Goal: Task Accomplishment & Management: Use online tool/utility

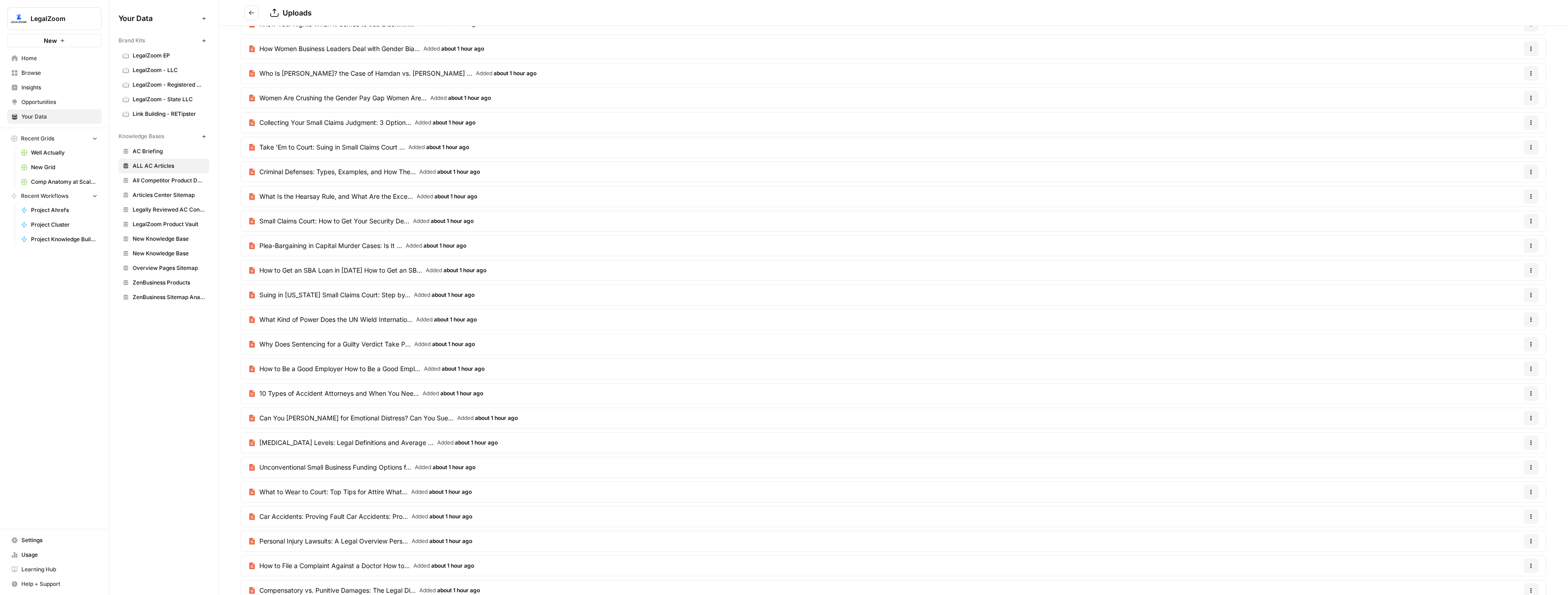
scroll to position [3887, 0]
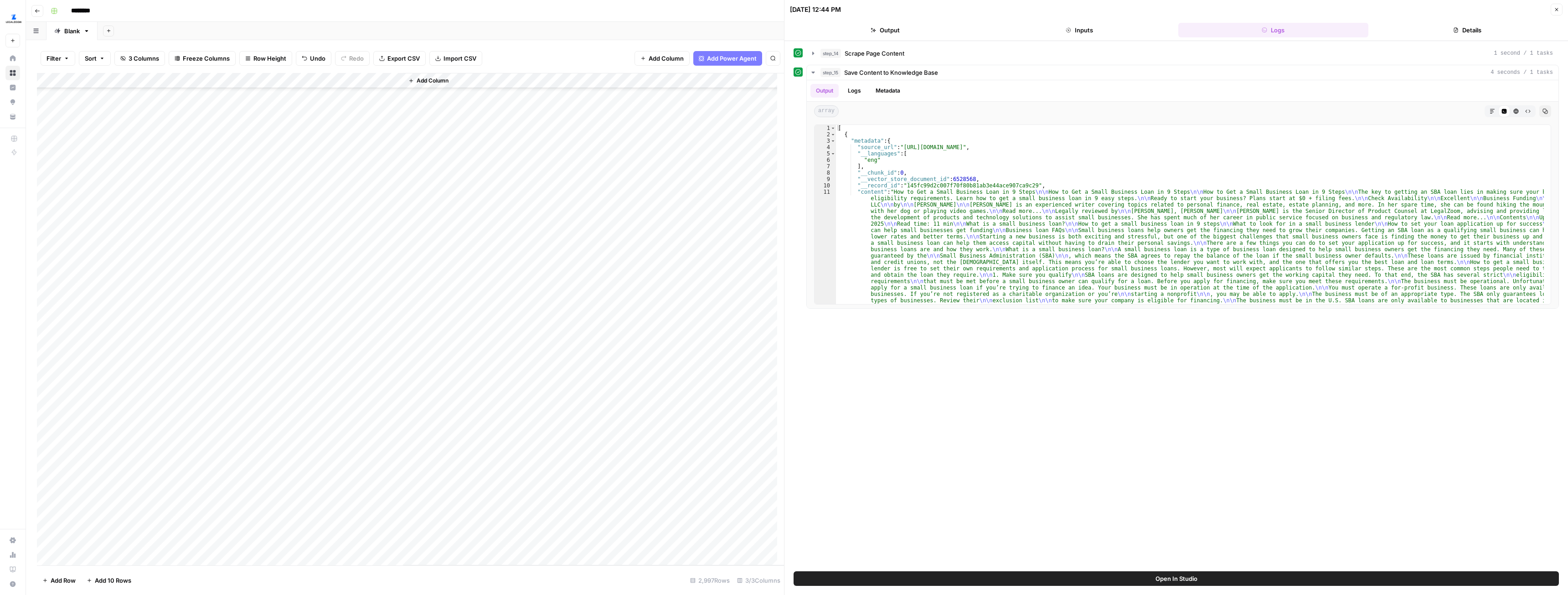
scroll to position [45980, 0]
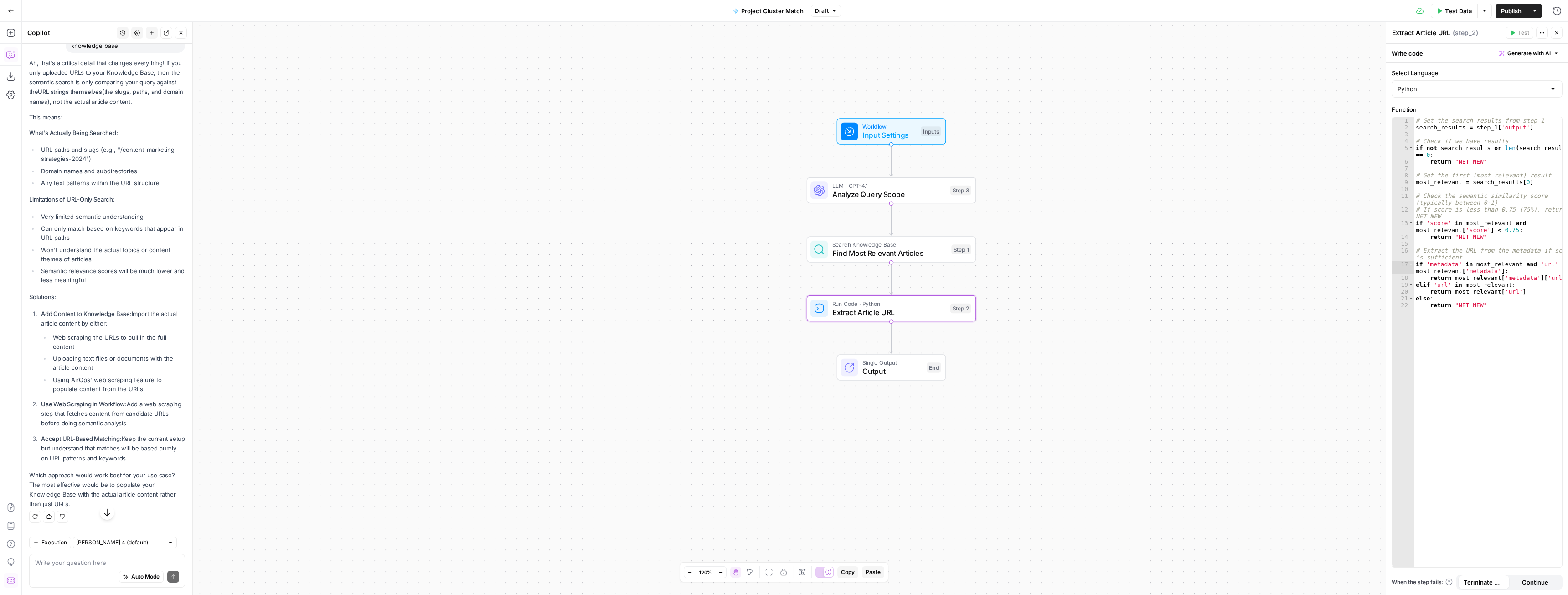
click at [107, 557] on div "Write your question here Auto Mode Send" at bounding box center [107, 570] width 156 height 34
type textarea "I'm seeing a disconnect between step 1 and step 2 here where step 2 is returnin…"
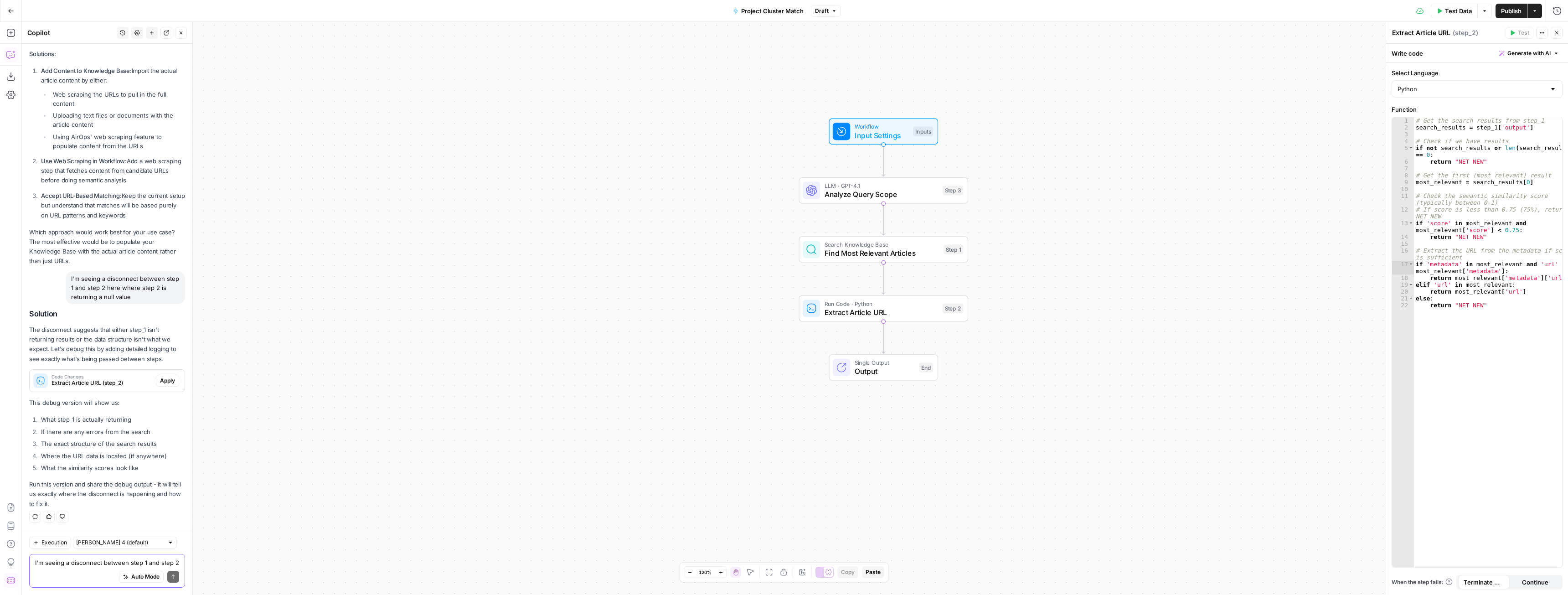
scroll to position [6784, 0]
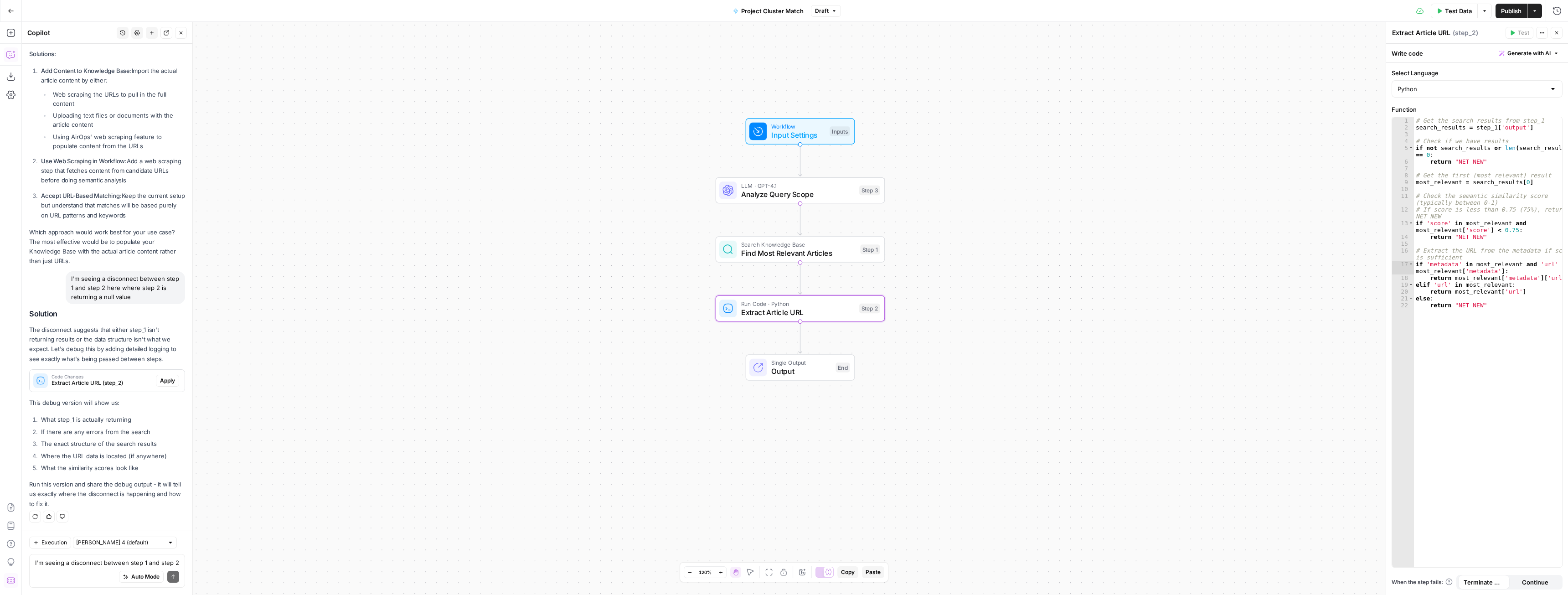
click at [161, 379] on span "Apply" at bounding box center [168, 381] width 15 height 8
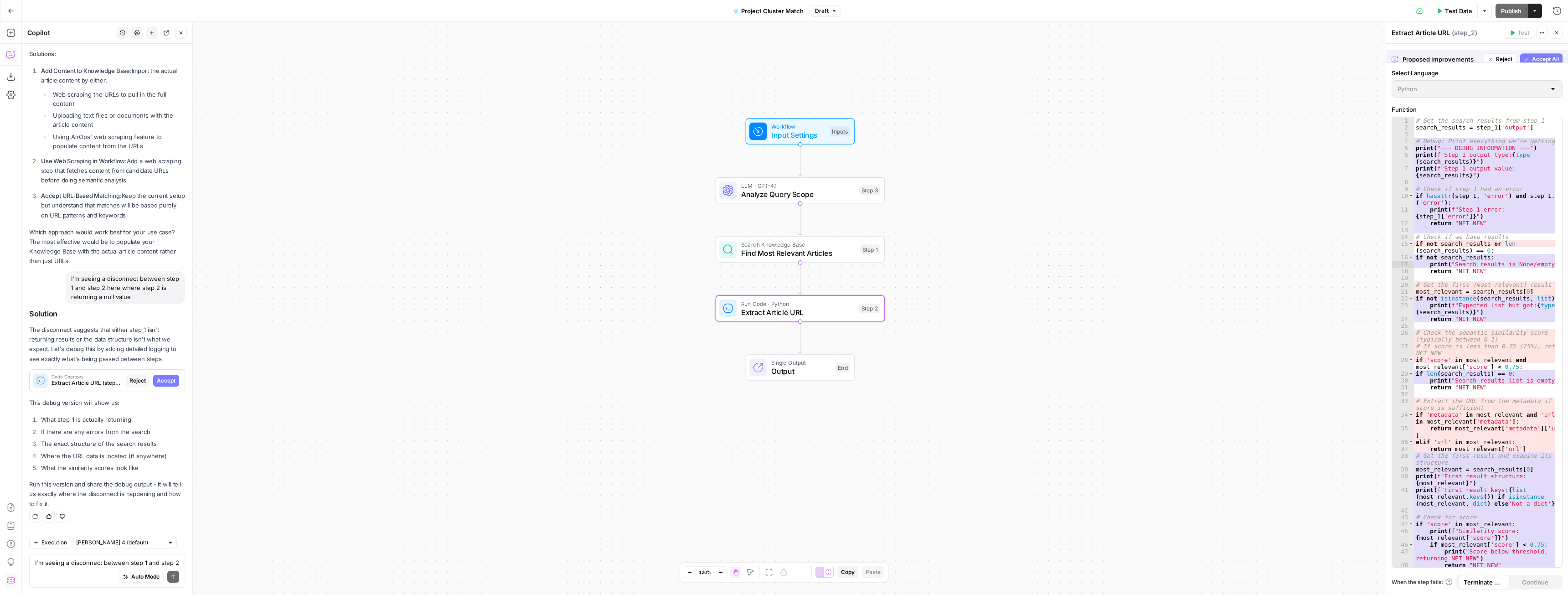
scroll to position [6594, 0]
click at [166, 376] on button "Accept" at bounding box center [166, 380] width 26 height 12
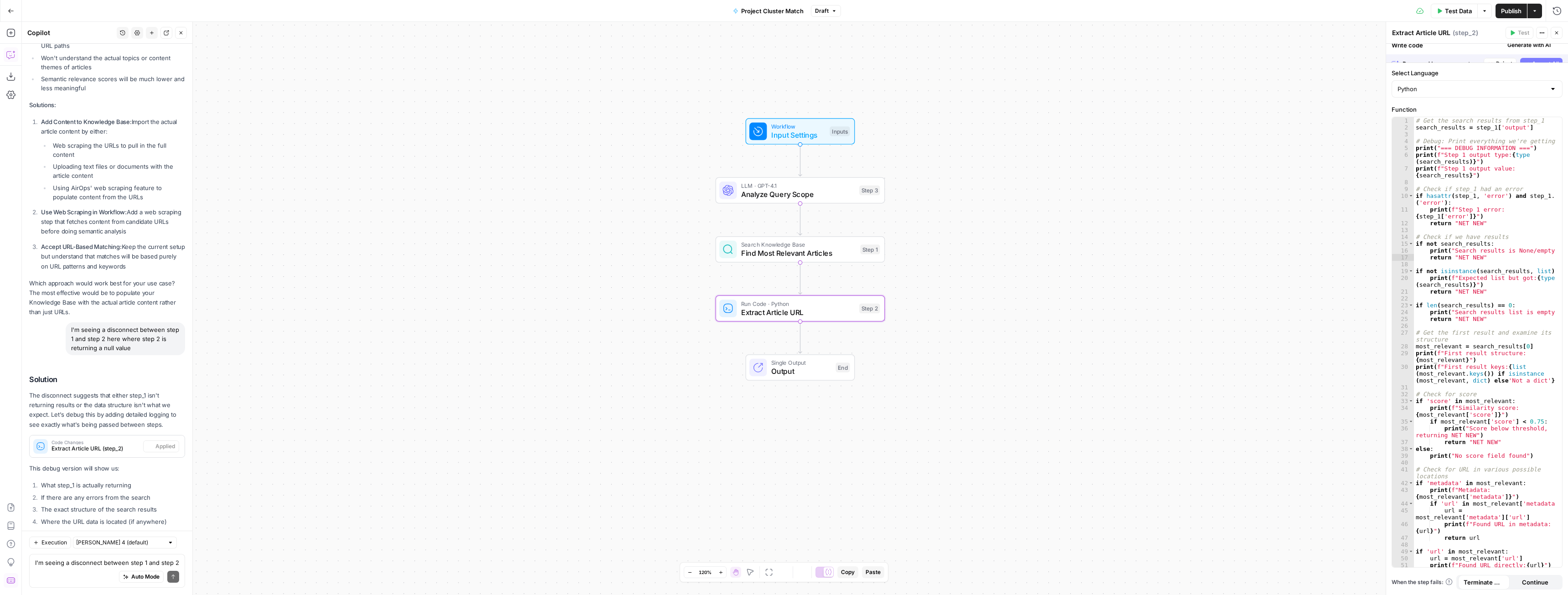
scroll to position [6828, 0]
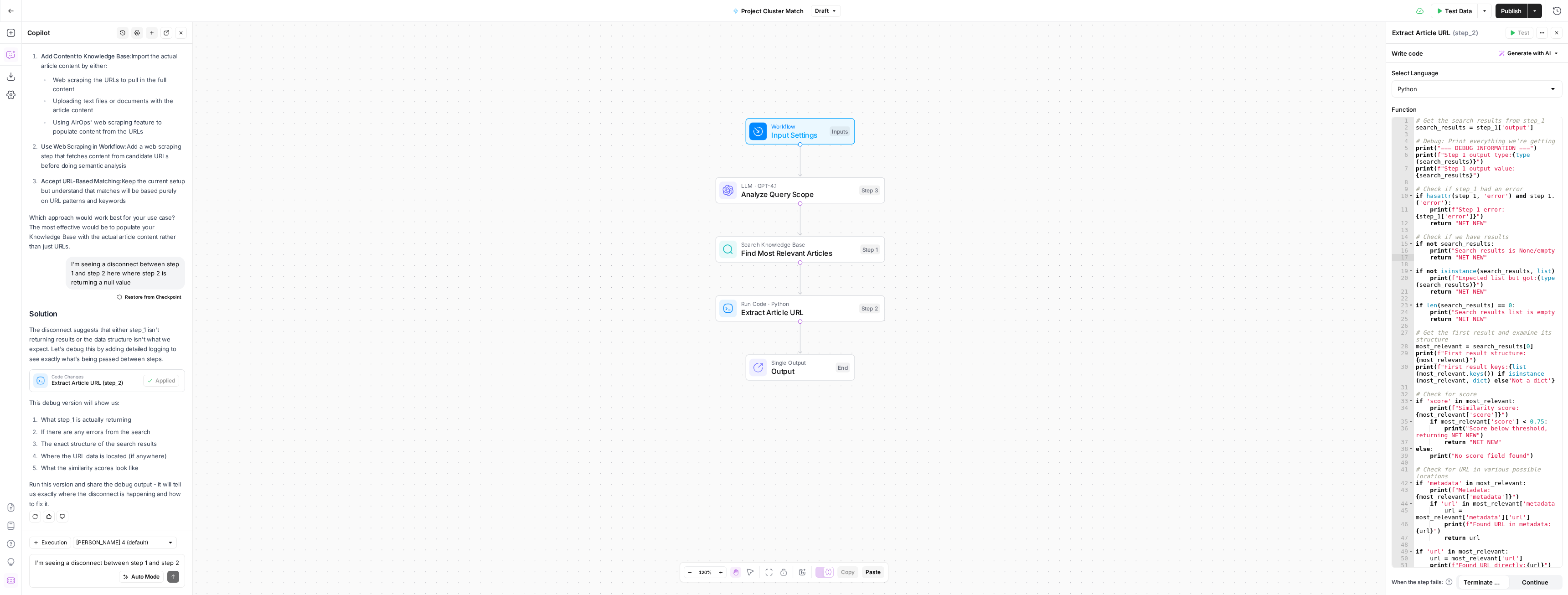
click at [1506, 14] on span "Publish" at bounding box center [1511, 11] width 21 height 9
click at [124, 563] on textarea "I'm seeing a disconnect between step 1 and step 2 here where step 2 is returnin…" at bounding box center [107, 563] width 144 height 9
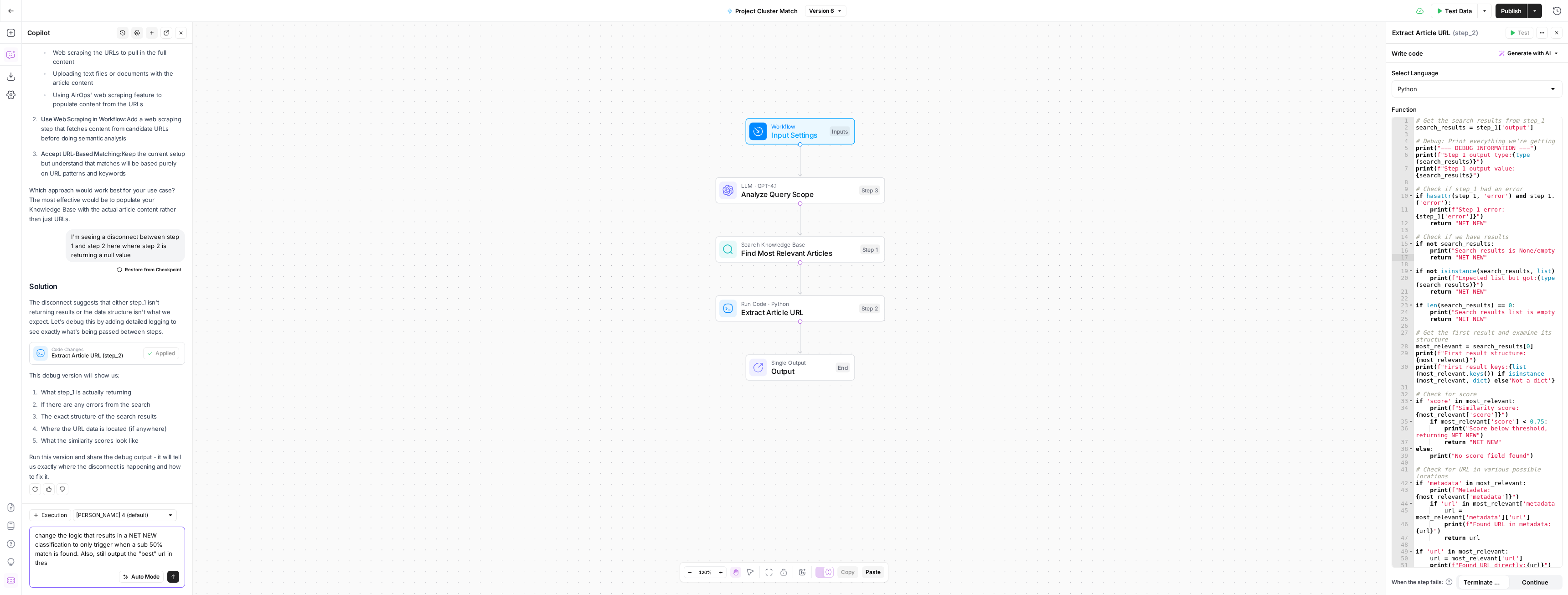
scroll to position [6855, 0]
type textarea "change the logic that results in a NET NEW classification to only trigger when …"
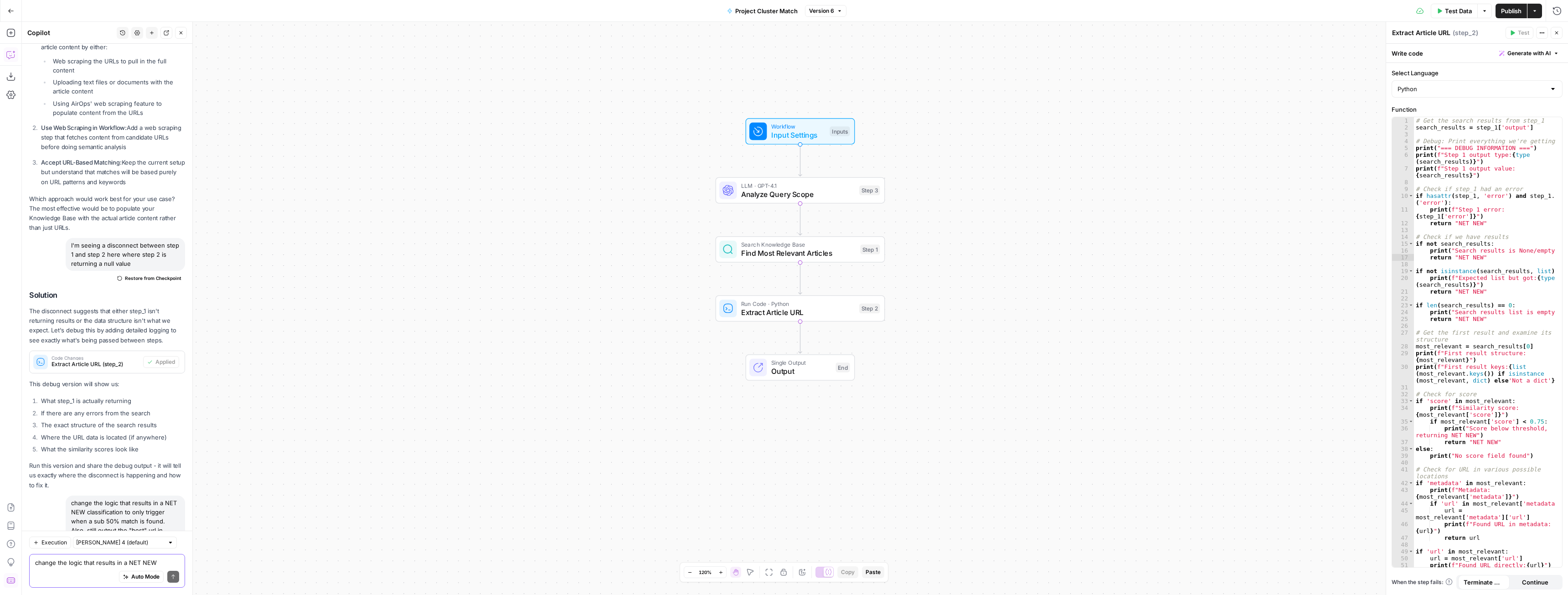
scroll to position [6965, 0]
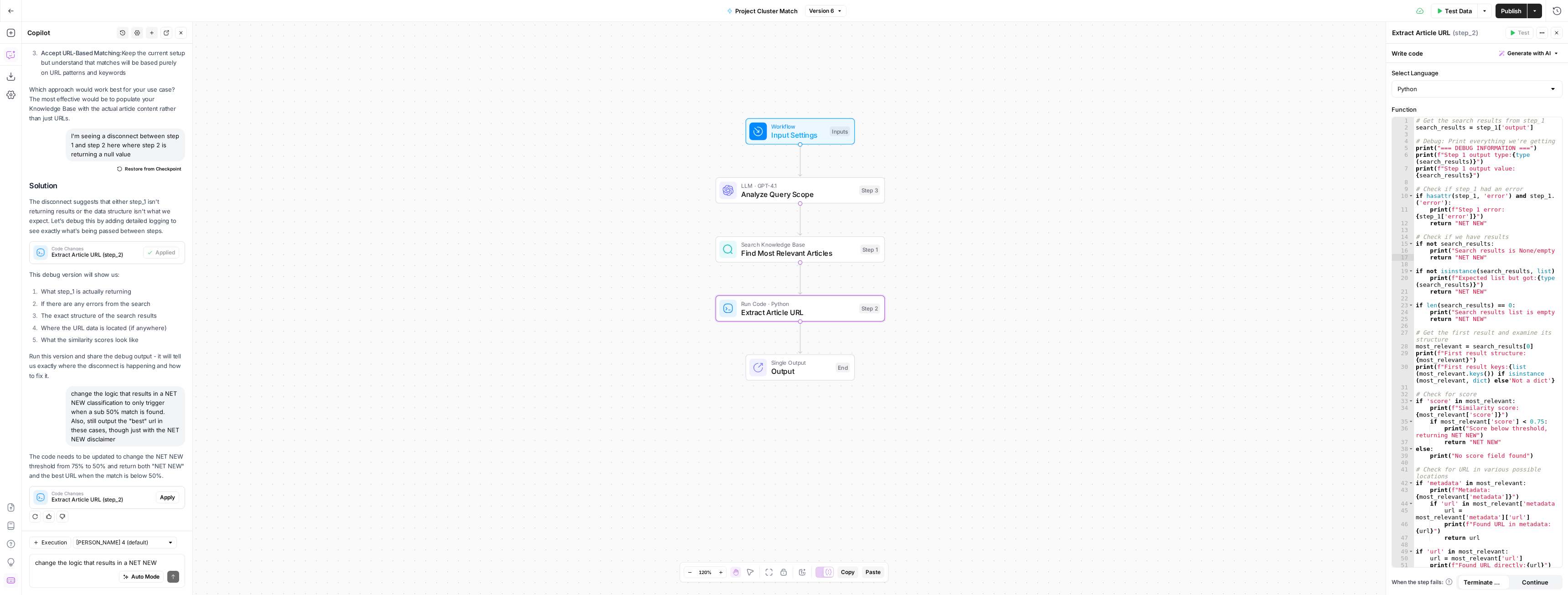
click at [160, 495] on span "Apply" at bounding box center [168, 497] width 15 height 8
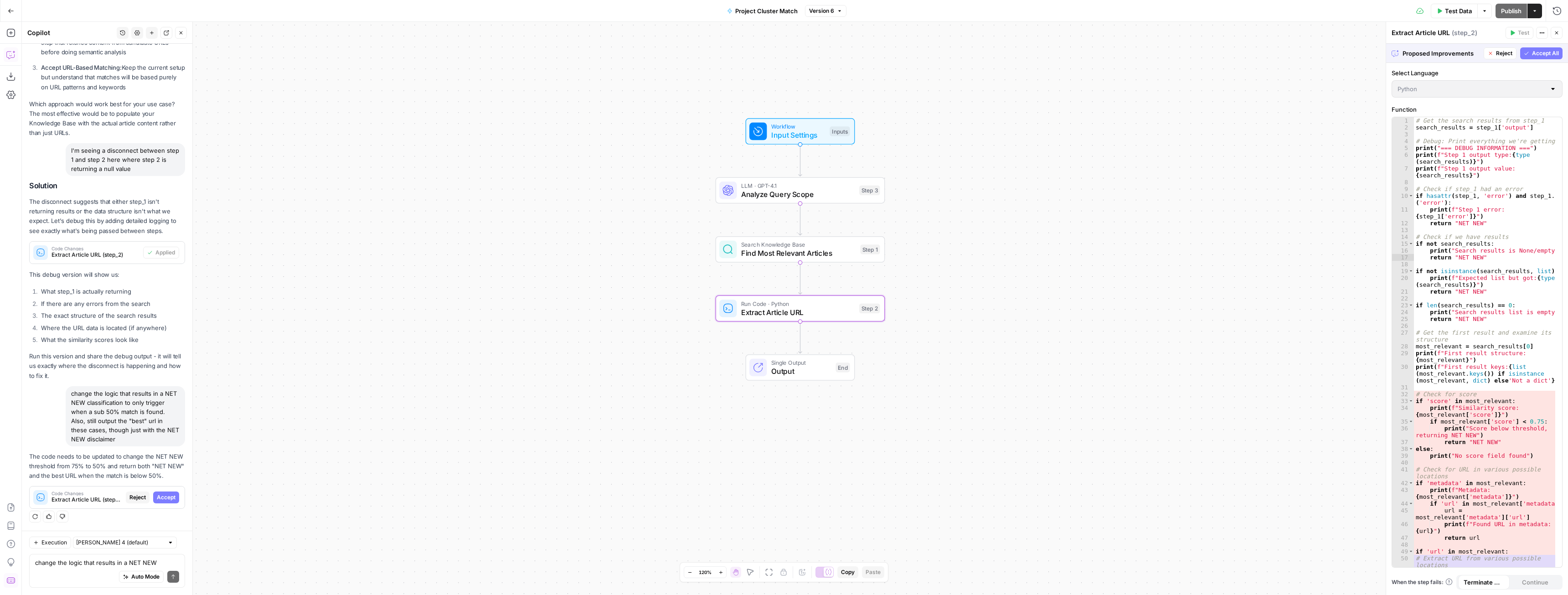
click at [163, 497] on span "Accept" at bounding box center [166, 497] width 18 height 8
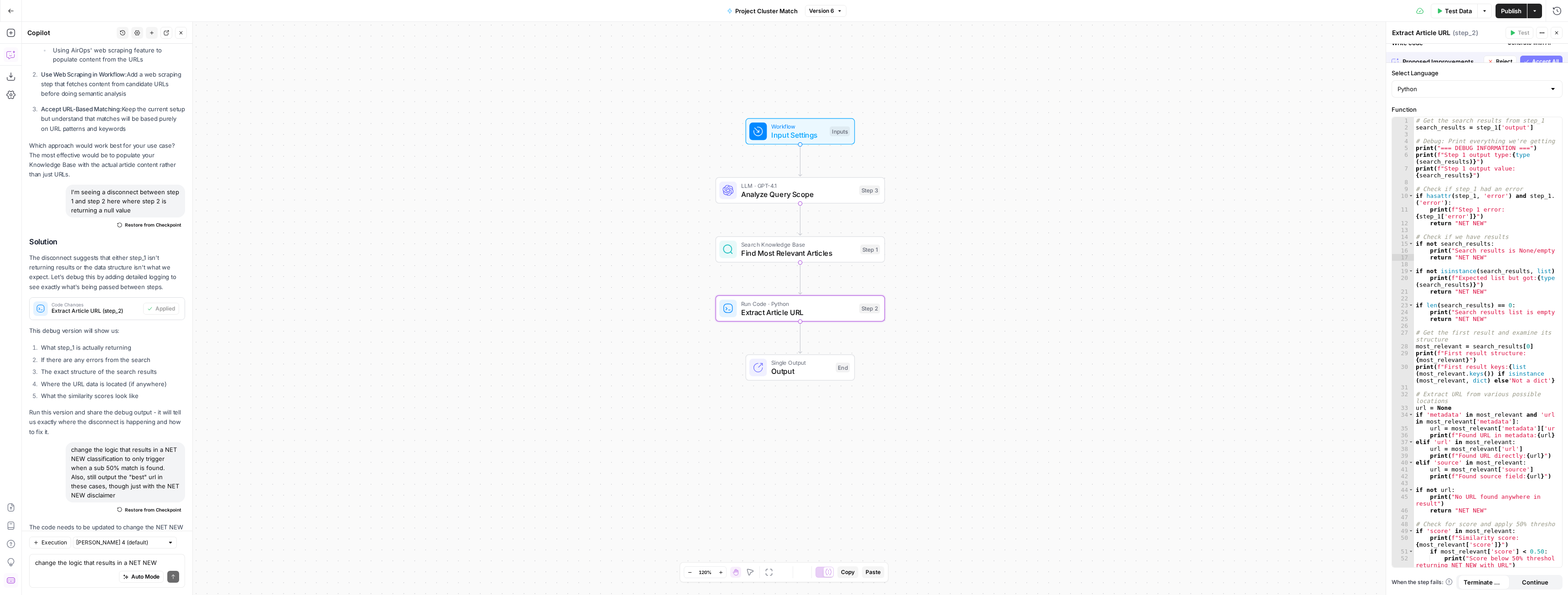
scroll to position [6980, 0]
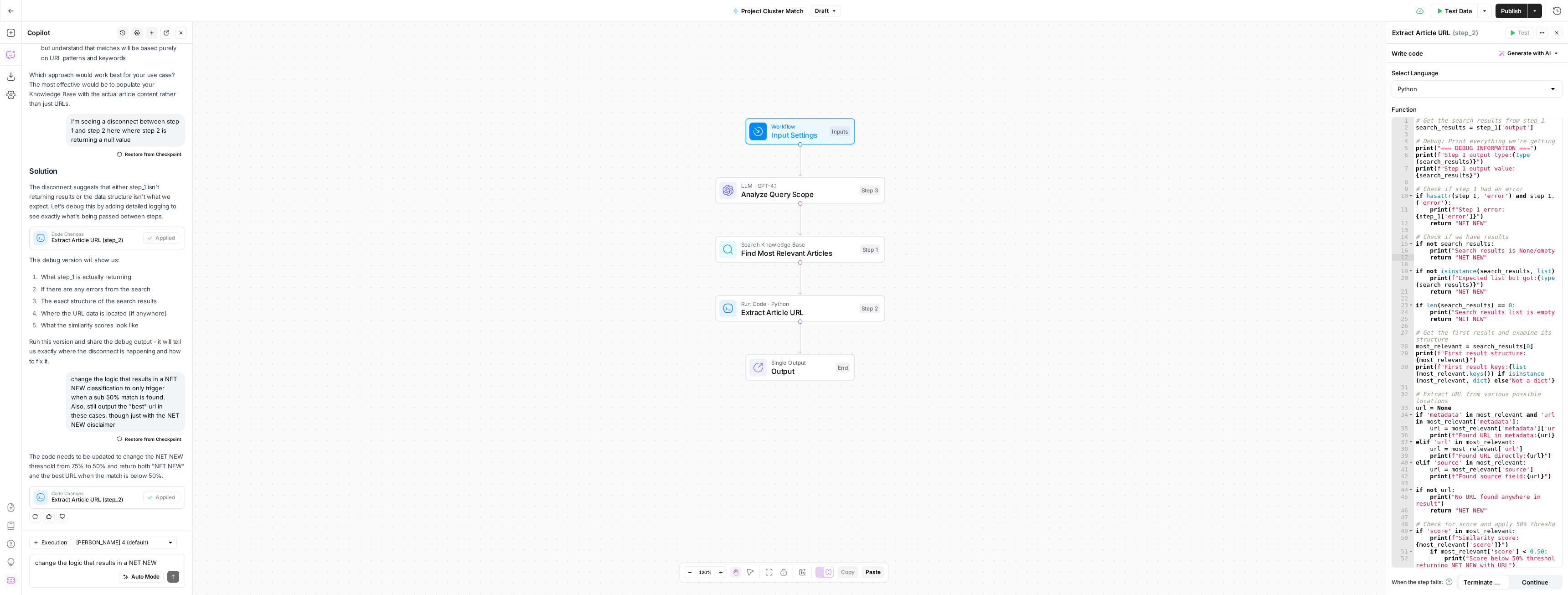
click at [1501, 8] on span "Publish" at bounding box center [1511, 11] width 21 height 9
click at [69, 565] on textarea "change the logic that results in a NET NEW classification to only trigger when …" at bounding box center [107, 563] width 144 height 9
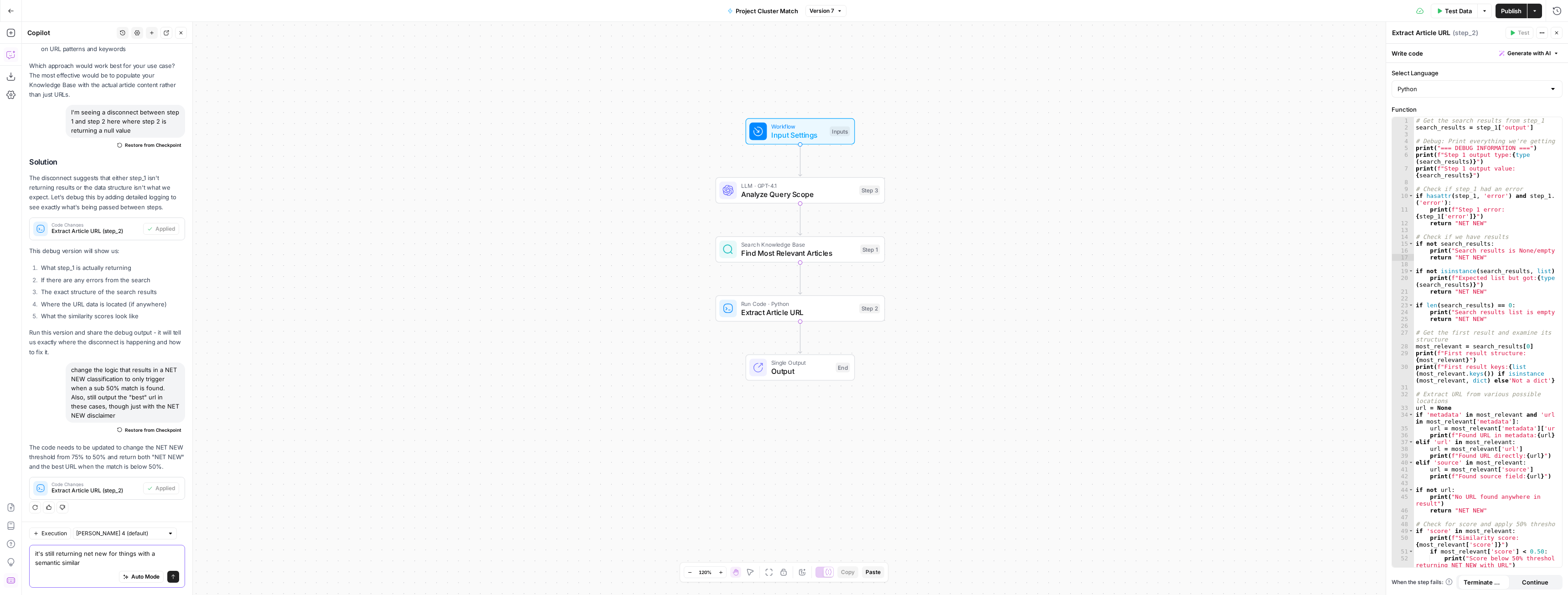
scroll to position [6989, 0]
type textarea "it's still returning net new for things with a semantic similarity score above …"
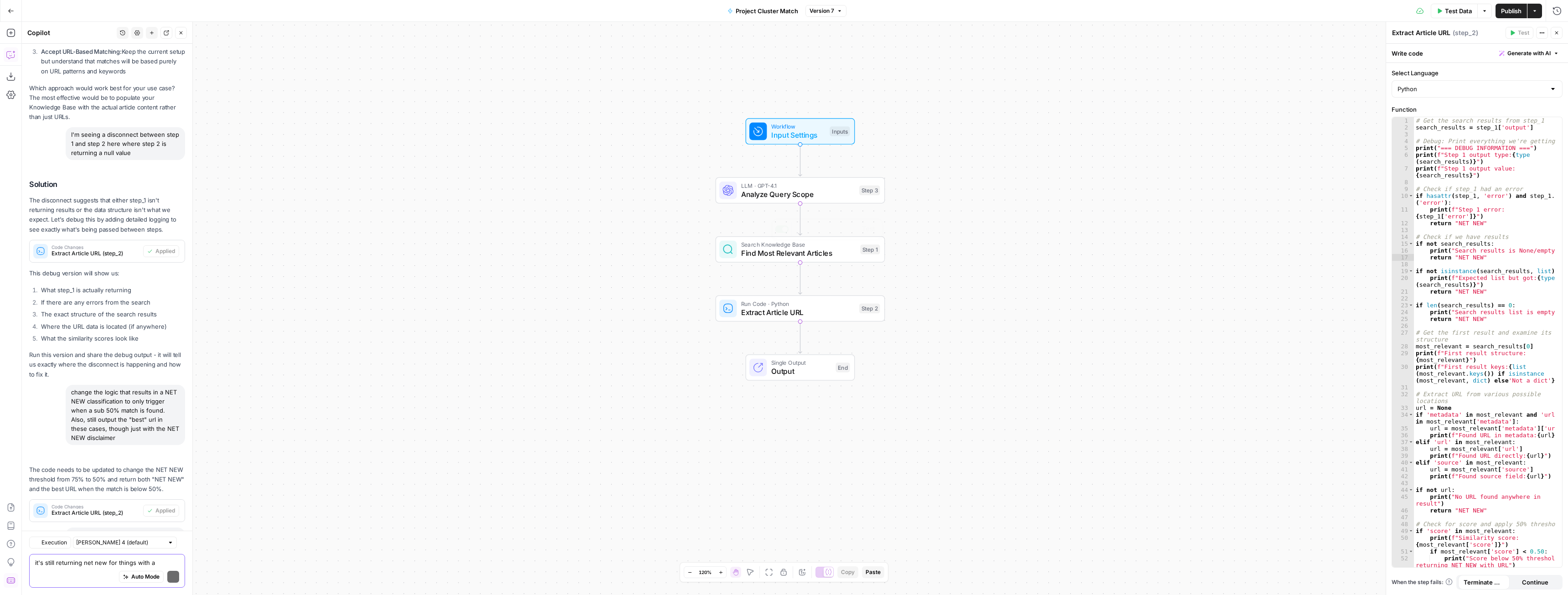
scroll to position [7091, 0]
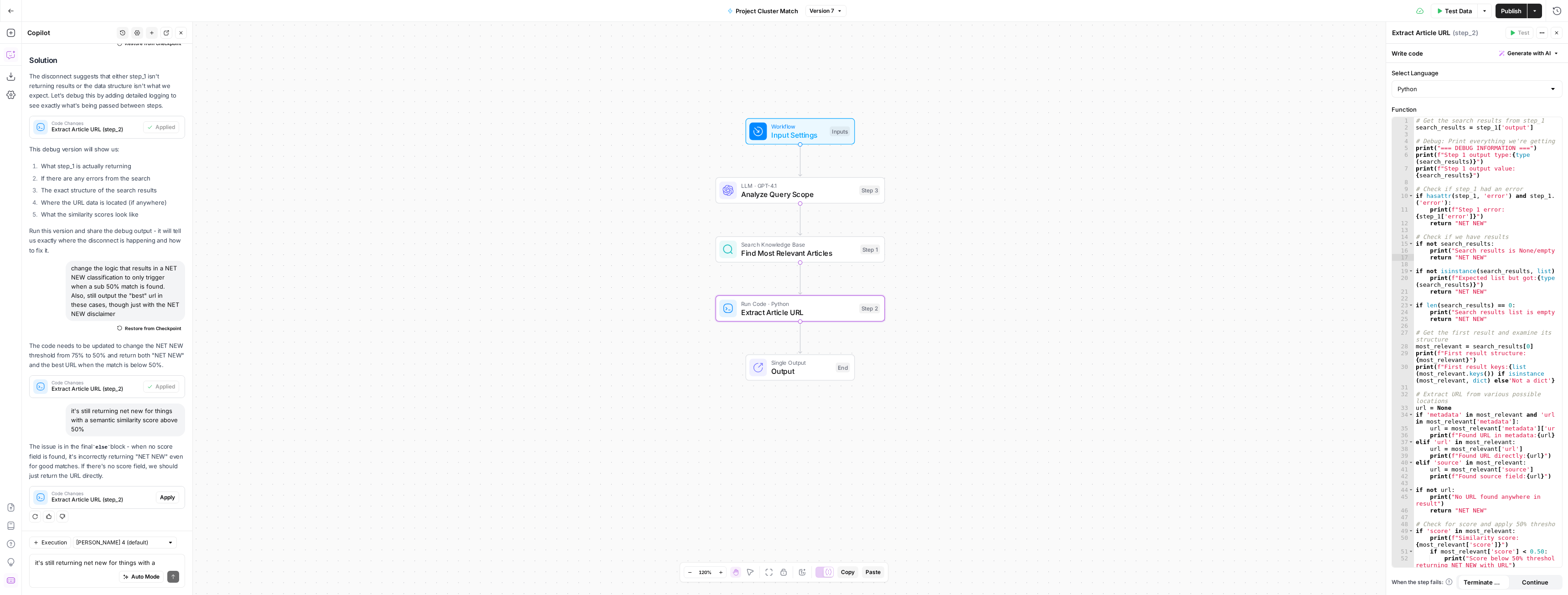
click at [160, 498] on span "Apply" at bounding box center [168, 497] width 15 height 8
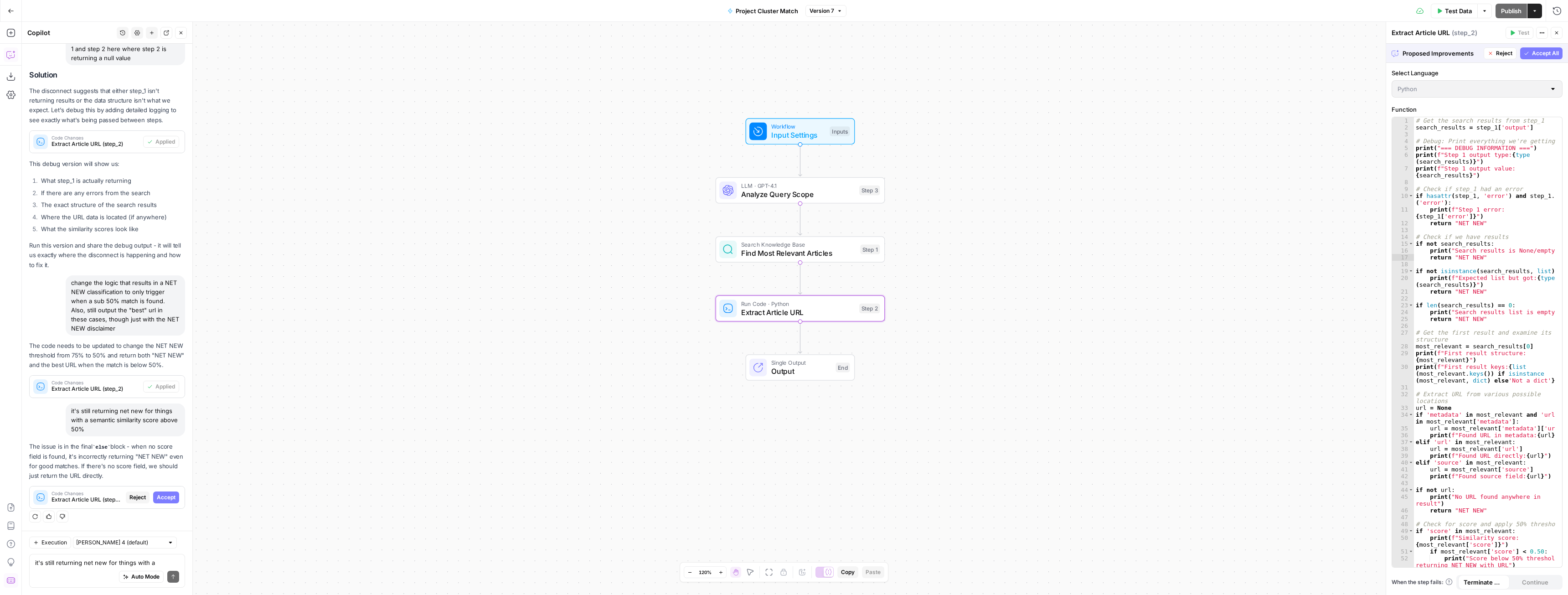
click at [159, 498] on span "Accept" at bounding box center [166, 497] width 18 height 8
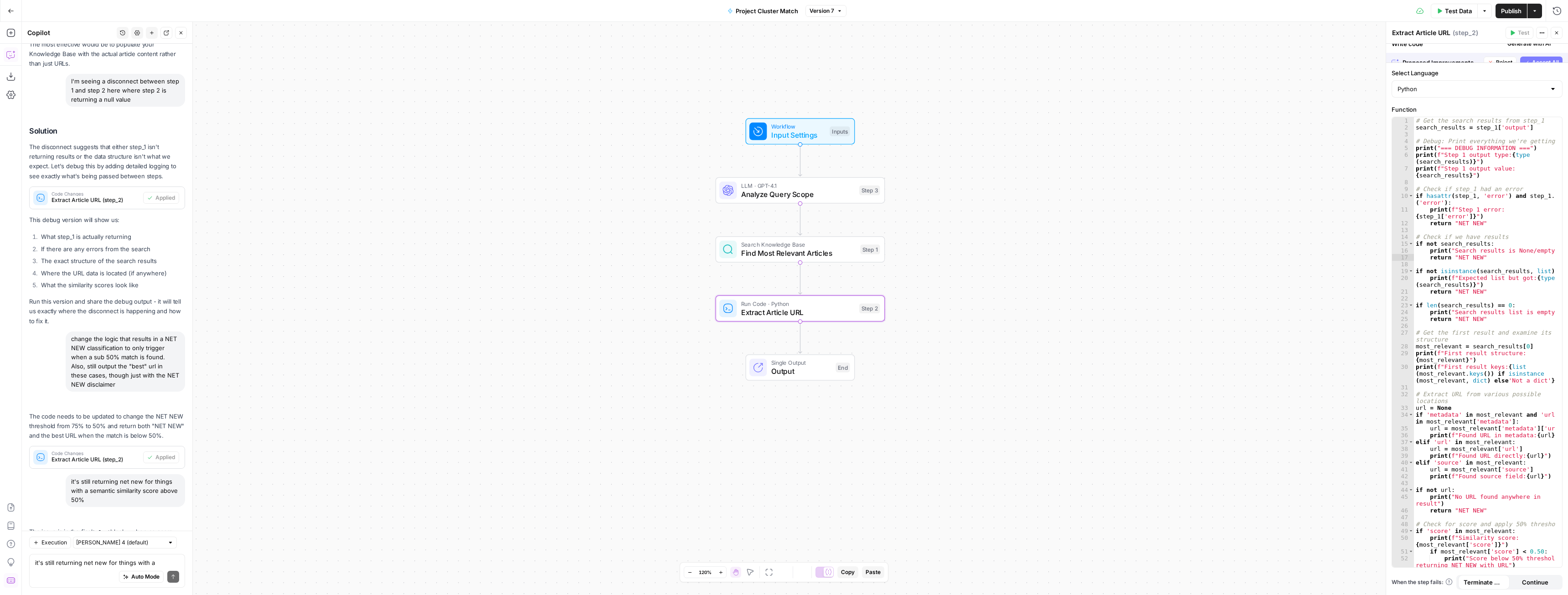
scroll to position [7105, 0]
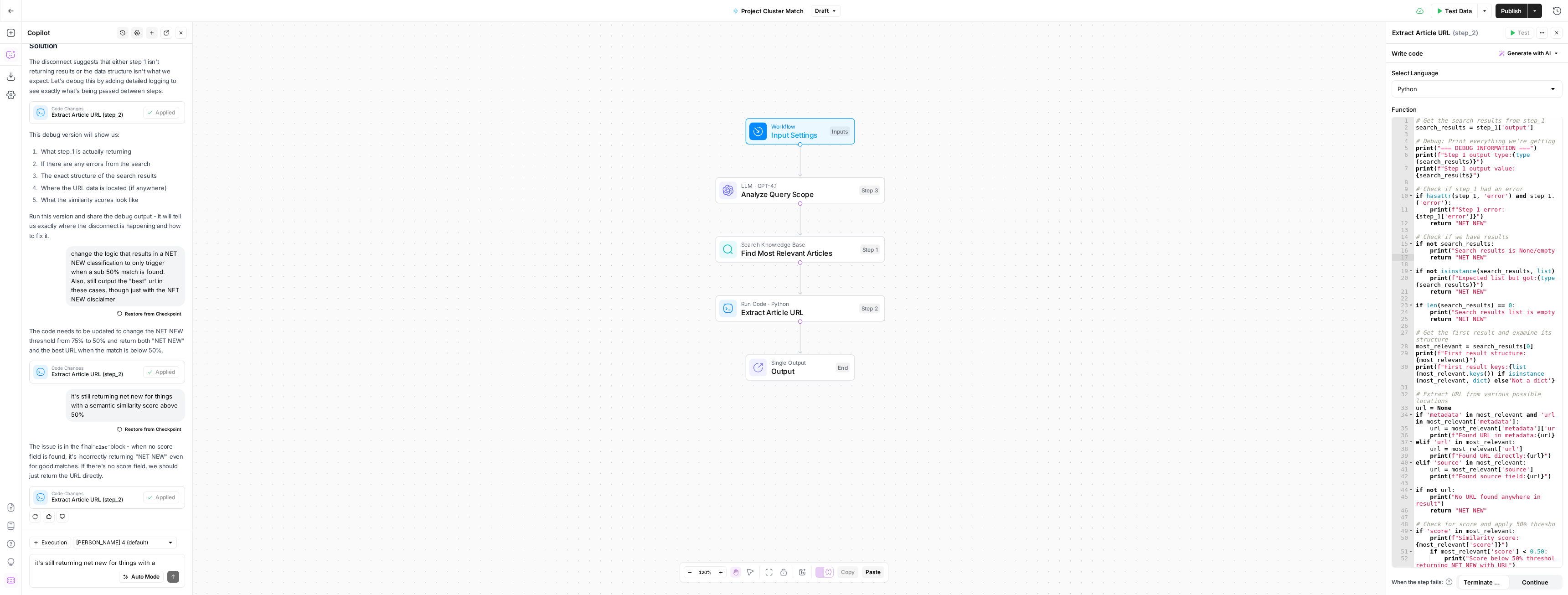
click at [1508, 6] on button "Publish" at bounding box center [1511, 11] width 32 height 15
click at [105, 570] on div "Auto Mode Send" at bounding box center [107, 577] width 144 height 20
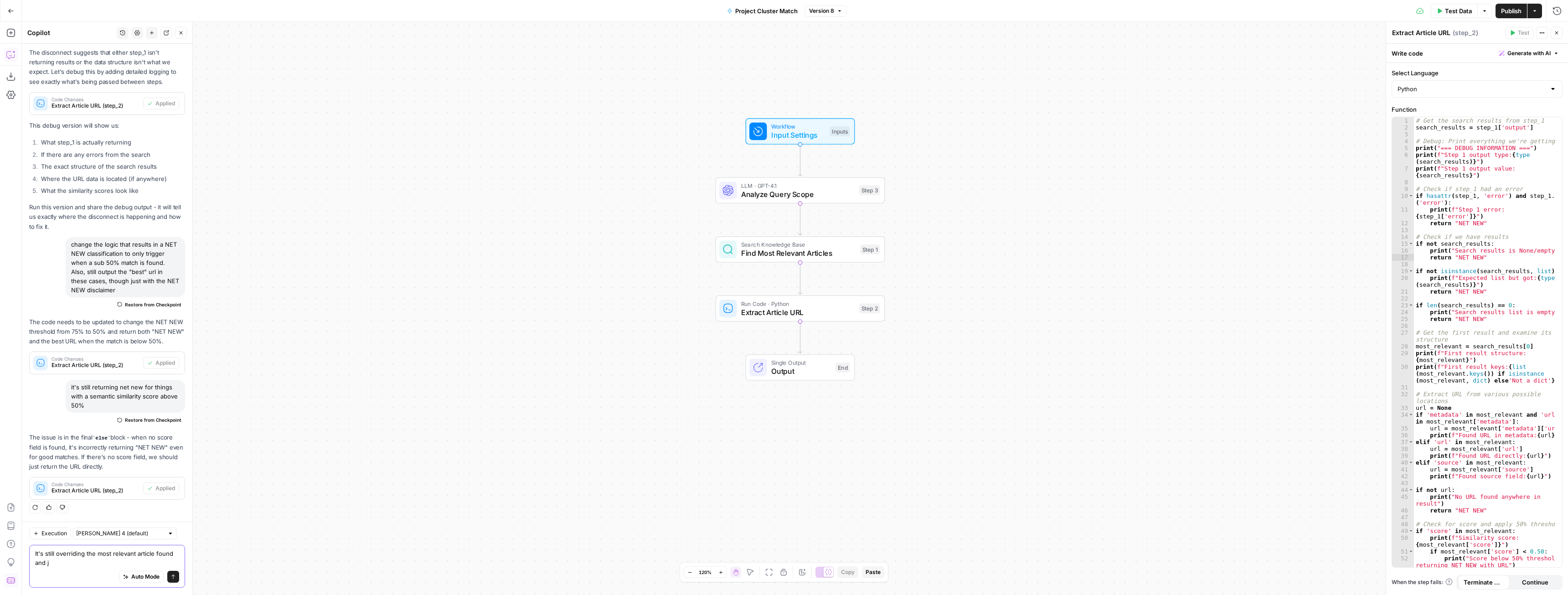
scroll to position [7115, 0]
type textarea "It's still overriding the most relevant article found and just outputting NET N…"
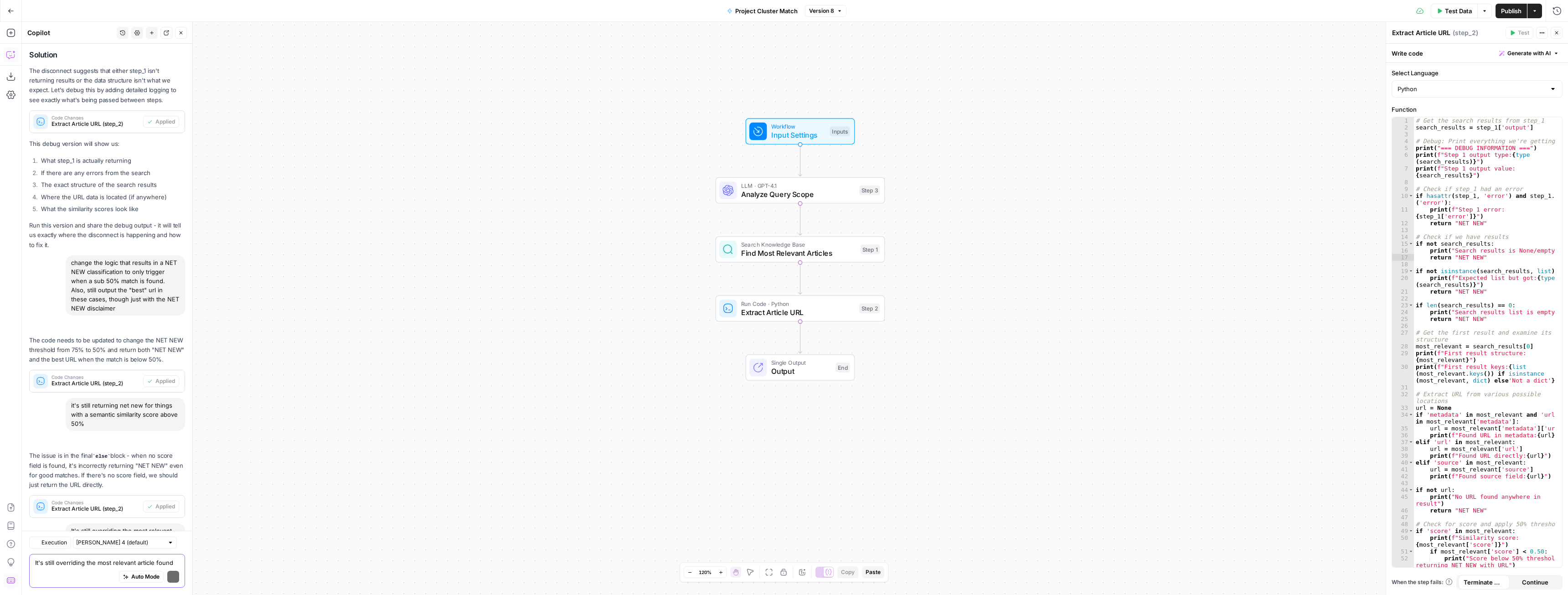
scroll to position [7235, 0]
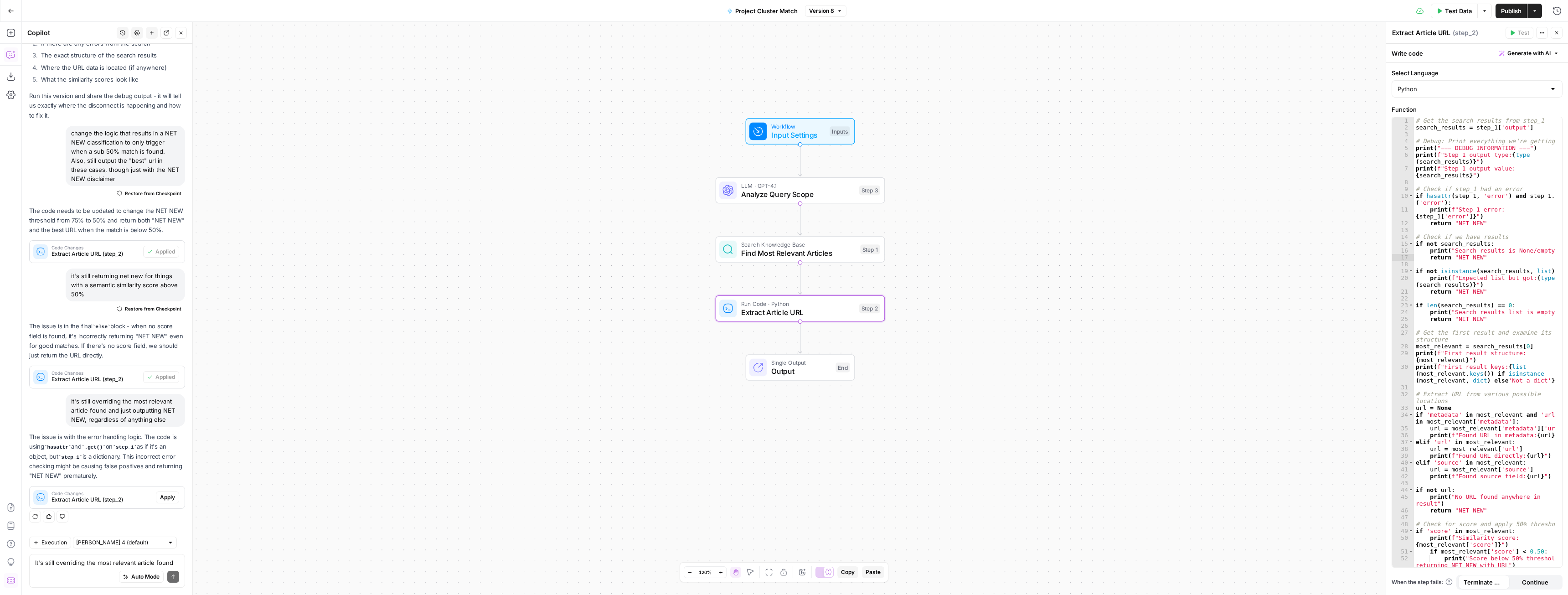
click at [160, 494] on span "Apply" at bounding box center [168, 497] width 15 height 8
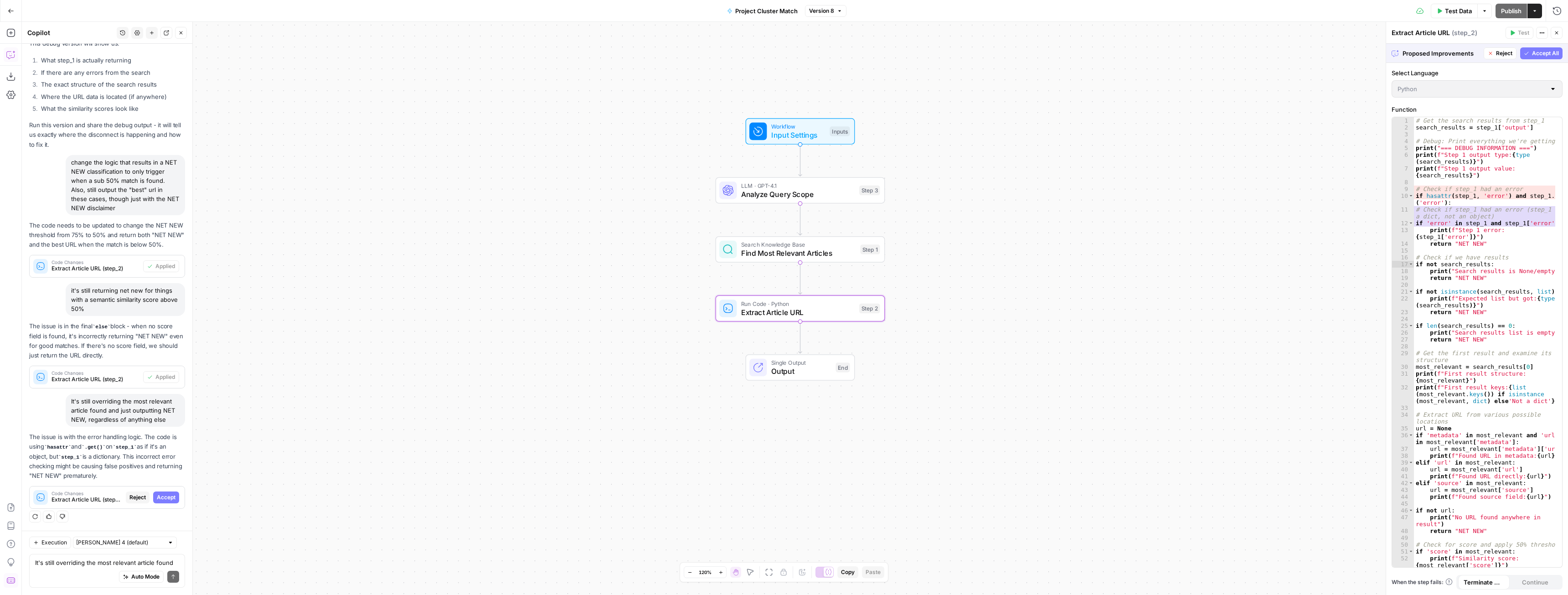
click at [160, 497] on span "Accept" at bounding box center [166, 497] width 18 height 8
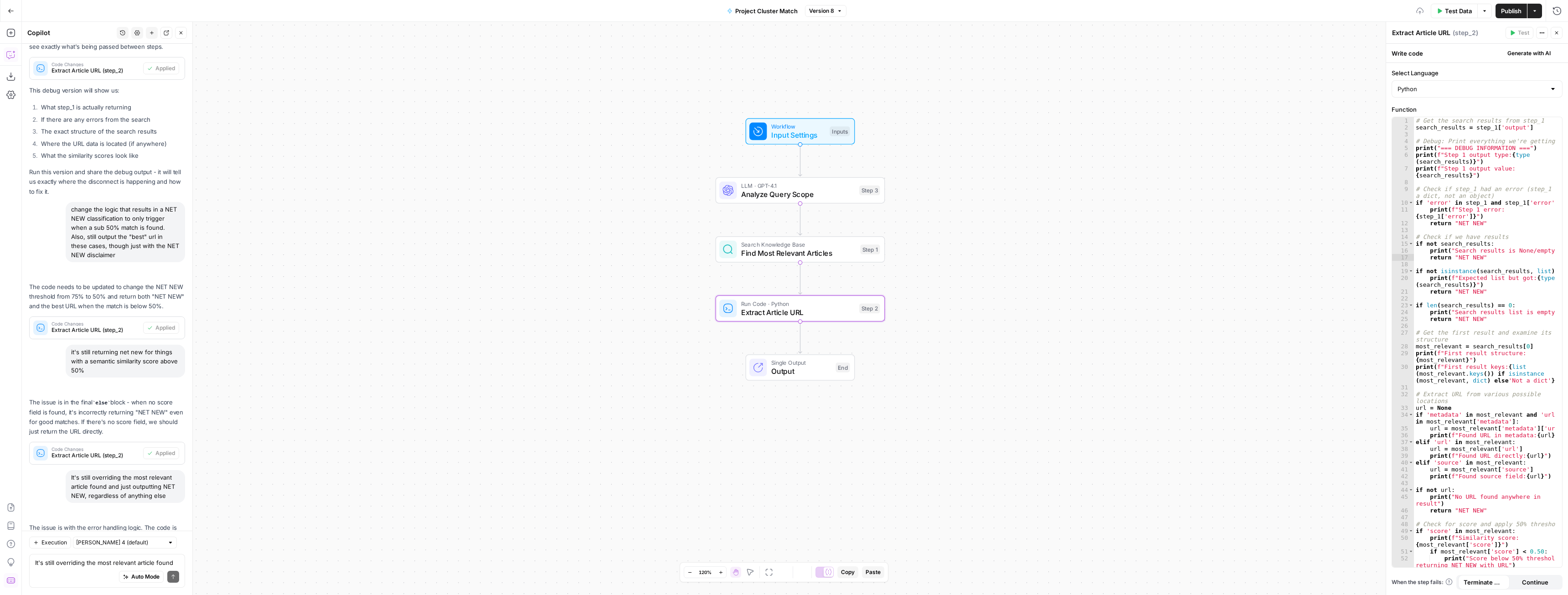
scroll to position [7249, 0]
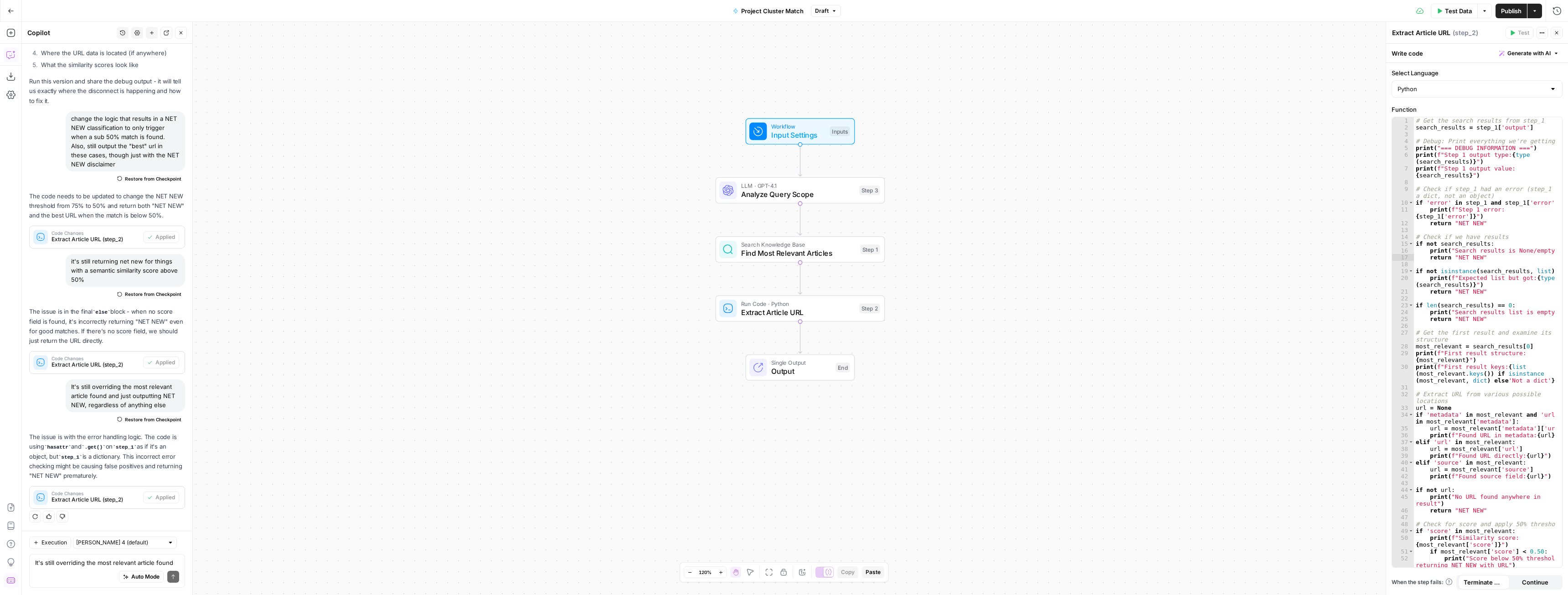
click at [1511, 14] on span "Publish" at bounding box center [1511, 11] width 21 height 9
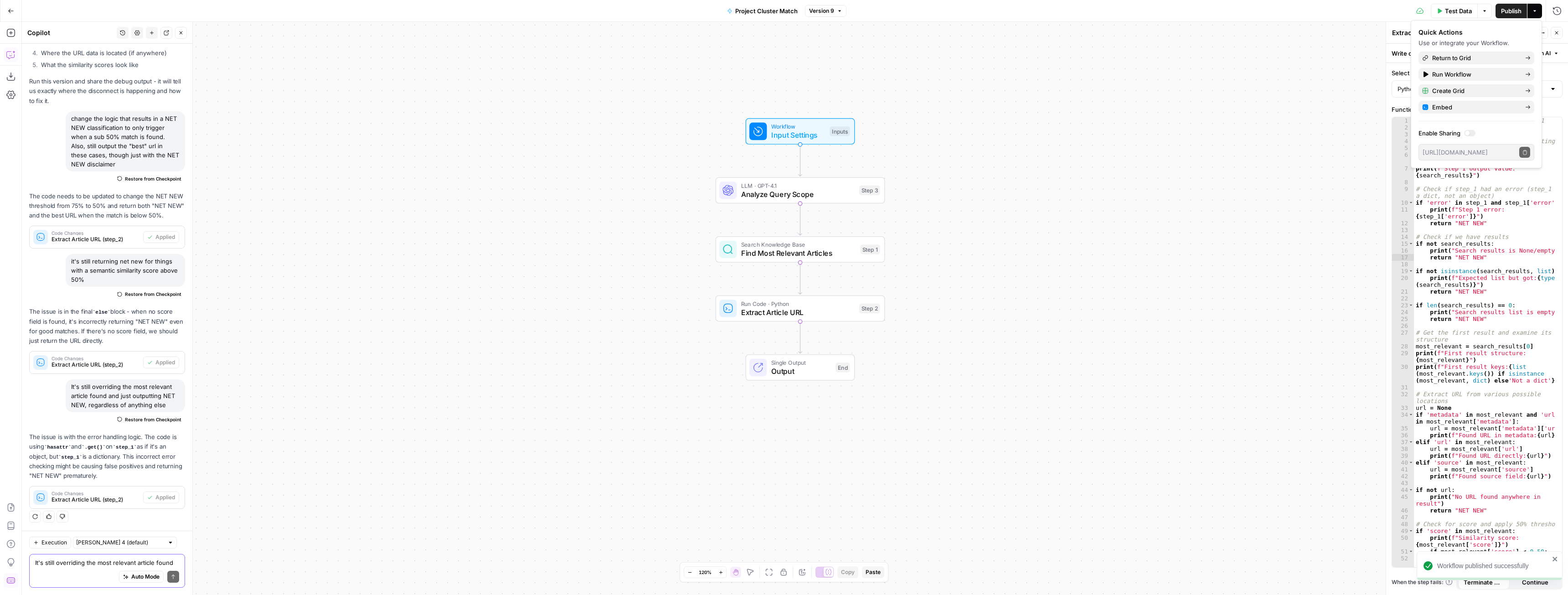
click at [102, 559] on textarea "It's still overriding the most relevant article found and just outputting NET N…" at bounding box center [107, 563] width 144 height 9
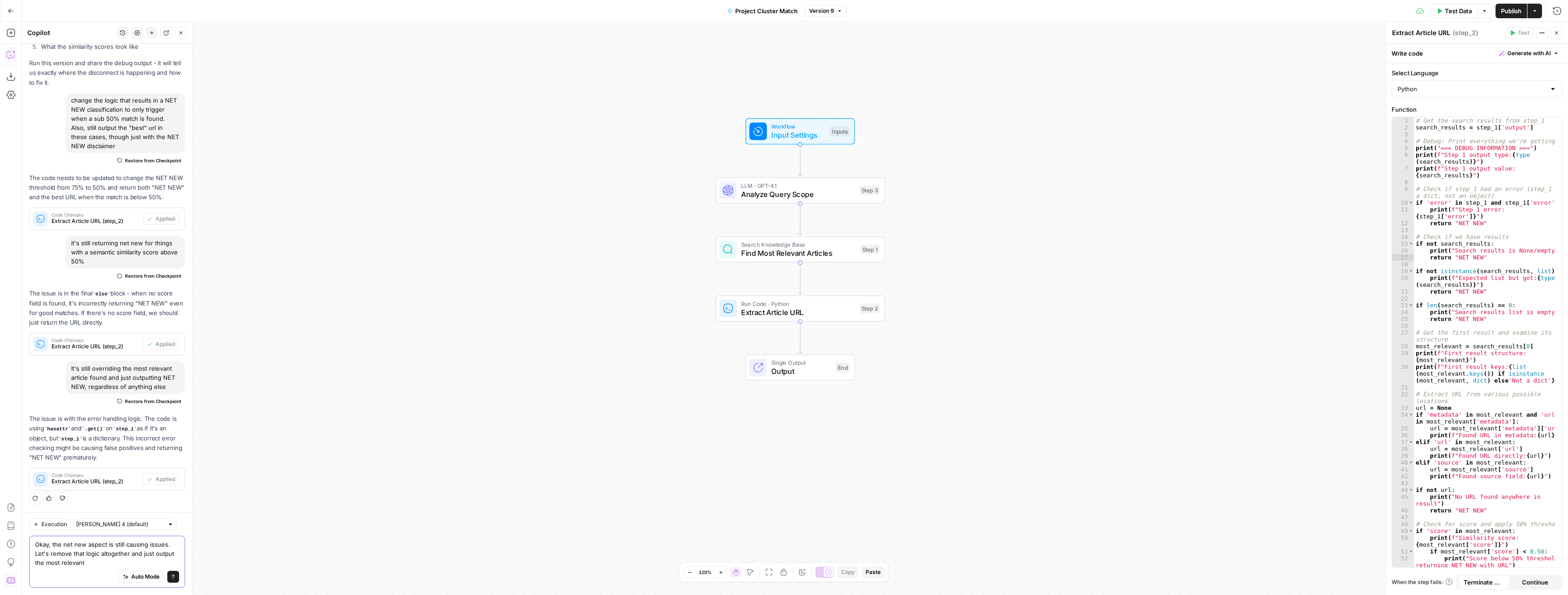
scroll to position [7268, 0]
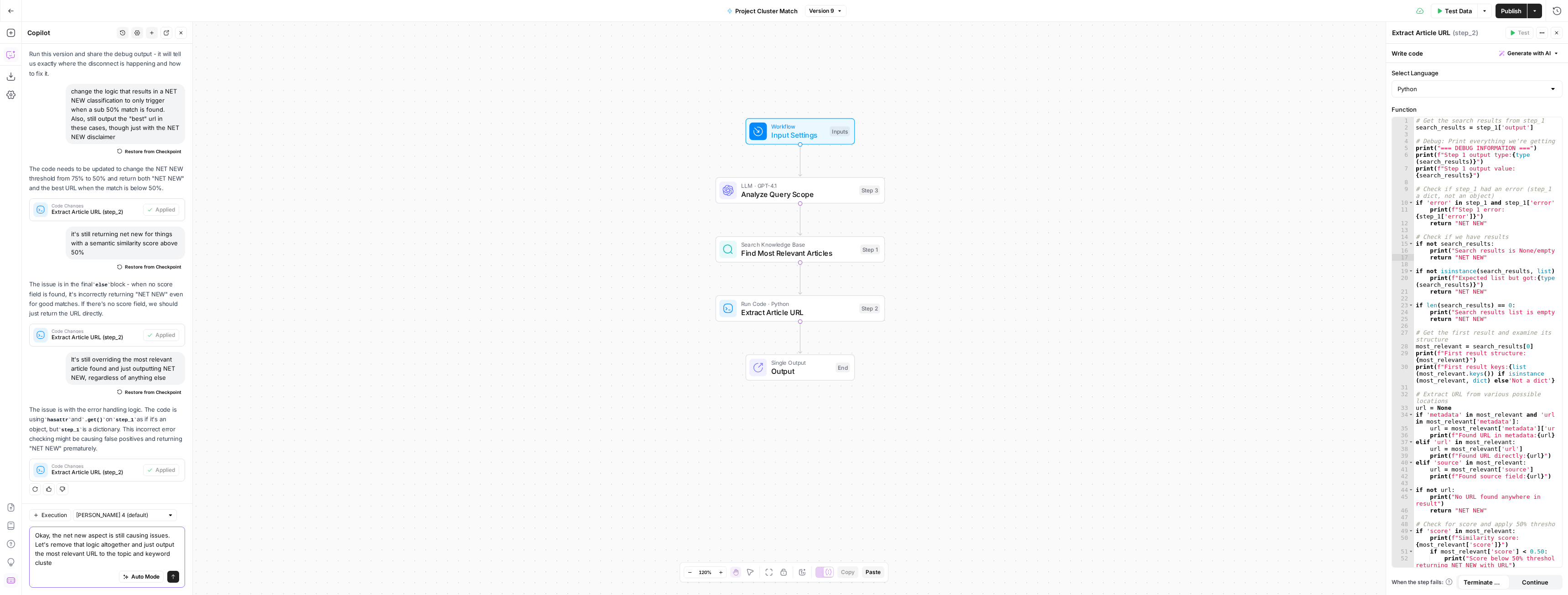
type textarea "Okay, the net new aspect is still causing issues. Let's remove that logic altog…"
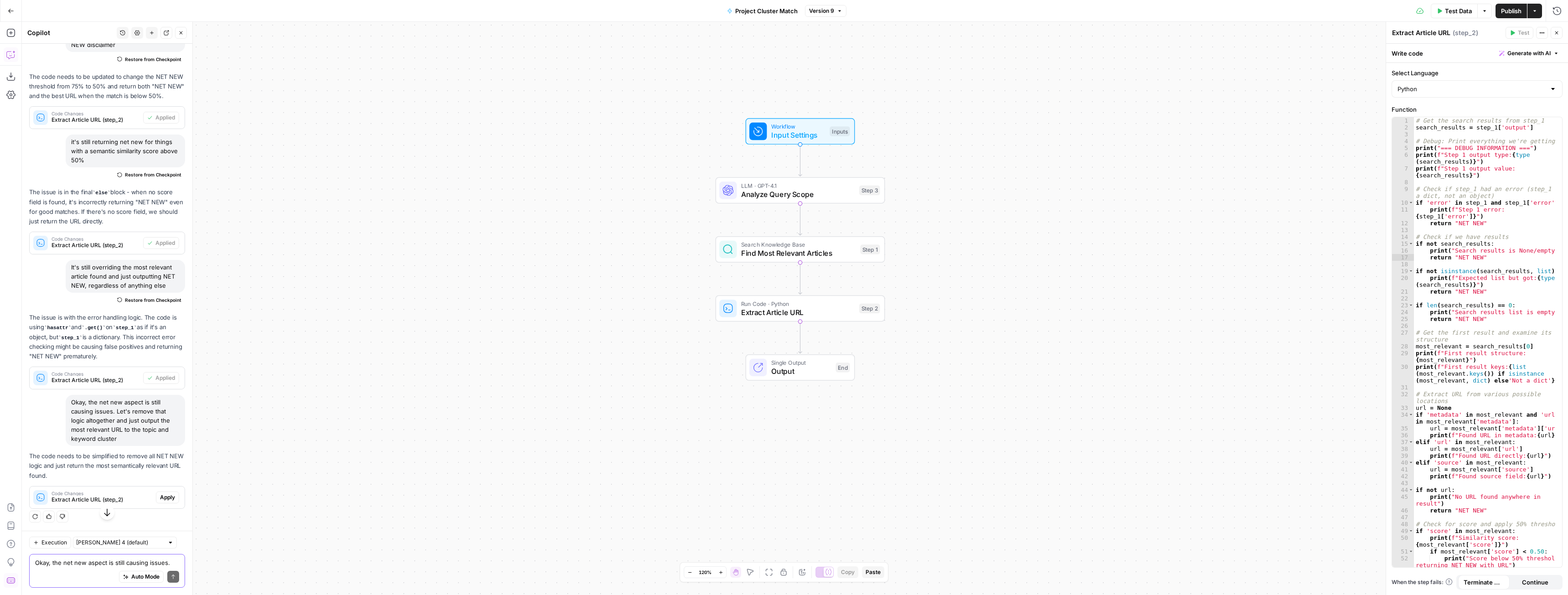
scroll to position [7369, 0]
click at [160, 498] on span "Apply" at bounding box center [168, 497] width 15 height 8
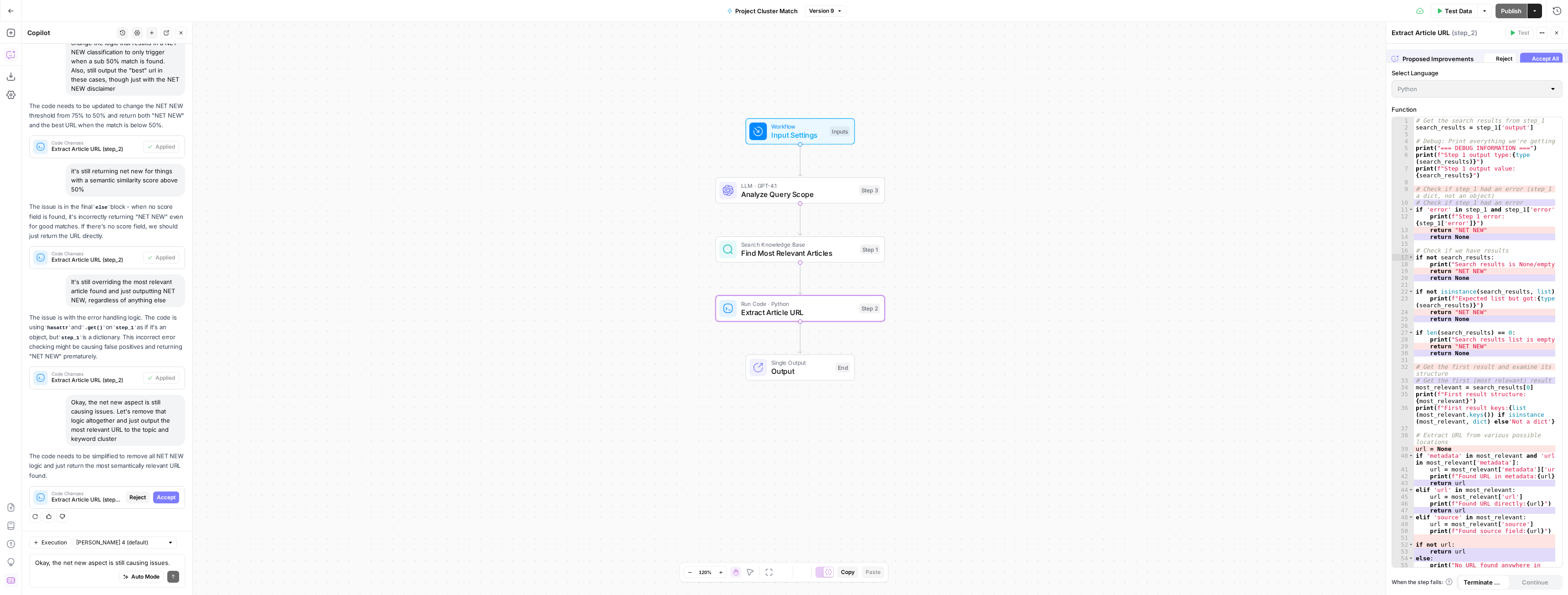
scroll to position [7092, 0]
click at [1538, 55] on span "Accept All" at bounding box center [1546, 53] width 27 height 8
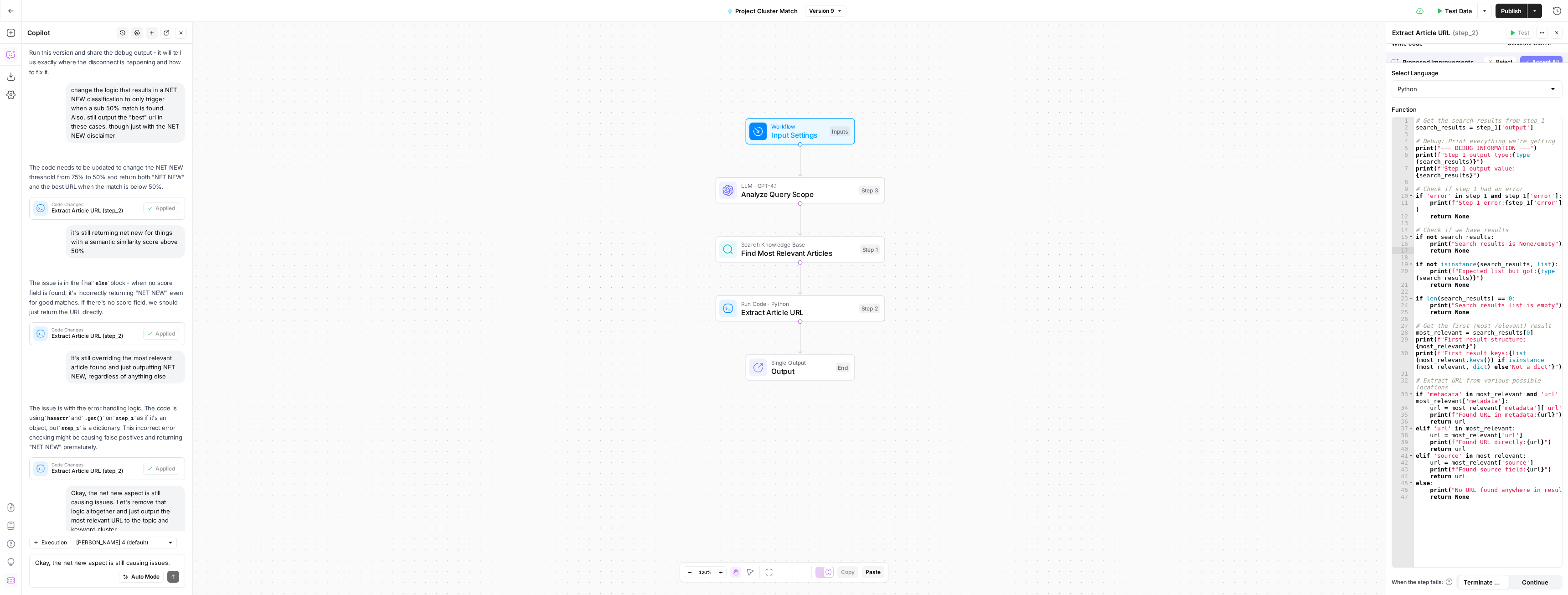
scroll to position [7384, 0]
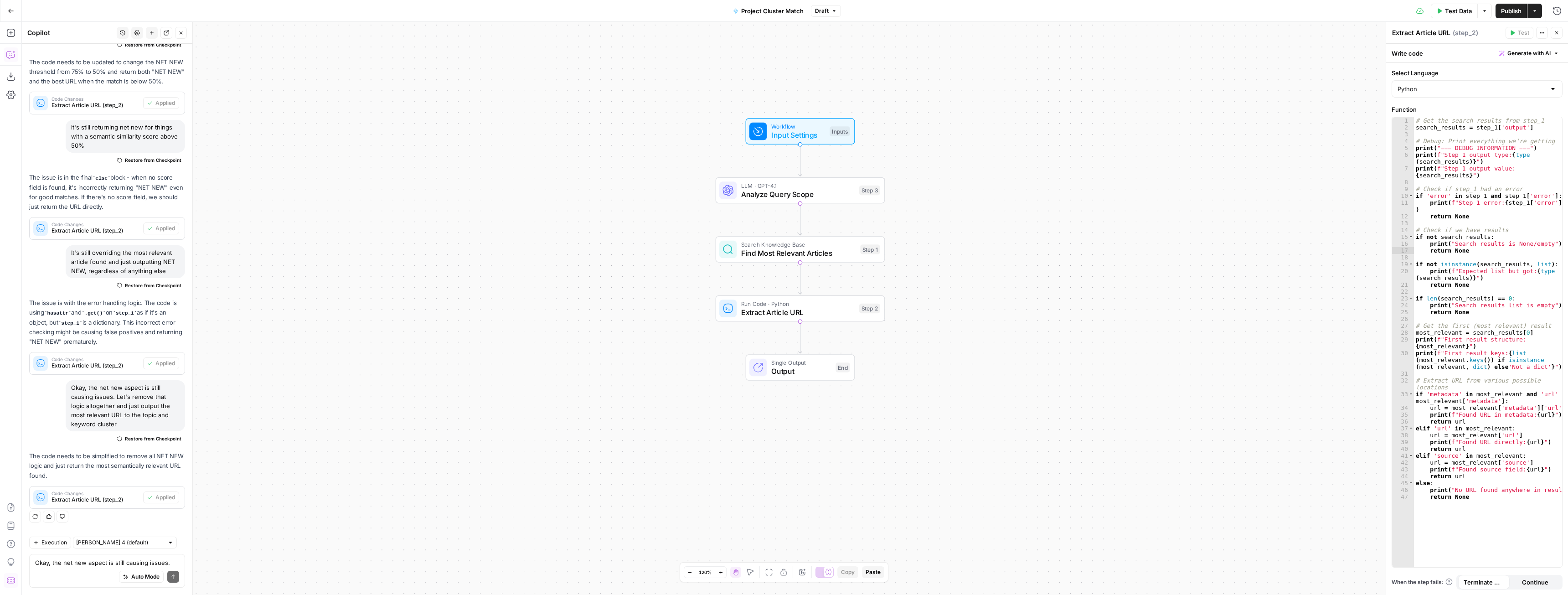
click at [1516, 11] on span "Publish" at bounding box center [1511, 11] width 21 height 9
click at [777, 315] on span "Extract Article URL" at bounding box center [798, 312] width 114 height 11
click at [816, 291] on icon "button" at bounding box center [817, 288] width 8 height 8
click at [774, 116] on span "Delete Step" at bounding box center [760, 116] width 35 height 9
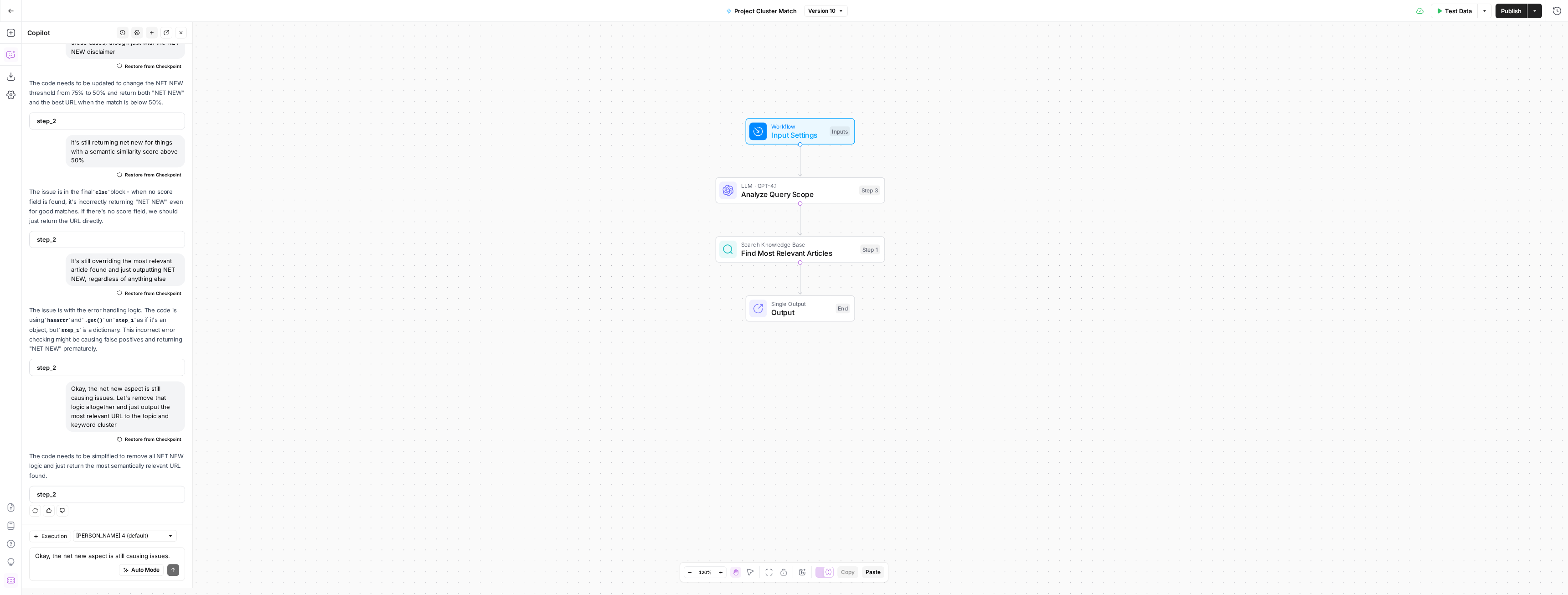
scroll to position [7345, 0]
click at [802, 261] on div "Search Knowledge Base Find Most Relevant Articles Step 1 Copy step Delete step …" at bounding box center [801, 249] width 170 height 26
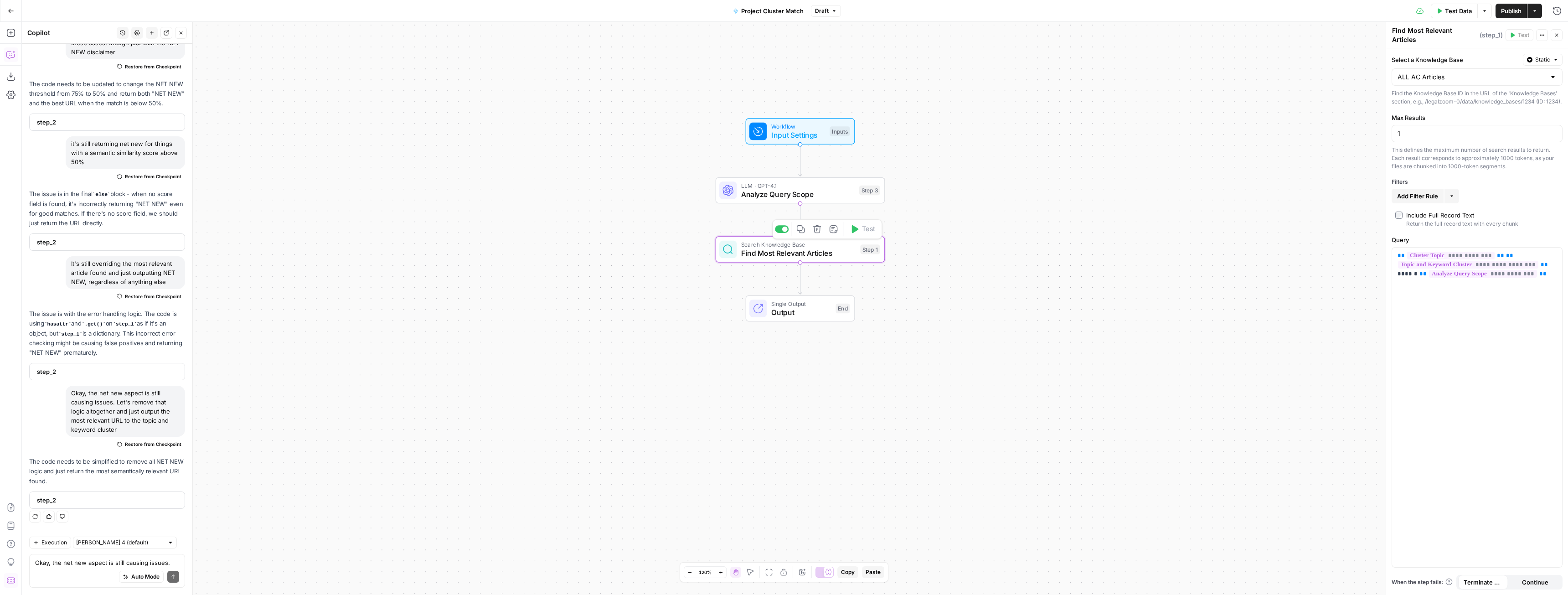
click at [792, 244] on span "Search Knowledge Base" at bounding box center [798, 244] width 115 height 8
click at [77, 569] on div "Auto Mode Send" at bounding box center [107, 577] width 144 height 20
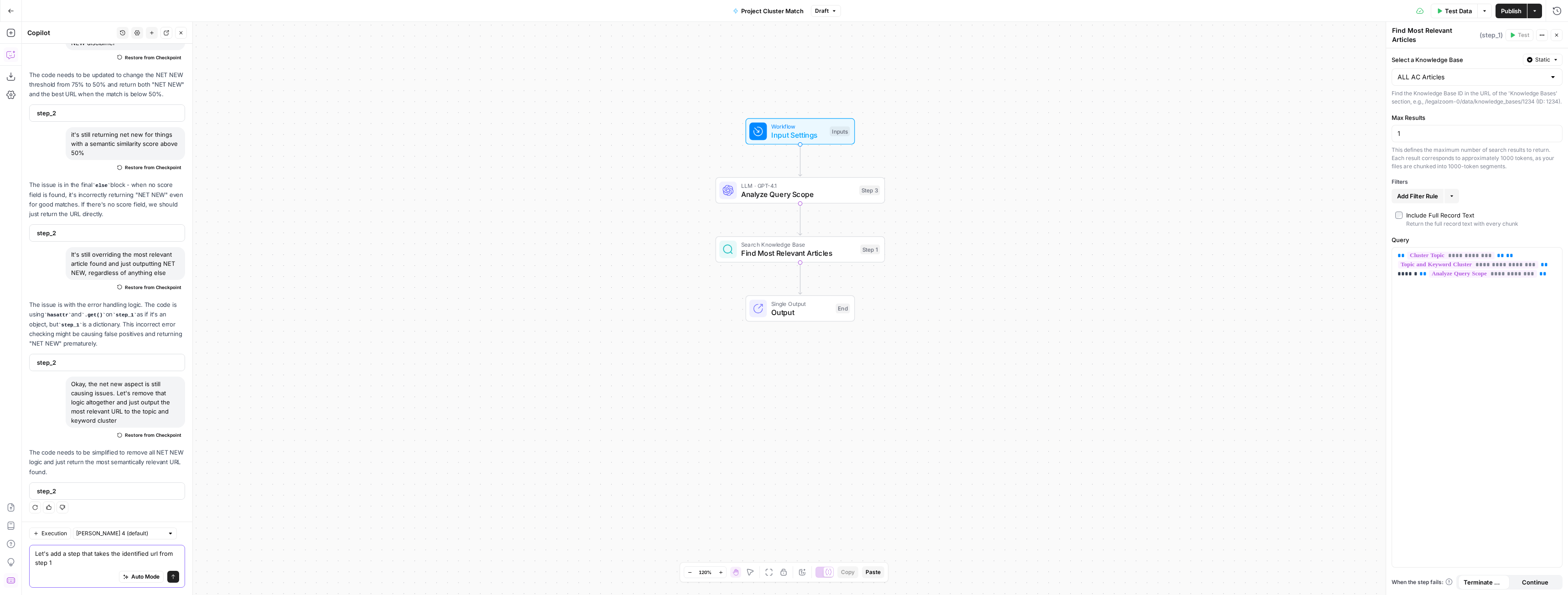
scroll to position [7354, 0]
type textarea "Let's add a step that takes the identified url from step 1 (search knowledge ba…"
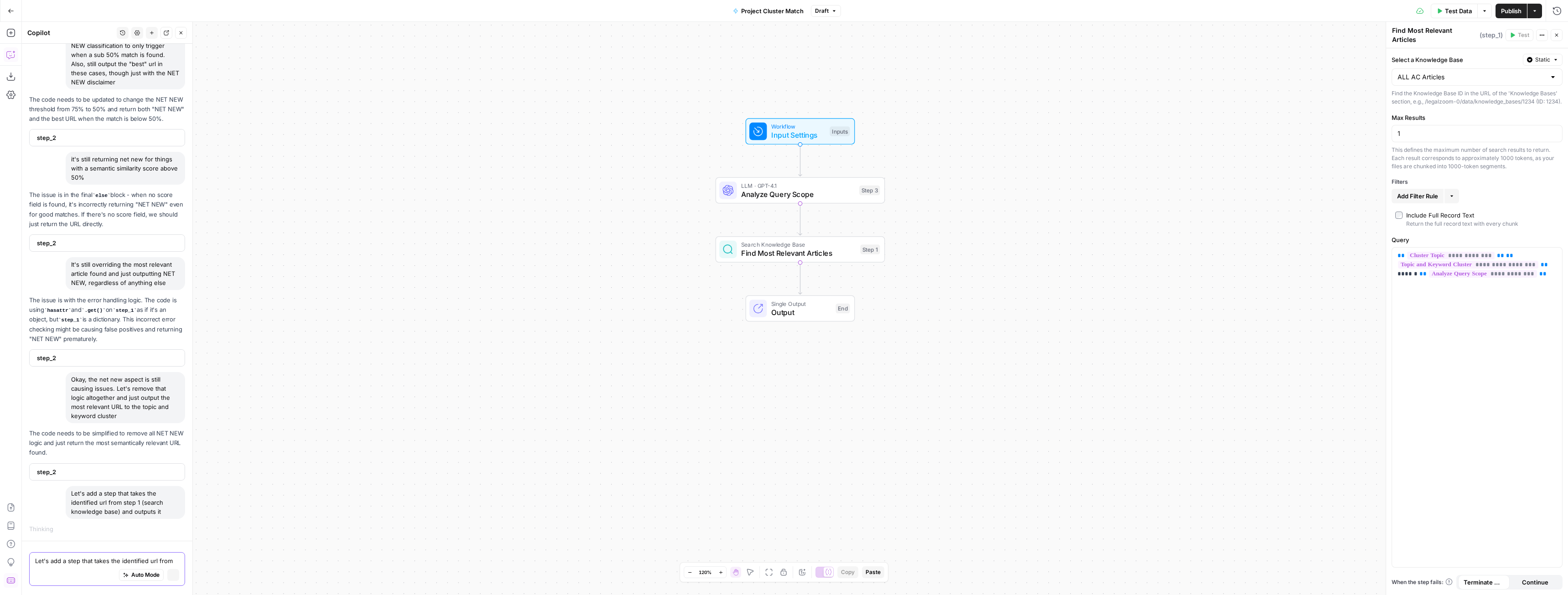
scroll to position [7053, 0]
click at [1503, 15] on span "Publish" at bounding box center [1511, 11] width 21 height 9
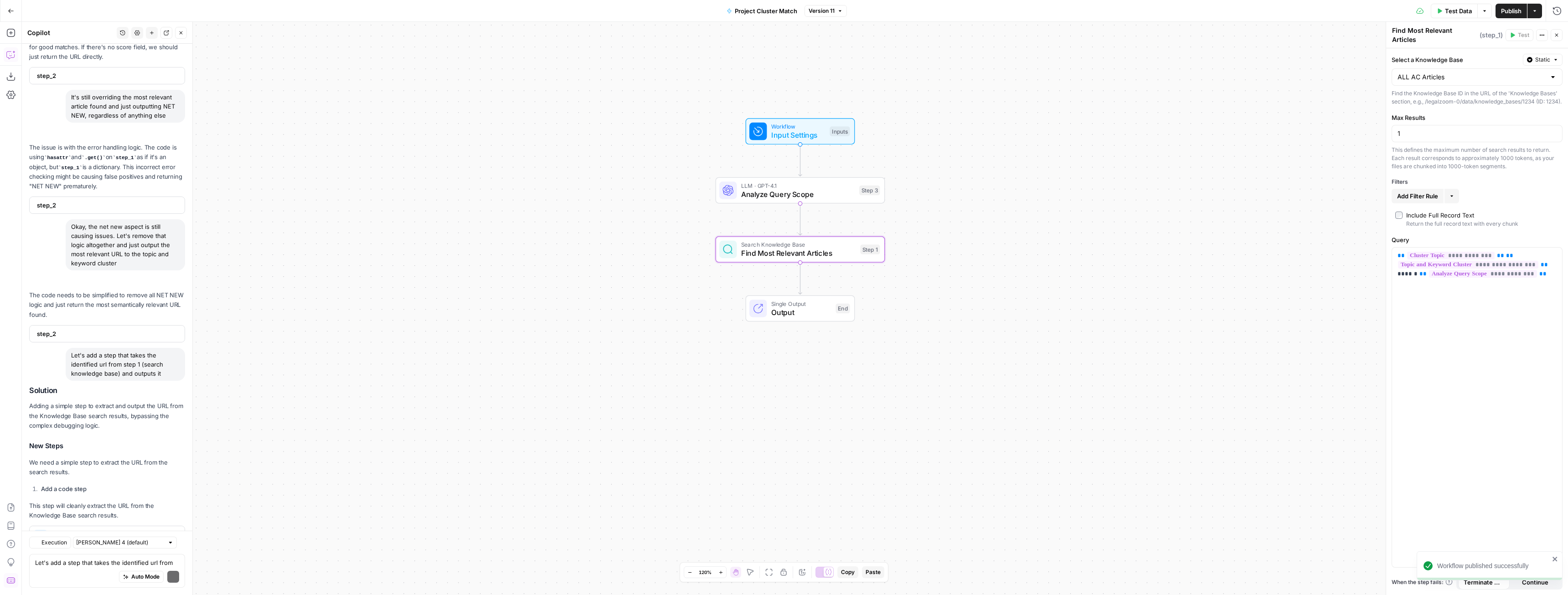
scroll to position [7674, 0]
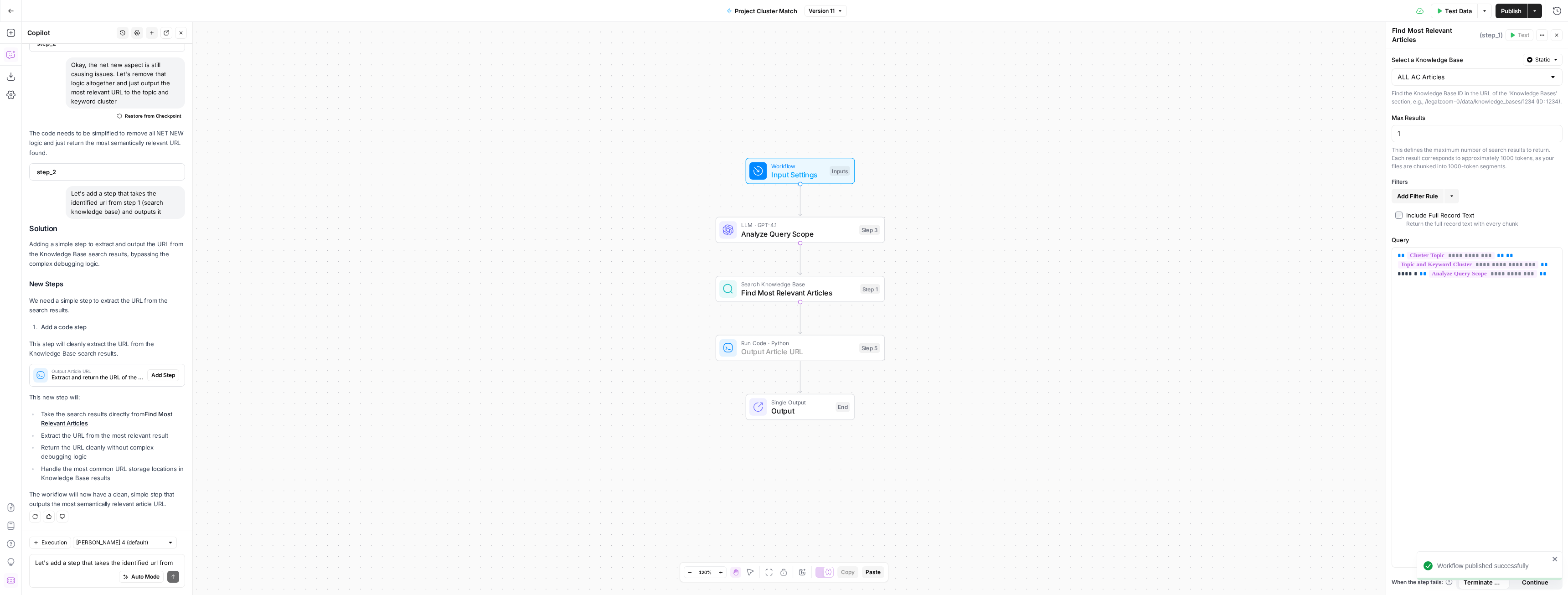
drag, startPoint x: 154, startPoint y: 374, endPoint x: 158, endPoint y: 485, distance: 111.1
click at [154, 374] on span "Add Step" at bounding box center [163, 375] width 24 height 8
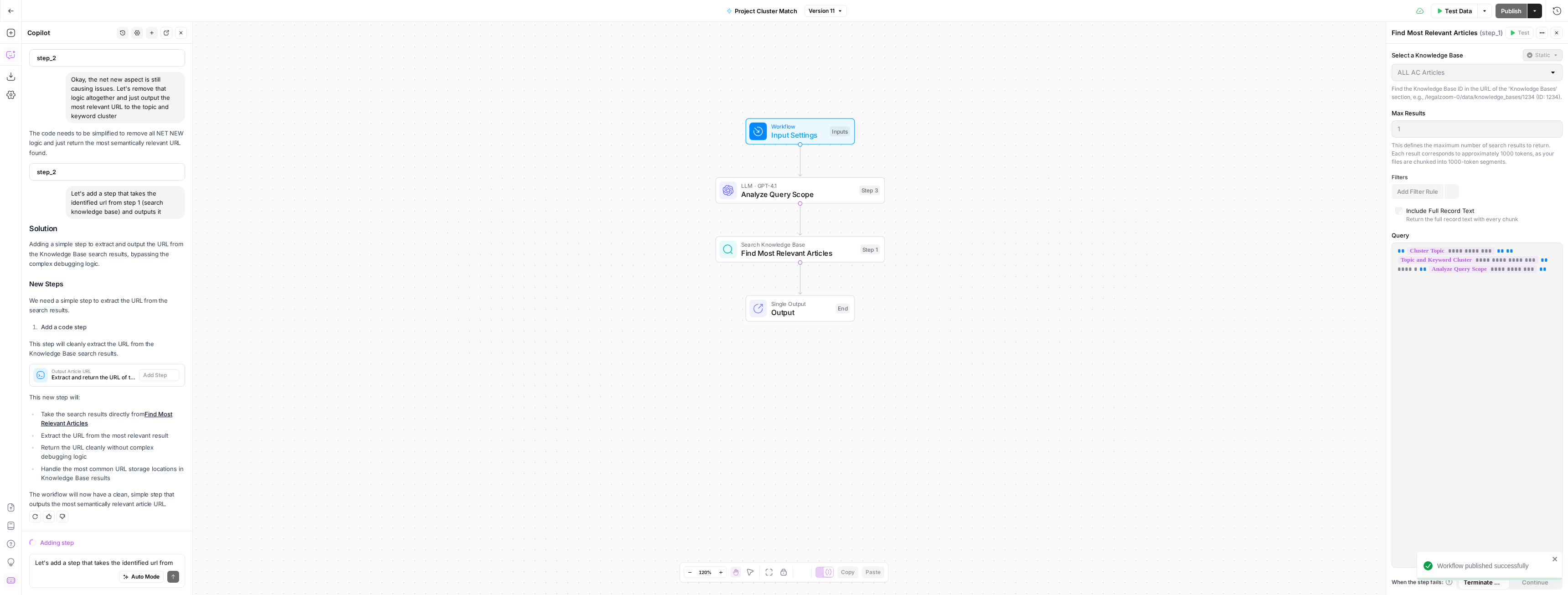
scroll to position [7381, 0]
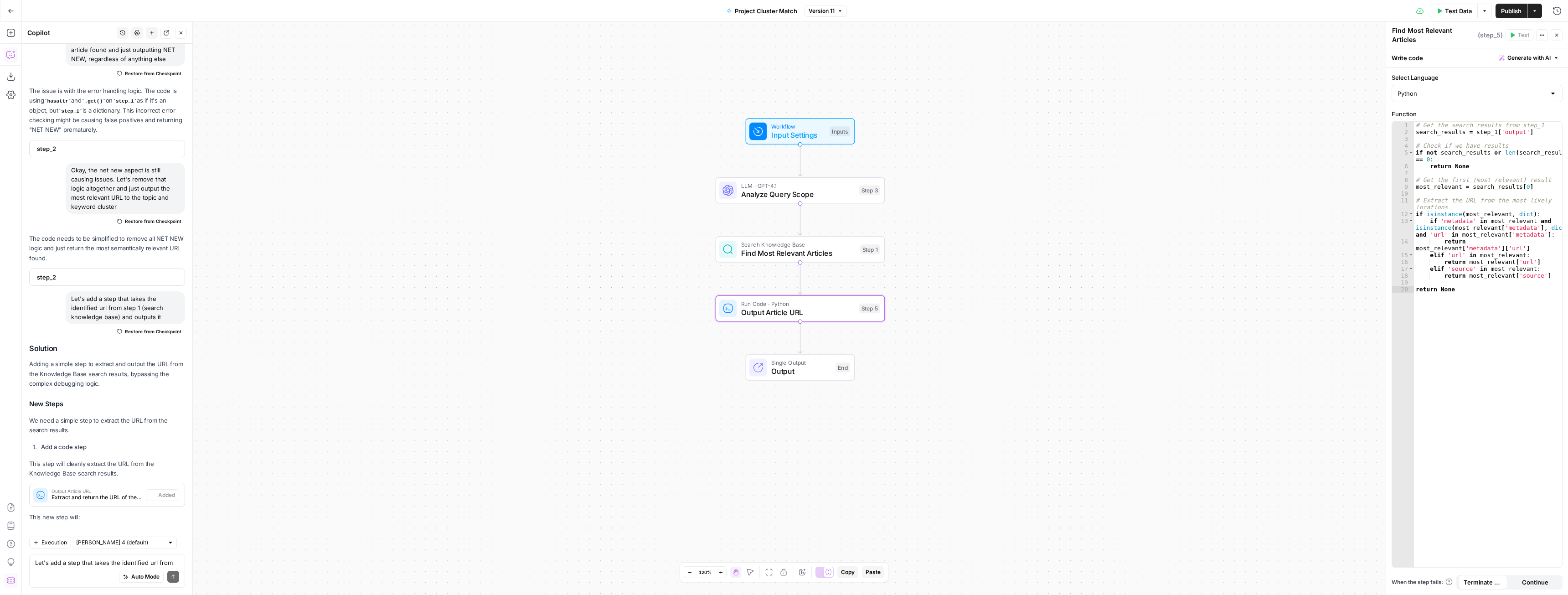
type textarea "Output Article URL"
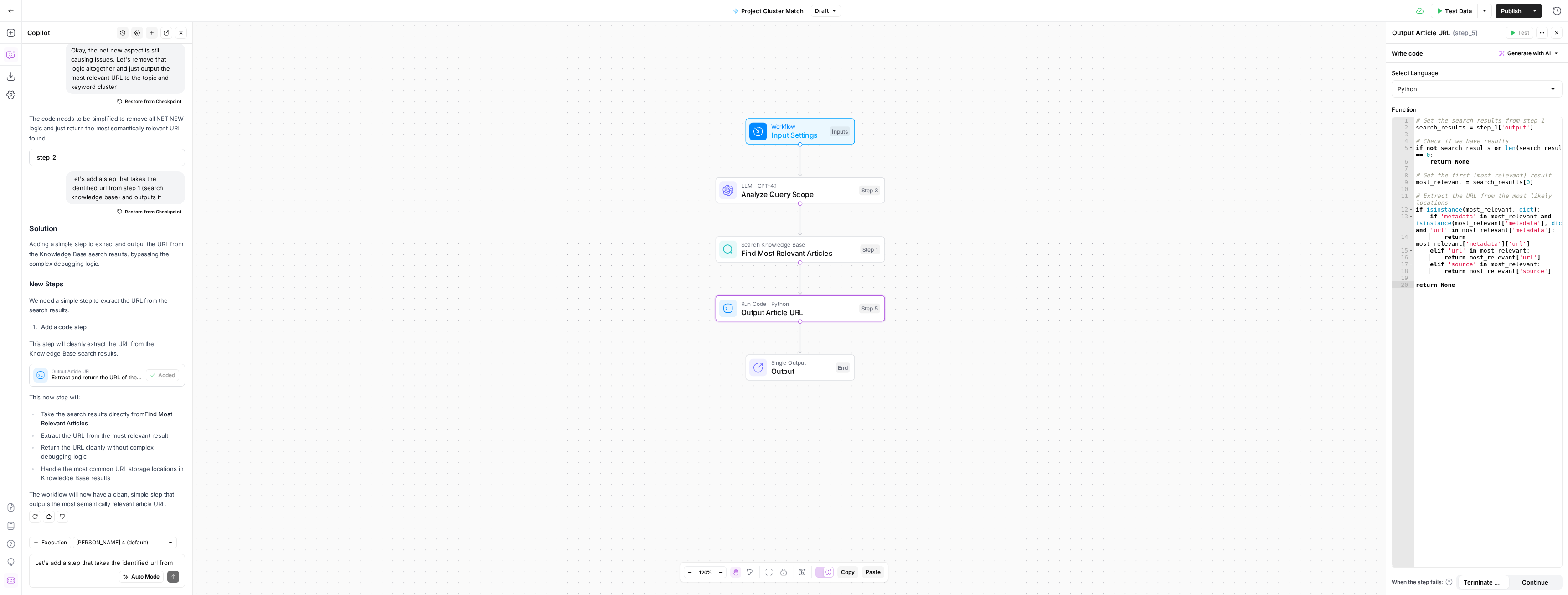
click at [1514, 11] on span "Publish" at bounding box center [1511, 11] width 21 height 9
click at [125, 563] on textarea "Let's add a step that takes the identified url from step 1 (search knowledge ba…" at bounding box center [107, 563] width 144 height 9
type textarea "t"
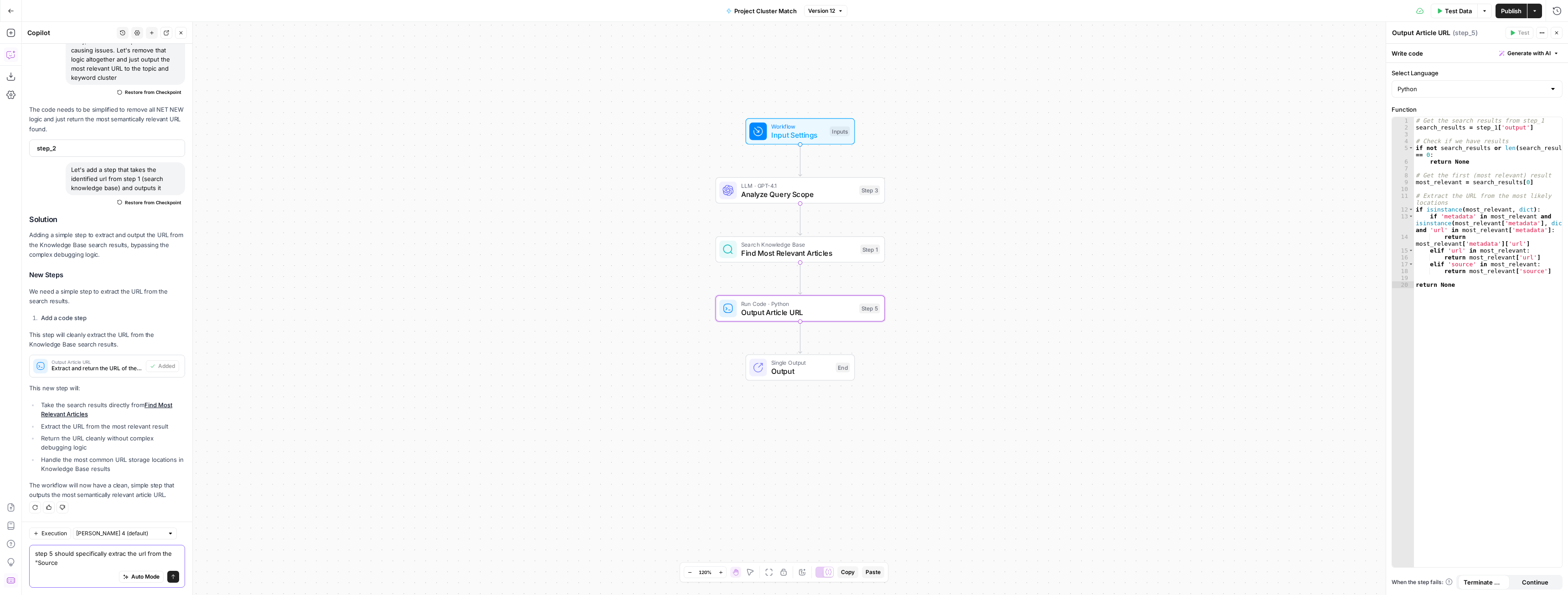
scroll to position [7697, 0]
type textarea "step 5 should specifically extrac the url from the "Source_url" line of step 1'…"
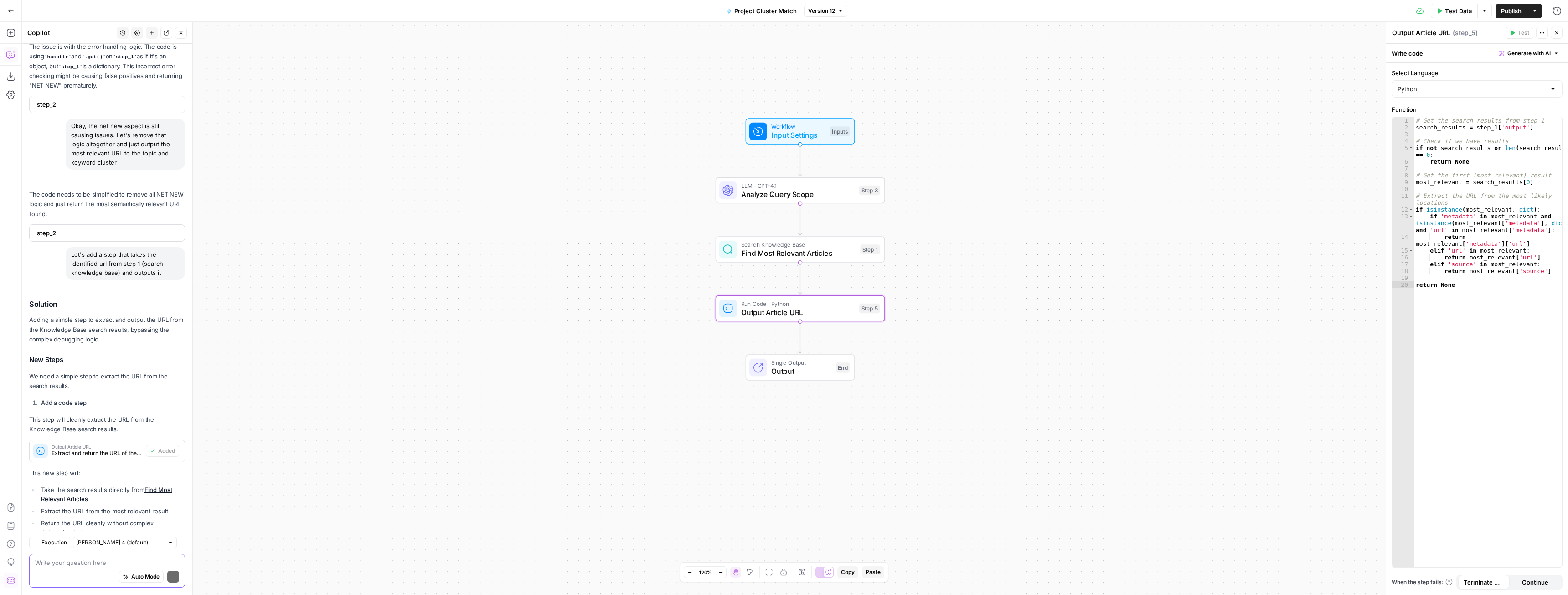
scroll to position [7789, 0]
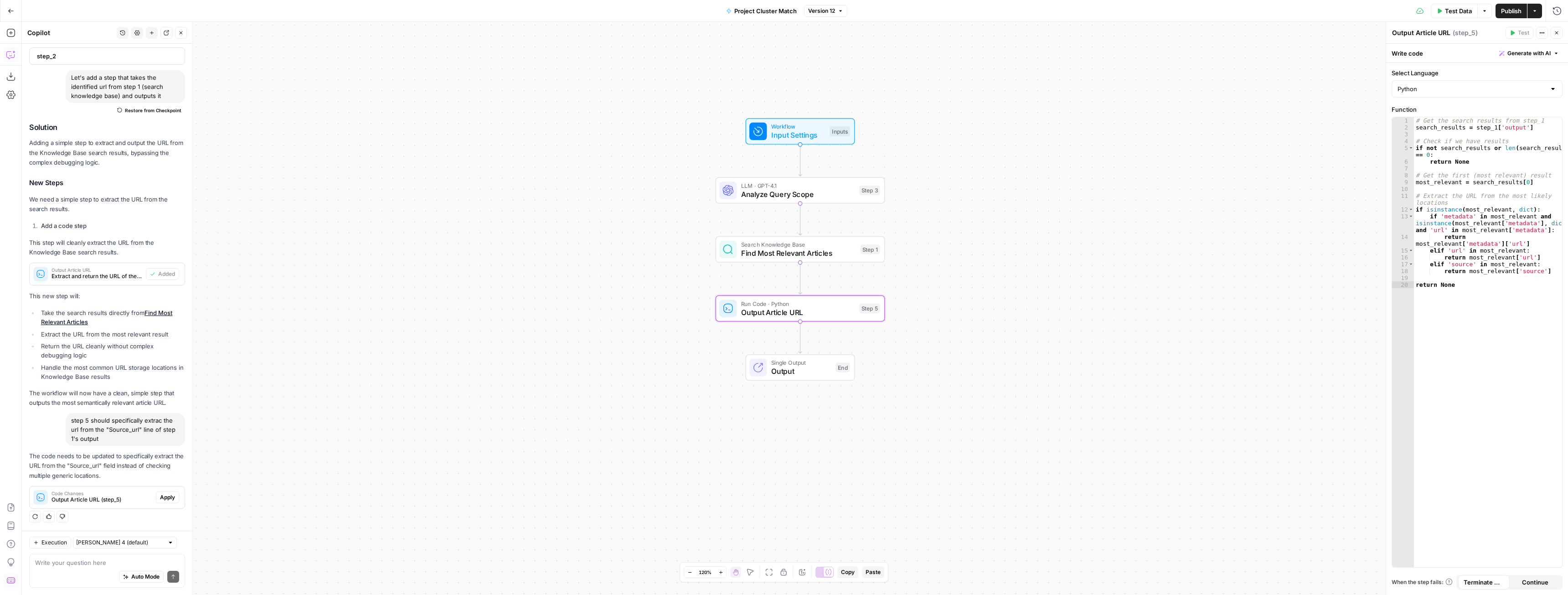
click at [162, 495] on span "Apply" at bounding box center [168, 497] width 15 height 8
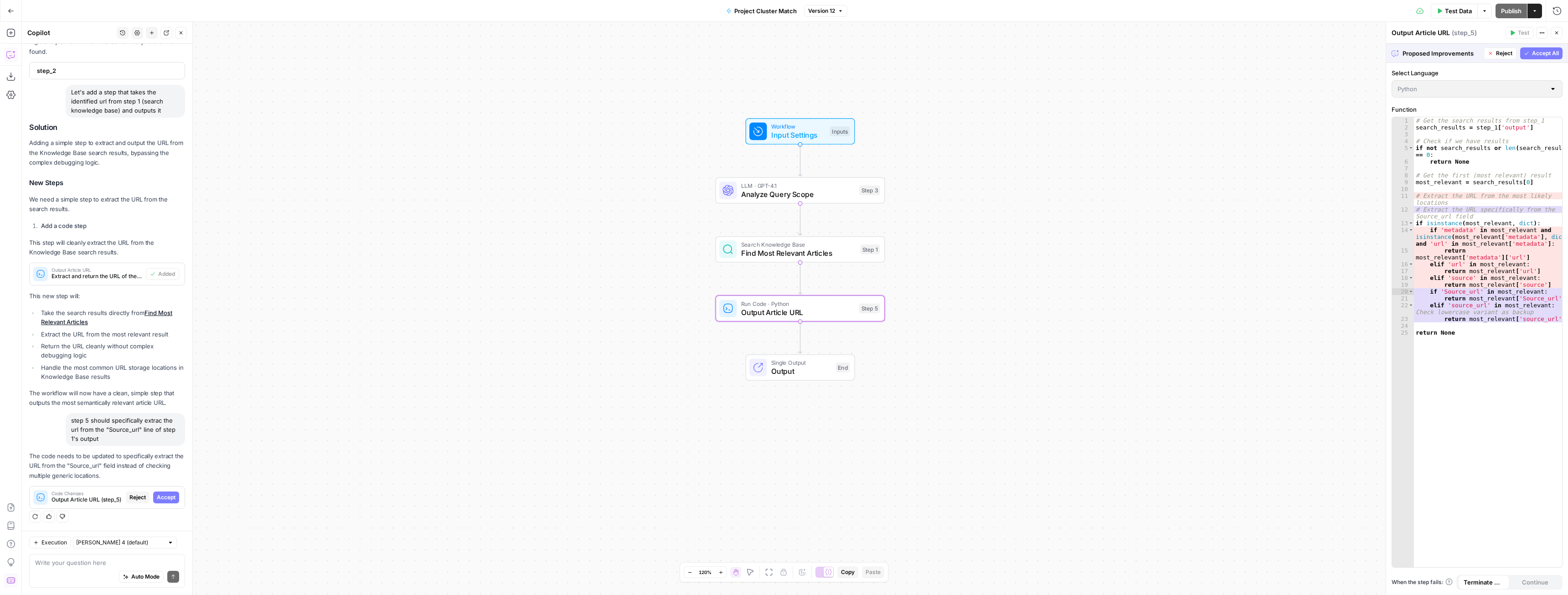
click at [162, 495] on span "Accept" at bounding box center [166, 497] width 18 height 8
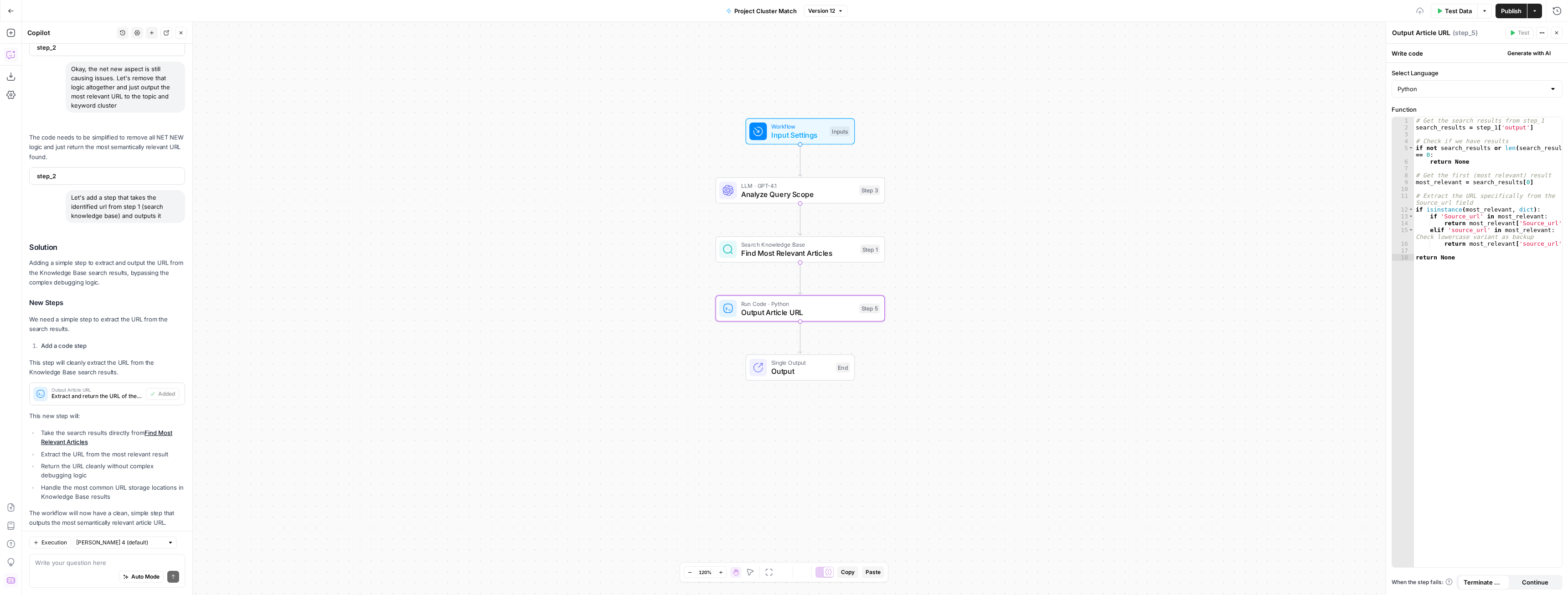
scroll to position [7803, 0]
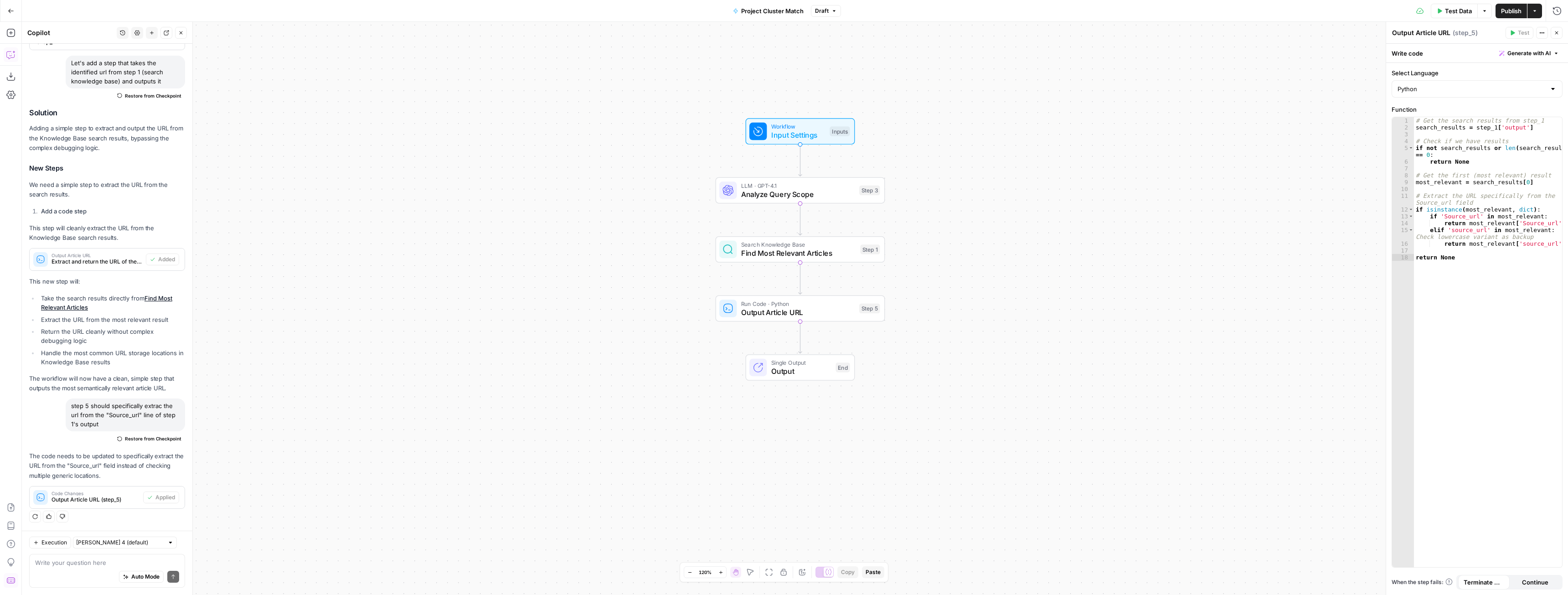
click at [1510, 12] on span "Publish" at bounding box center [1511, 11] width 21 height 9
click at [89, 564] on textarea at bounding box center [107, 563] width 144 height 9
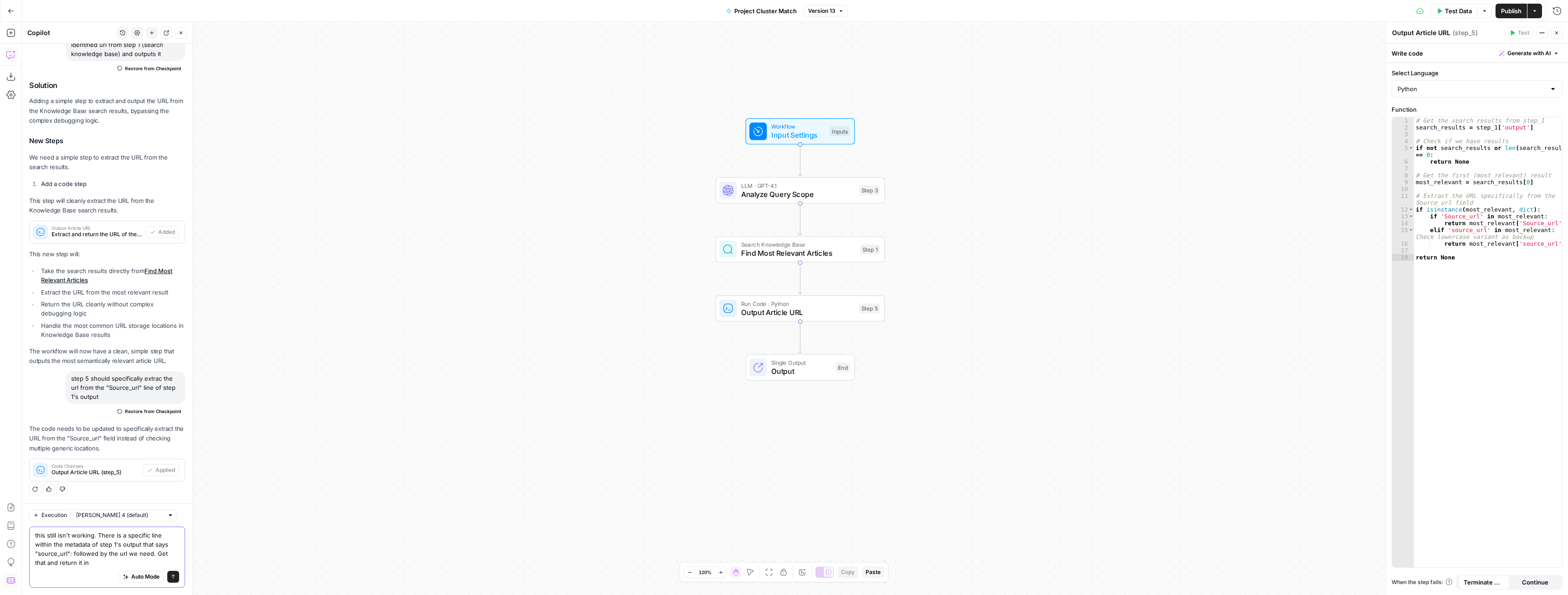
scroll to position [7831, 0]
type textarea "this still isn't working. There is a specific line within the metadata of step …"
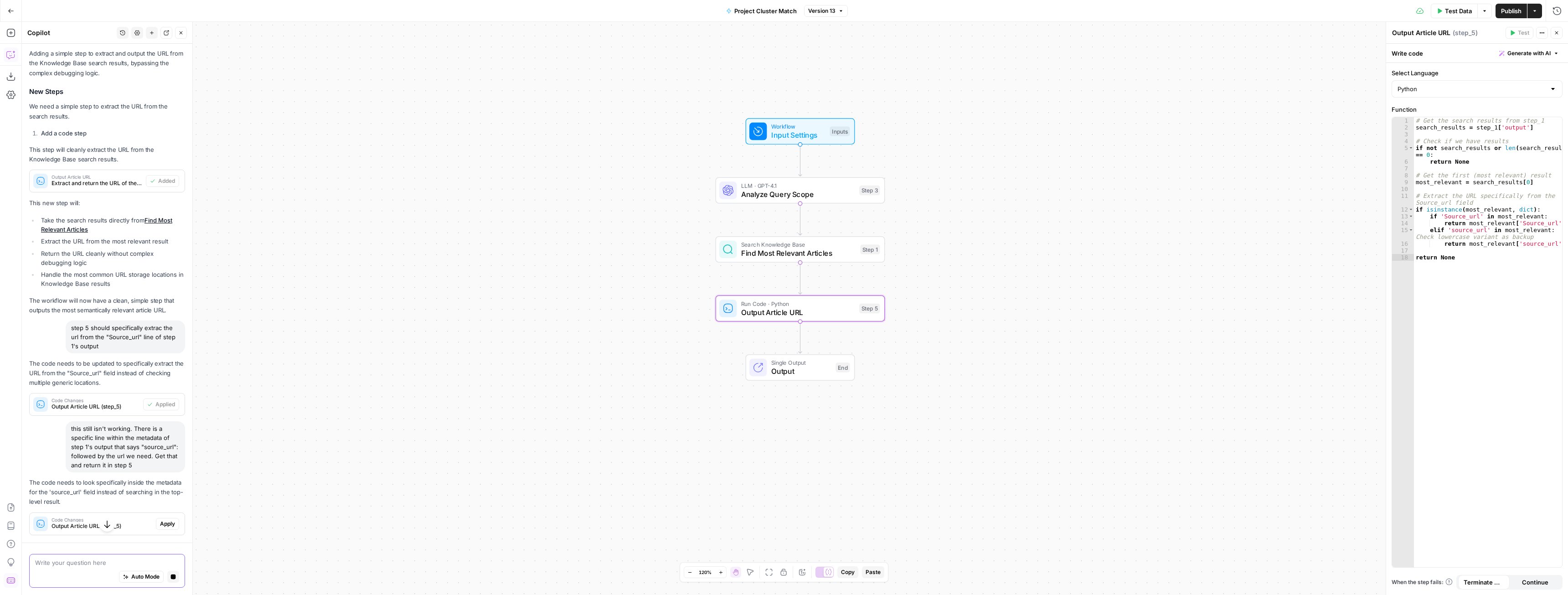
scroll to position [7545, 0]
click at [160, 525] on span "Apply" at bounding box center [168, 524] width 15 height 8
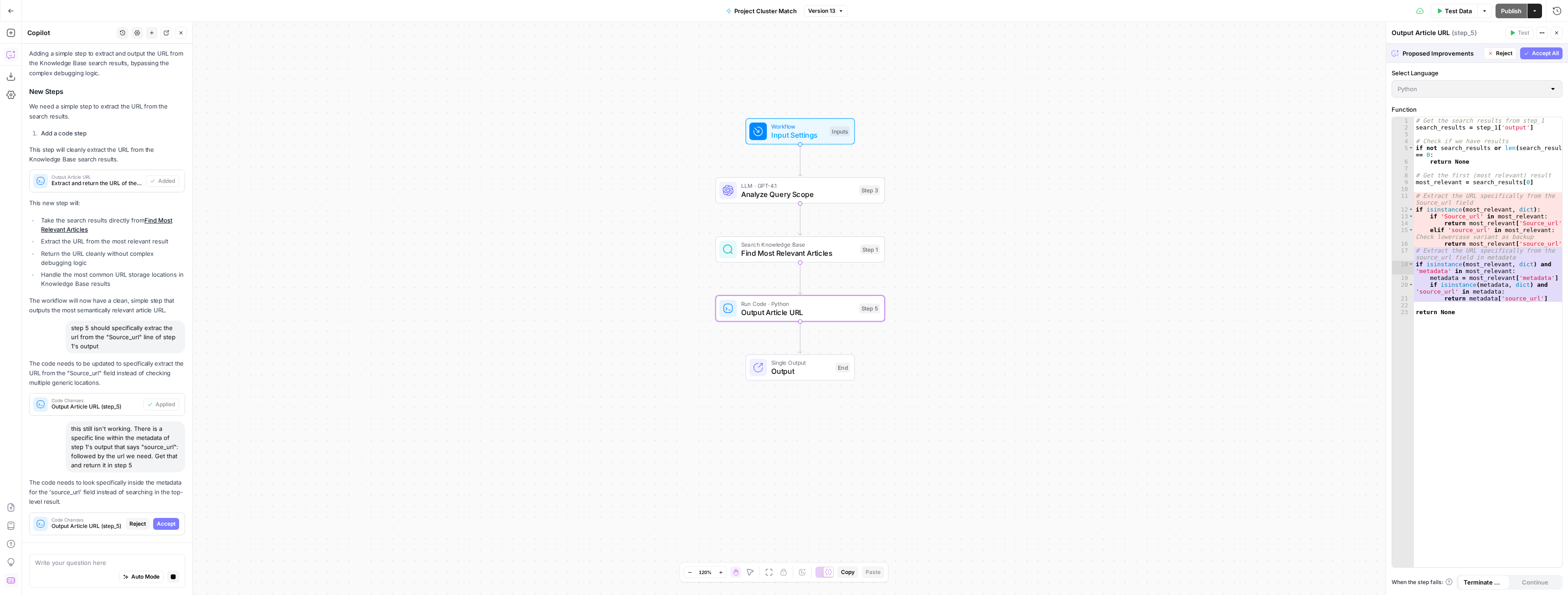
click at [159, 525] on span "Accept" at bounding box center [166, 524] width 18 height 8
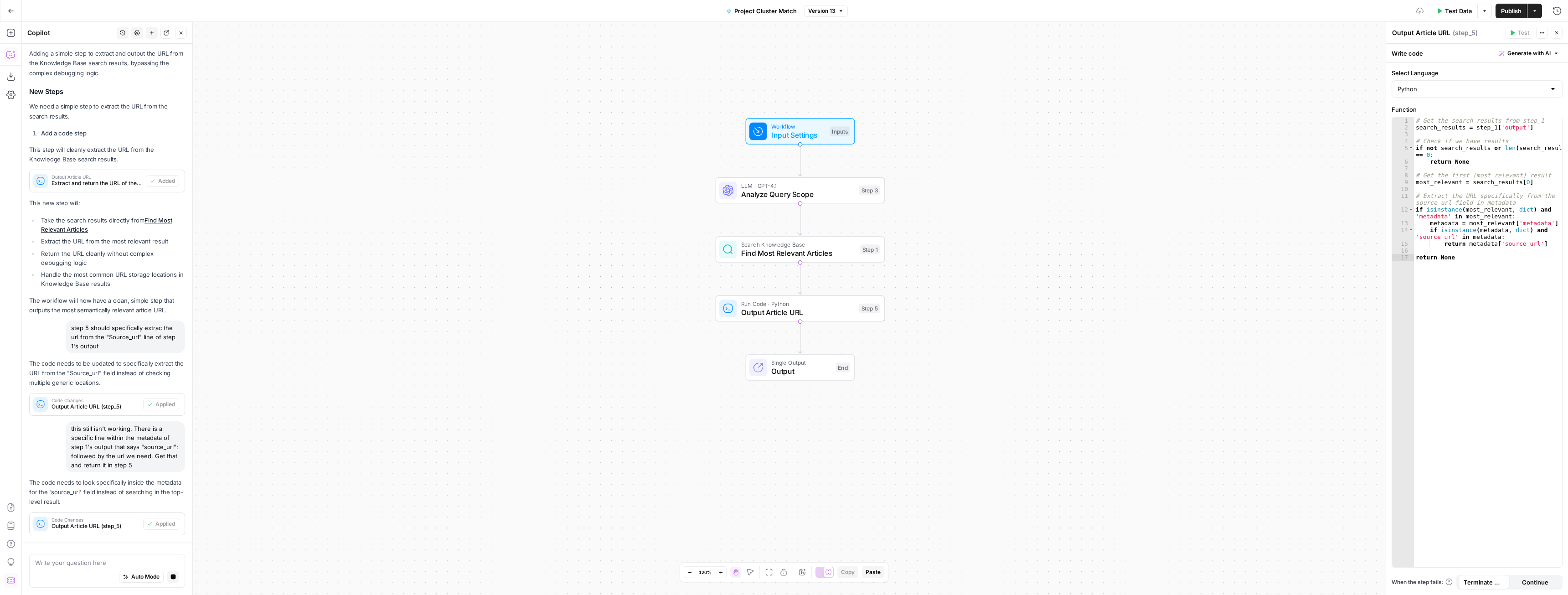
click at [1501, 10] on span "Publish" at bounding box center [1511, 11] width 21 height 9
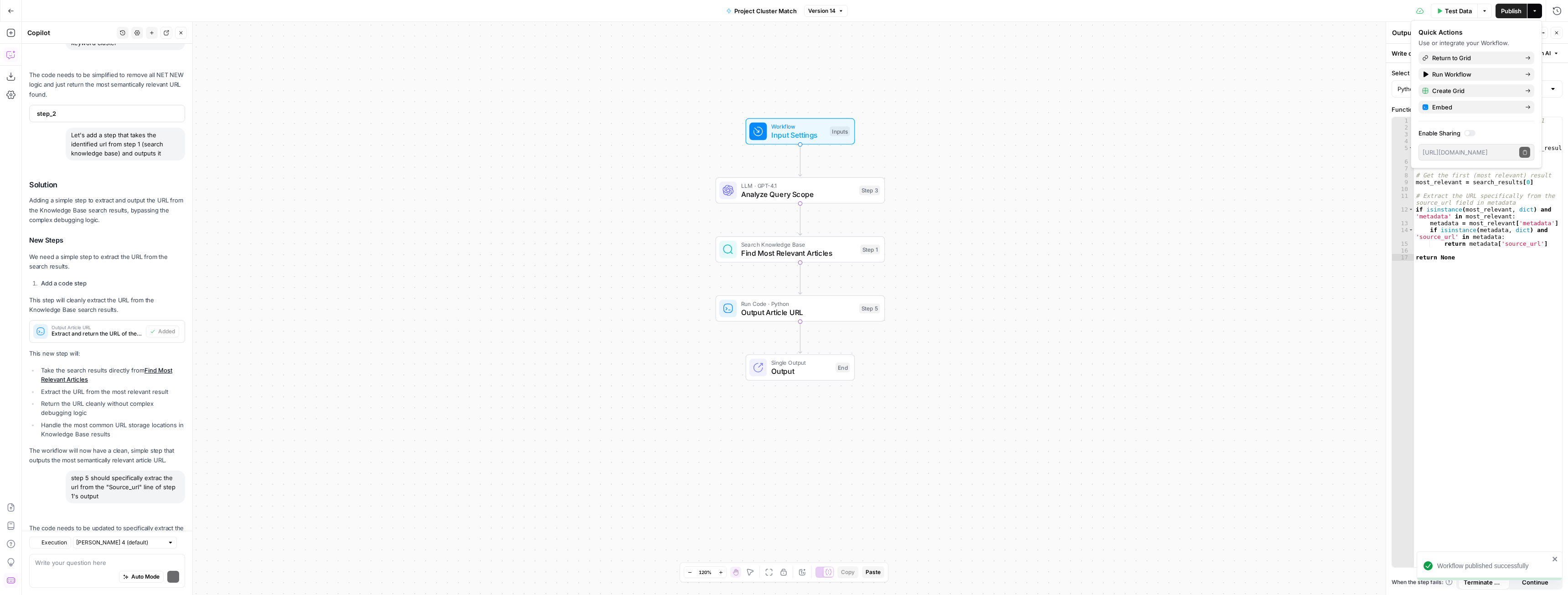
scroll to position [7937, 0]
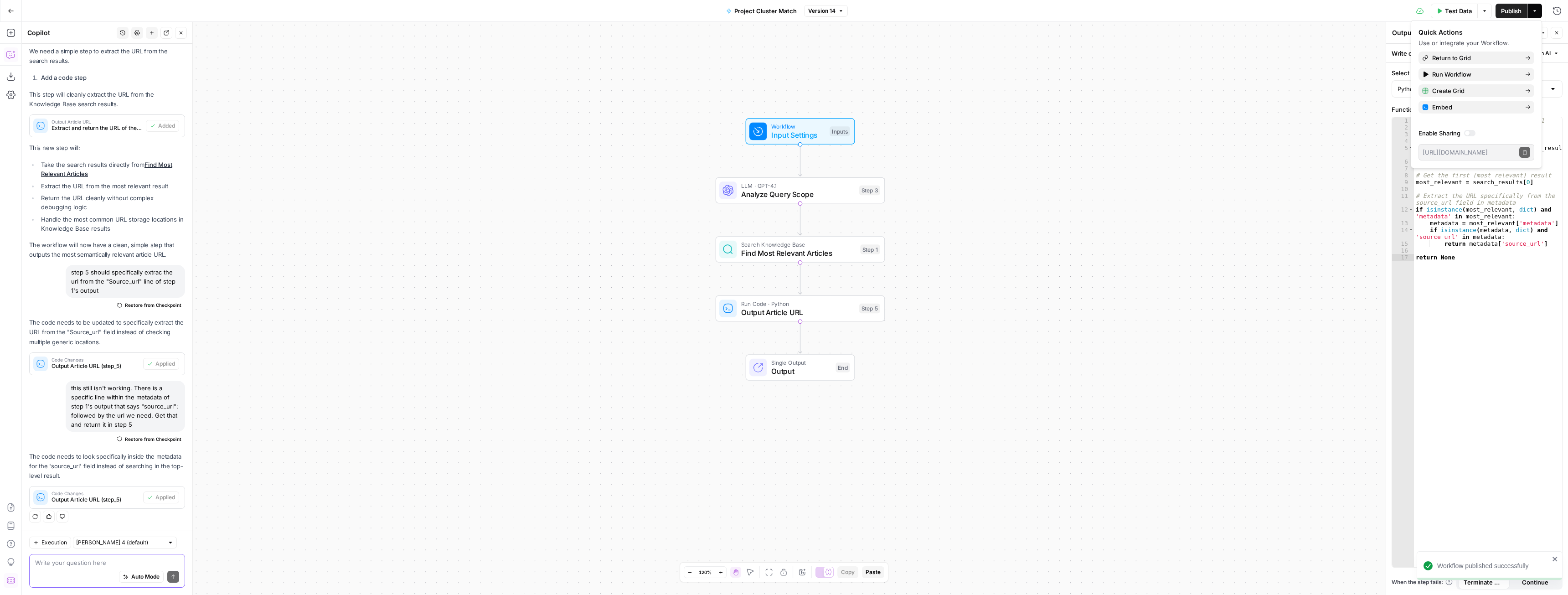
click at [110, 565] on textarea at bounding box center [107, 563] width 144 height 9
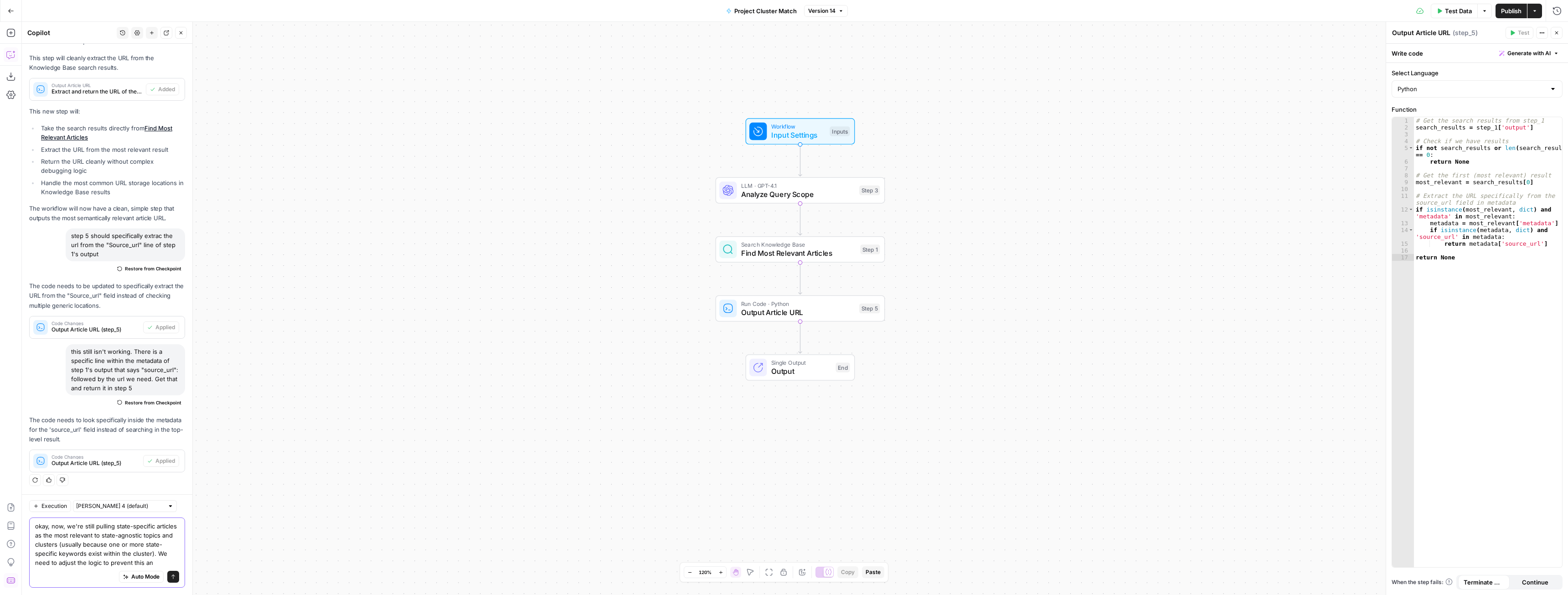
scroll to position [7983, 0]
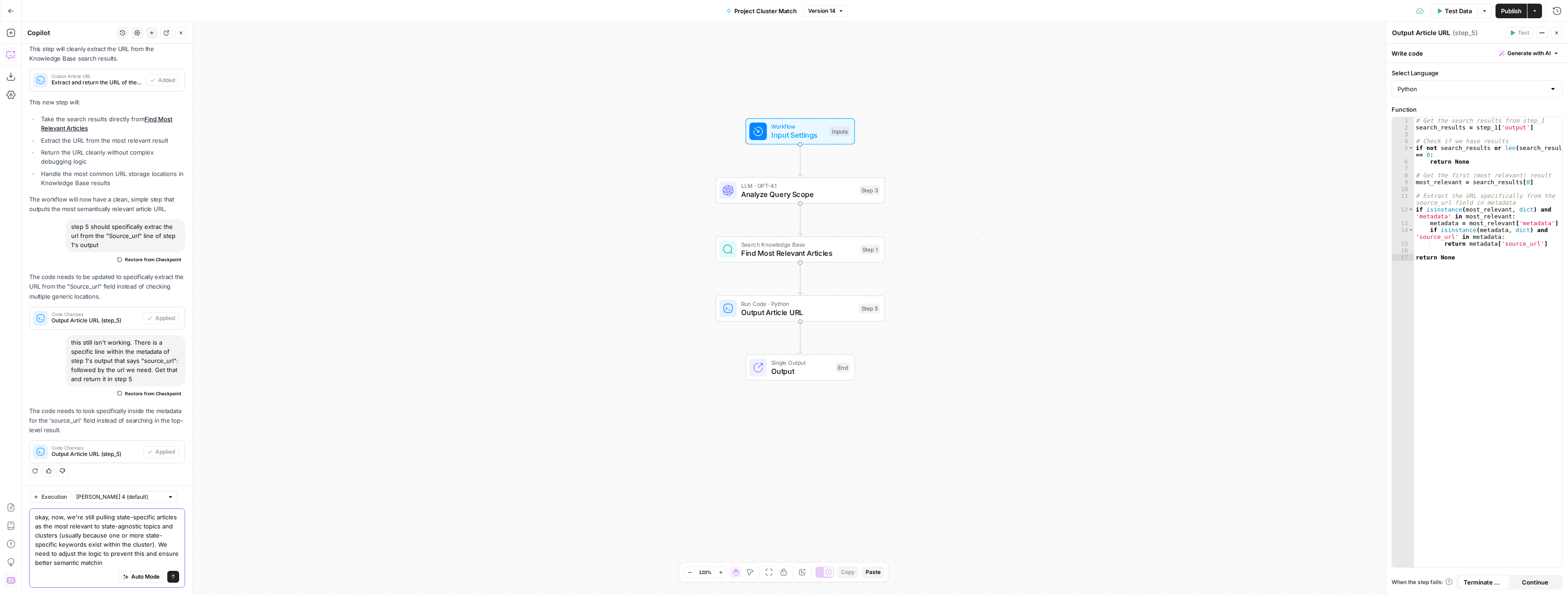
type textarea "okay, now, we're still pulling state-specific articles as the most relevant to …"
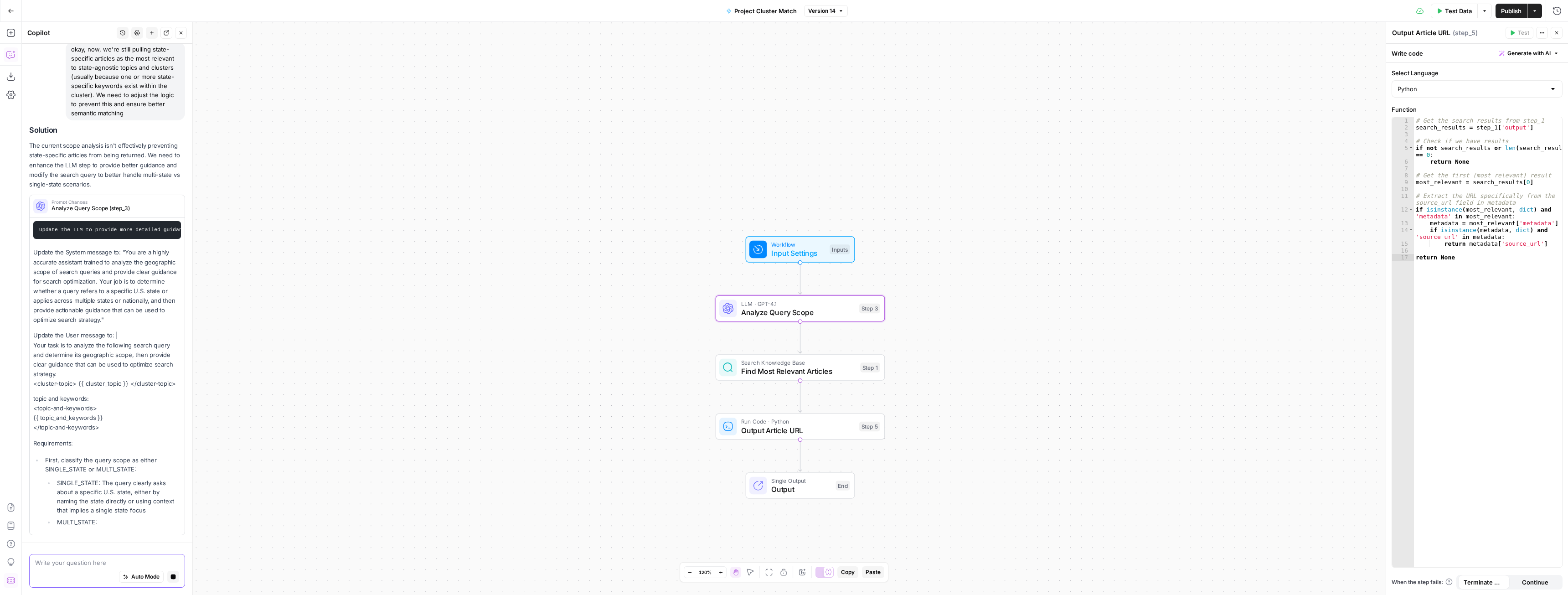
scroll to position [8015, 0]
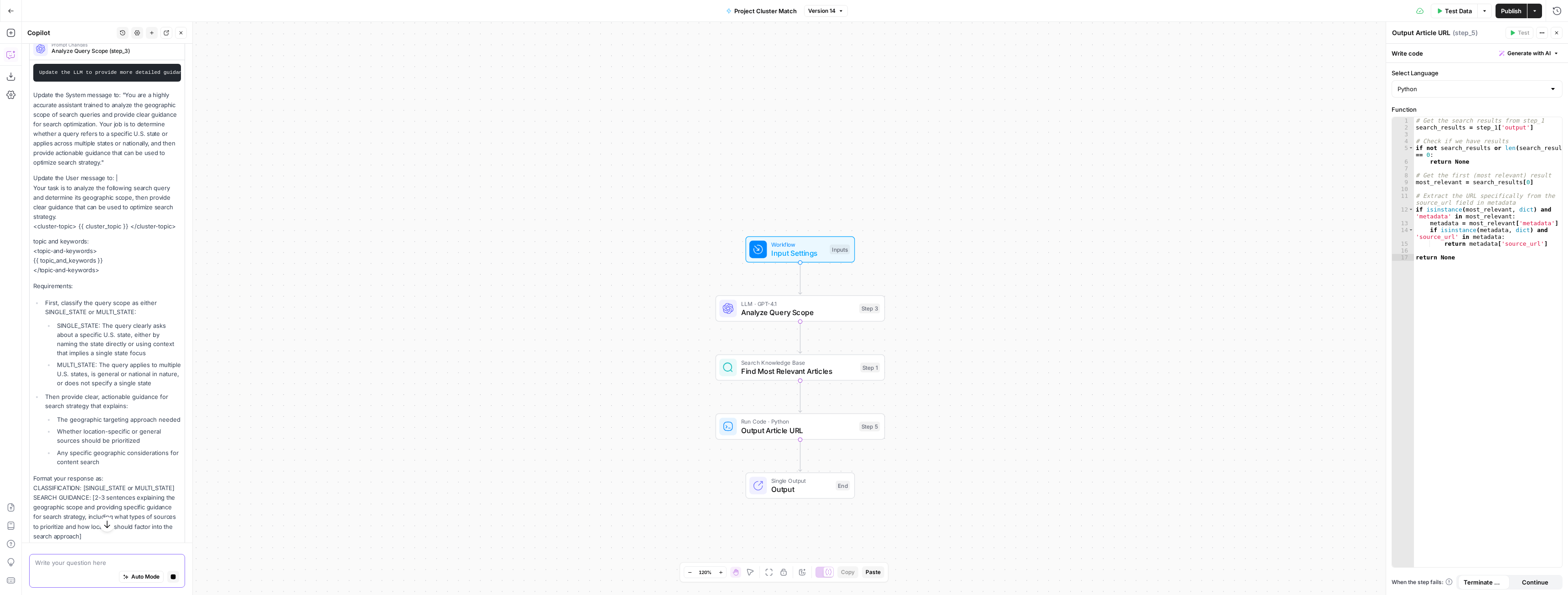
click at [171, 577] on button "Stop generating" at bounding box center [173, 576] width 12 height 12
click at [131, 560] on textarea at bounding box center [107, 563] width 144 height 9
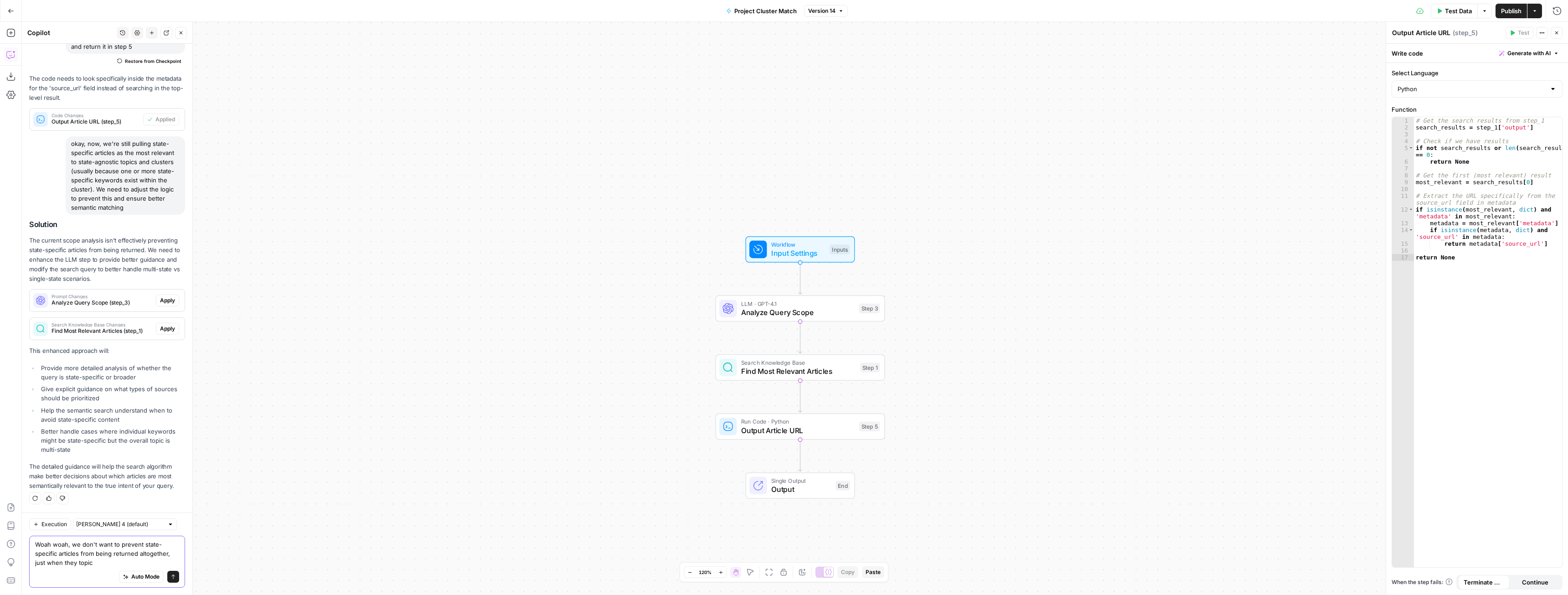
scroll to position [8315, 0]
type textarea "Woah woah, we don't want to prevent state-specific articles from being returned…"
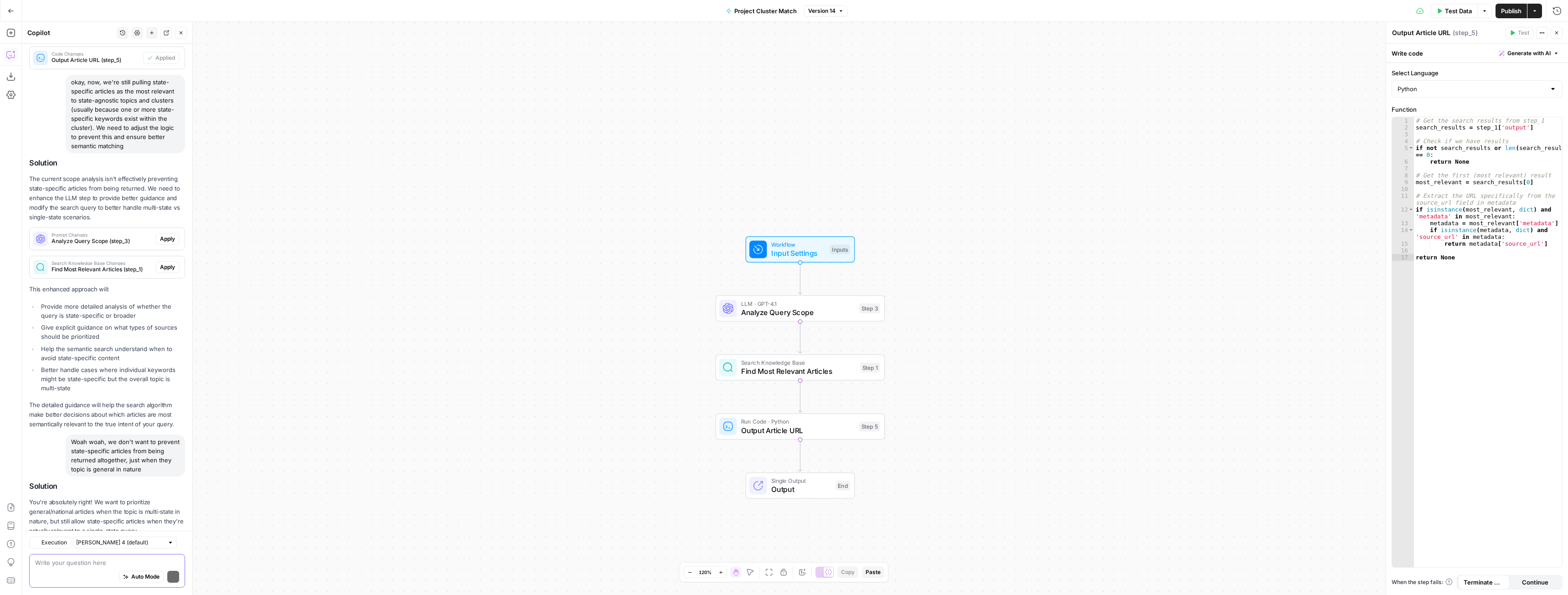
scroll to position [8582, 0]
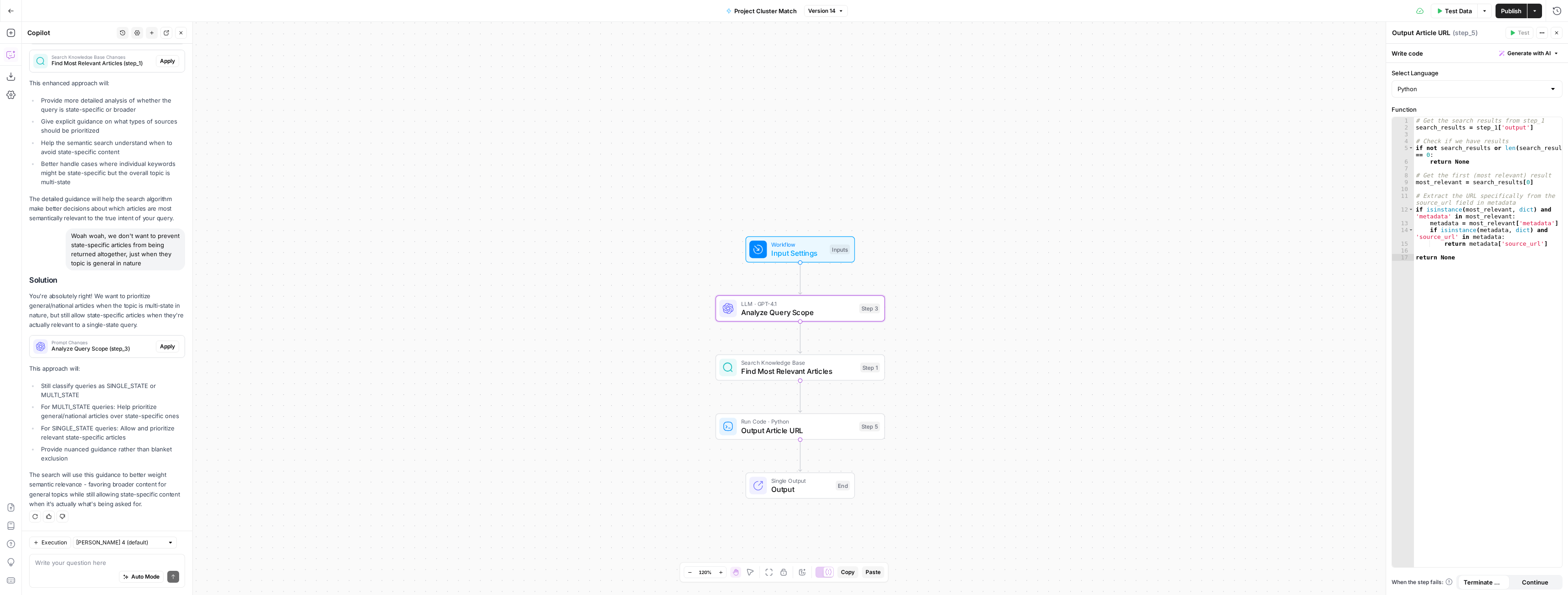
click at [160, 347] on span "Apply" at bounding box center [168, 346] width 15 height 8
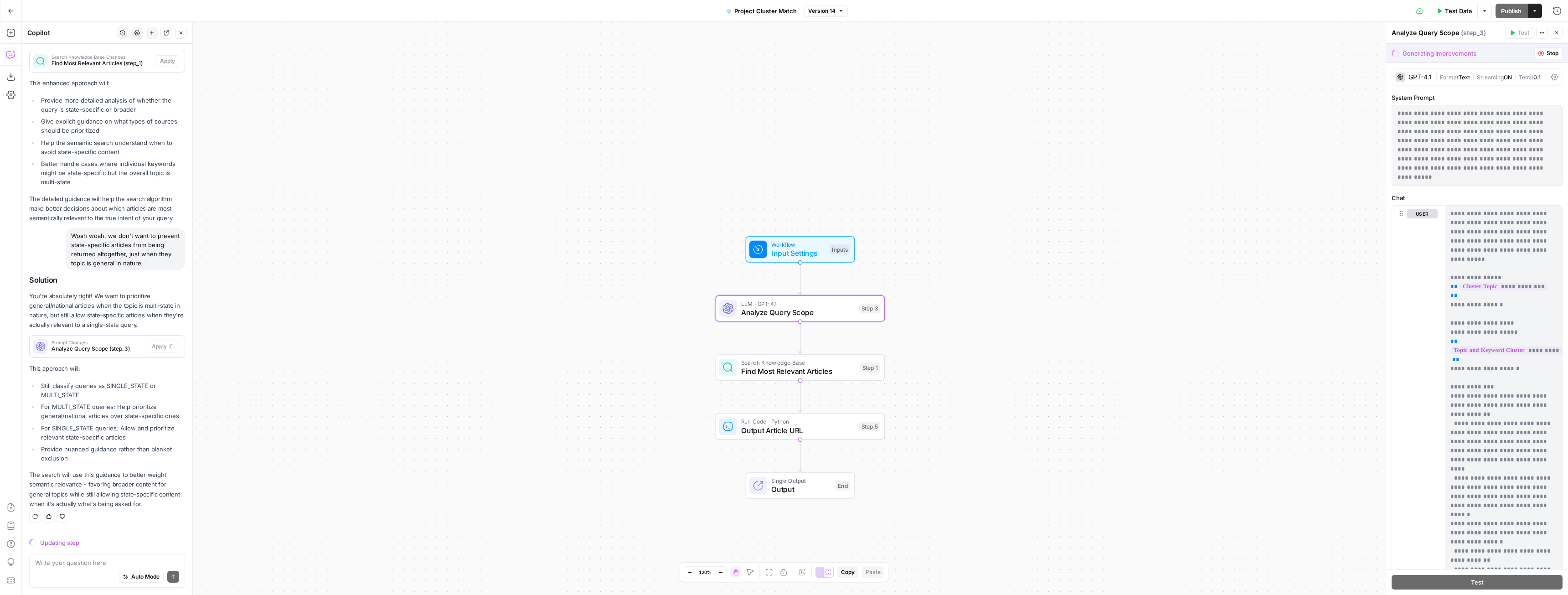
scroll to position [8247, 0]
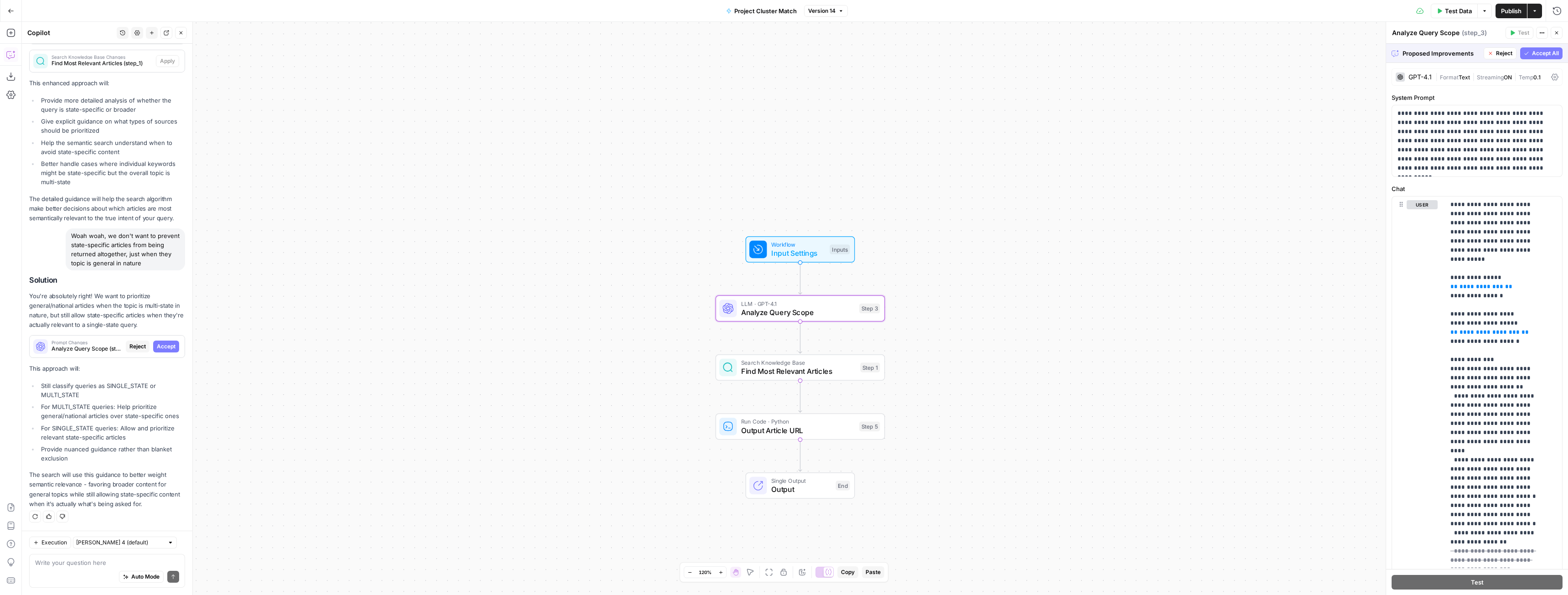
click at [168, 347] on span "Accept" at bounding box center [166, 346] width 18 height 8
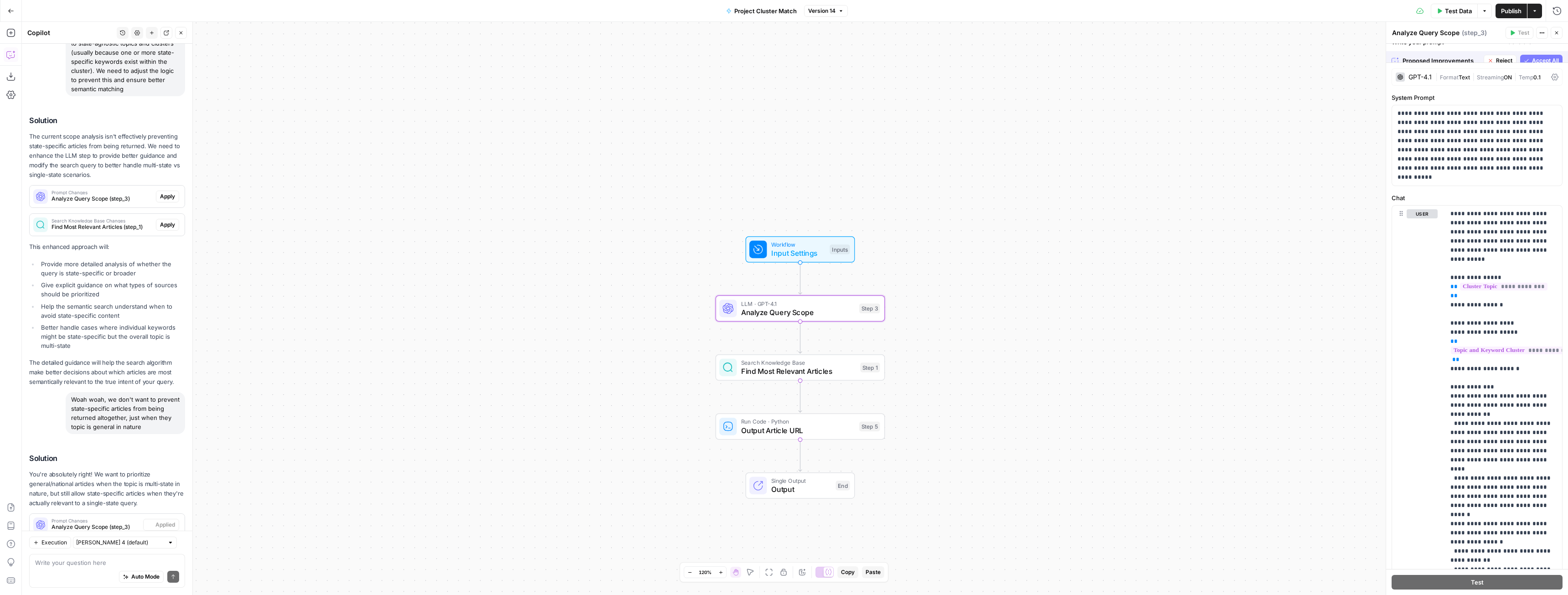
scroll to position [8611, 0]
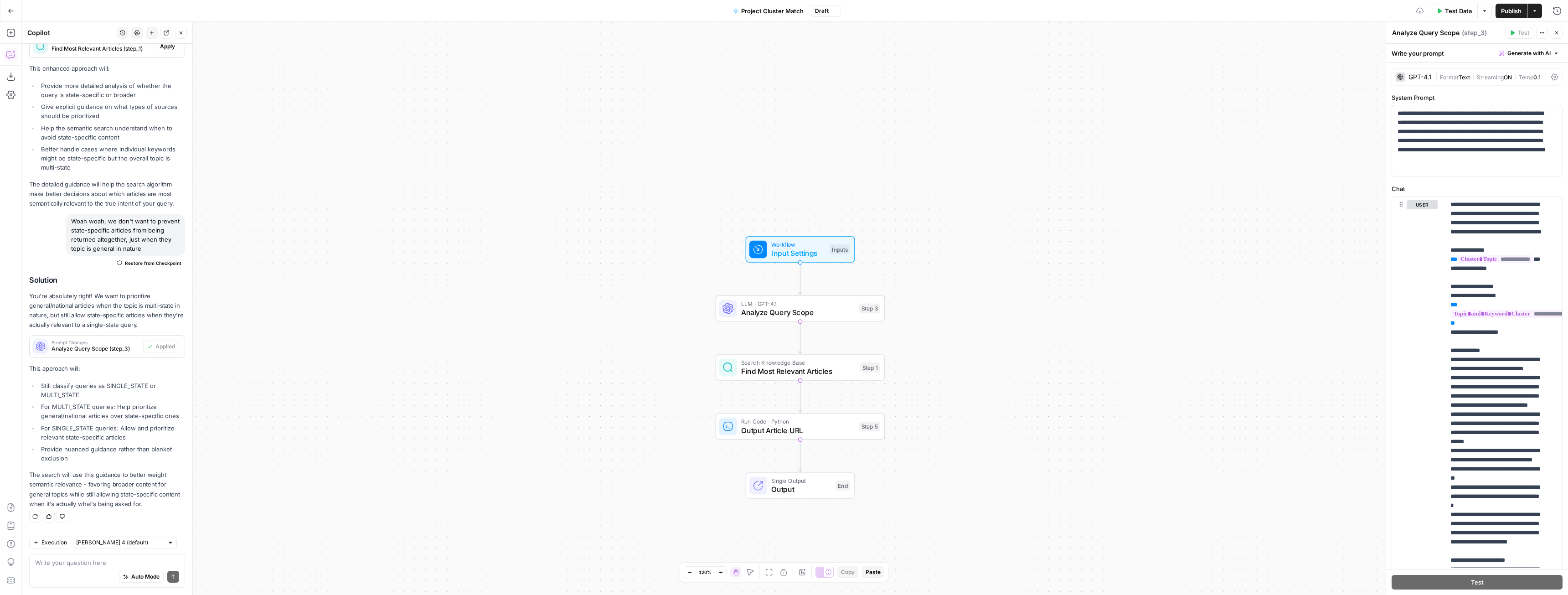
click at [1510, 12] on span "Publish" at bounding box center [1511, 11] width 21 height 9
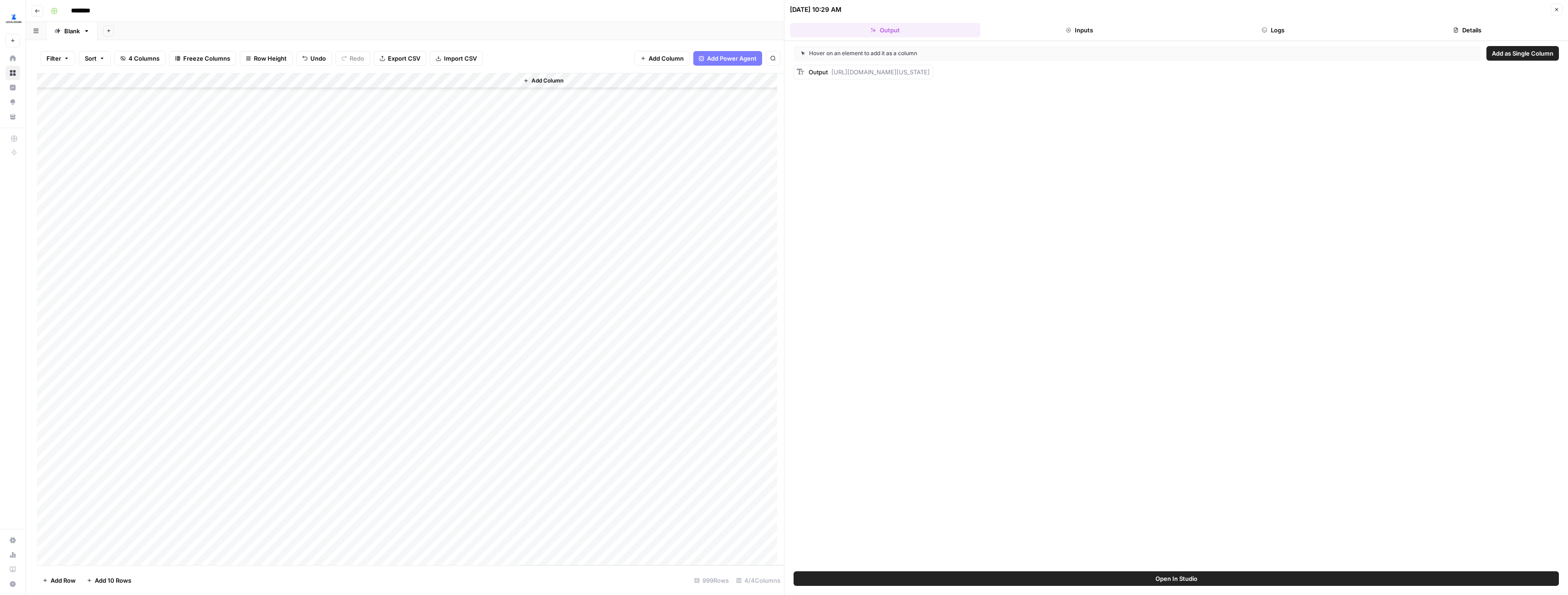
scroll to position [775, 0]
click at [428, 452] on div "Add Column" at bounding box center [411, 319] width 747 height 492
click at [428, 467] on div "Add Column" at bounding box center [411, 319] width 747 height 492
click at [1256, 34] on button "Logs" at bounding box center [1274, 30] width 191 height 15
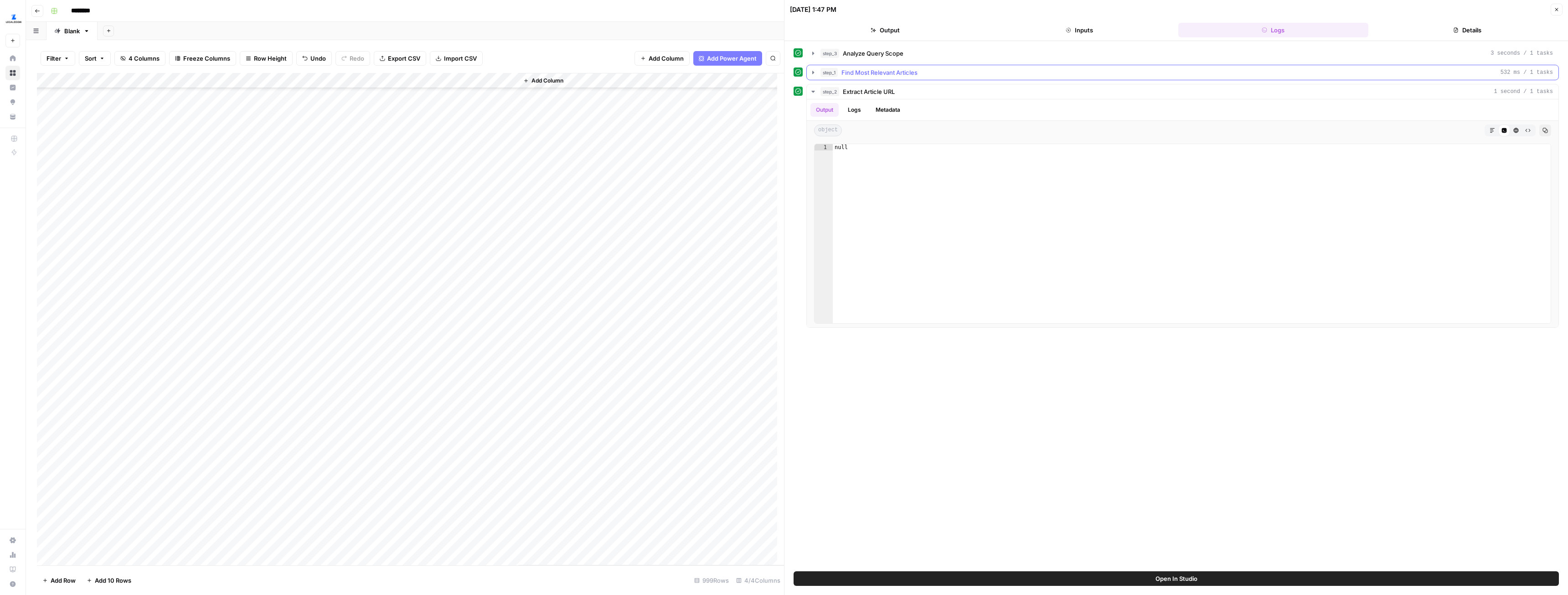
click at [814, 72] on icon "button" at bounding box center [814, 72] width 2 height 3
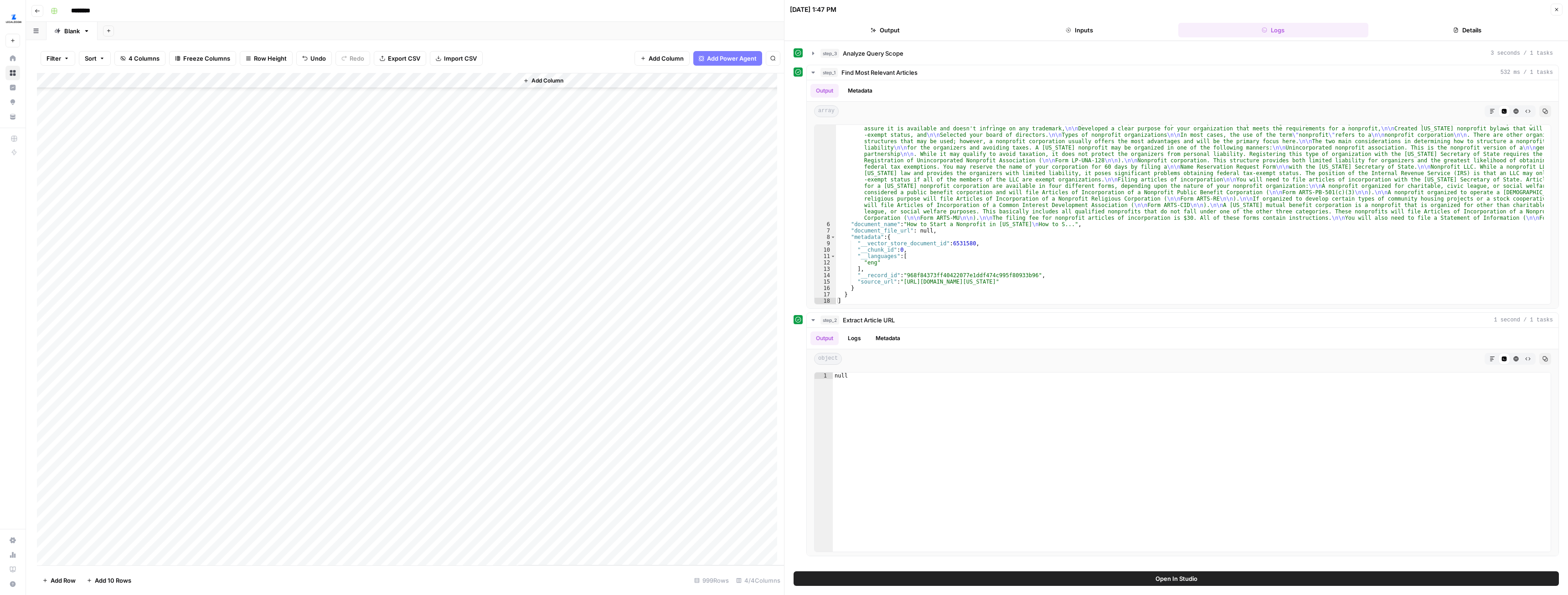
scroll to position [91, 0]
click at [384, 176] on div "Add Column" at bounding box center [411, 319] width 747 height 492
click at [425, 174] on div "Add Column" at bounding box center [411, 319] width 747 height 492
click at [425, 175] on div "Add Column" at bounding box center [411, 319] width 747 height 492
click at [418, 174] on div "Add Column" at bounding box center [411, 319] width 747 height 492
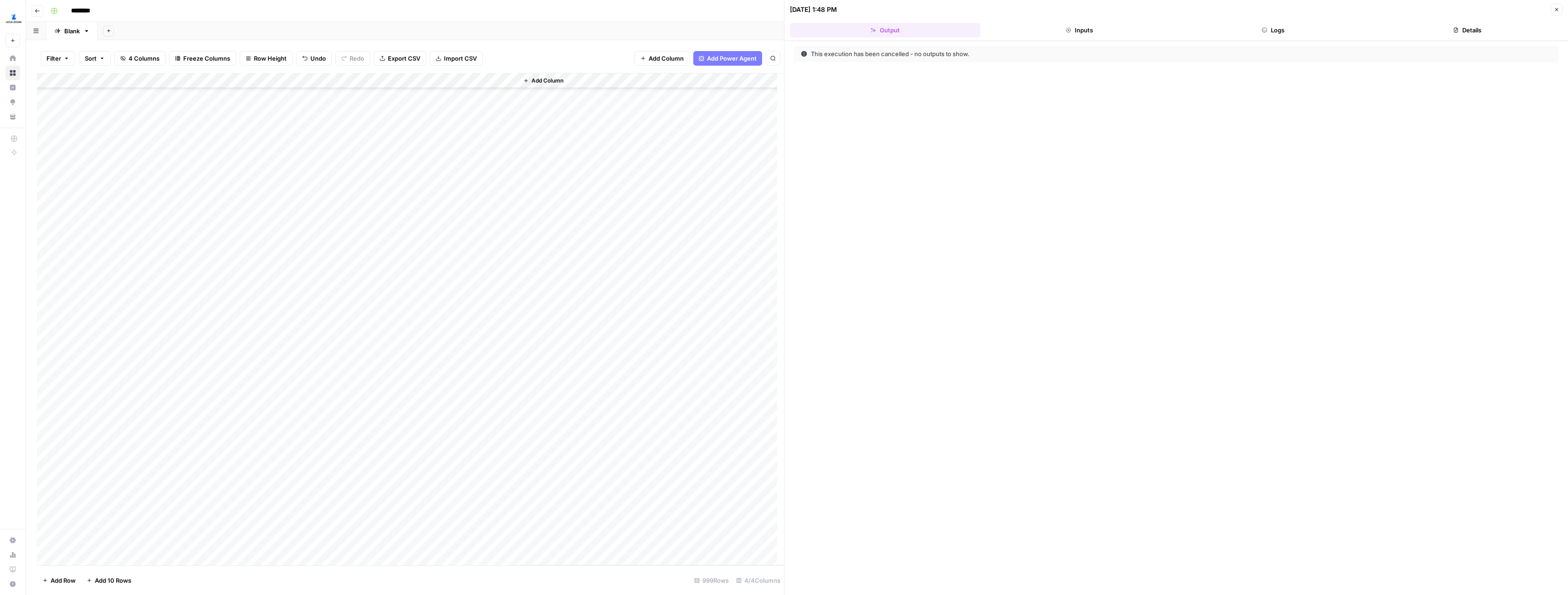
click at [1283, 35] on button "Logs" at bounding box center [1274, 30] width 191 height 15
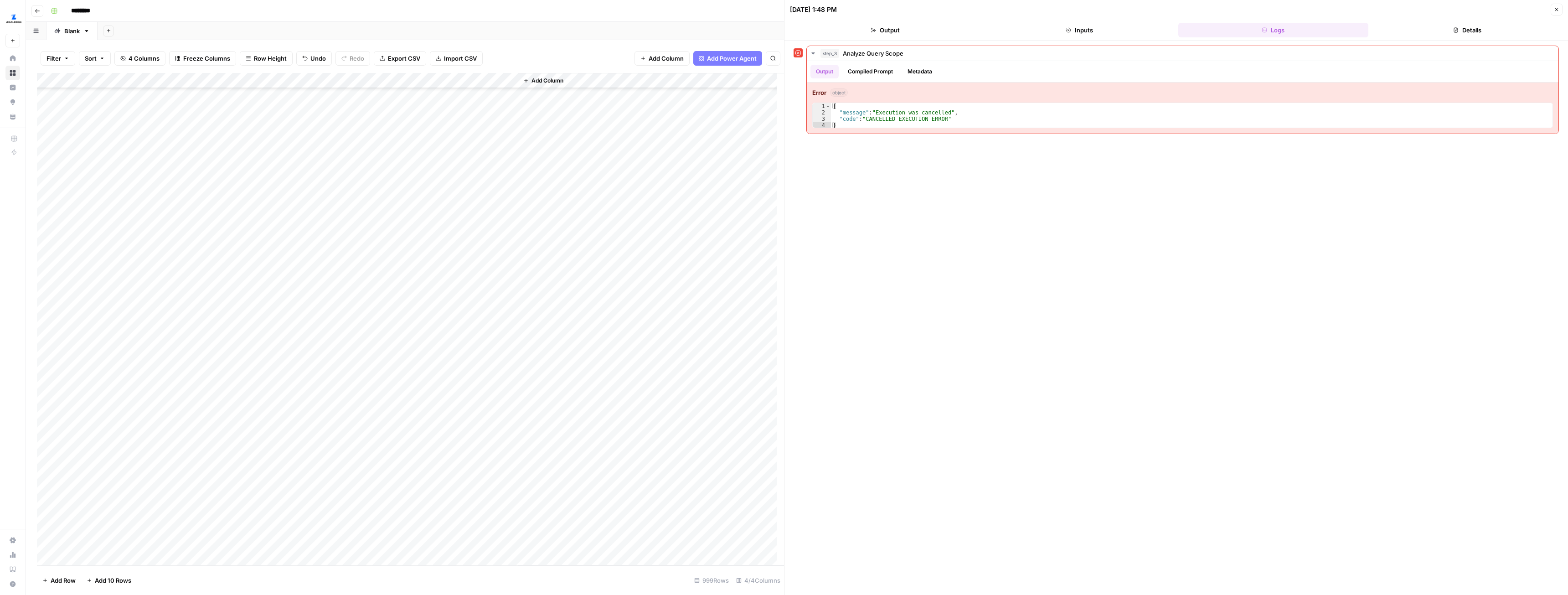
click at [428, 173] on div "Add Column" at bounding box center [411, 319] width 747 height 492
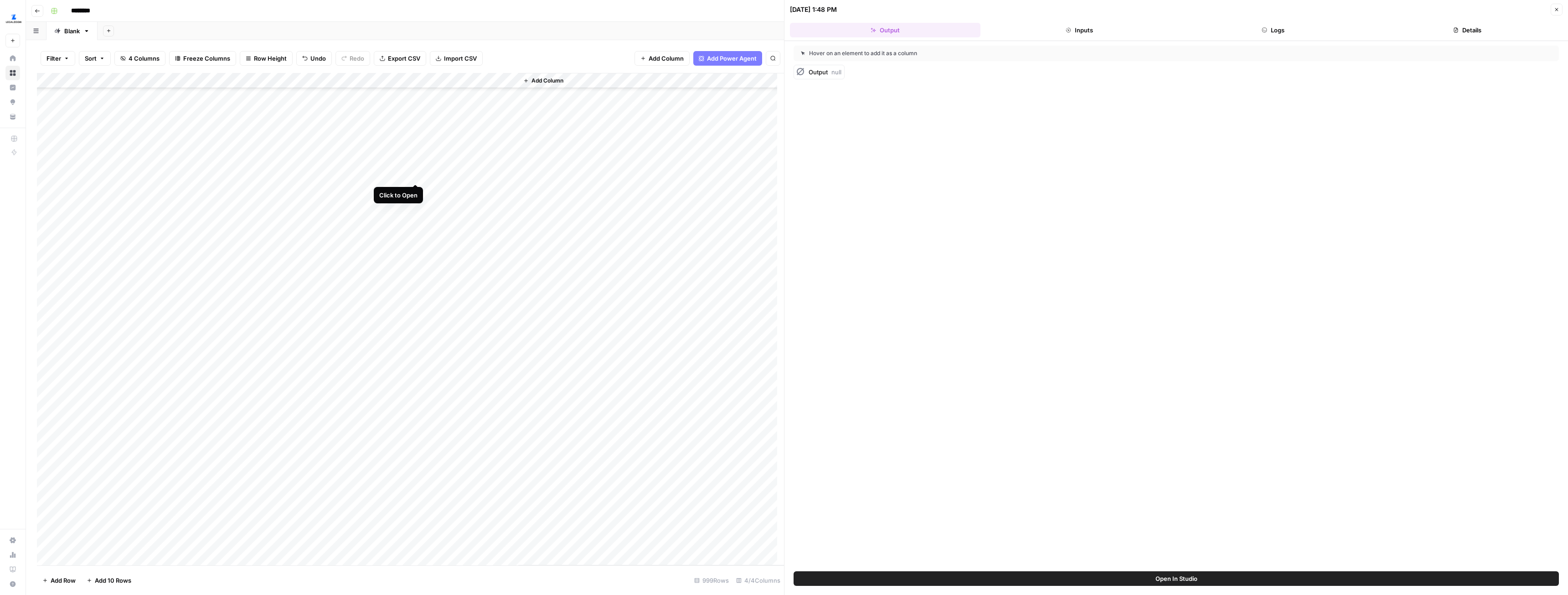
click at [415, 173] on div "Add Column" at bounding box center [411, 319] width 747 height 492
click at [1288, 25] on button "Logs" at bounding box center [1274, 30] width 191 height 15
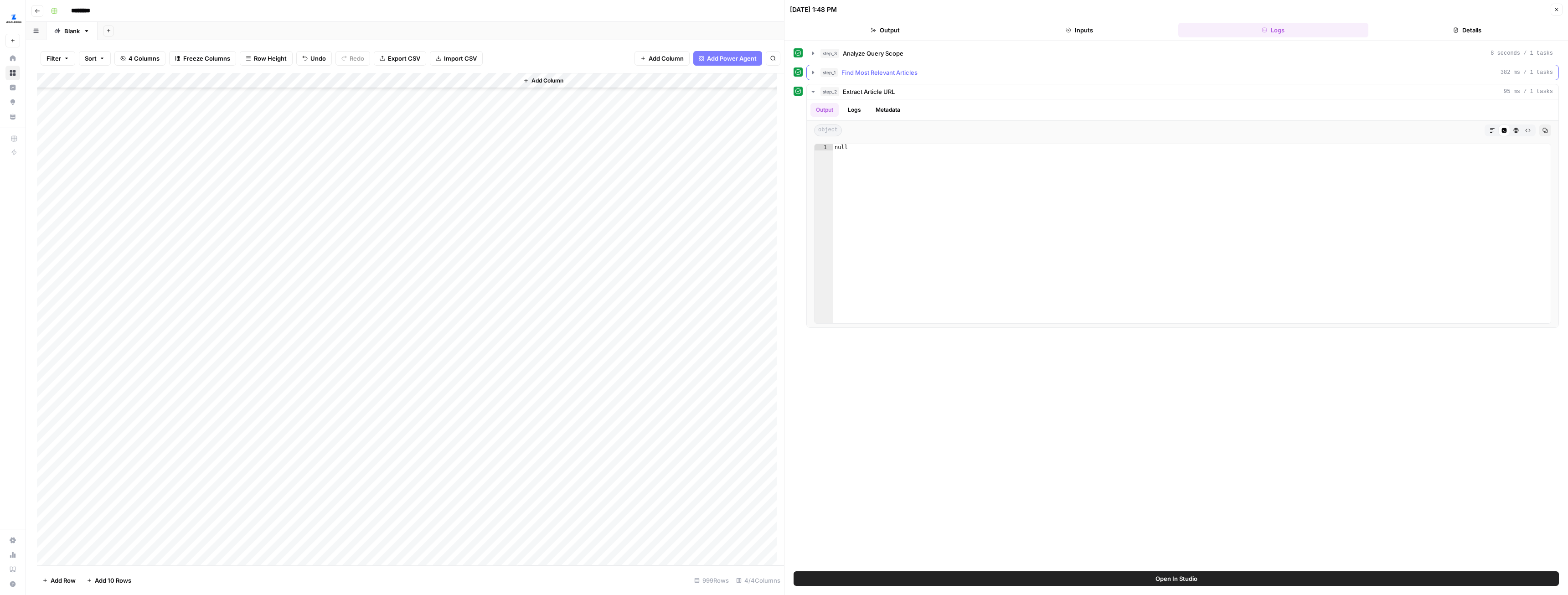
click at [814, 74] on icon "button" at bounding box center [813, 72] width 7 height 7
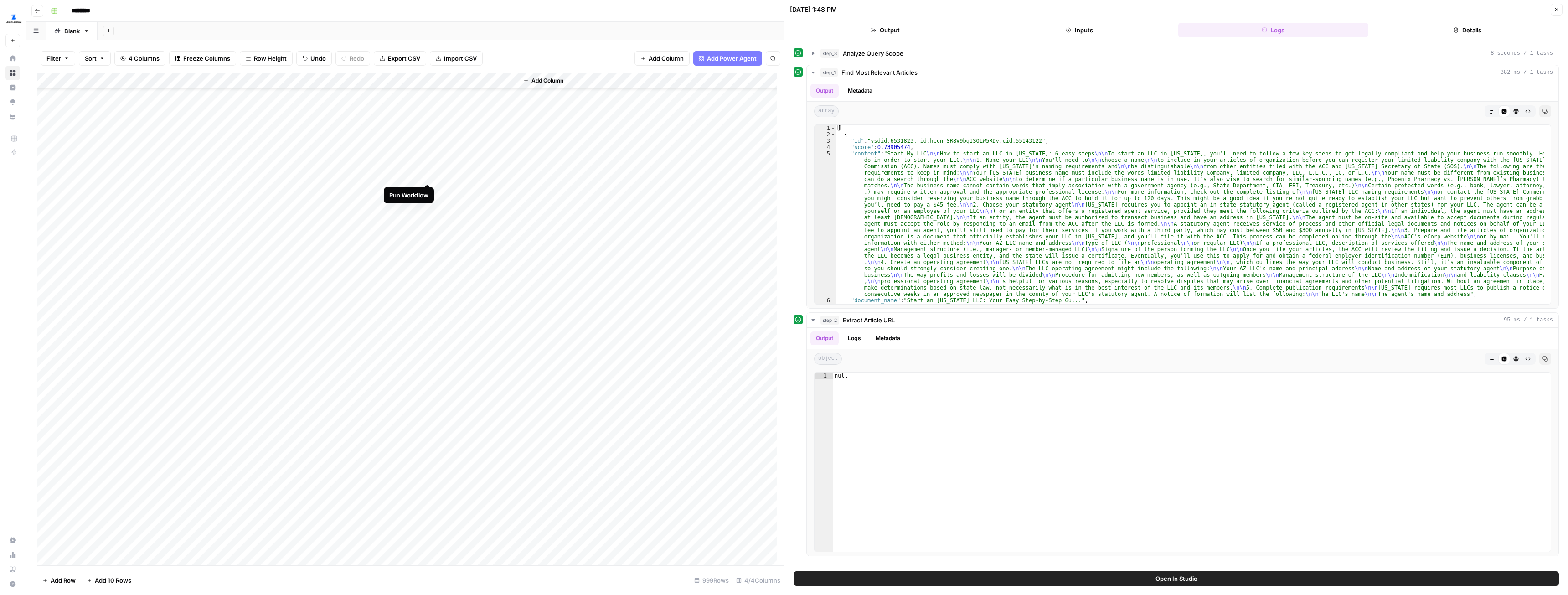
click at [428, 175] on div "Add Column" at bounding box center [411, 319] width 747 height 492
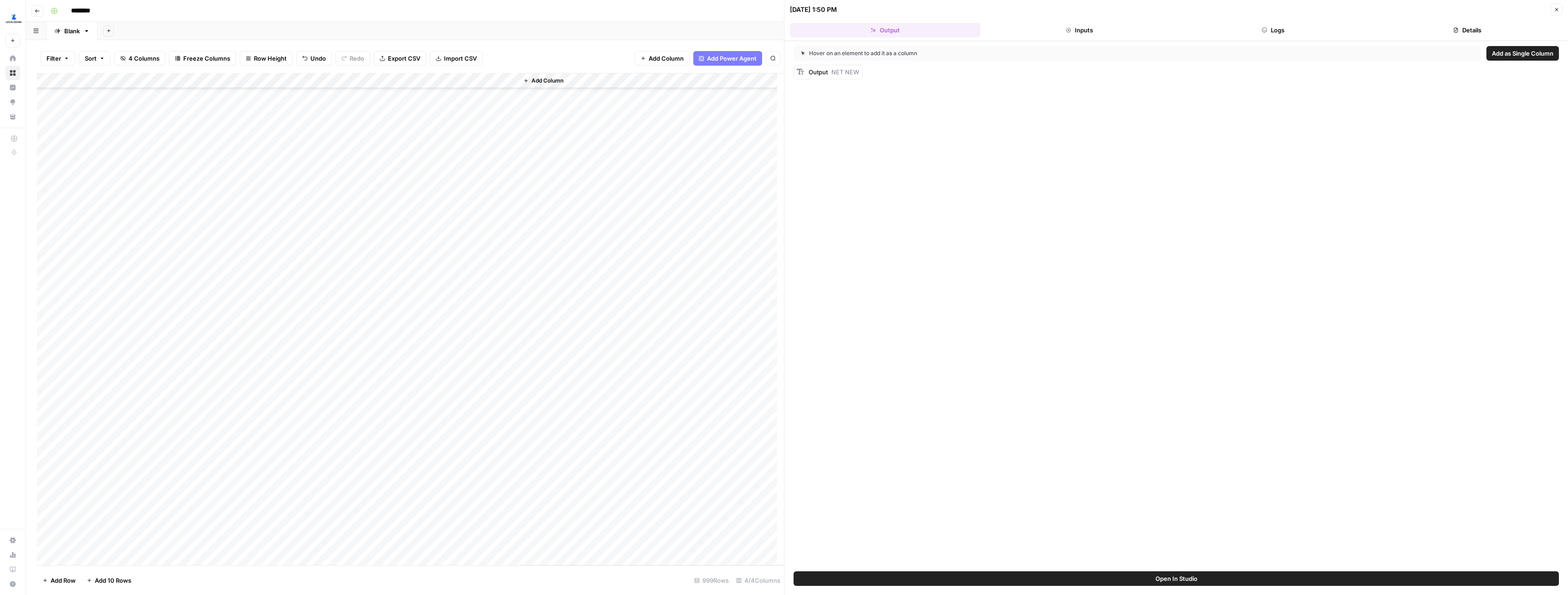
click at [1297, 23] on button "Logs" at bounding box center [1274, 30] width 191 height 15
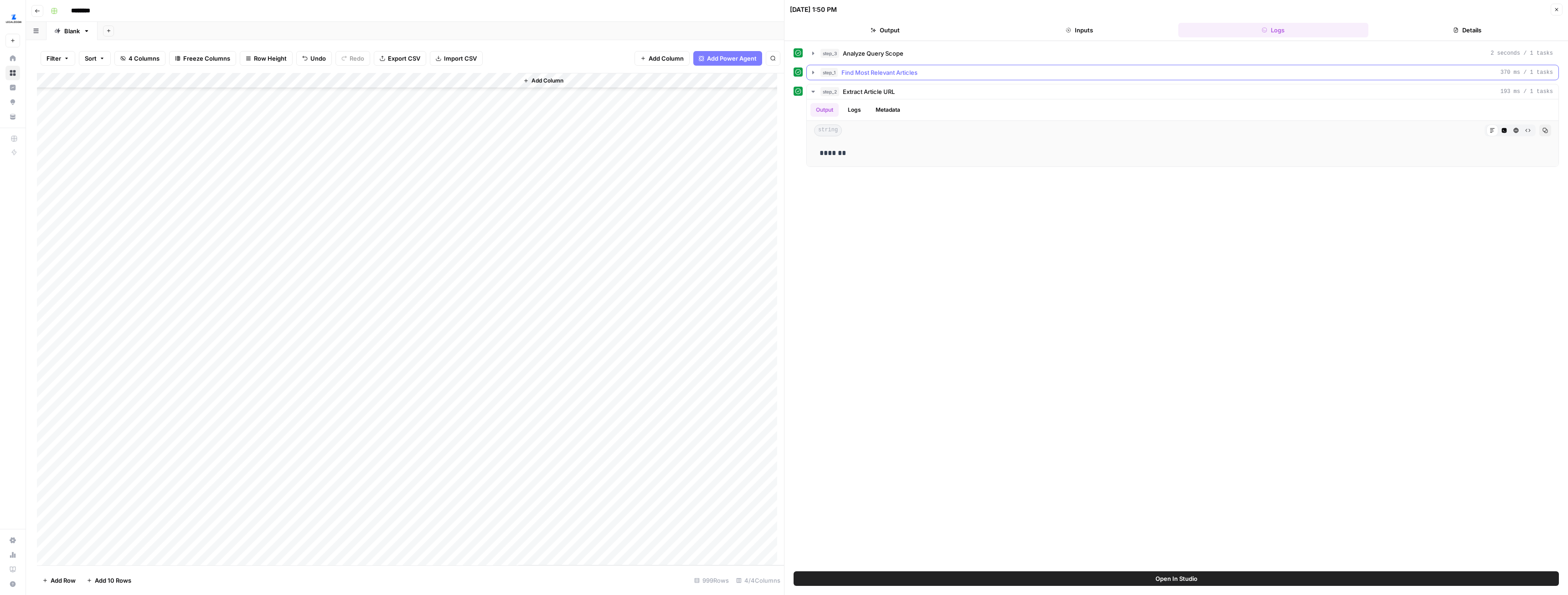
click at [814, 71] on icon "button" at bounding box center [813, 72] width 7 height 7
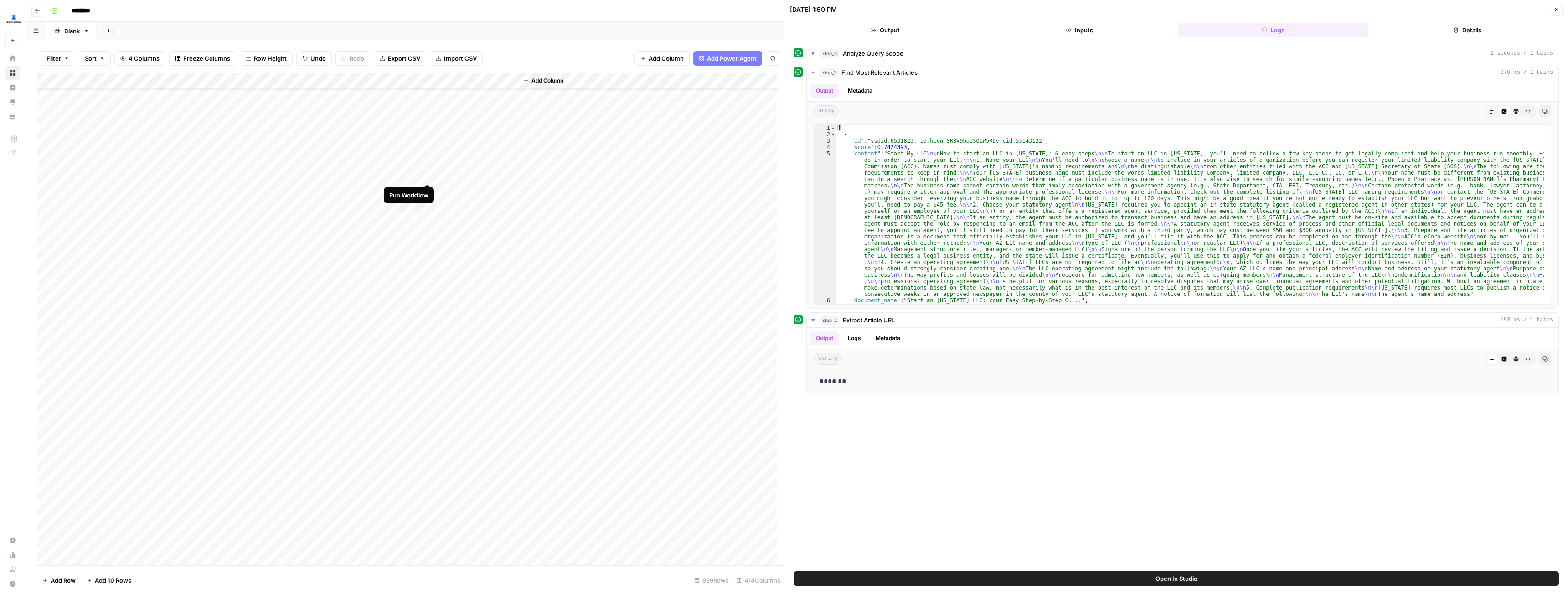
click at [424, 172] on div "Add Column" at bounding box center [411, 319] width 747 height 492
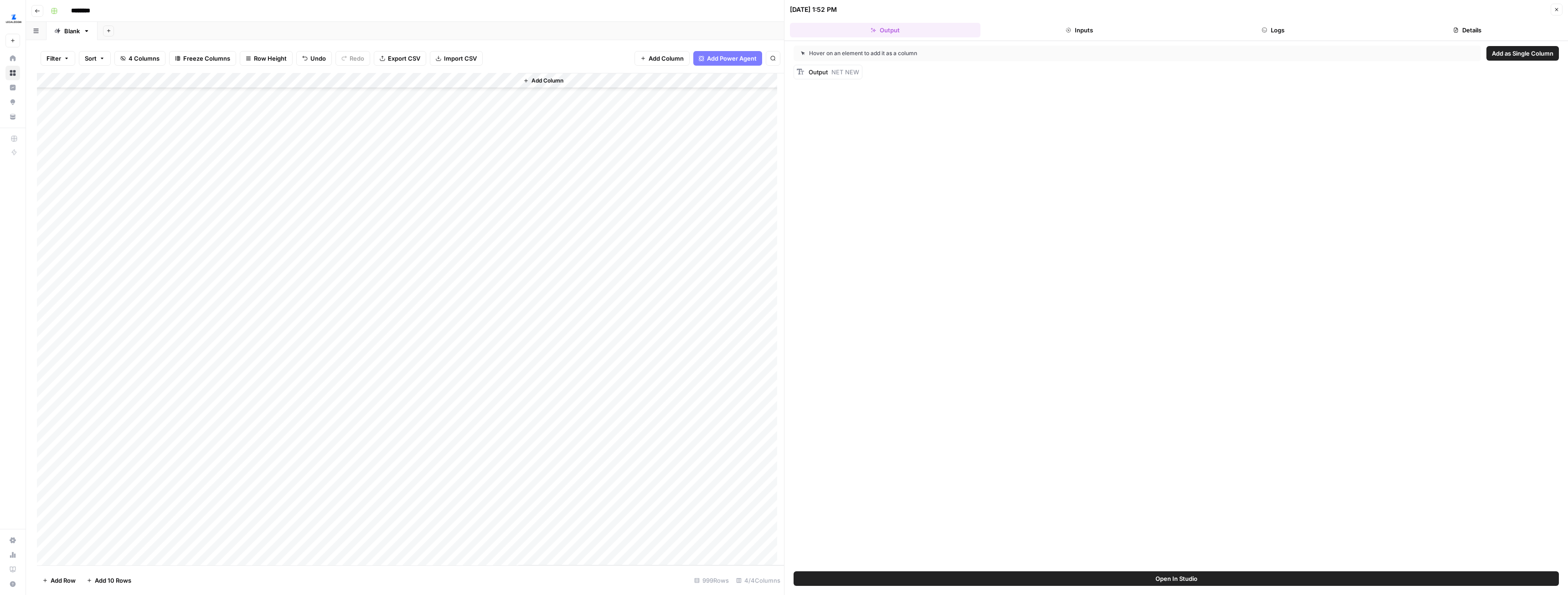
click at [487, 174] on div "Add Column" at bounding box center [411, 319] width 747 height 492
click at [1289, 28] on button "Logs" at bounding box center [1274, 30] width 191 height 15
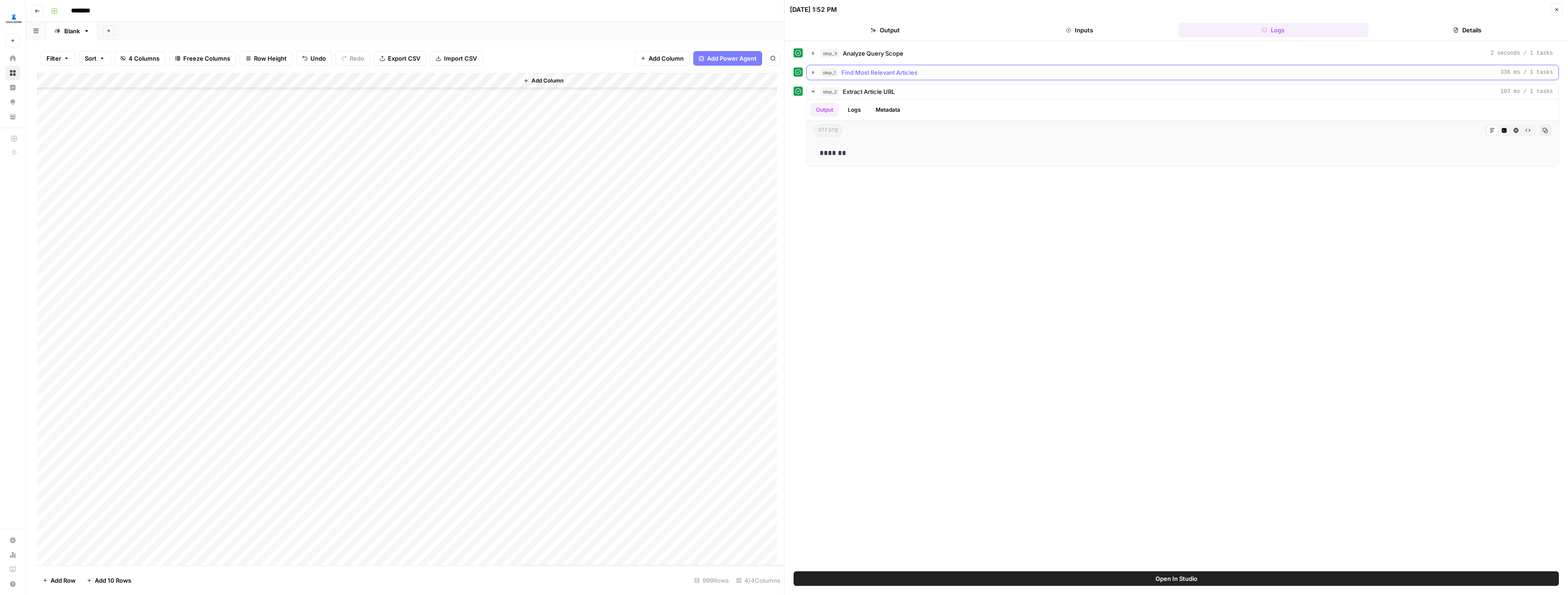
click at [813, 71] on icon "button" at bounding box center [813, 72] width 7 height 7
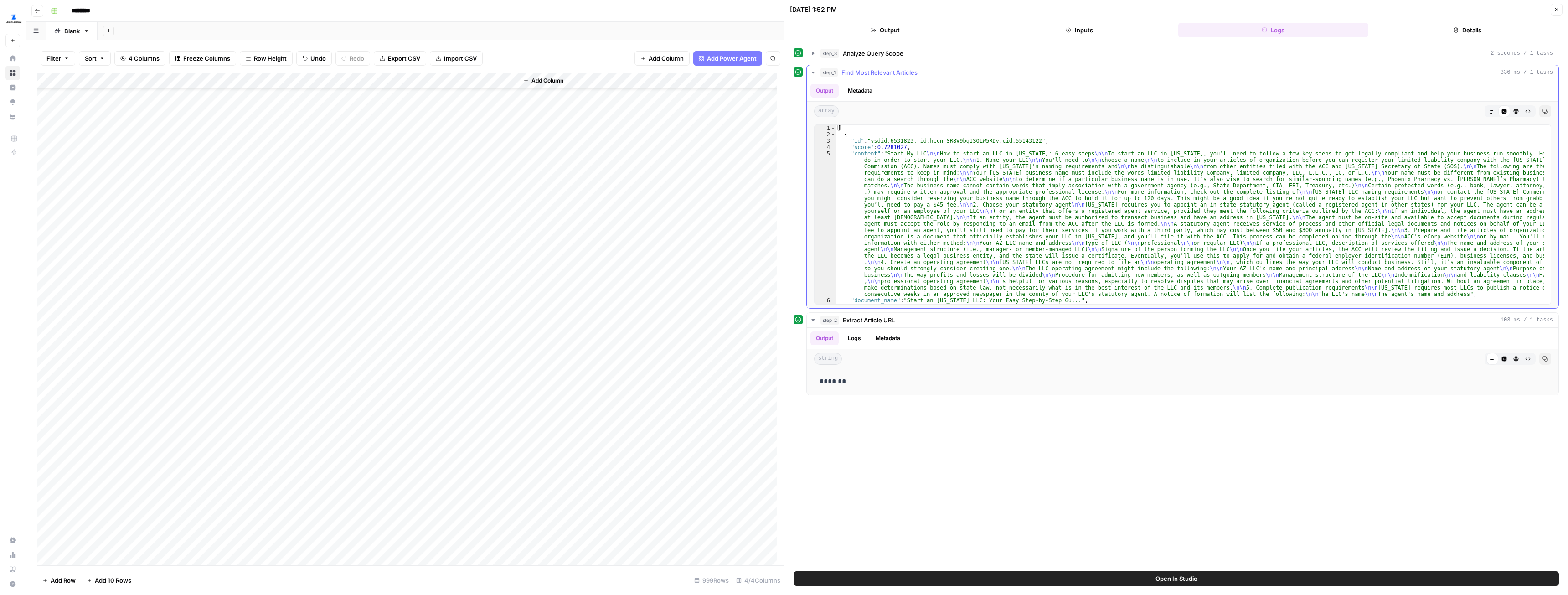
click at [813, 71] on icon "button" at bounding box center [813, 72] width 7 height 7
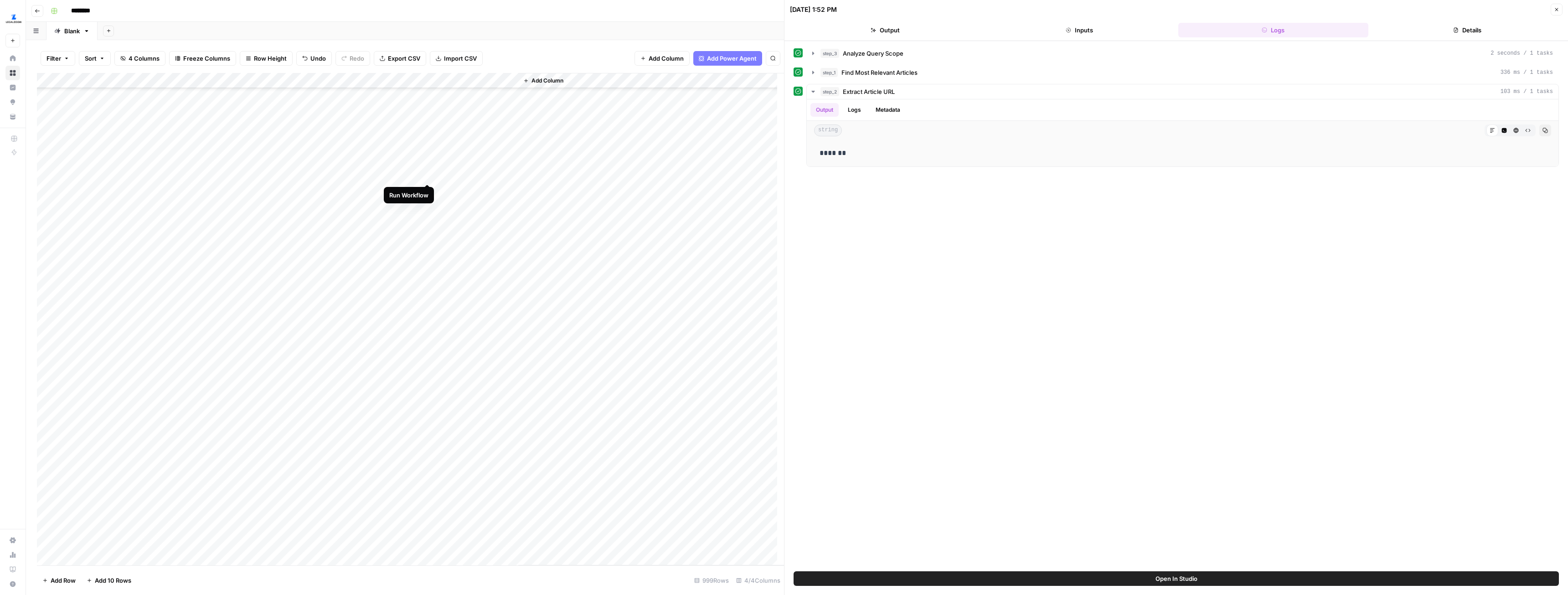
click at [425, 177] on div "Add Column" at bounding box center [411, 319] width 747 height 492
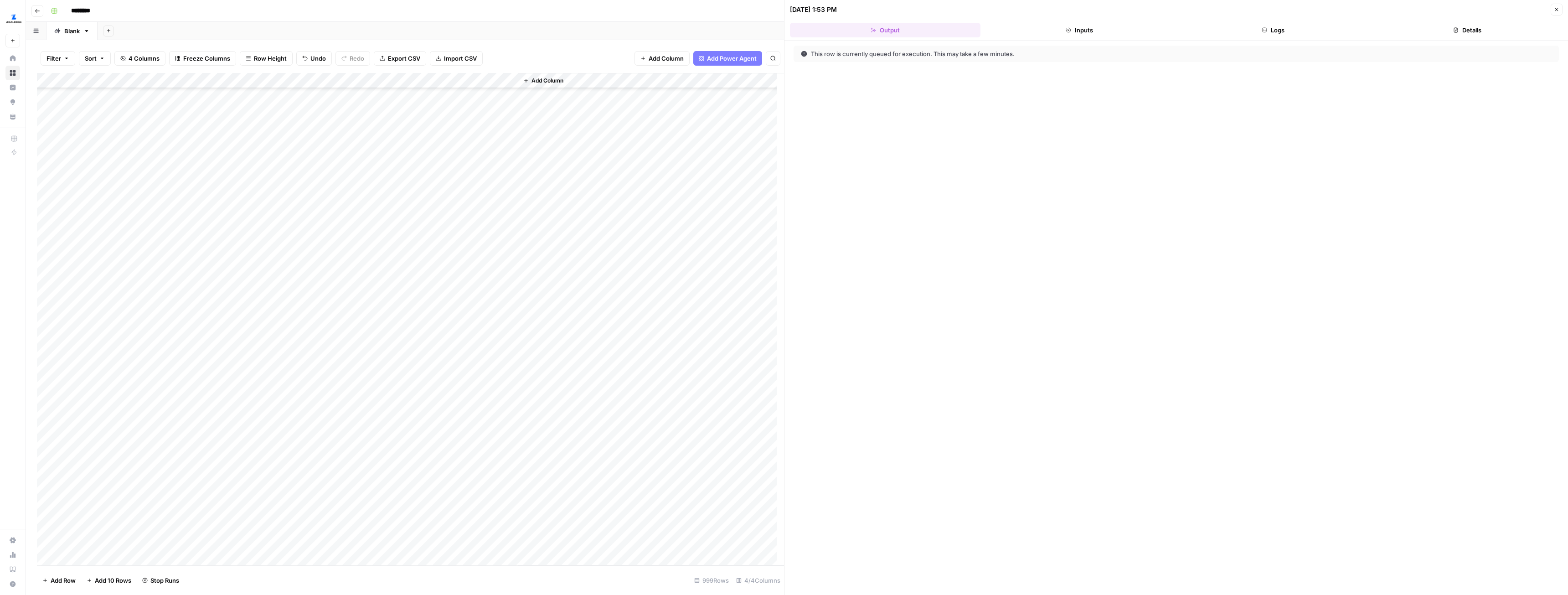
click at [1277, 29] on button "Logs" at bounding box center [1274, 30] width 191 height 15
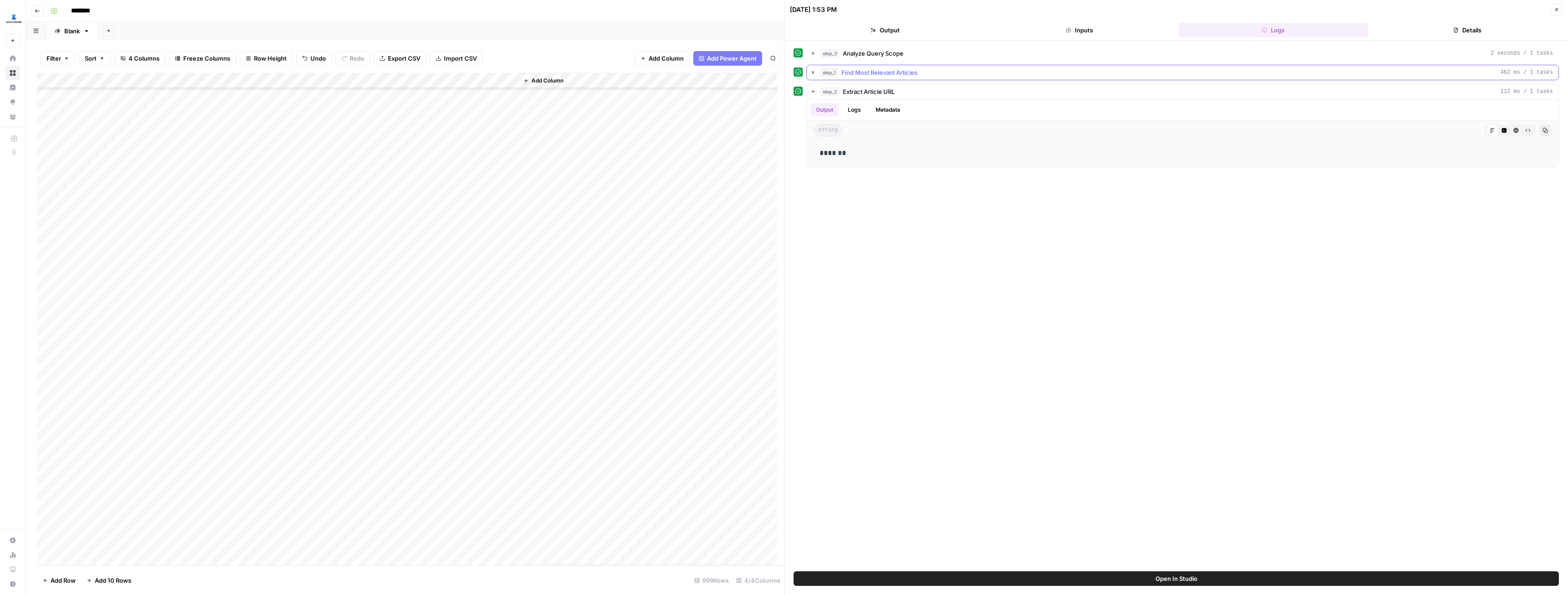
click at [813, 72] on icon "button" at bounding box center [814, 72] width 2 height 3
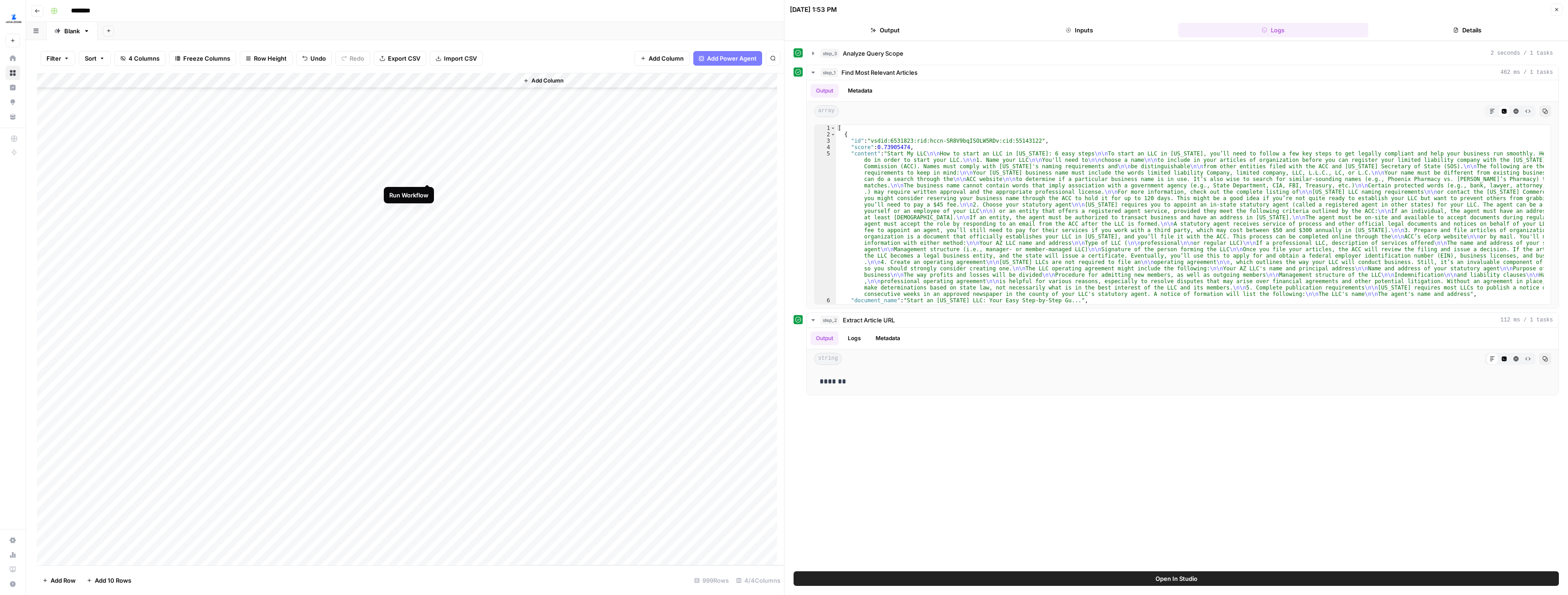
click at [428, 175] on div "Add Column" at bounding box center [411, 319] width 747 height 492
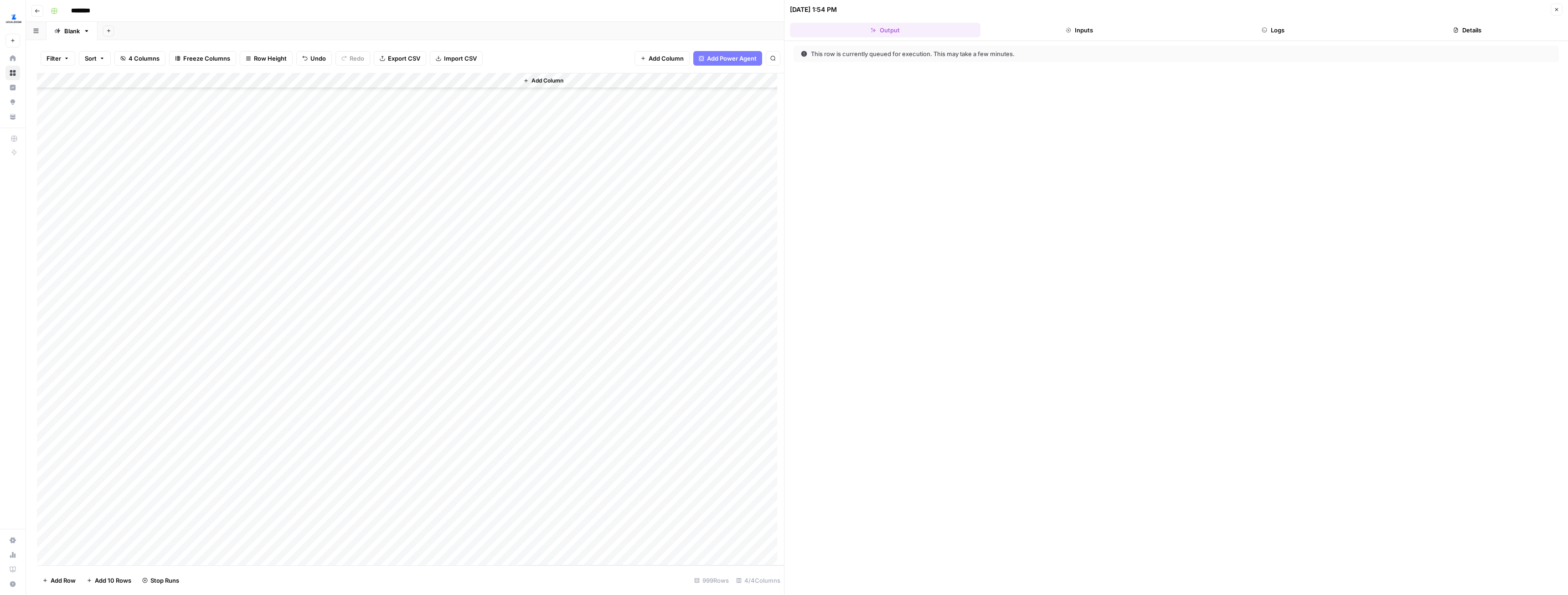
click at [1248, 21] on header "10/07/25 at 1:54 PM Close Output Inputs Logs Details" at bounding box center [1176, 20] width 784 height 41
click at [1276, 33] on button "Logs" at bounding box center [1274, 30] width 191 height 15
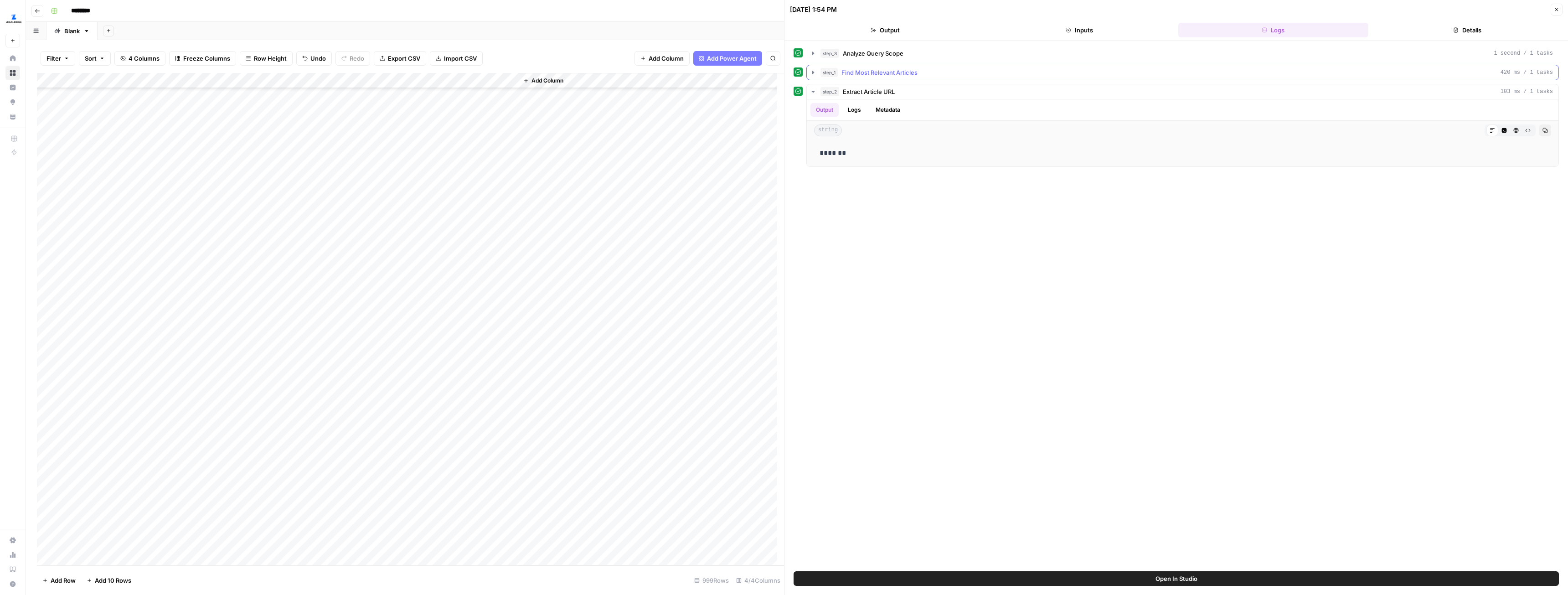
click at [811, 75] on icon "button" at bounding box center [813, 72] width 7 height 7
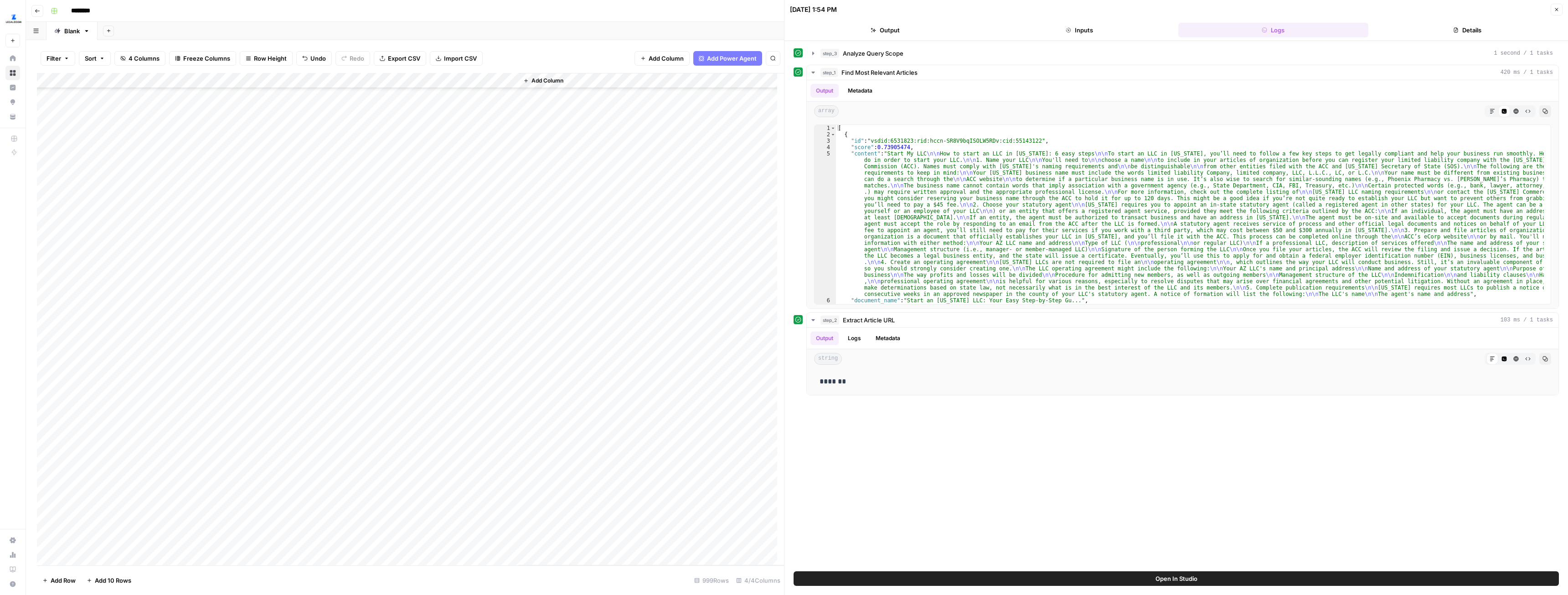
click at [428, 173] on div "Add Column" at bounding box center [411, 319] width 747 height 492
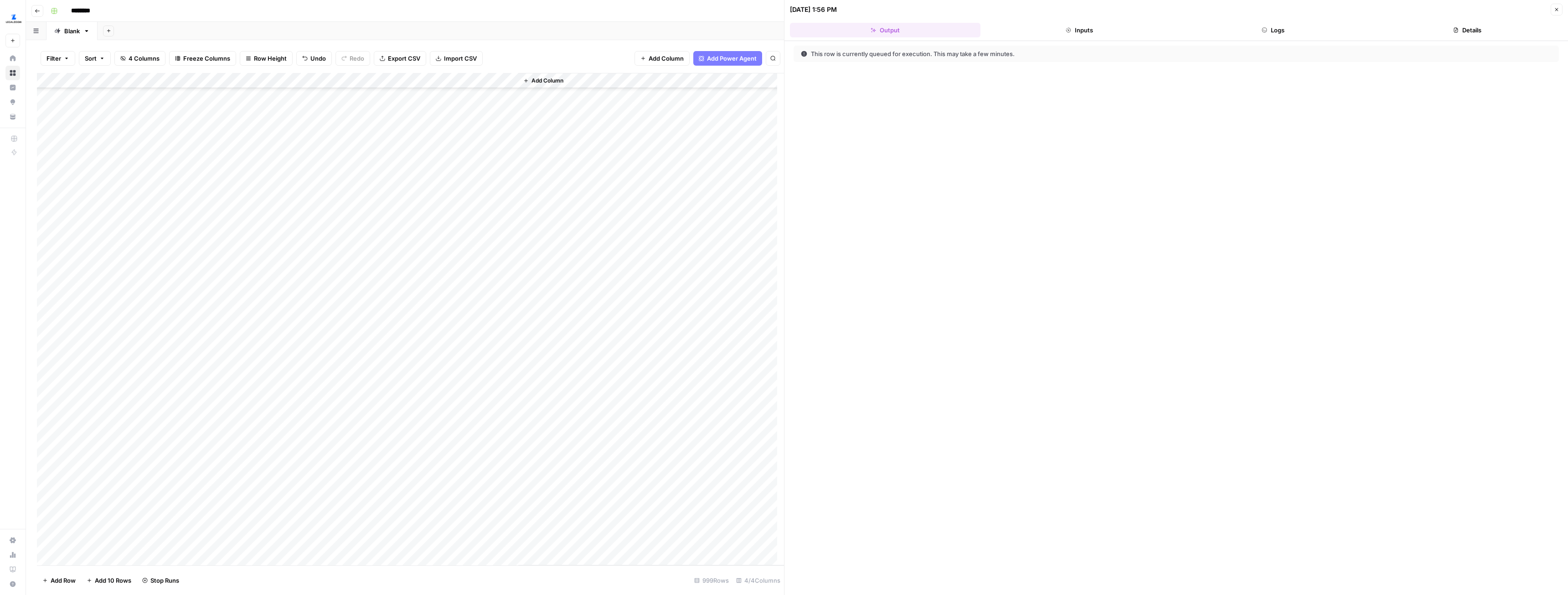
click at [1276, 34] on button "Logs" at bounding box center [1274, 30] width 191 height 15
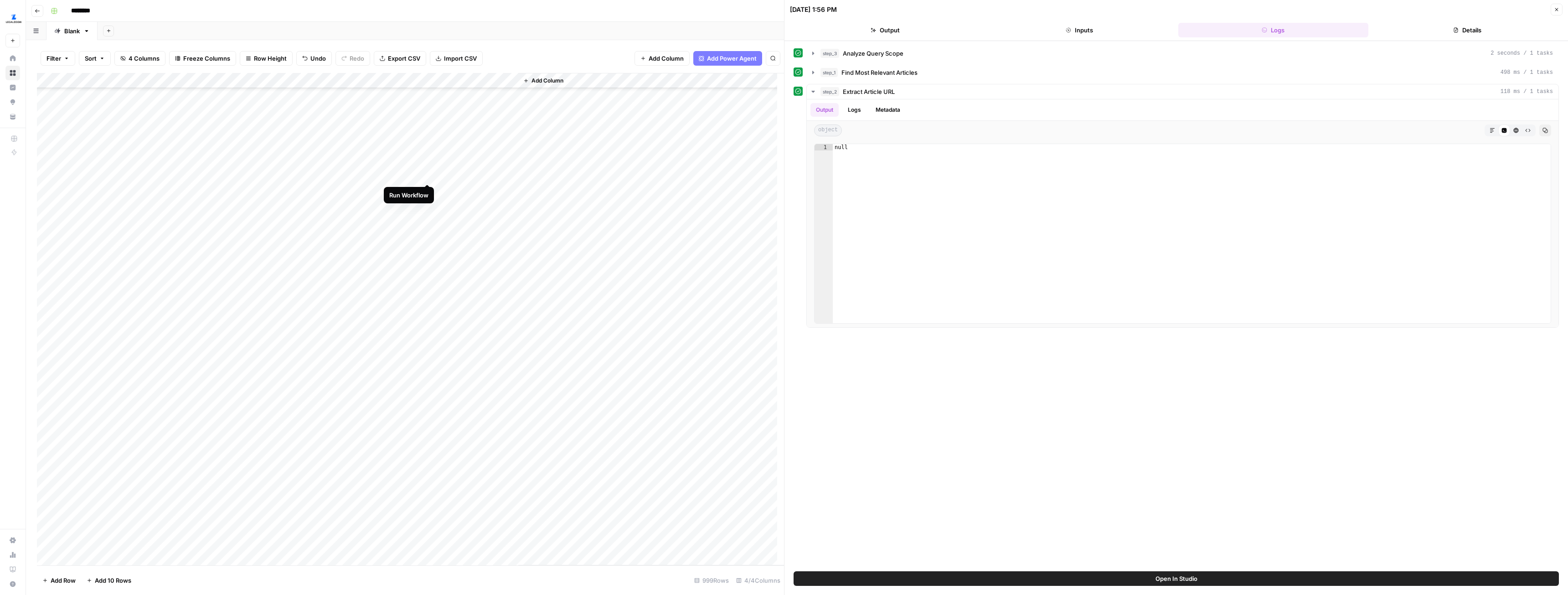
click at [428, 177] on div "Add Column" at bounding box center [411, 319] width 747 height 492
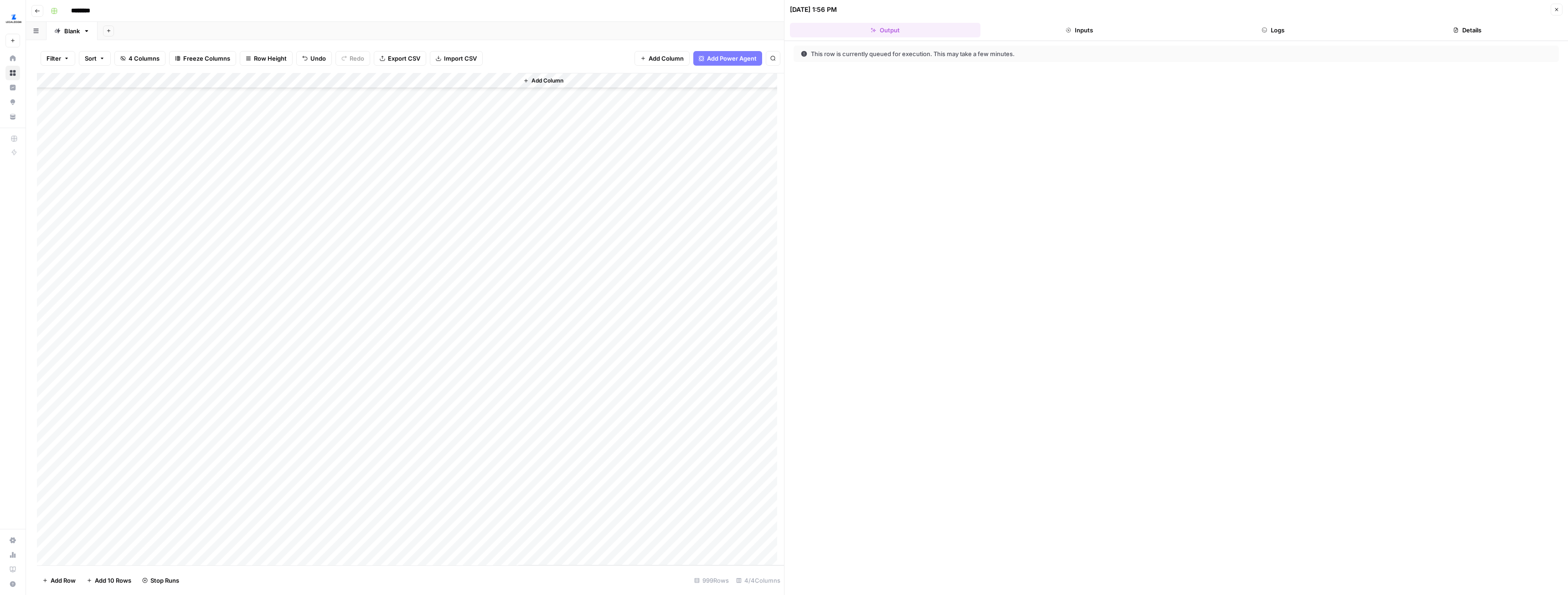
click at [1284, 26] on button "Logs" at bounding box center [1274, 30] width 191 height 15
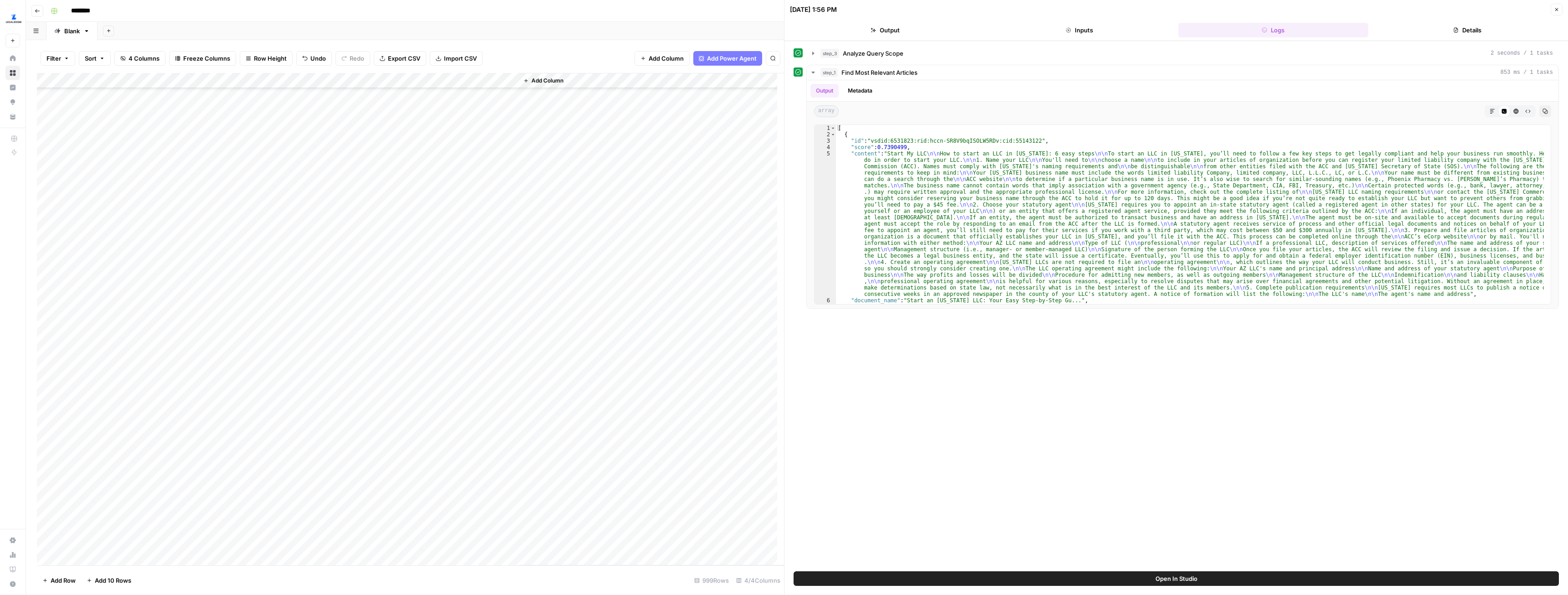
click at [468, 175] on div "Add Column" at bounding box center [411, 319] width 747 height 492
click at [426, 175] on div "Add Column" at bounding box center [411, 319] width 747 height 492
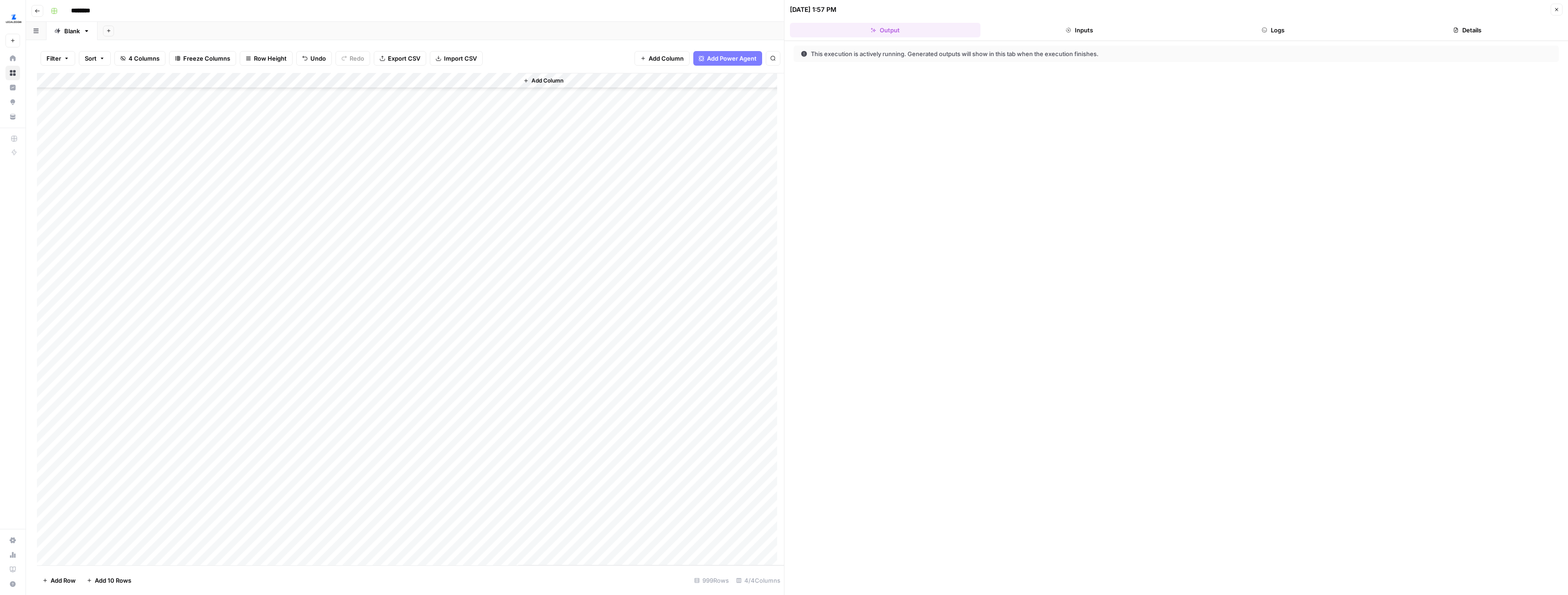
click at [1284, 32] on button "Logs" at bounding box center [1274, 30] width 191 height 15
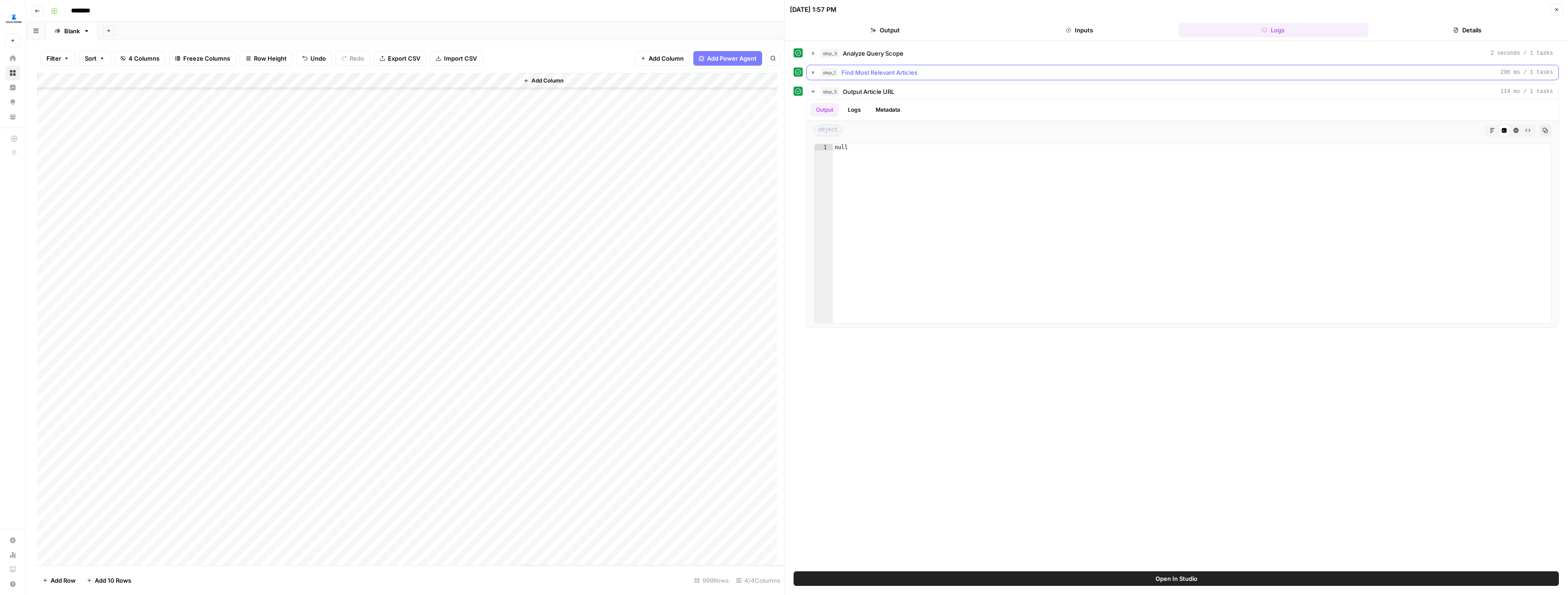
click at [814, 72] on icon "button" at bounding box center [814, 72] width 2 height 3
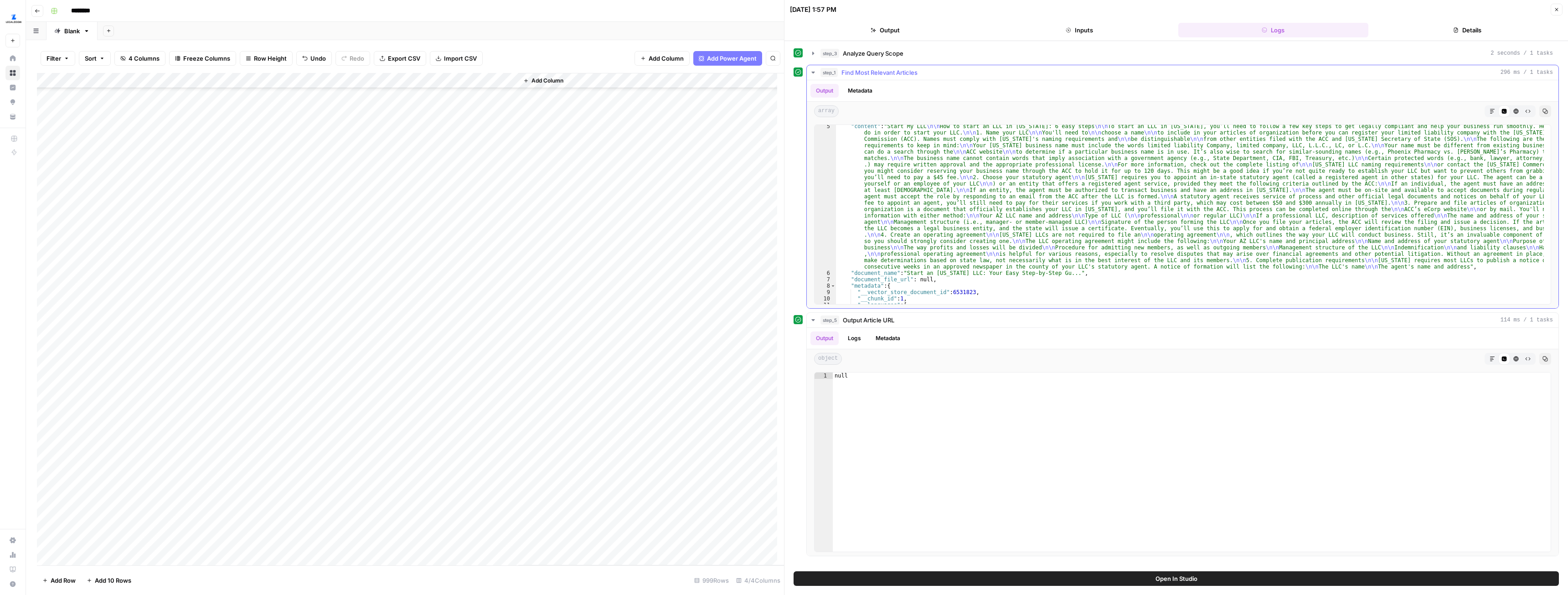
scroll to position [76, 0]
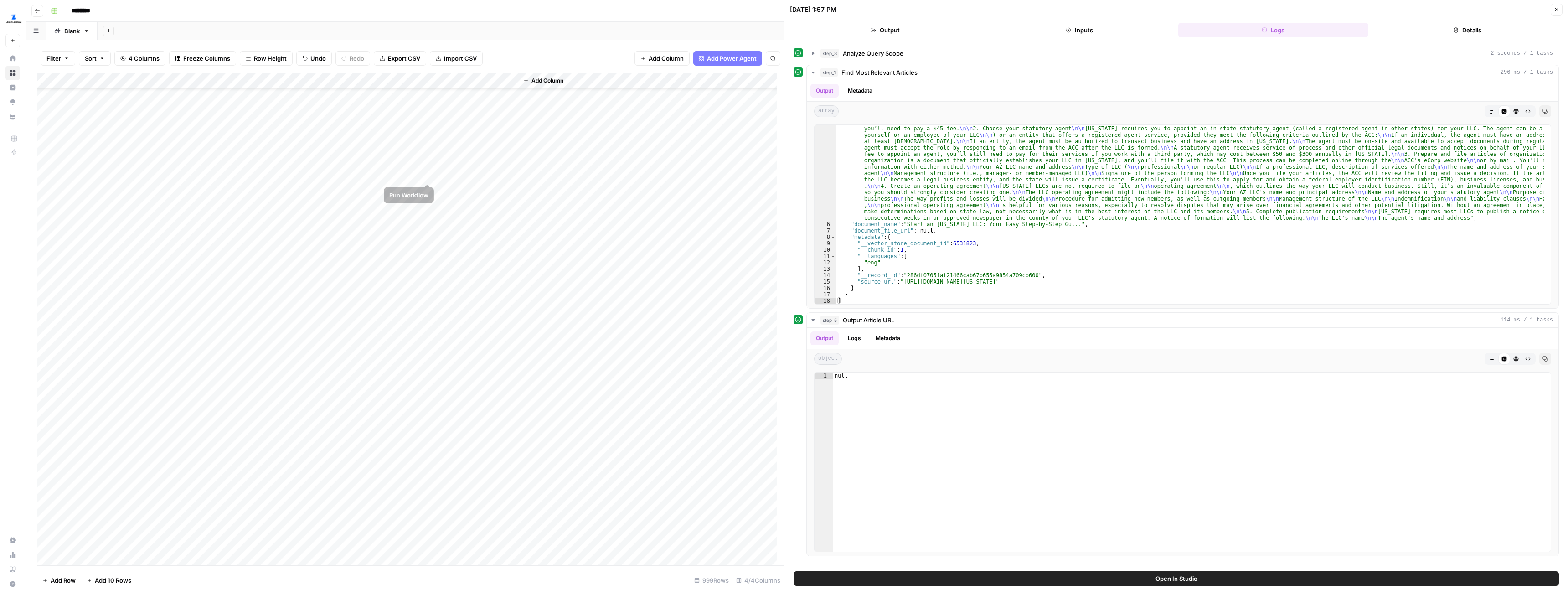
click at [426, 173] on div "Add Column" at bounding box center [411, 319] width 747 height 492
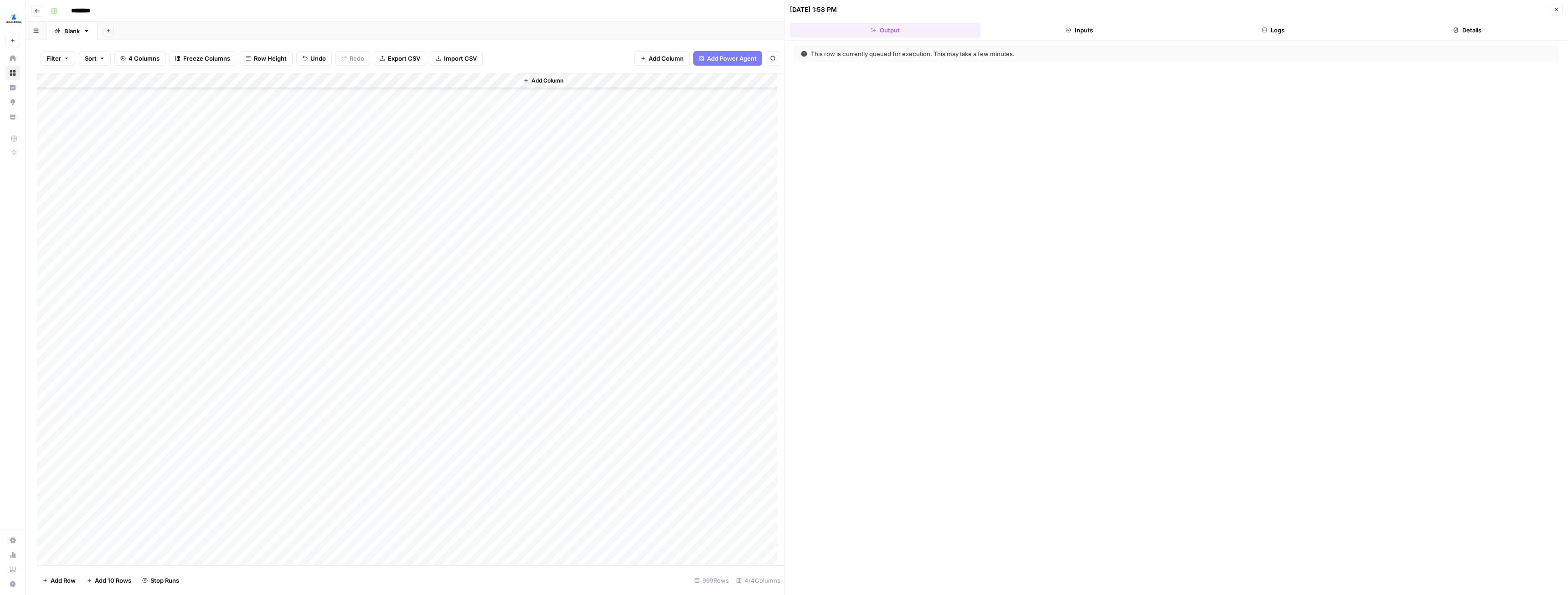
click at [1277, 28] on button "Logs" at bounding box center [1274, 30] width 191 height 15
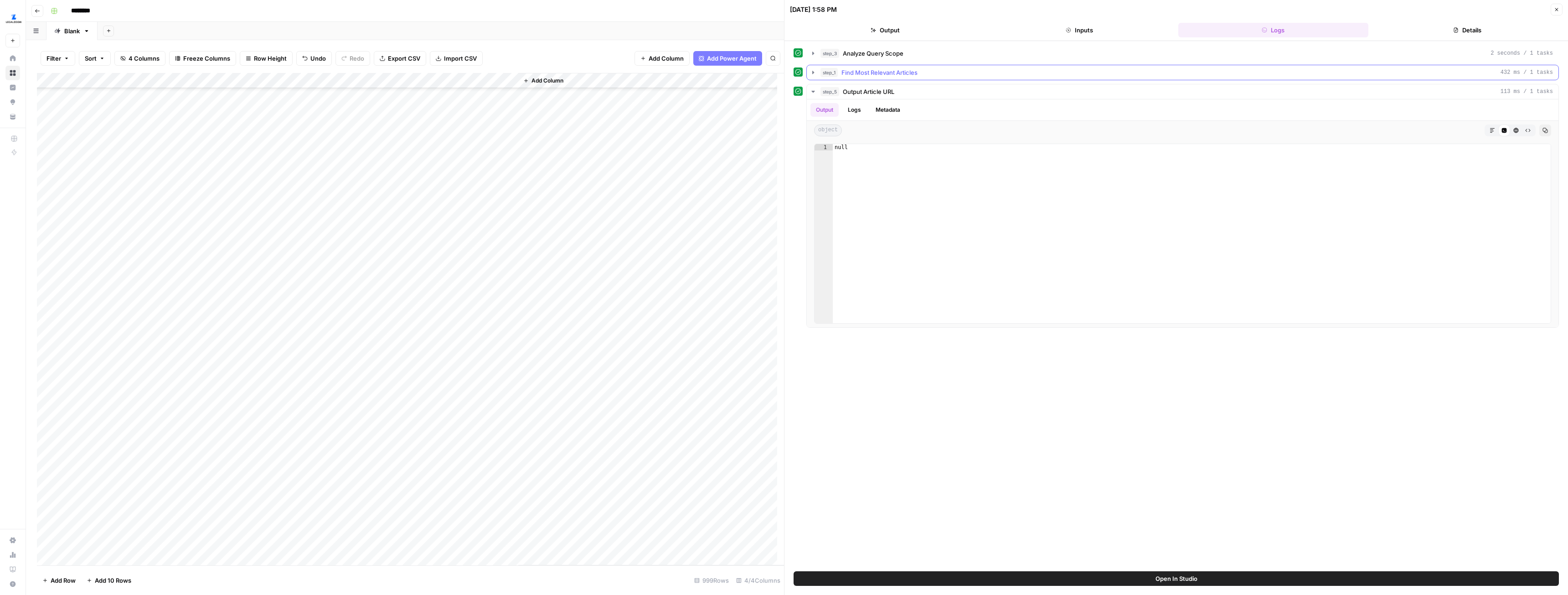
click at [817, 68] on button "step_1 Find Most Relevant Articles 432 ms / 1 tasks" at bounding box center [1183, 72] width 752 height 15
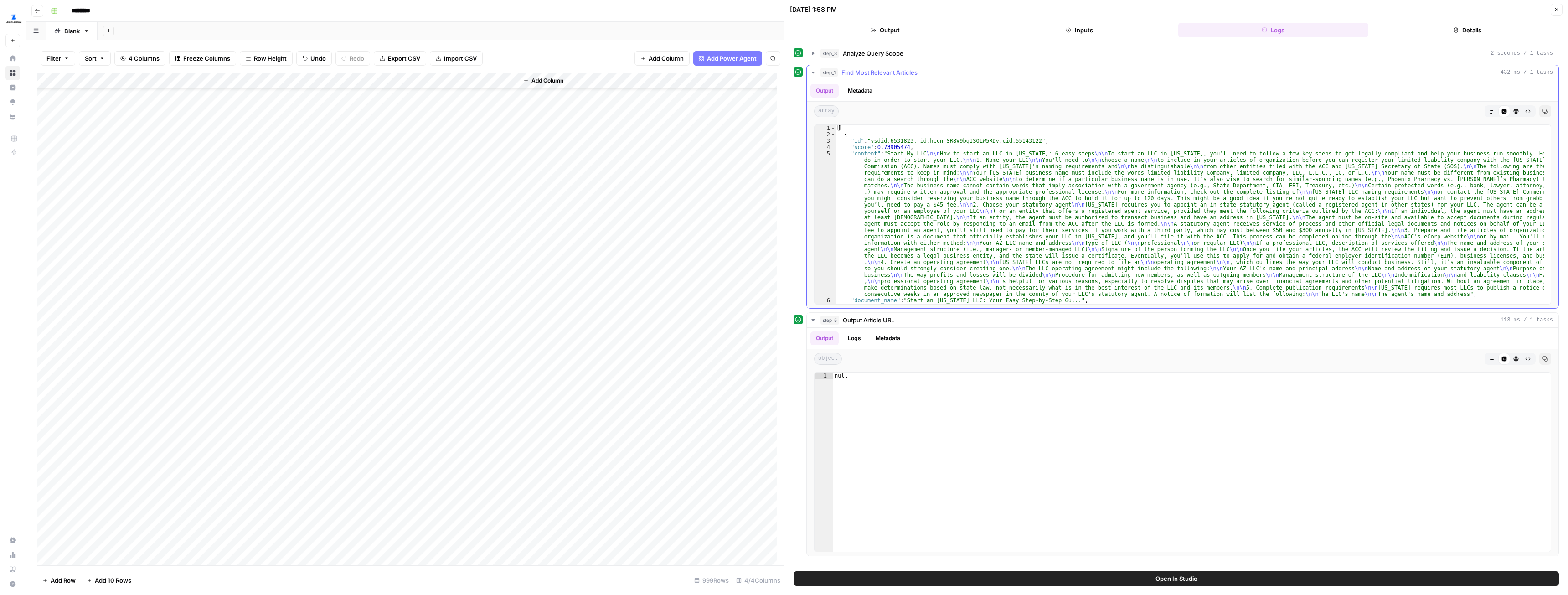
scroll to position [76, 0]
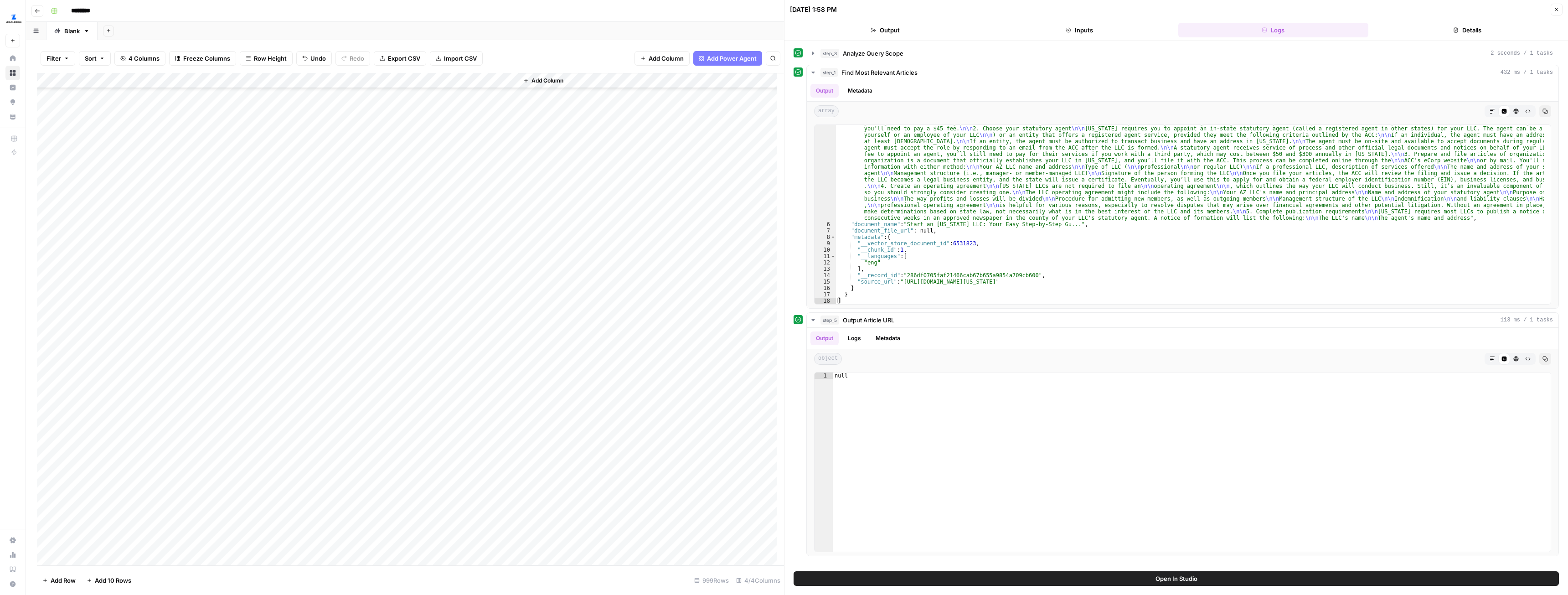
click at [426, 174] on div "Add Column" at bounding box center [411, 319] width 747 height 492
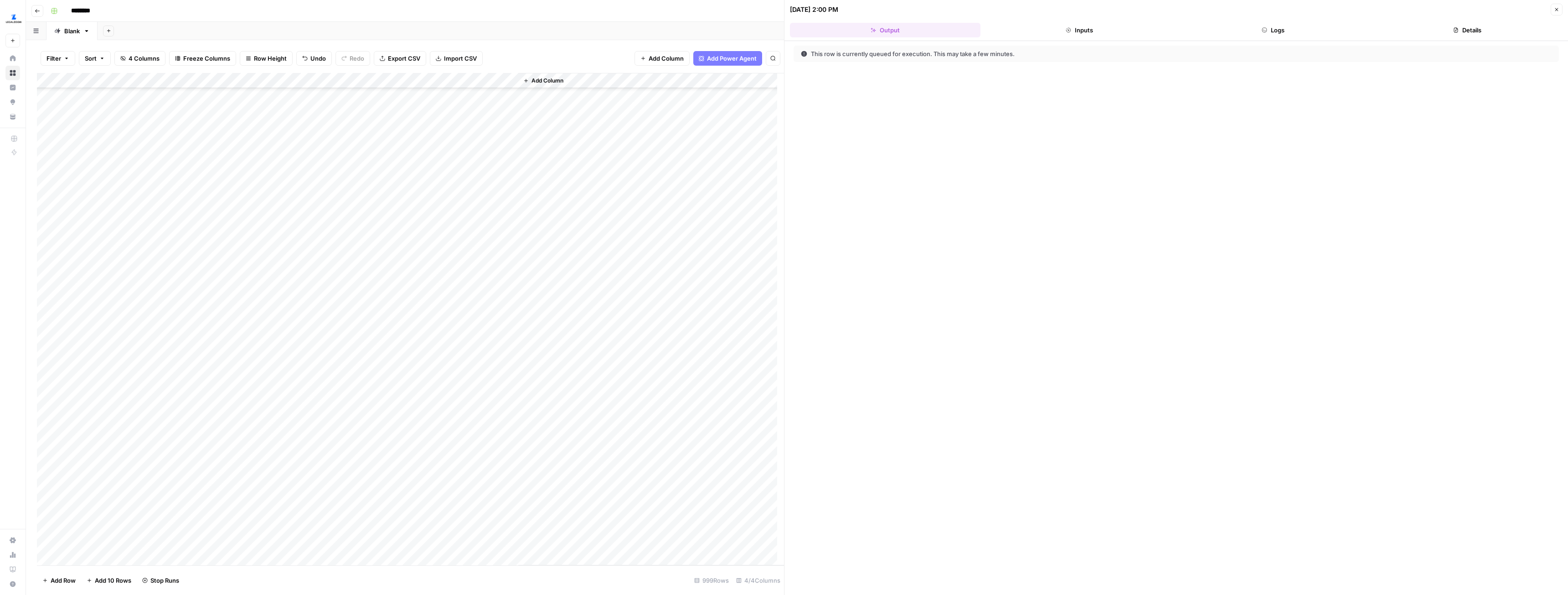
click at [1265, 23] on button "Logs" at bounding box center [1274, 30] width 191 height 15
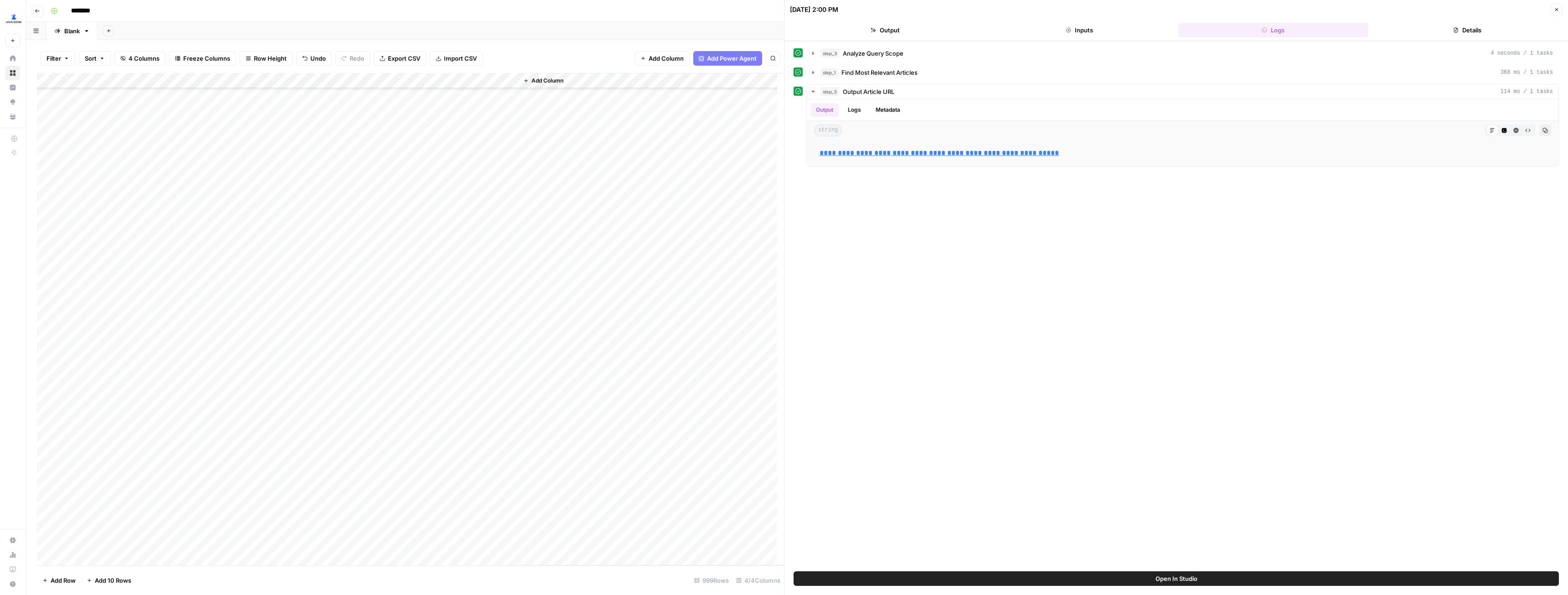
scroll to position [1049, 0]
click at [382, 256] on div "Add Column" at bounding box center [411, 319] width 747 height 492
click at [466, 255] on div "Add Column" at bounding box center [411, 319] width 747 height 492
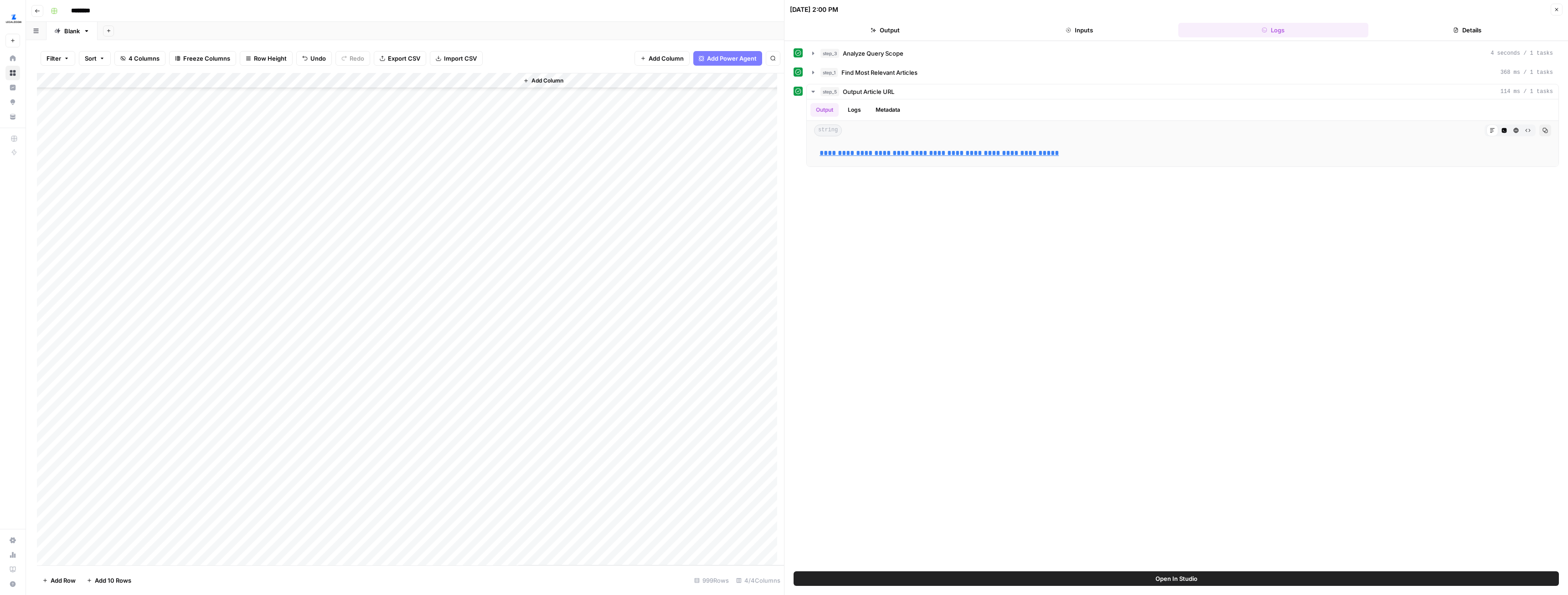
click at [258, 258] on div "Add Column" at bounding box center [411, 319] width 747 height 492
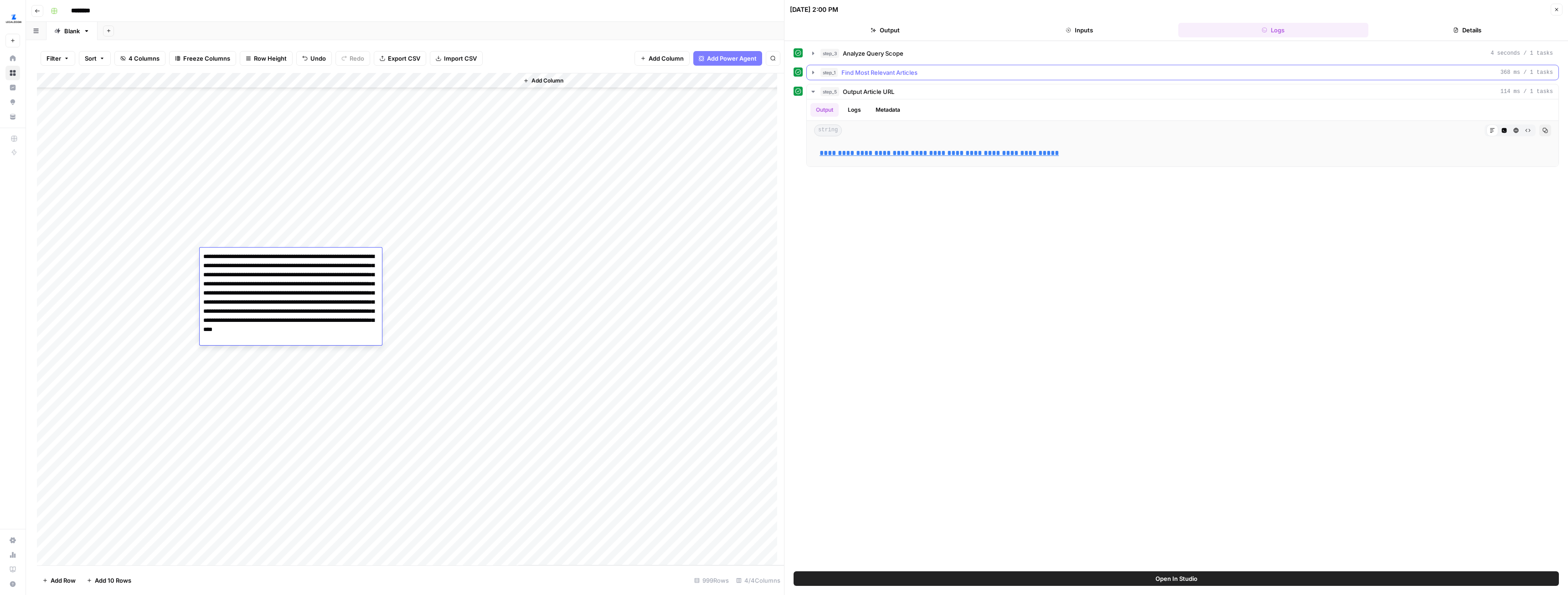
click at [811, 69] on icon "button" at bounding box center [813, 72] width 7 height 7
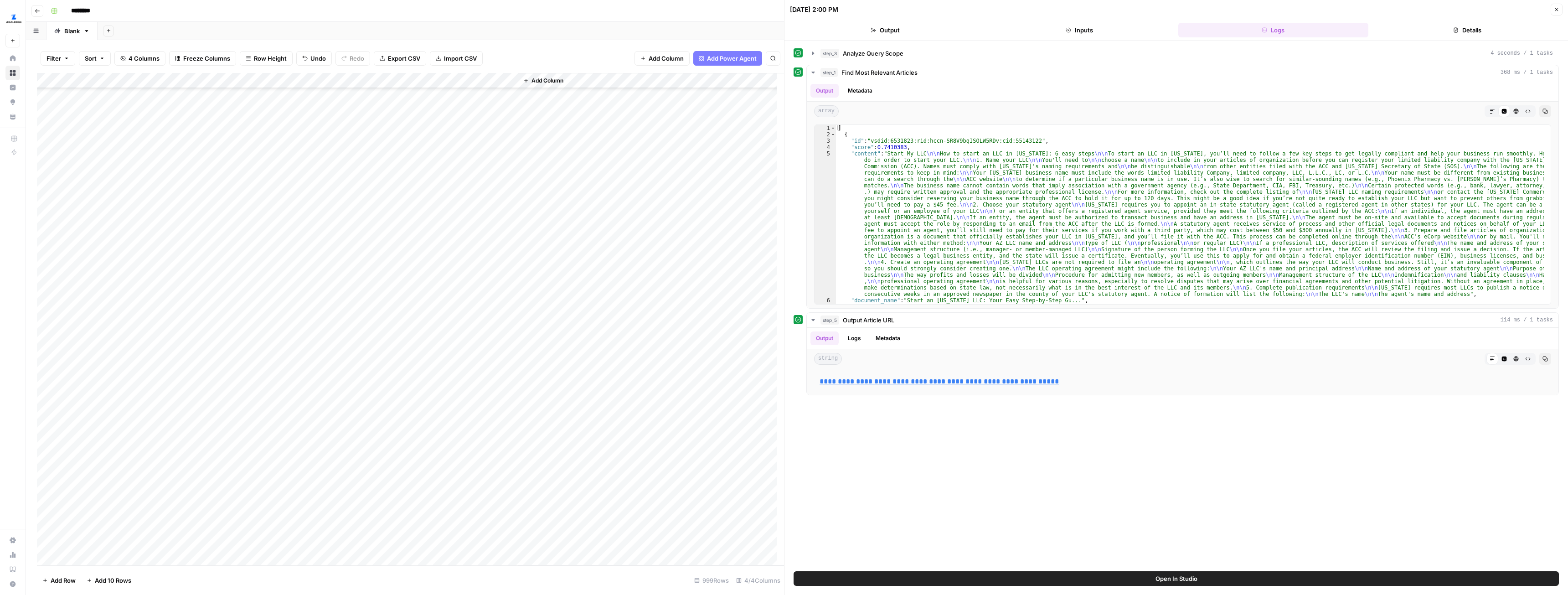
click at [416, 255] on div "Add Column" at bounding box center [411, 319] width 747 height 492
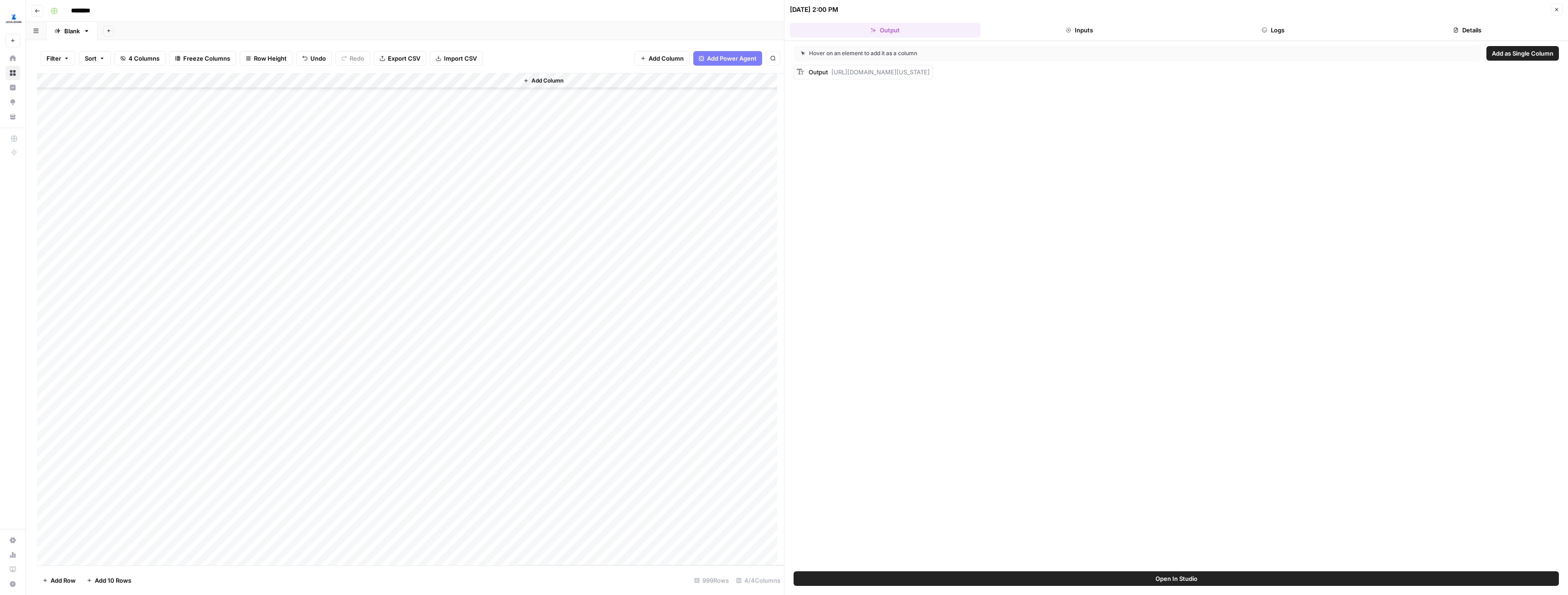
click at [1290, 28] on button "Logs" at bounding box center [1274, 30] width 191 height 15
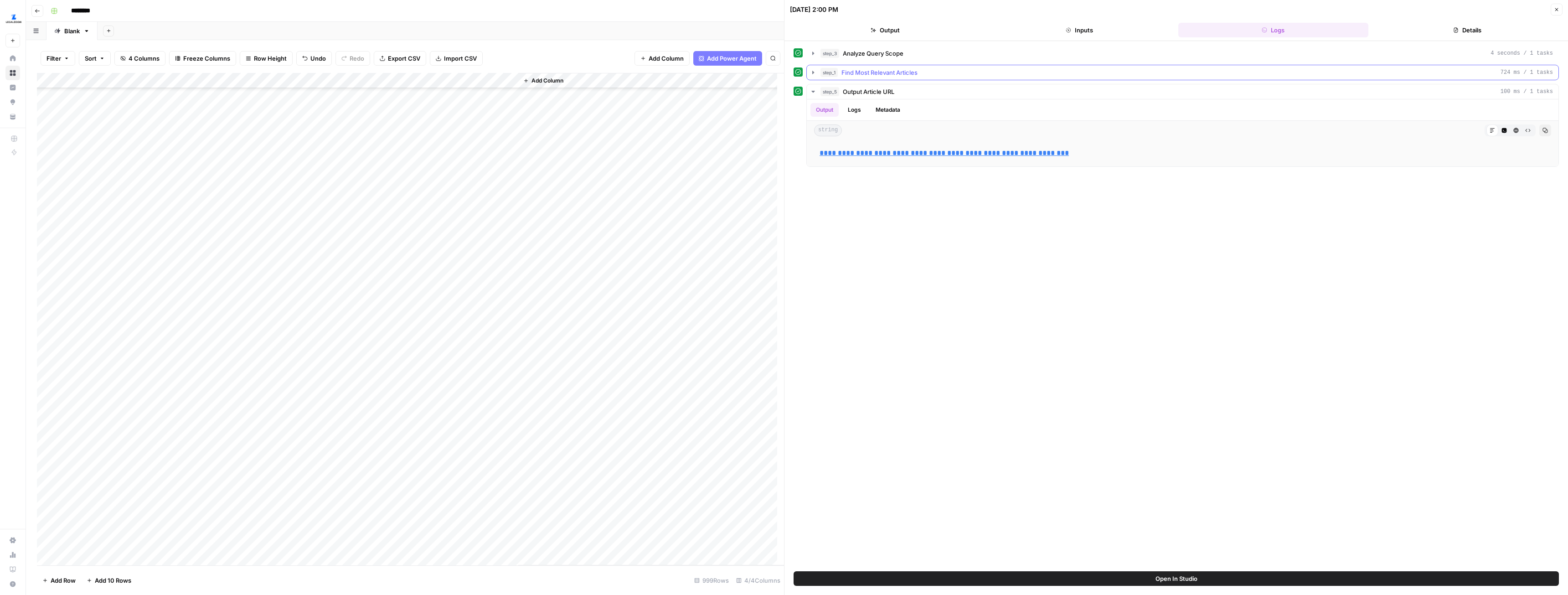
click at [814, 73] on icon "button" at bounding box center [814, 72] width 2 height 3
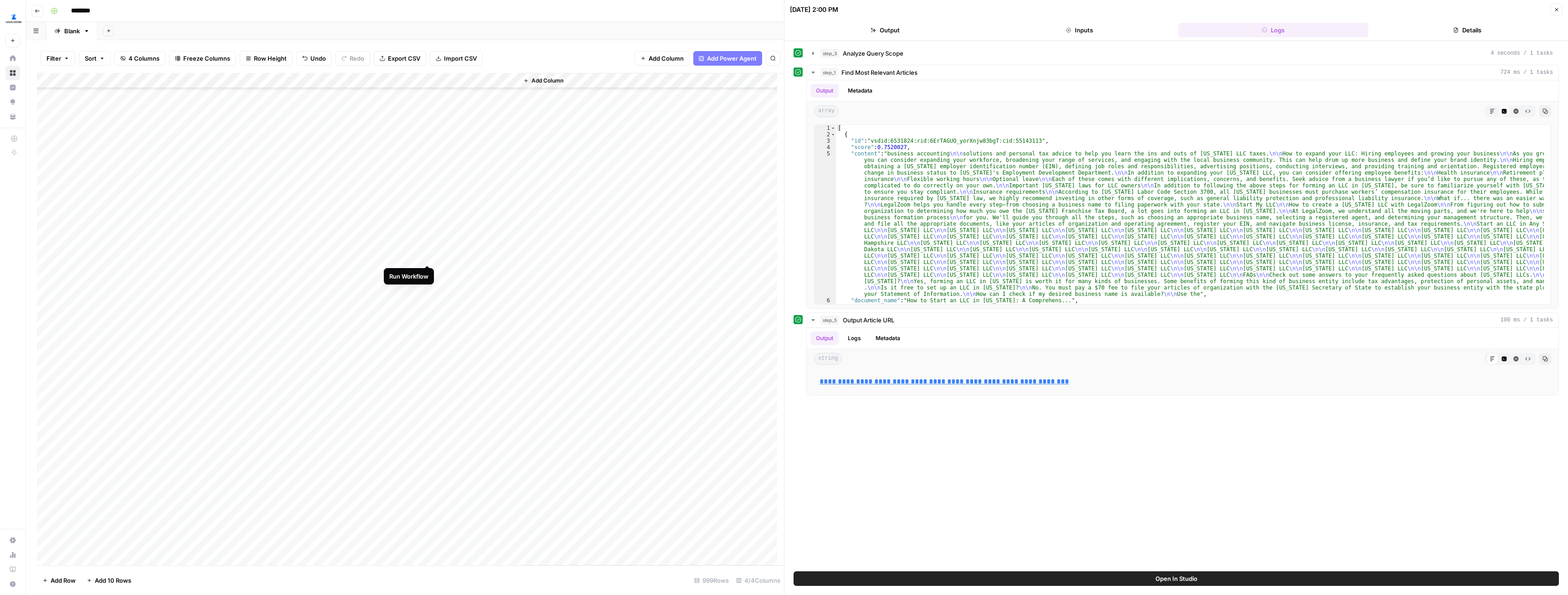
click at [427, 254] on div "Add Column" at bounding box center [411, 319] width 747 height 492
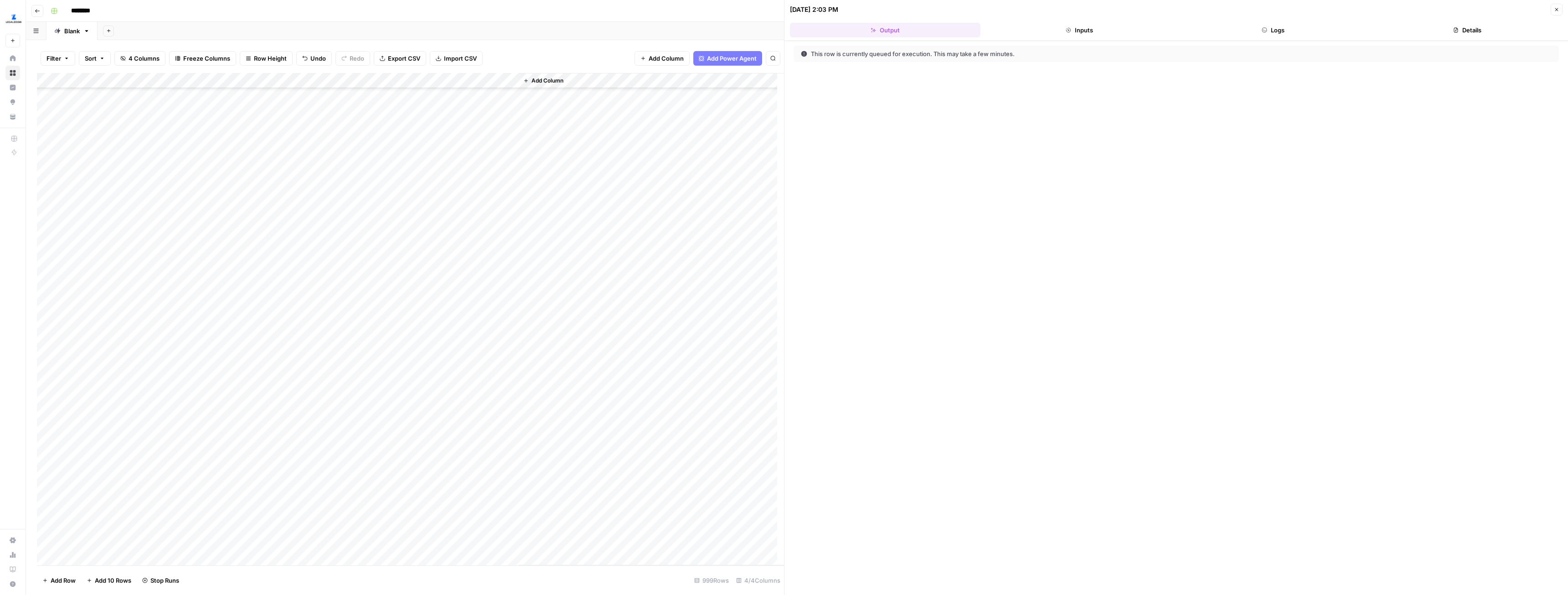
click at [1283, 33] on button "Logs" at bounding box center [1274, 30] width 191 height 15
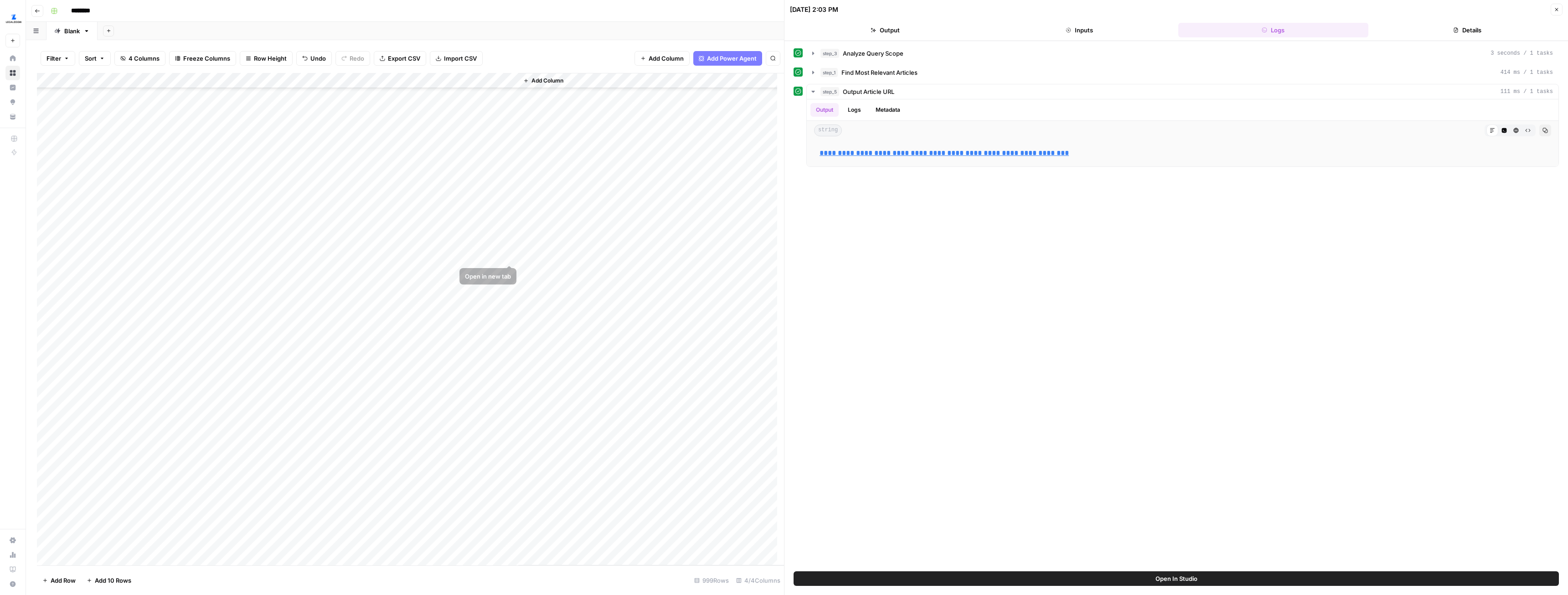
click at [473, 256] on div "Add Column" at bounding box center [411, 319] width 747 height 492
click at [473, 257] on div "Add Column" at bounding box center [411, 319] width 747 height 492
click at [265, 259] on div "Add Column" at bounding box center [411, 319] width 747 height 492
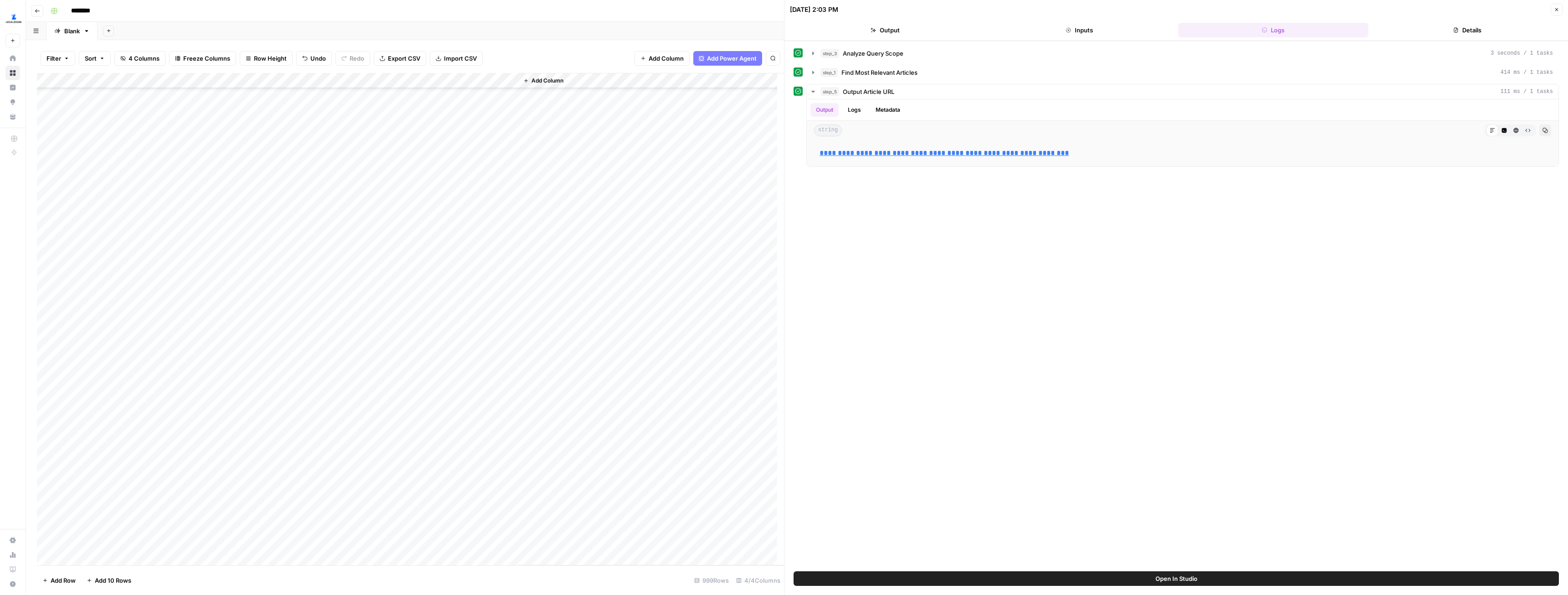
click at [109, 343] on div "Add Column" at bounding box center [411, 319] width 747 height 492
click at [380, 140] on div "Add Column" at bounding box center [411, 319] width 747 height 492
click at [464, 138] on div "Add Column" at bounding box center [411, 319] width 747 height 492
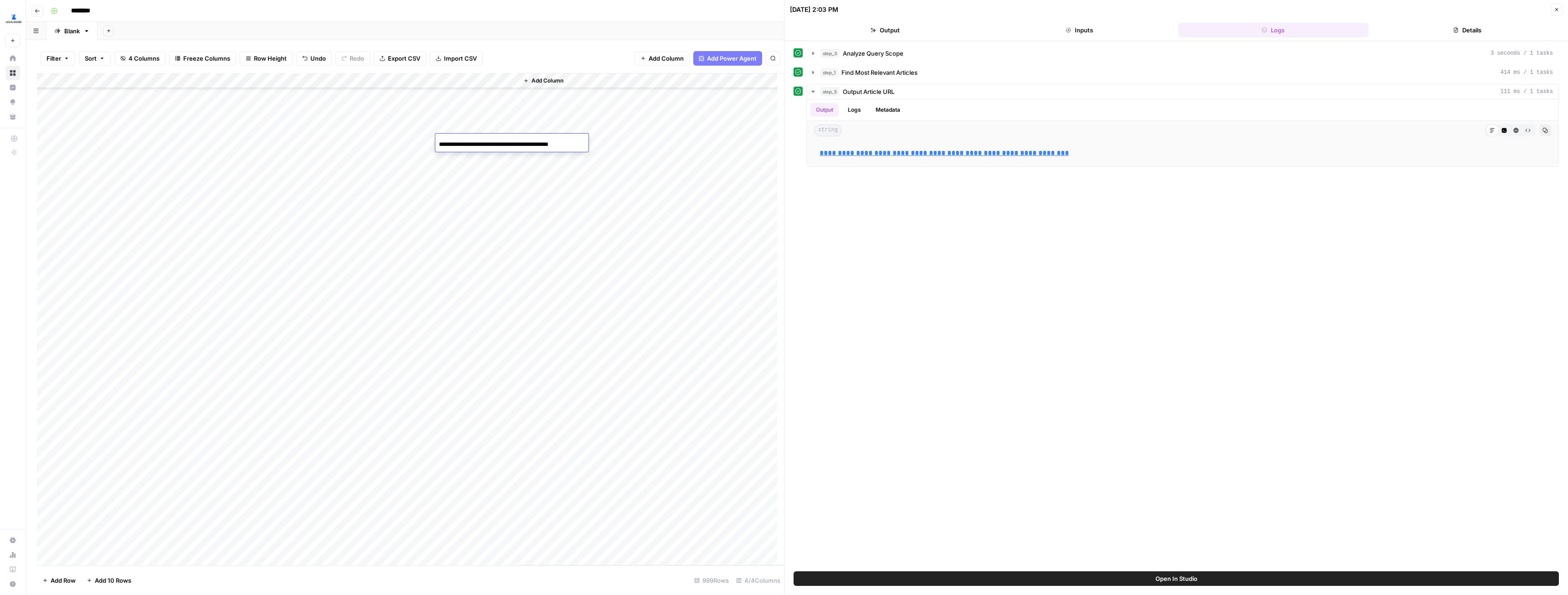
click at [463, 181] on div "Add Column" at bounding box center [411, 319] width 747 height 492
click at [382, 161] on div "Add Column" at bounding box center [411, 319] width 747 height 492
click at [462, 169] on div "Add Column" at bounding box center [411, 319] width 747 height 492
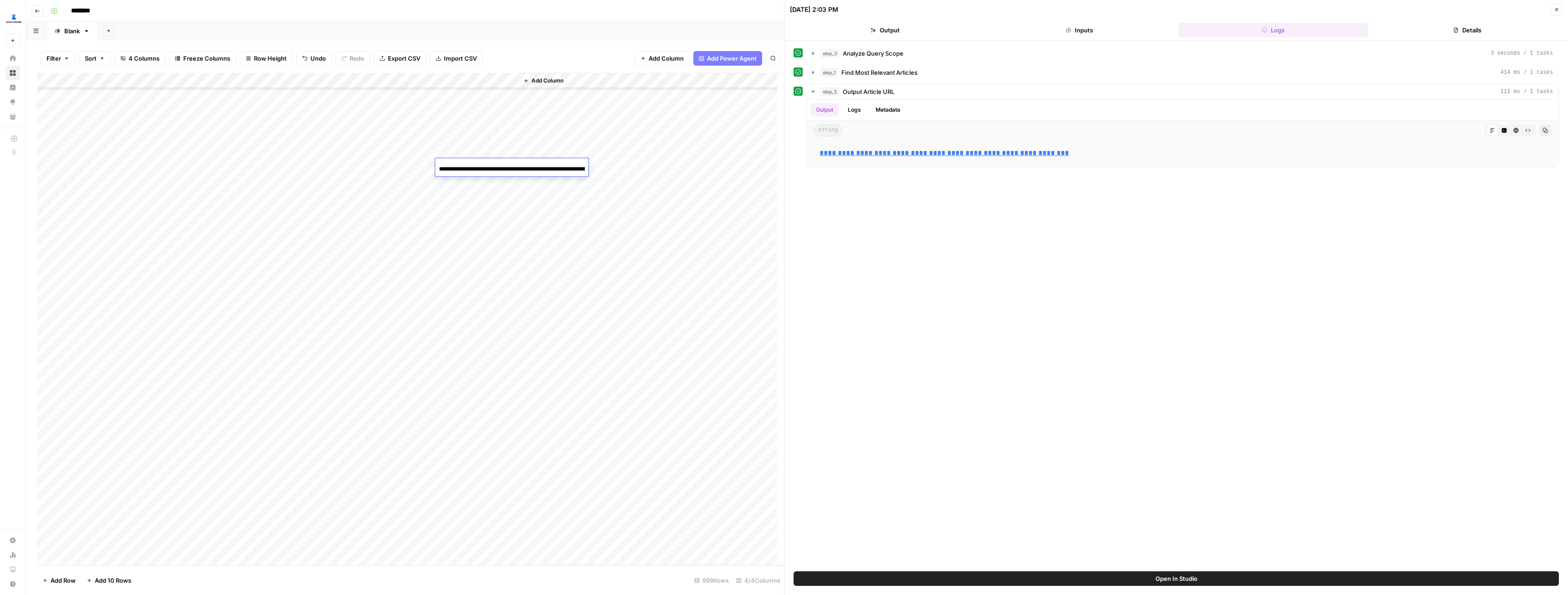
scroll to position [0, 108]
click at [478, 212] on div "Add Column" at bounding box center [411, 319] width 747 height 492
click at [450, 171] on div "Add Column" at bounding box center [411, 319] width 747 height 492
click at [418, 167] on div "Add Column" at bounding box center [411, 319] width 747 height 492
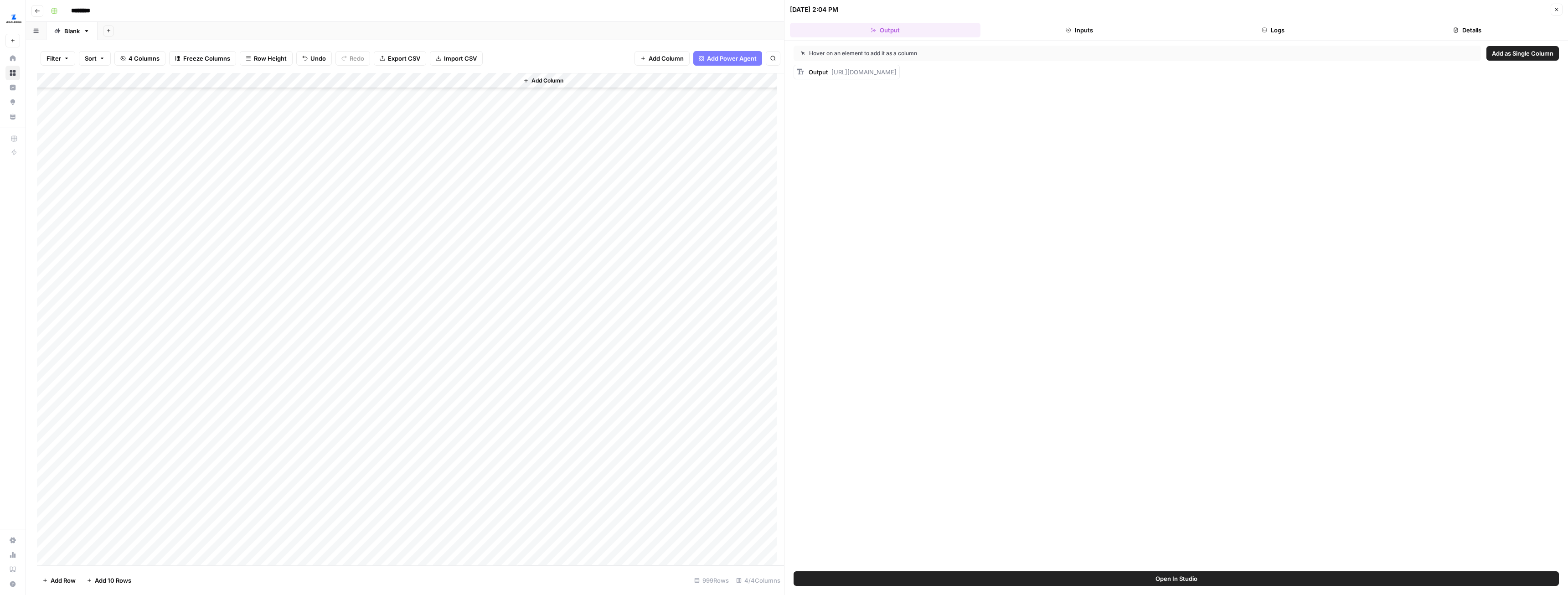
click at [1267, 34] on button "Logs" at bounding box center [1274, 30] width 191 height 15
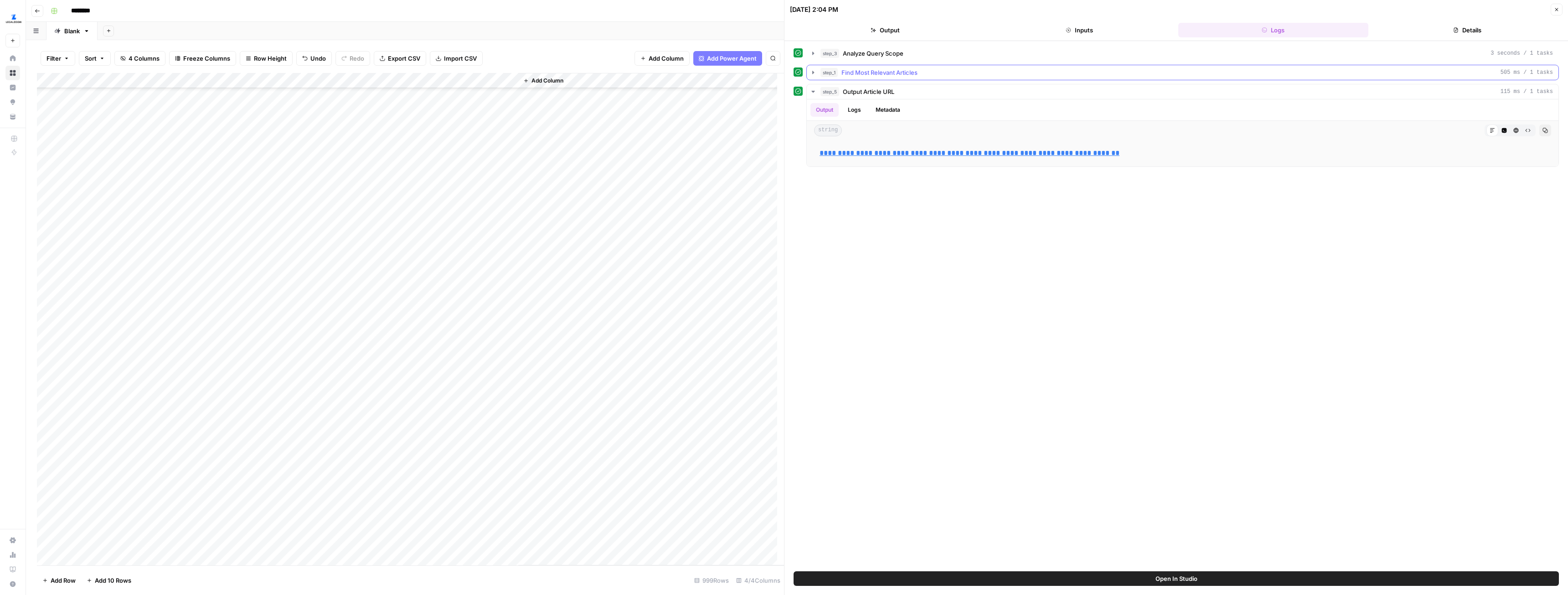
click at [813, 71] on icon "button" at bounding box center [814, 72] width 2 height 3
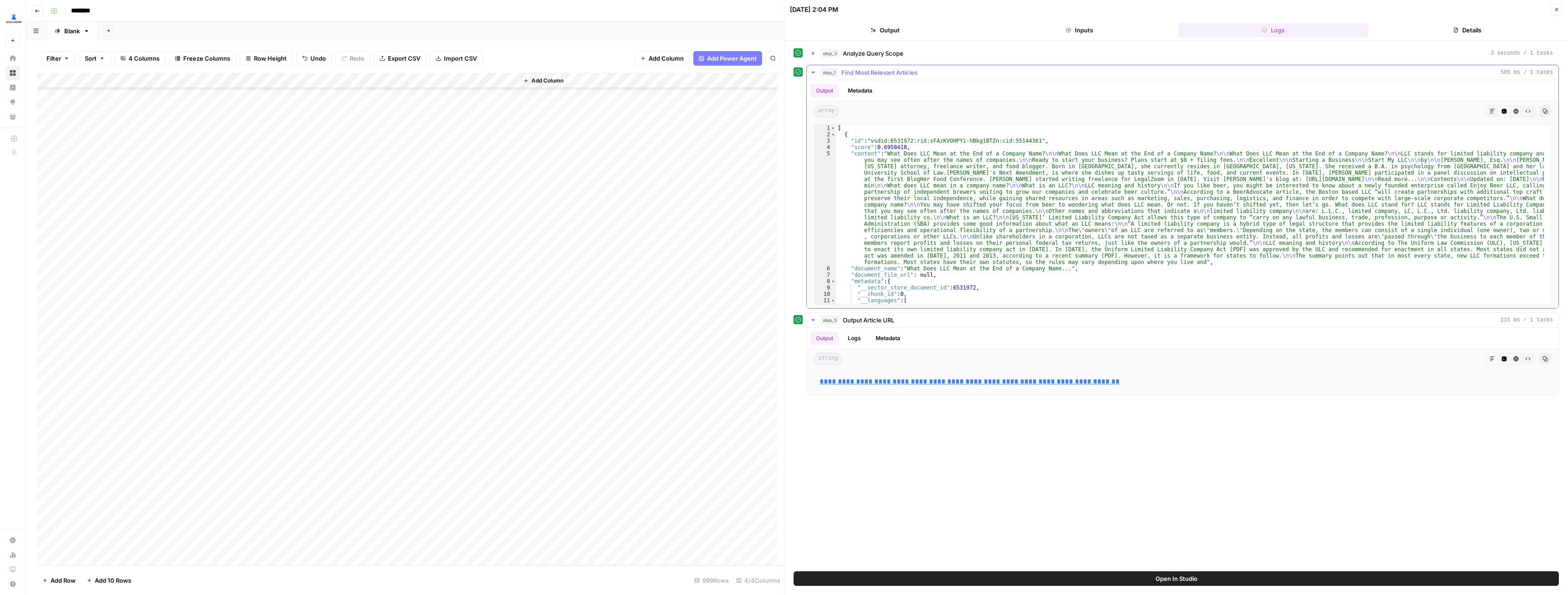
click at [813, 71] on icon "button" at bounding box center [813, 72] width 3 height 2
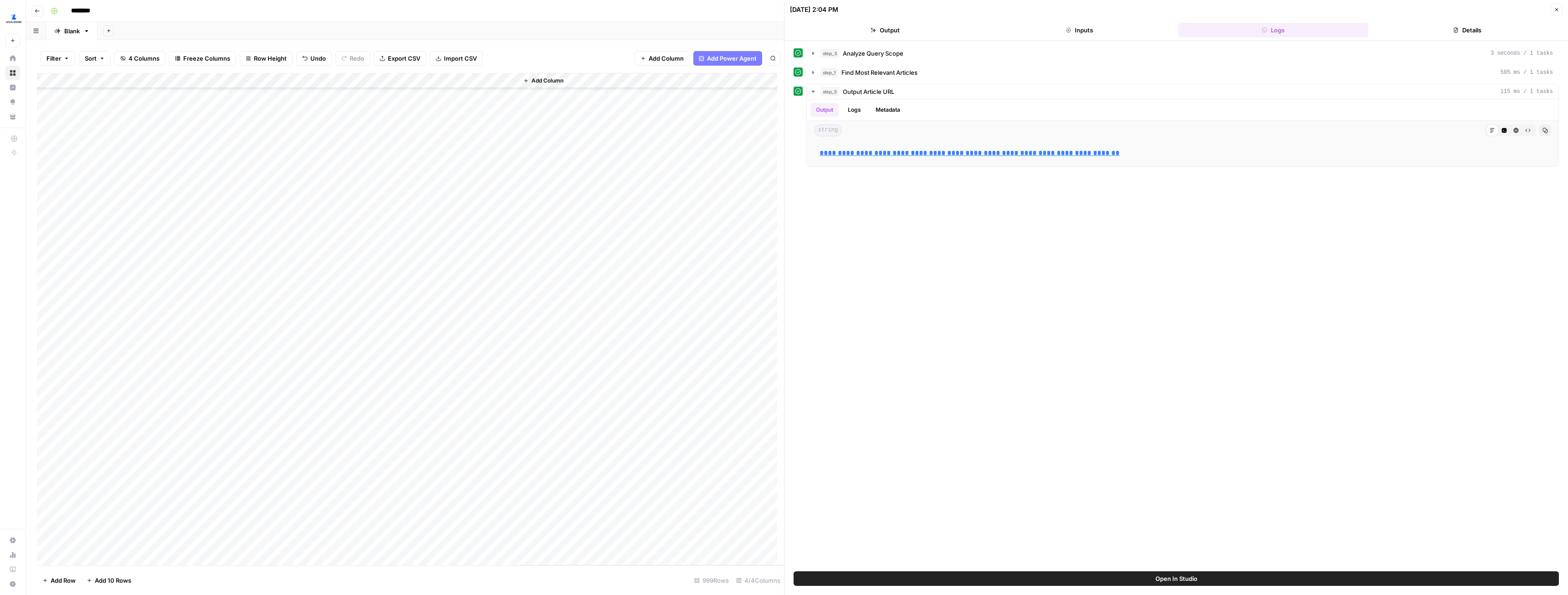
click at [277, 181] on div "Add Column" at bounding box center [411, 319] width 747 height 492
click at [383, 181] on div "Add Column" at bounding box center [411, 319] width 747 height 492
click at [457, 184] on div "Add Column" at bounding box center [411, 319] width 747 height 492
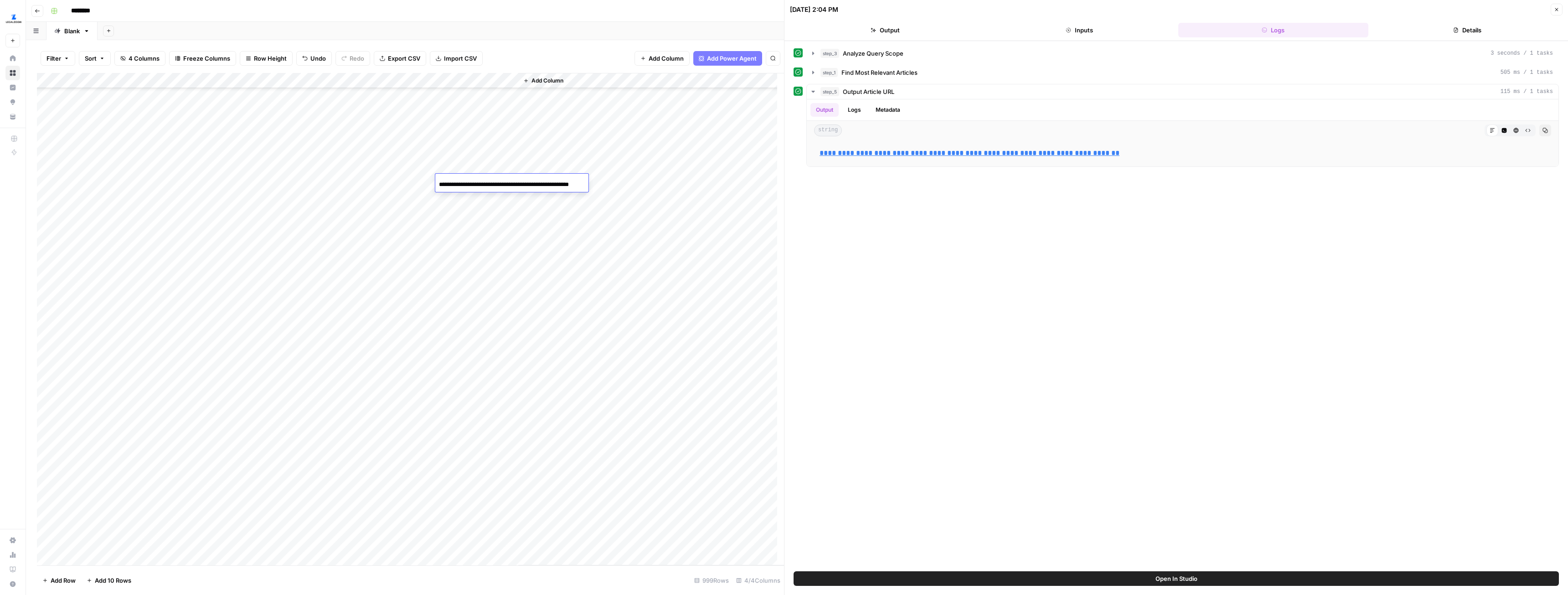
click at [478, 219] on div "Add Column" at bounding box center [411, 319] width 747 height 492
click at [280, 213] on div "Add Column" at bounding box center [411, 319] width 747 height 492
click at [286, 214] on div "Add Column" at bounding box center [411, 319] width 747 height 492
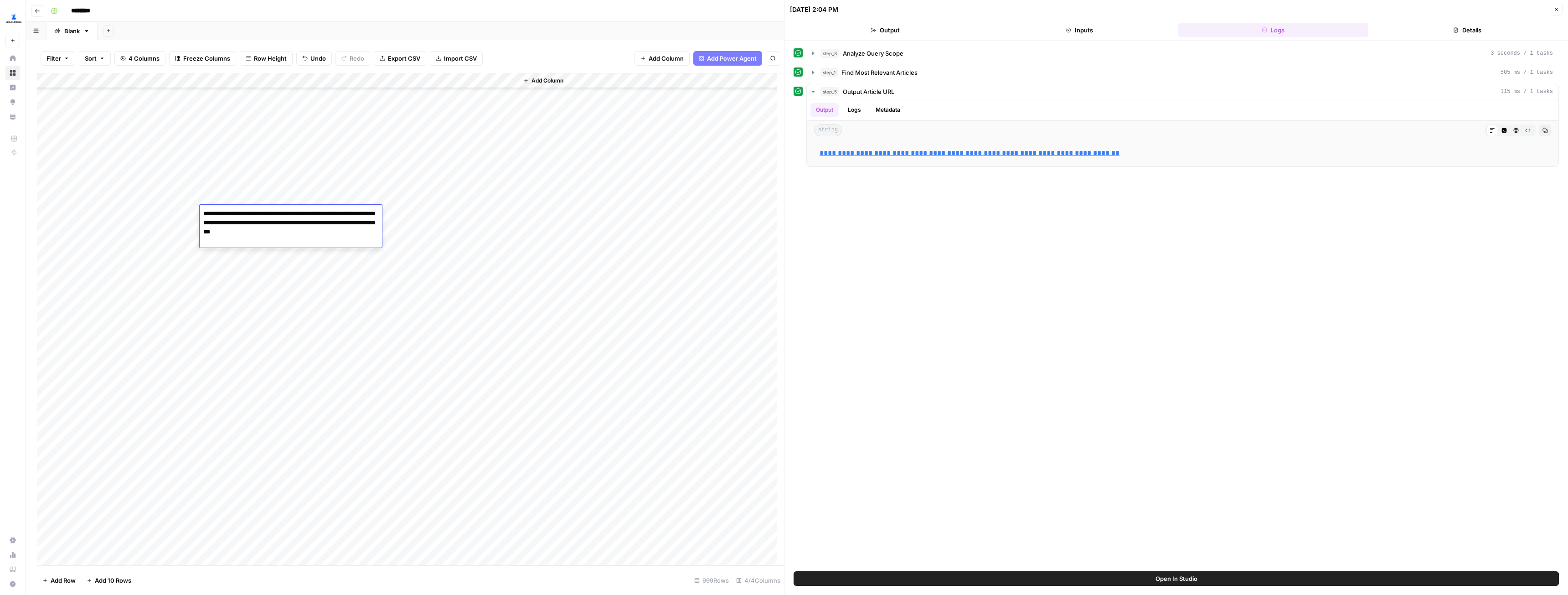
click at [483, 241] on div "Add Column" at bounding box center [411, 319] width 747 height 492
click at [118, 85] on div "Add Column" at bounding box center [411, 319] width 747 height 492
click at [181, 100] on div "Add Column" at bounding box center [411, 319] width 747 height 492
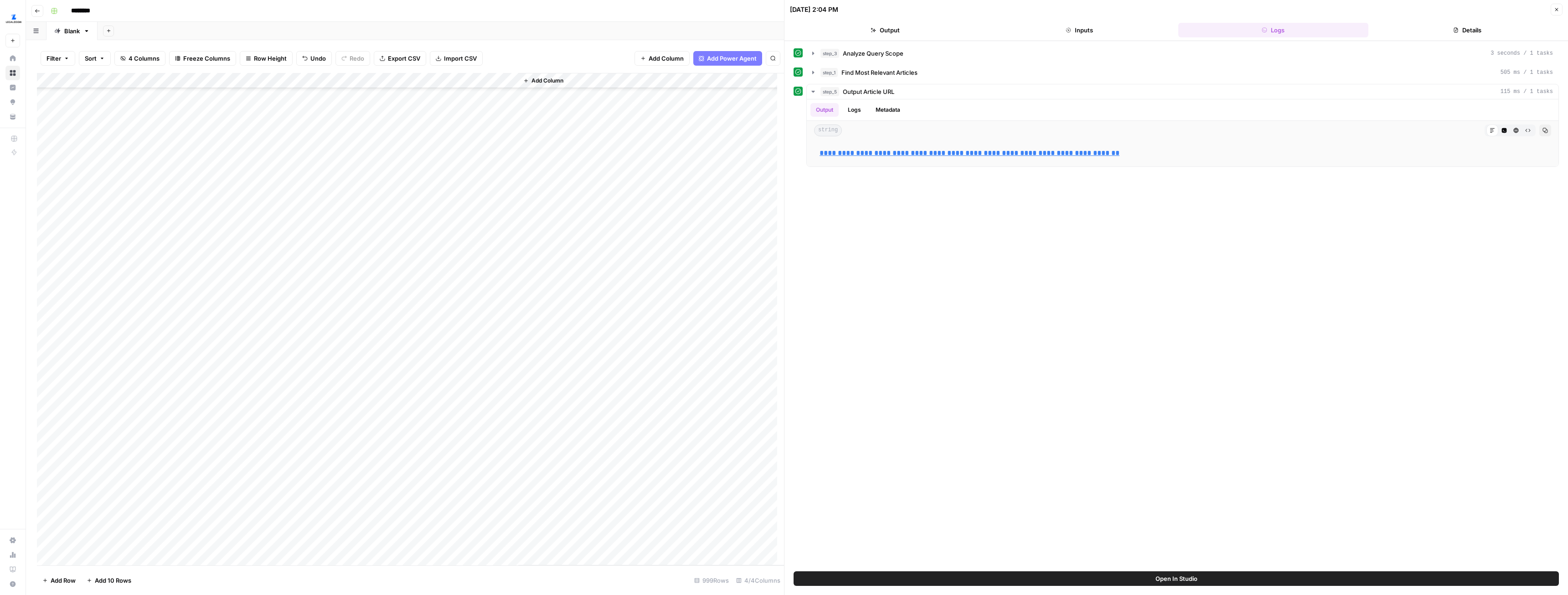
click at [139, 409] on div "Add Column" at bounding box center [411, 319] width 747 height 492
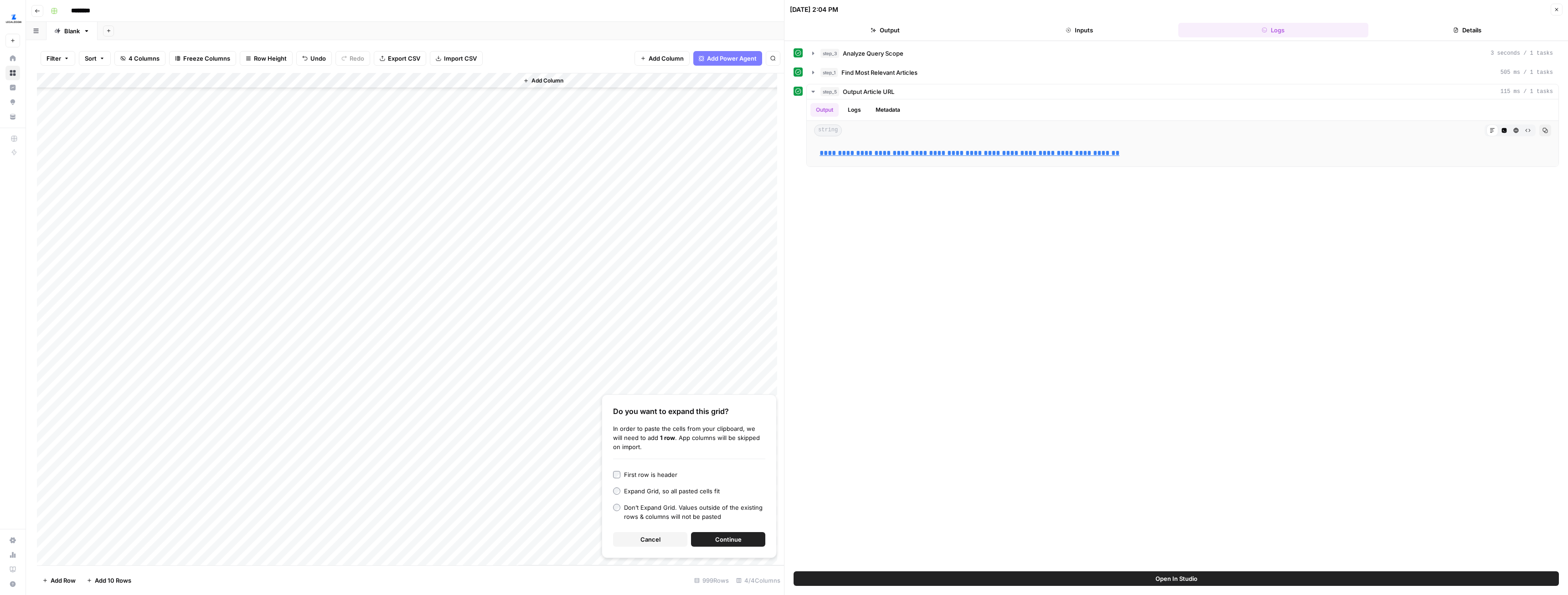
click at [714, 539] on button "Continue" at bounding box center [728, 539] width 75 height 15
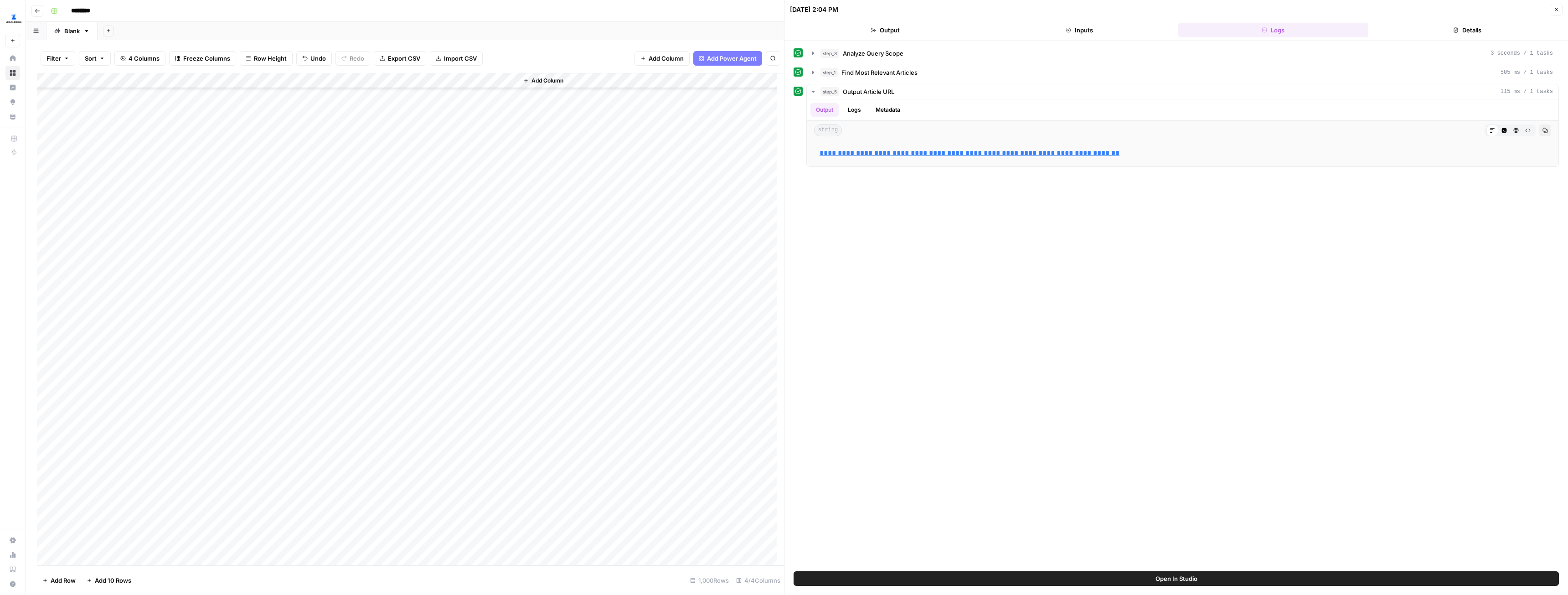
scroll to position [0, 0]
click at [292, 79] on div "Add Column" at bounding box center [411, 319] width 747 height 492
click at [308, 94] on div "Add Column" at bounding box center [411, 319] width 747 height 492
click at [259, 232] on div "Add Column" at bounding box center [411, 319] width 747 height 492
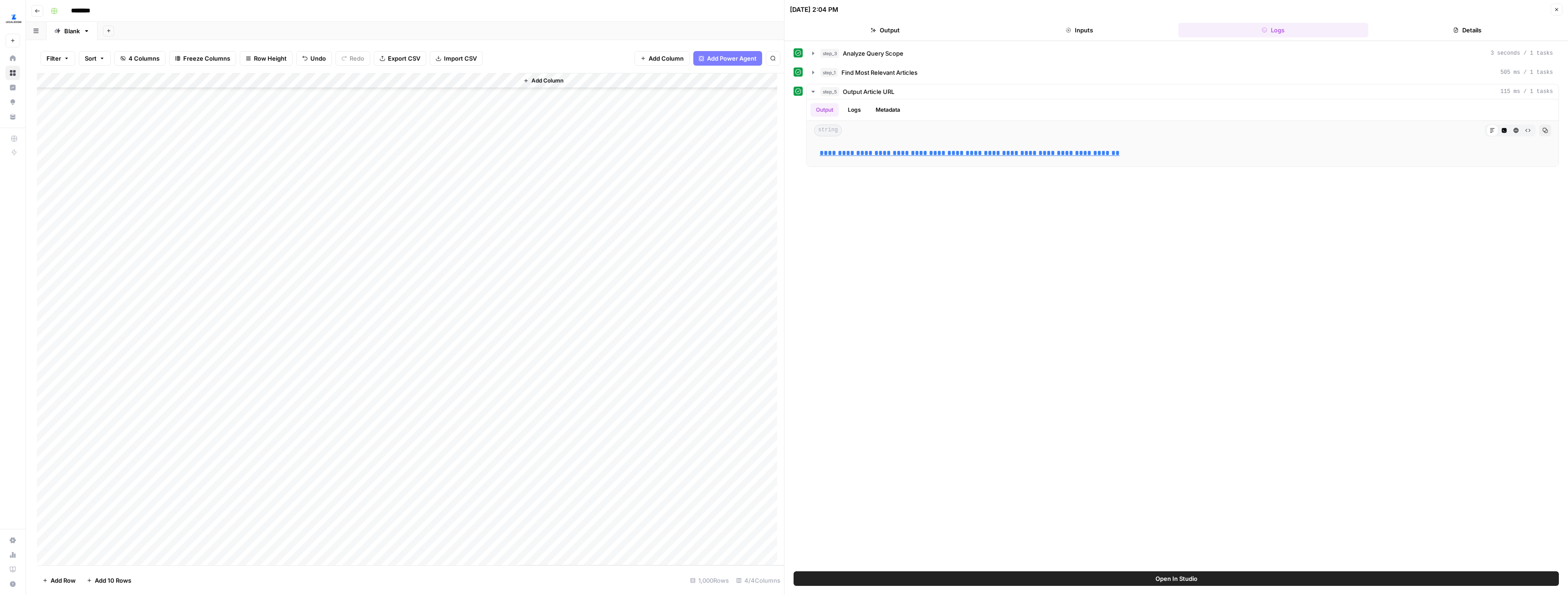
scroll to position [0, 0]
click at [48, 97] on div "Add Column" at bounding box center [411, 319] width 747 height 492
click at [68, 574] on button "Delete 1 Row" at bounding box center [61, 580] width 48 height 15
click at [759, 105] on span "Delete" at bounding box center [751, 105] width 19 height 9
click at [427, 78] on div "Add Column" at bounding box center [411, 319] width 747 height 492
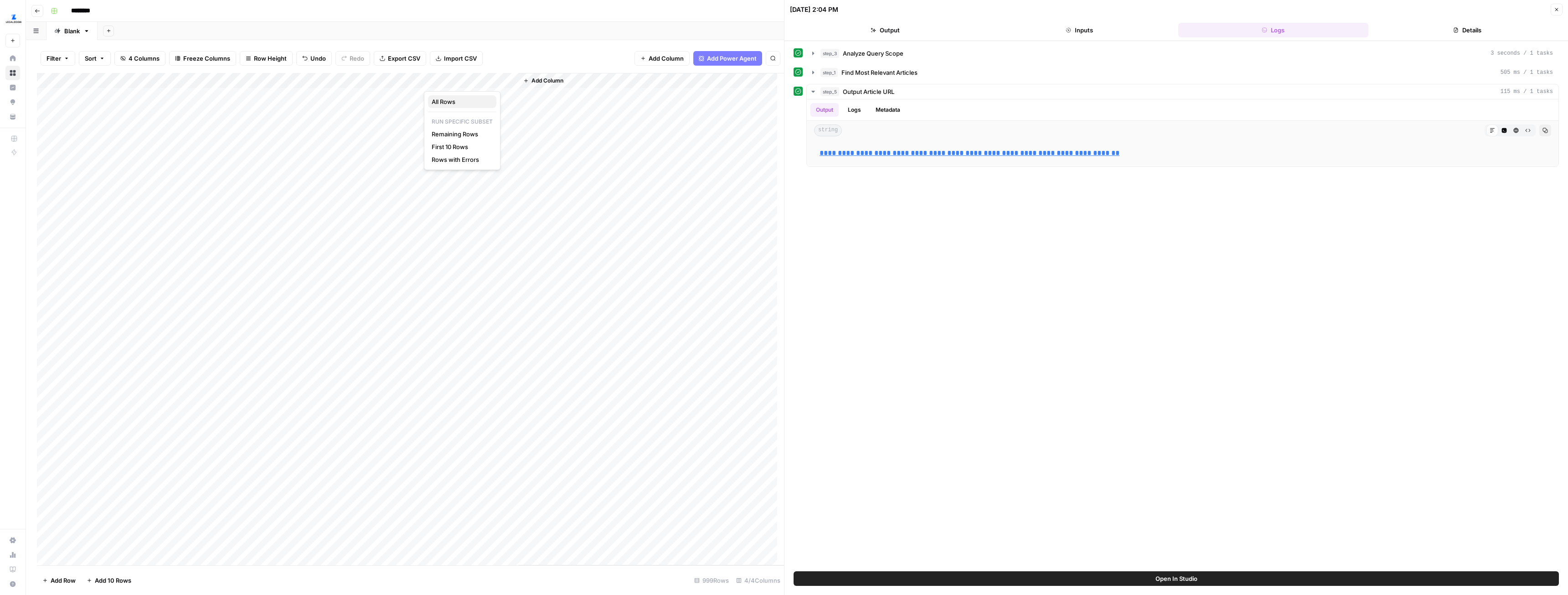
click at [456, 97] on span "All Rows" at bounding box center [460, 101] width 58 height 9
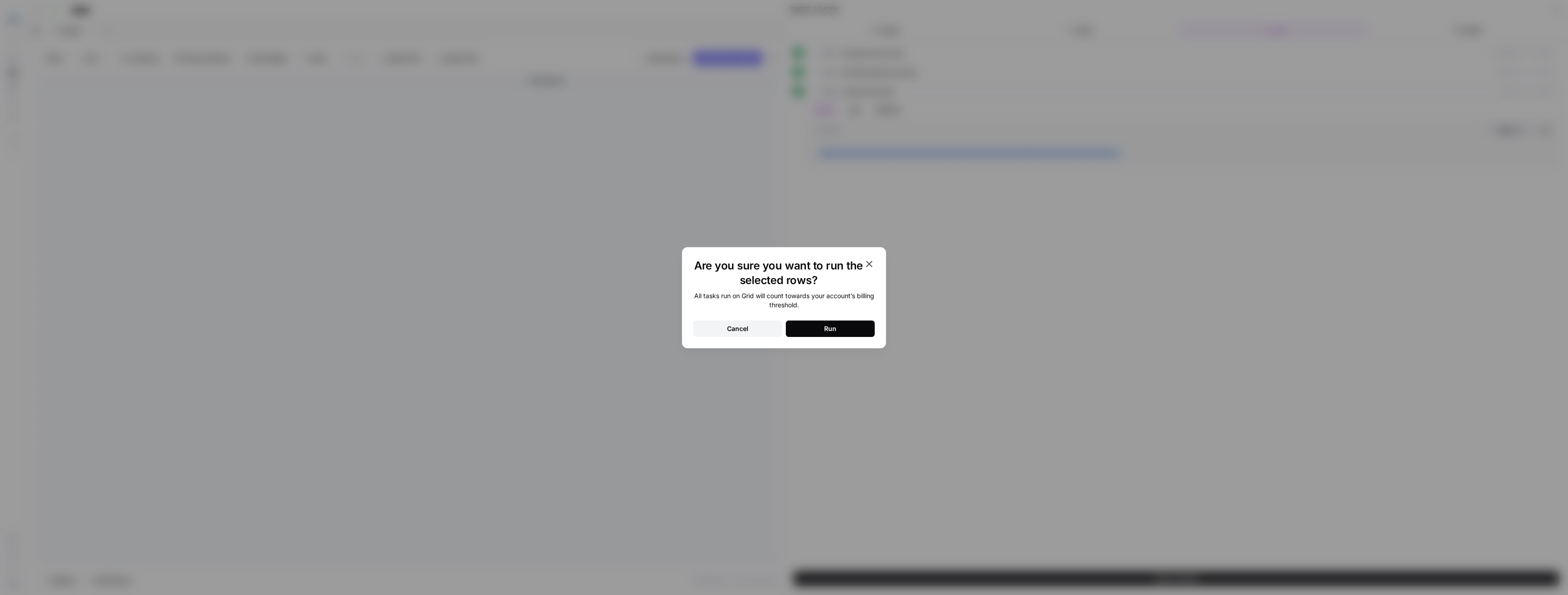
click at [851, 333] on button "Run" at bounding box center [831, 328] width 89 height 16
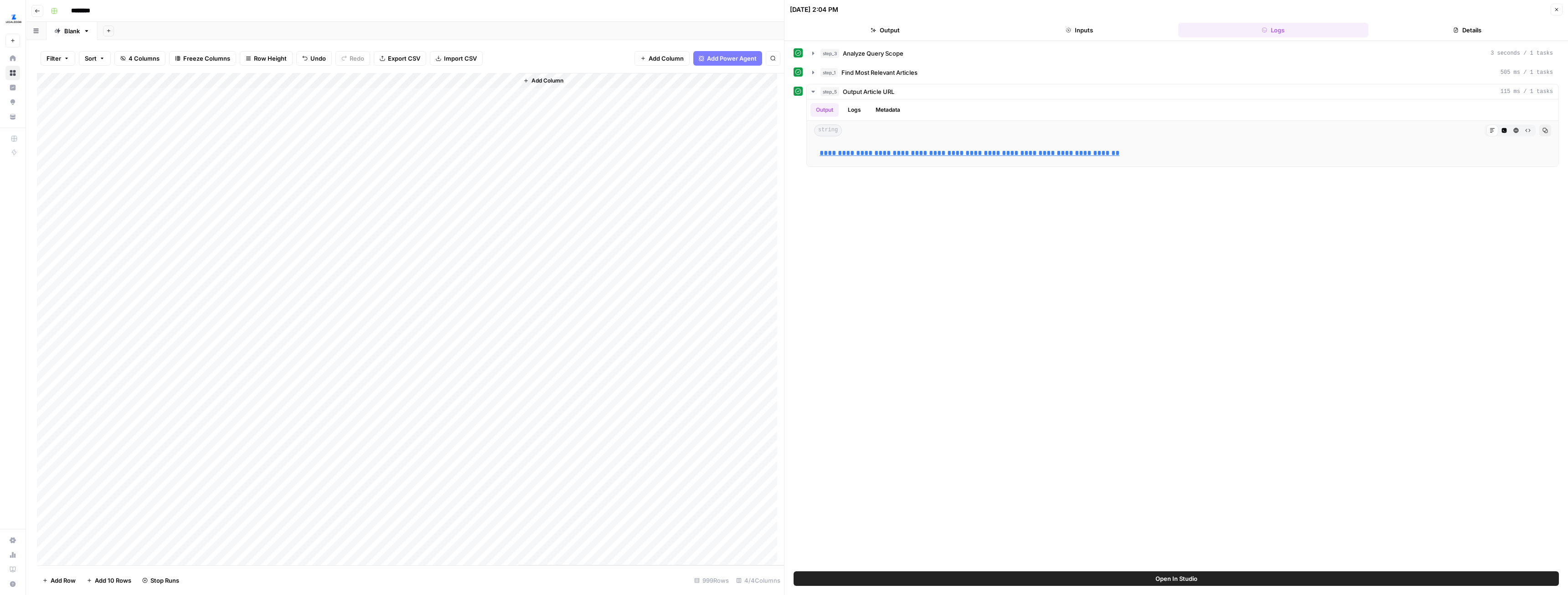
click at [1556, 10] on icon "button" at bounding box center [1556, 9] width 5 height 5
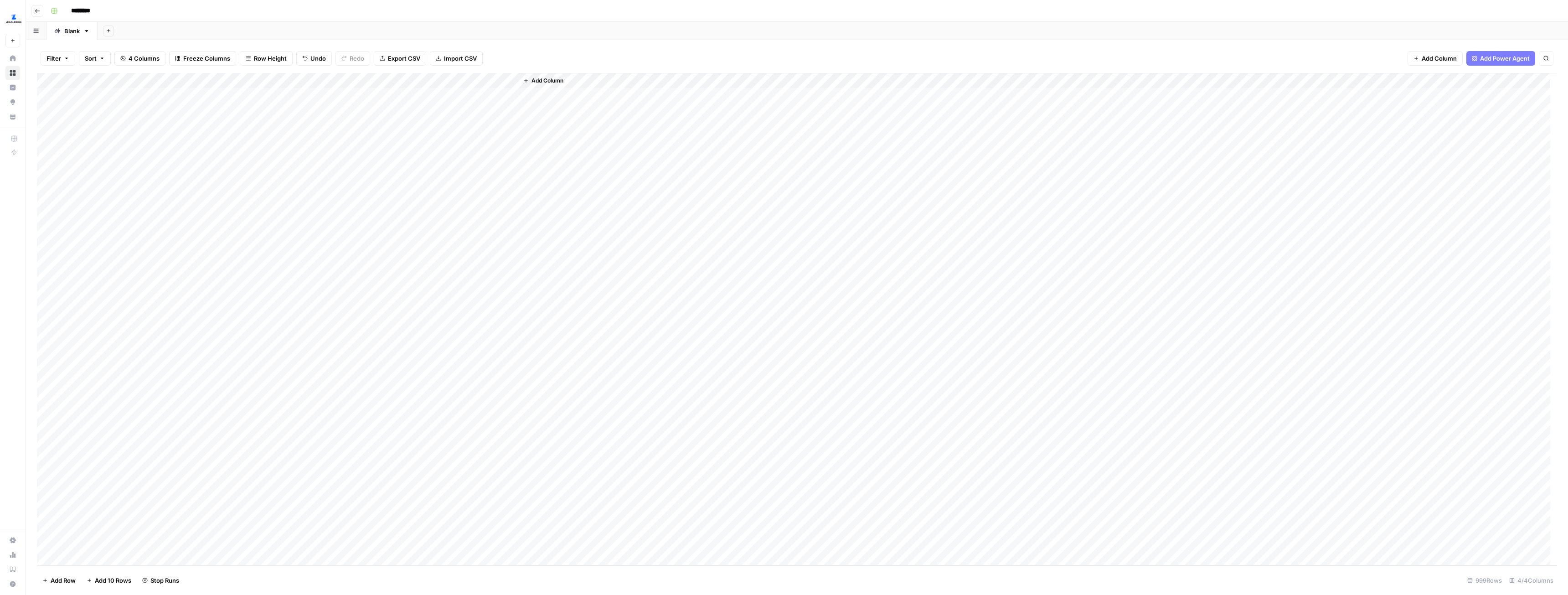
click at [481, 100] on div "Add Column" at bounding box center [797, 319] width 1520 height 492
drag, startPoint x: 518, startPoint y: 78, endPoint x: 551, endPoint y: 87, distance: 34.2
click at [551, 87] on div "Add Column" at bounding box center [1038, 319] width 1040 height 492
drag, startPoint x: 517, startPoint y: 76, endPoint x: 618, endPoint y: 85, distance: 101.4
click at [618, 85] on div "Add Column" at bounding box center [797, 319] width 1520 height 492
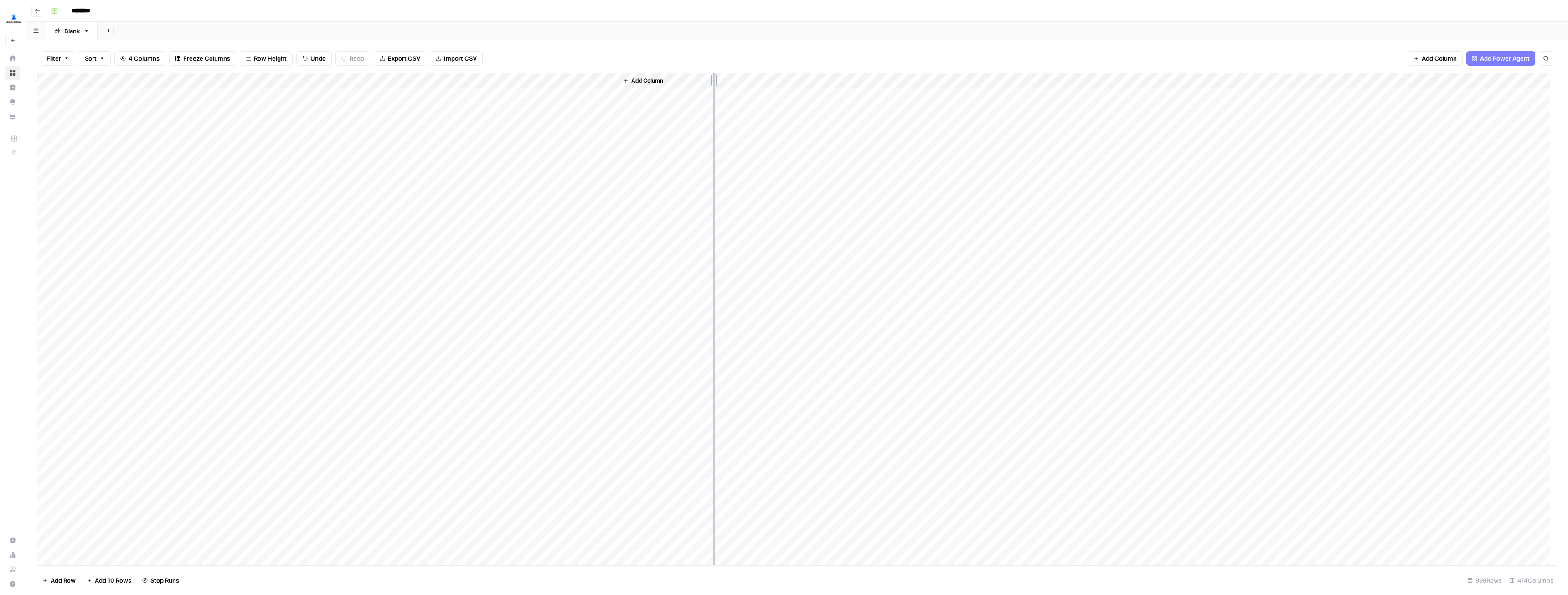
drag, startPoint x: 616, startPoint y: 78, endPoint x: 716, endPoint y: 79, distance: 100.0
click at [714, 78] on div "Add Column" at bounding box center [797, 319] width 1520 height 492
click at [274, 393] on div "Add Column" at bounding box center [797, 319] width 1520 height 492
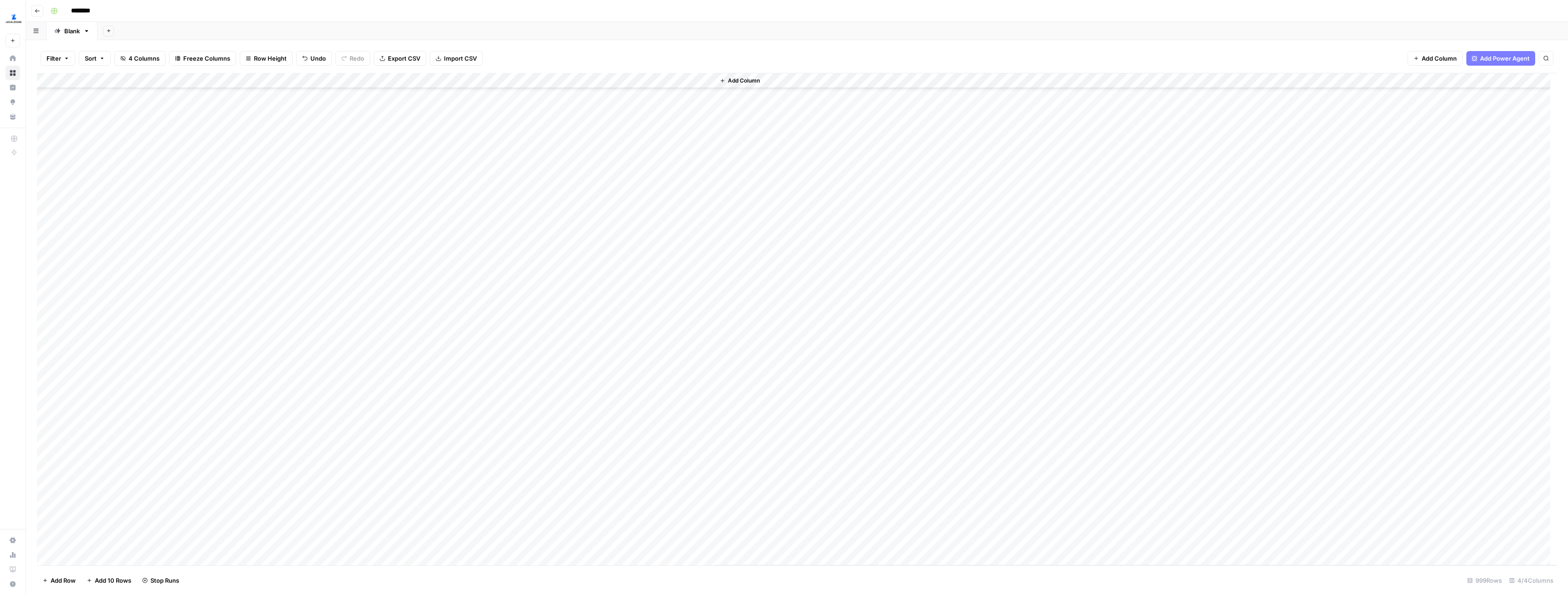
click at [105, 476] on div "Add Column" at bounding box center [797, 319] width 1520 height 492
click at [237, 367] on div "Add Column" at bounding box center [797, 319] width 1520 height 492
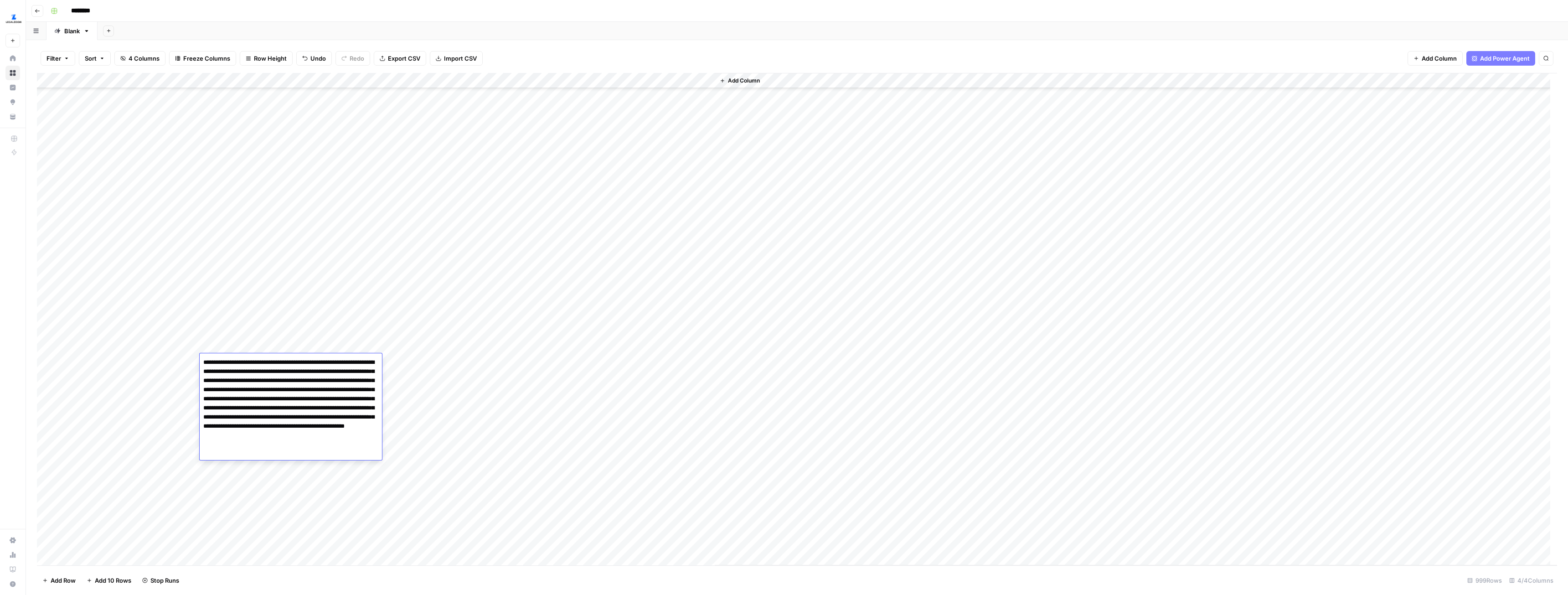
click at [161, 459] on div "Add Column" at bounding box center [797, 319] width 1520 height 492
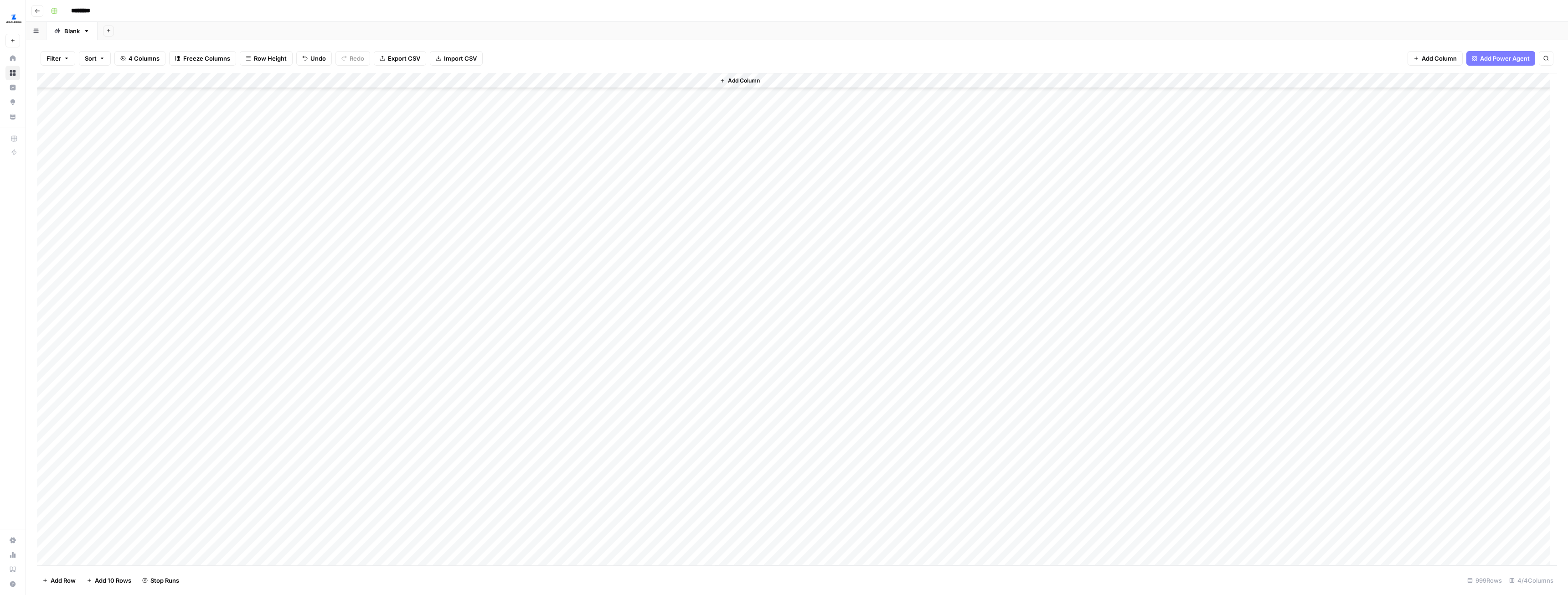
scroll to position [456, 0]
click at [284, 211] on div "Add Column" at bounding box center [797, 319] width 1520 height 492
click at [288, 301] on div "Add Column" at bounding box center [797, 319] width 1520 height 492
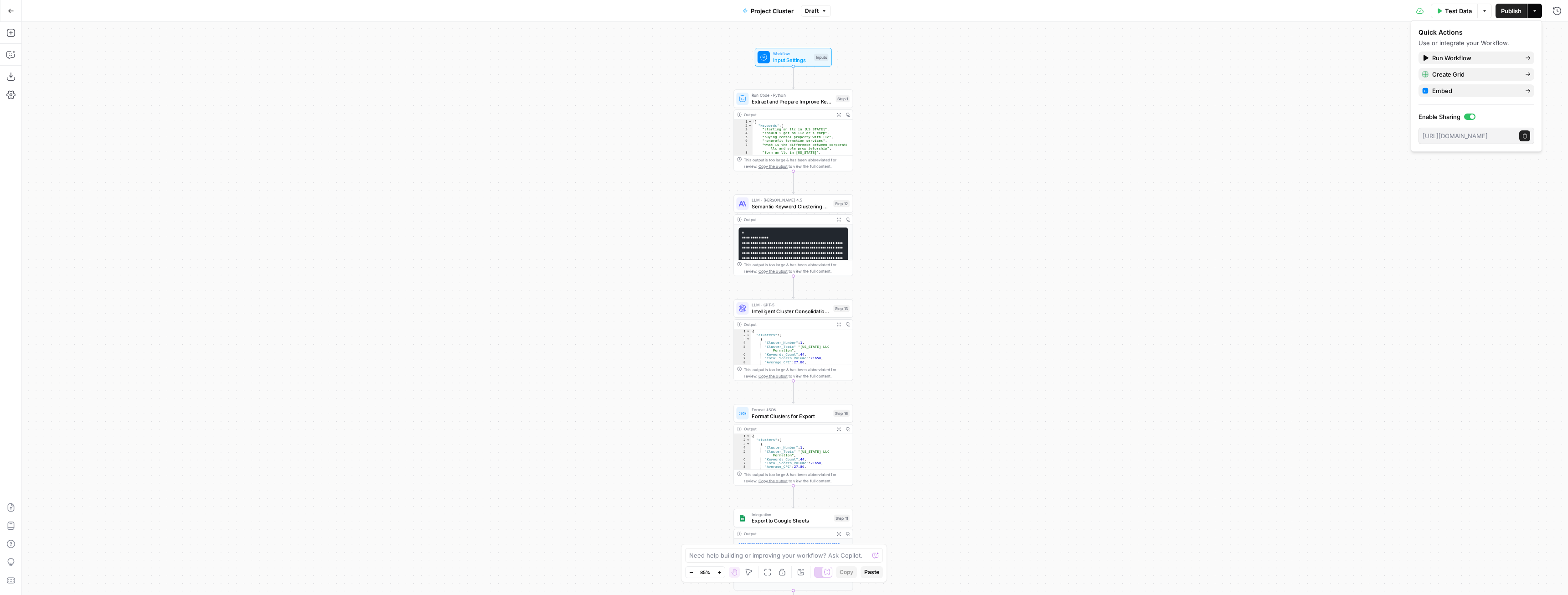
click at [2, 58] on div "Add Steps Copilot Download as JSON Settings Import JSON AirOps Academy Help Giv…" at bounding box center [11, 307] width 22 height 573
click at [7, 58] on icon "button" at bounding box center [11, 55] width 9 height 9
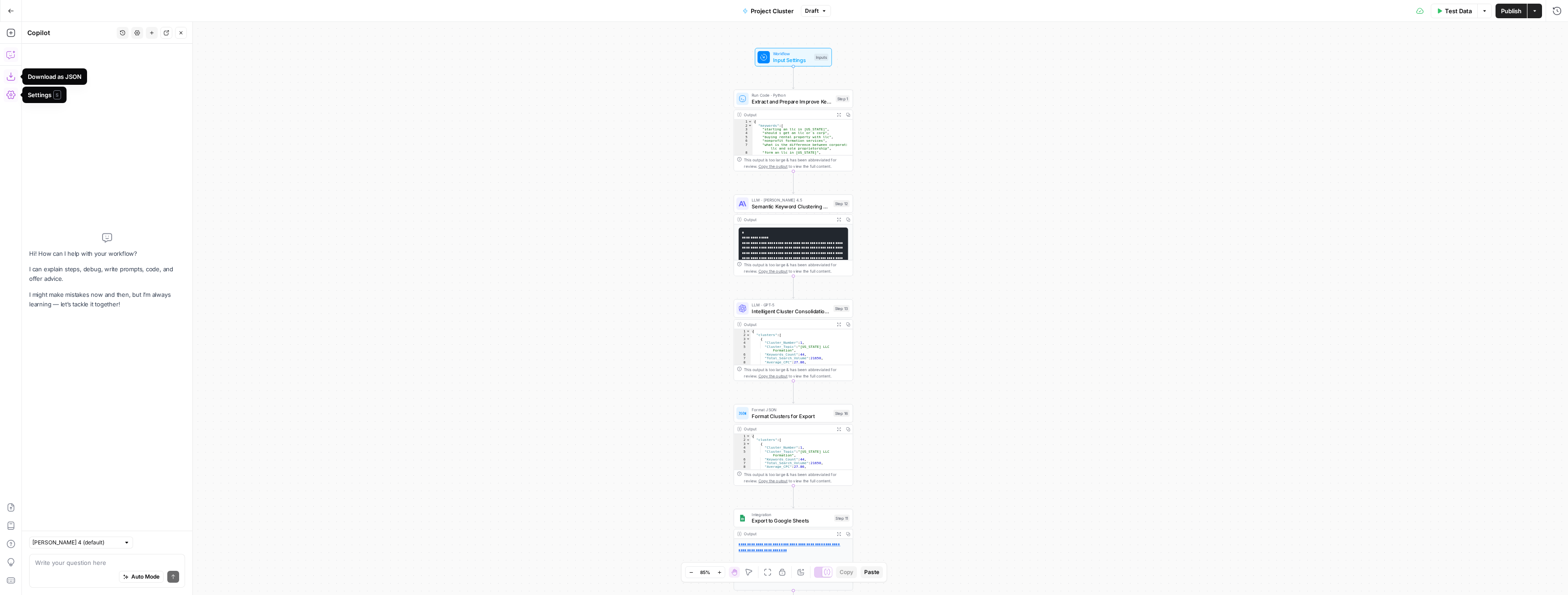
click at [87, 558] on textarea at bounding box center [107, 563] width 144 height 9
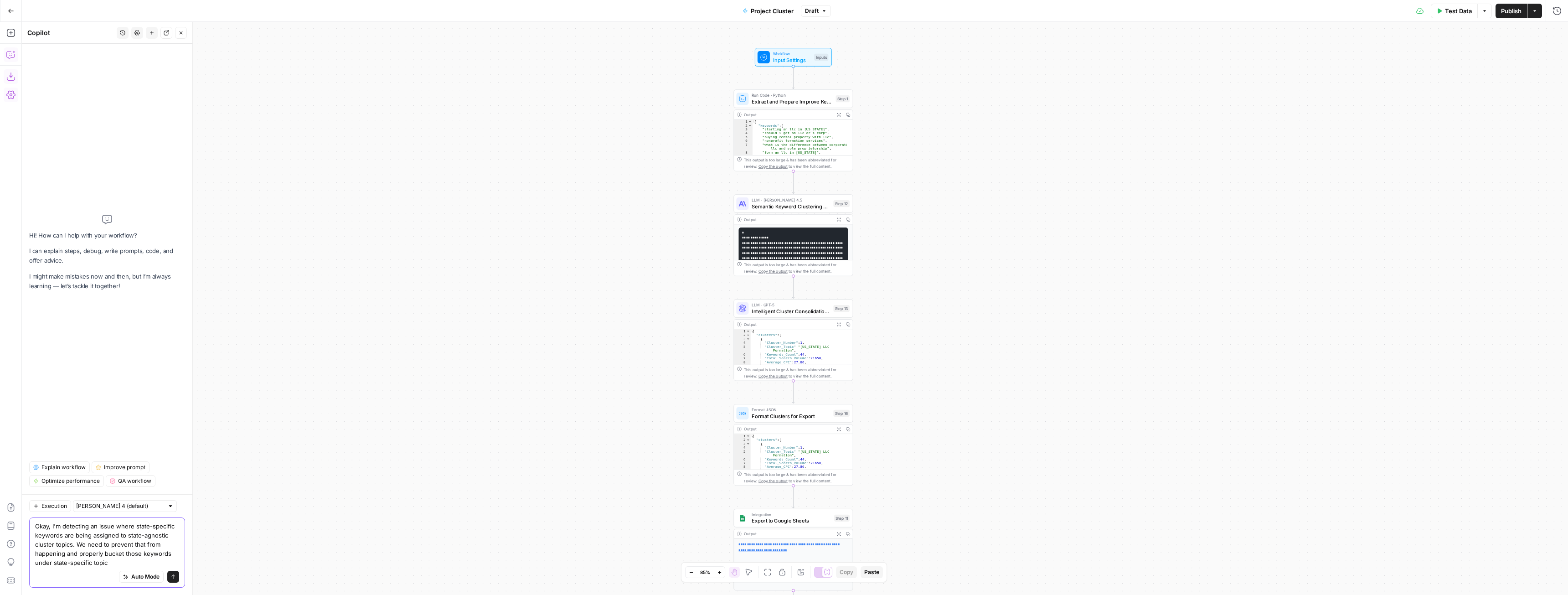
type textarea "Okay, I'm detecting an issue where state-specific keywords are being assigned t…"
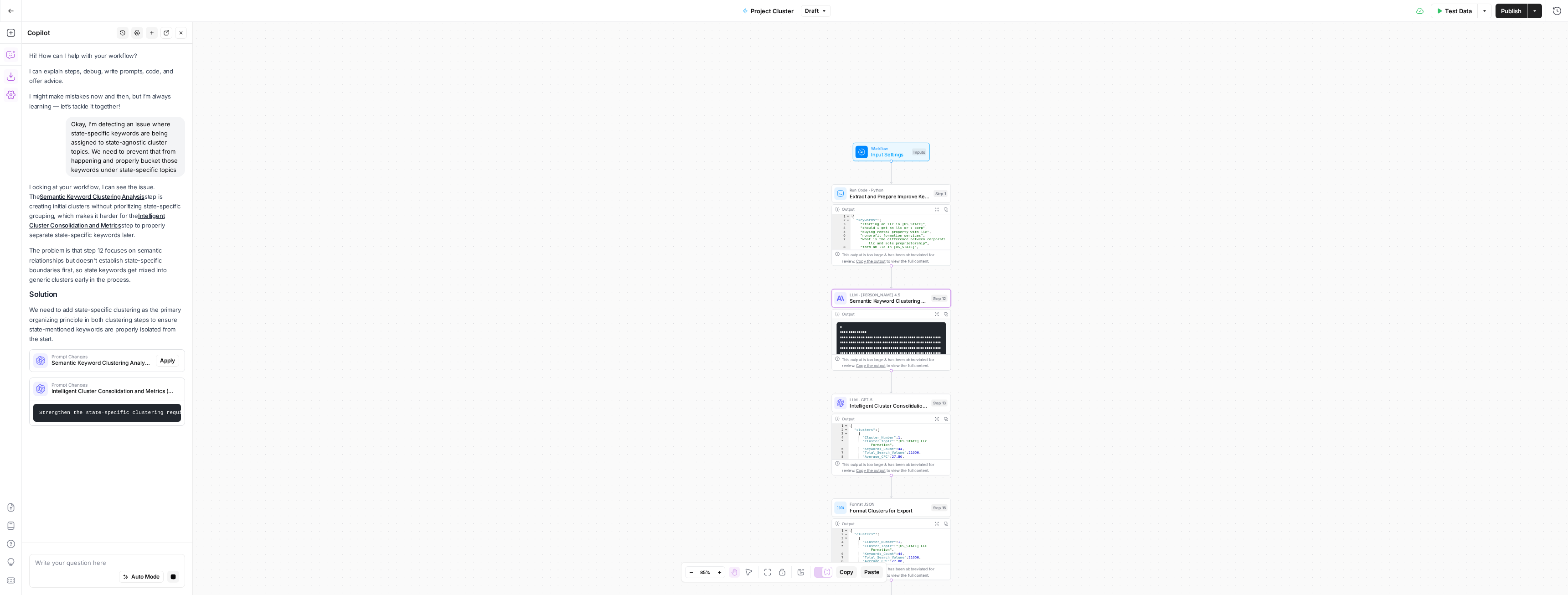
click at [164, 357] on span "Apply" at bounding box center [168, 361] width 15 height 8
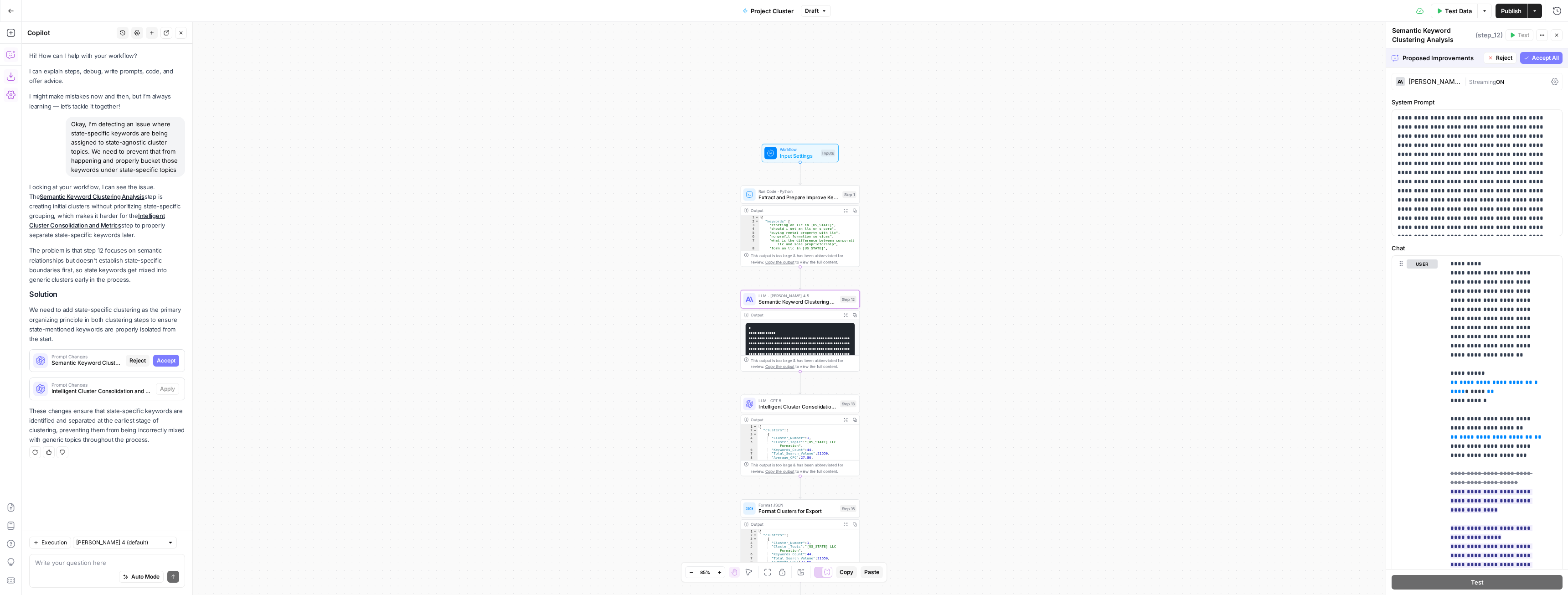
click at [170, 361] on span "Accept" at bounding box center [166, 361] width 18 height 8
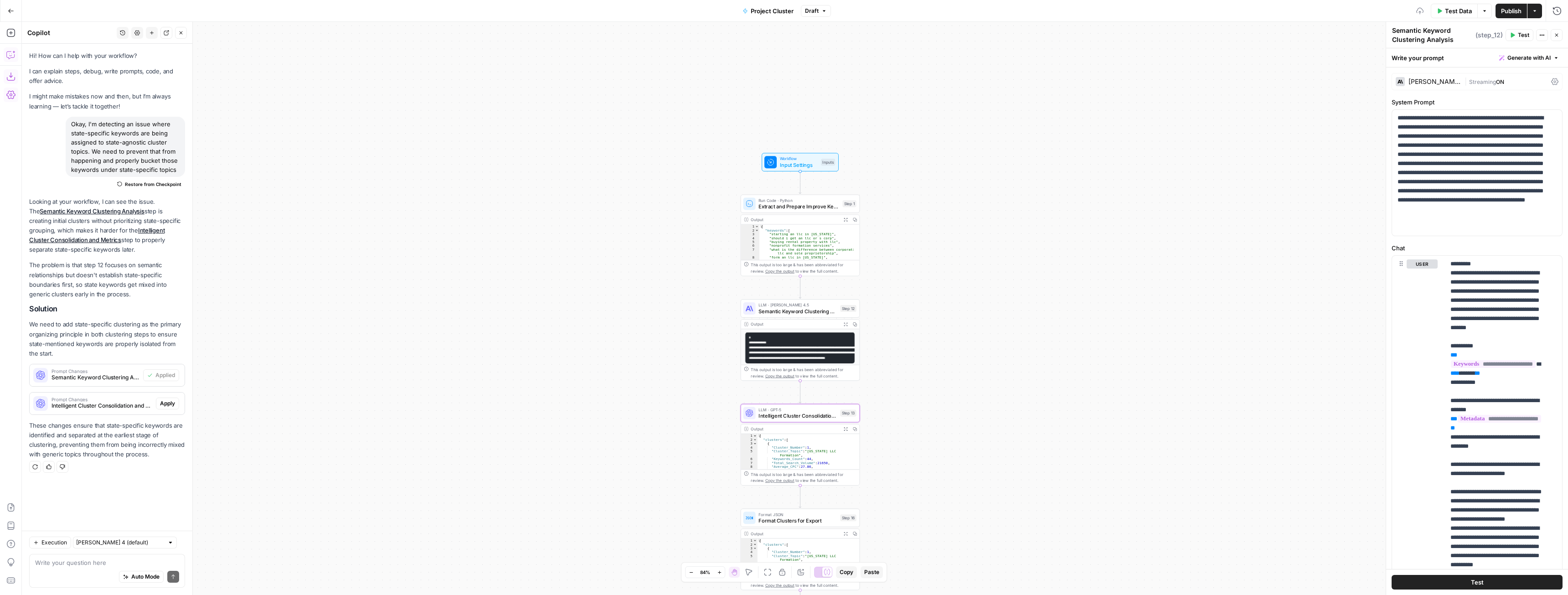
click at [166, 401] on span "Apply" at bounding box center [168, 403] width 15 height 8
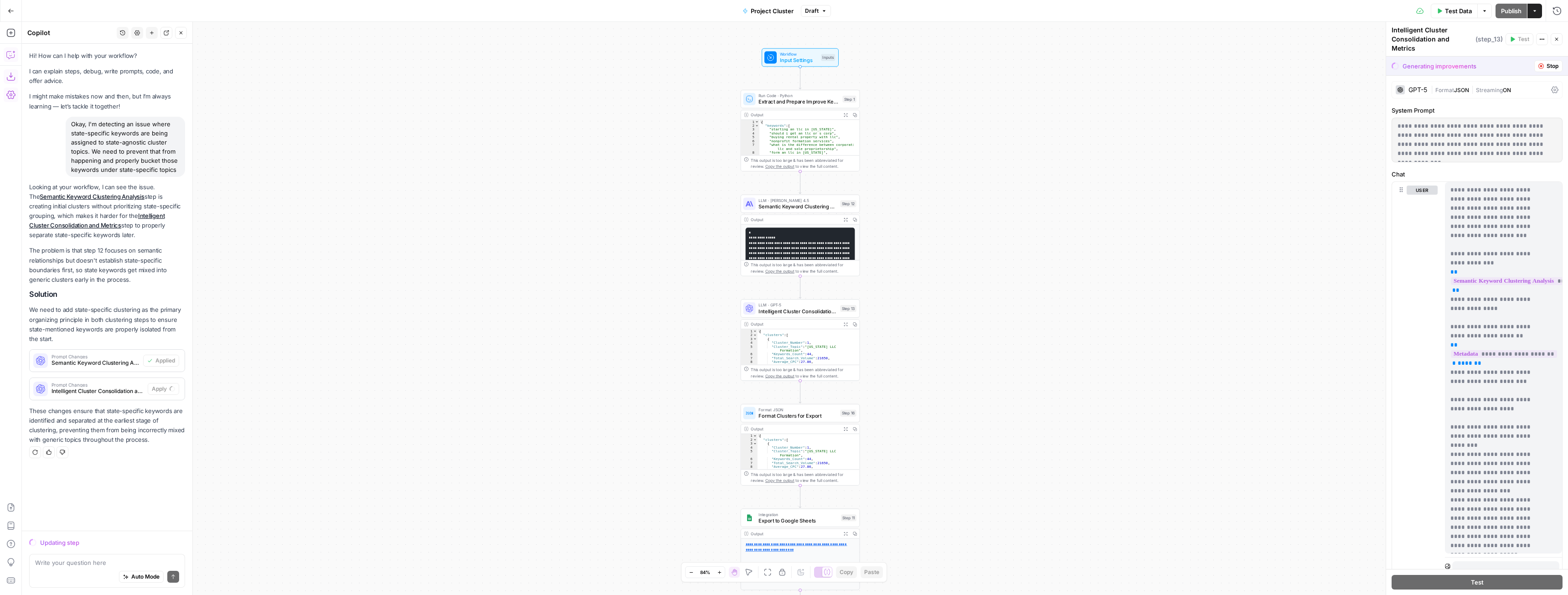
click at [100, 571] on div "Auto Mode Send" at bounding box center [107, 577] width 144 height 20
type textarea "I want to make sure that the state-specific primary organizing principle isn't …"
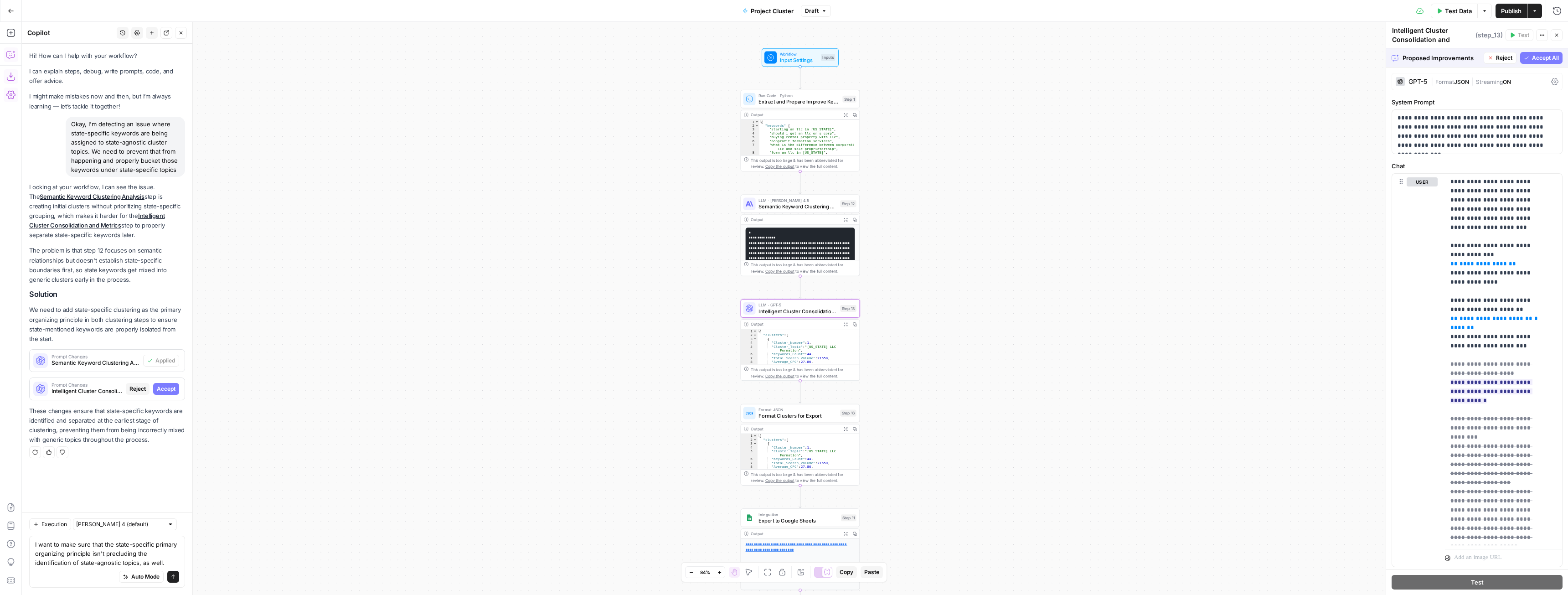
click at [163, 394] on button "Accept" at bounding box center [166, 388] width 26 height 12
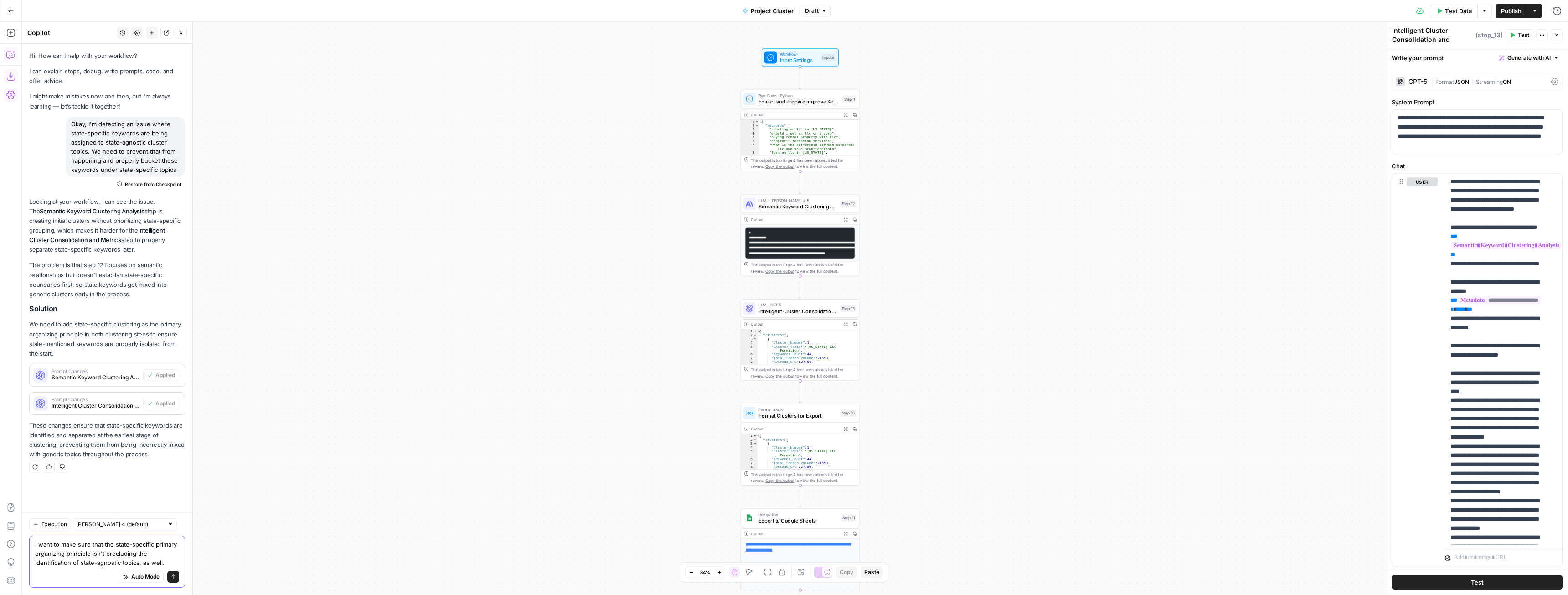
click at [172, 578] on icon "submit" at bounding box center [173, 576] width 5 height 5
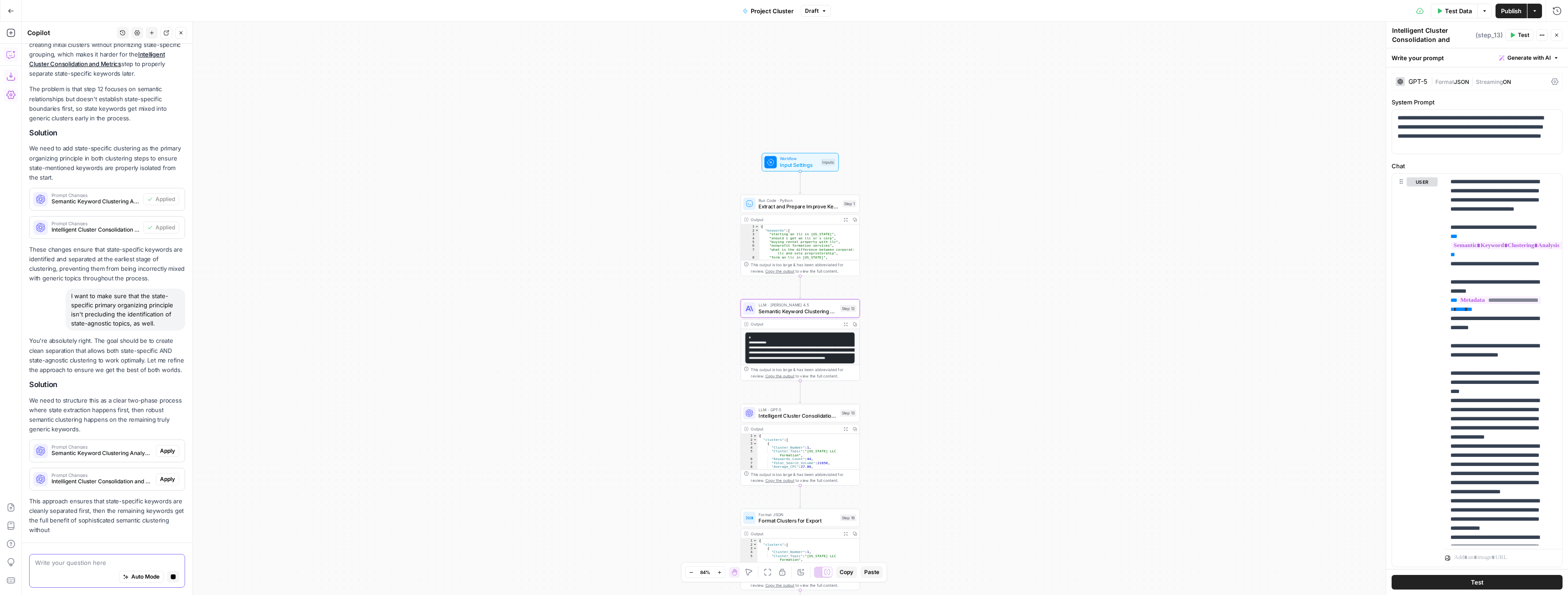
scroll to position [198, 0]
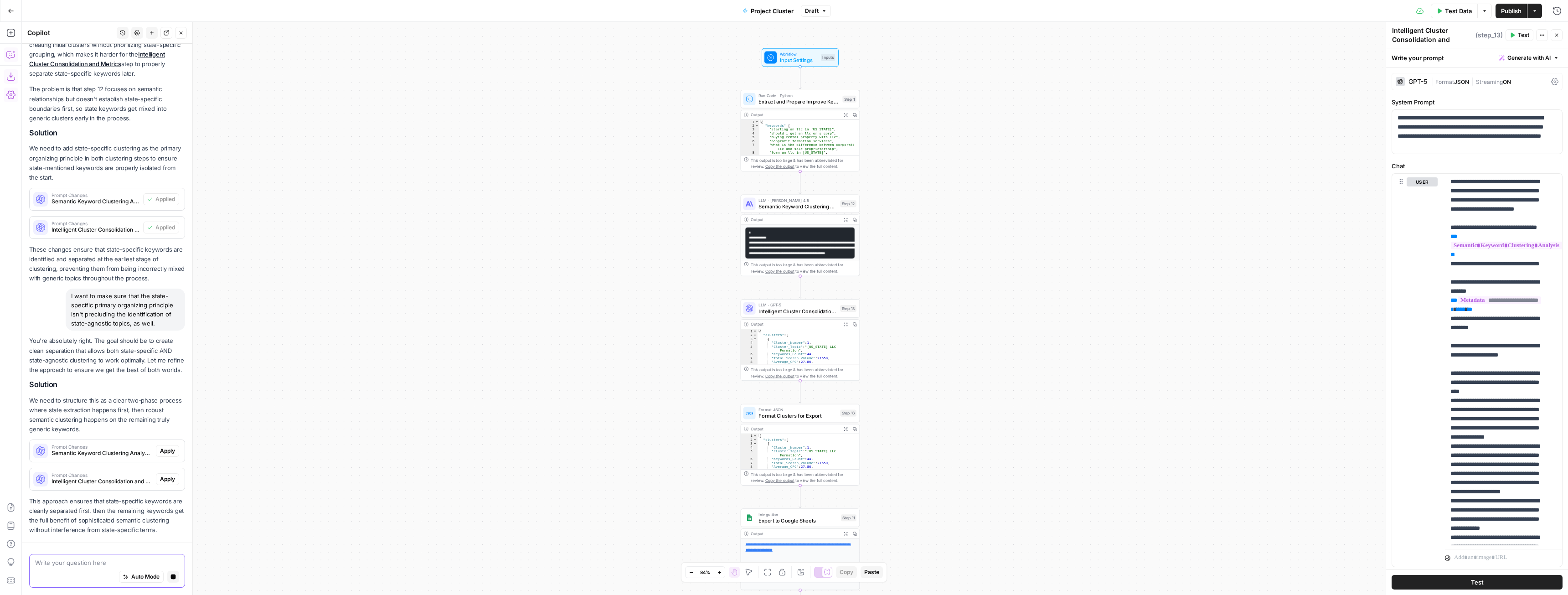
drag, startPoint x: 161, startPoint y: 460, endPoint x: 124, endPoint y: 373, distance: 94.5
click at [124, 374] on div "You're absolutely right. The goal should be to create clean separation that all…" at bounding box center [107, 435] width 156 height 198
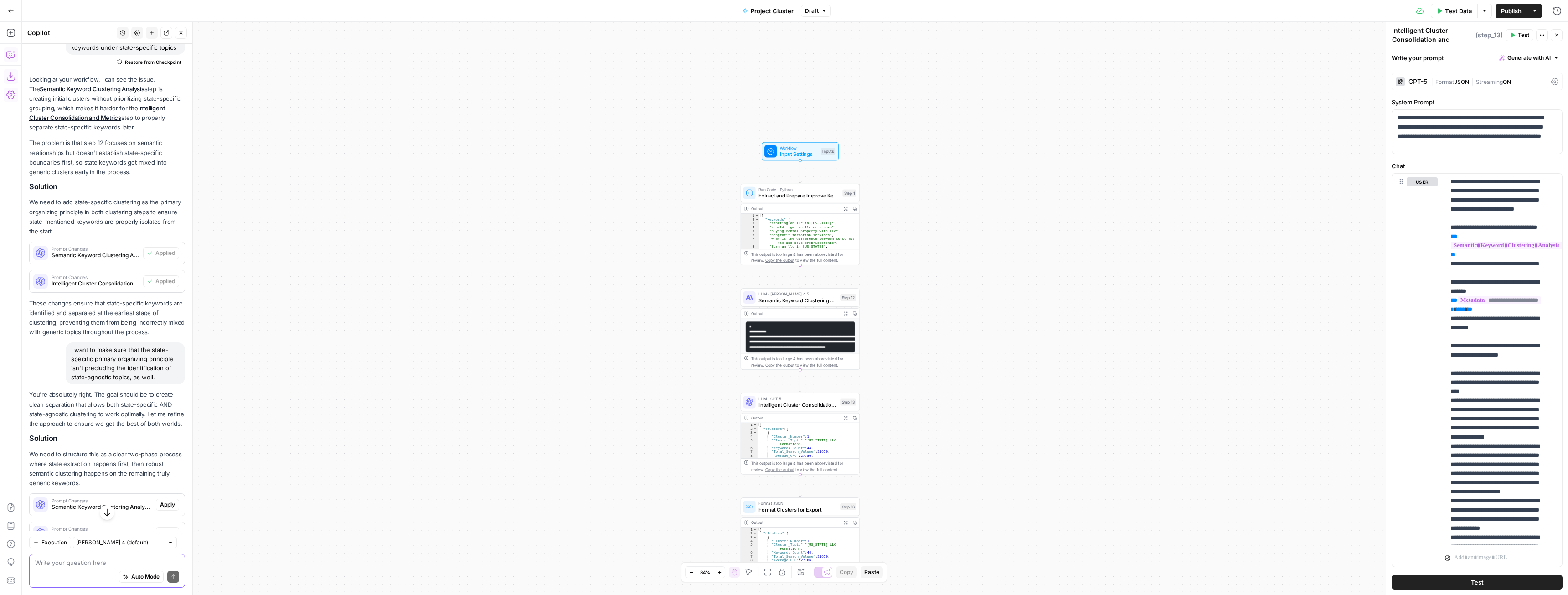
click at [164, 484] on p "We need to structure this as a clear two-phase process where state extraction h…" at bounding box center [107, 469] width 156 height 38
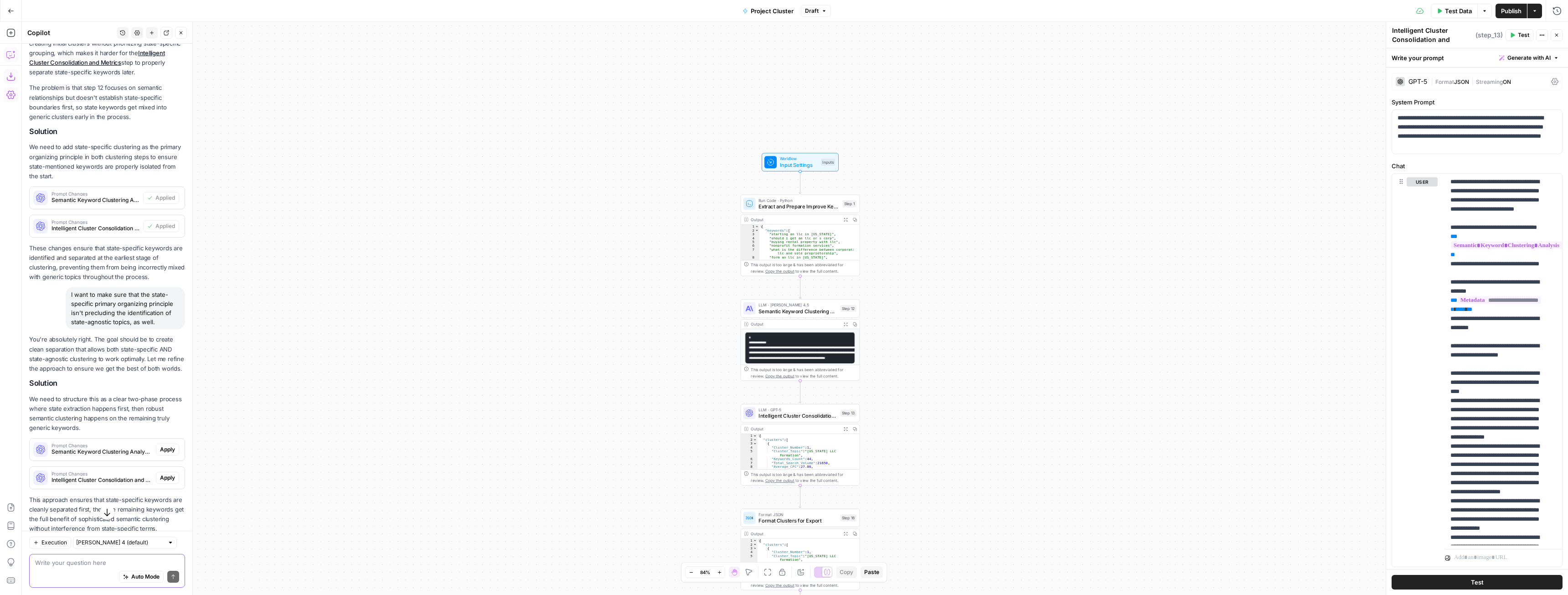
scroll to position [240, 0]
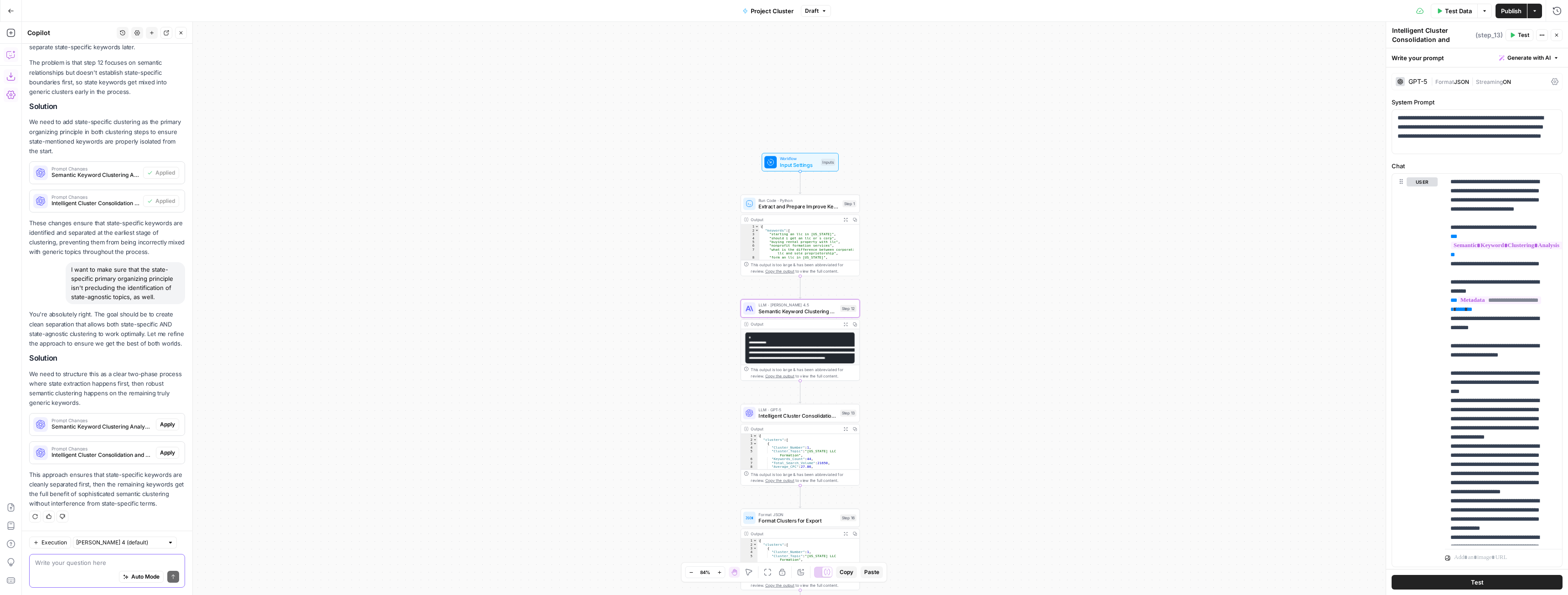
click at [161, 420] on span "Apply" at bounding box center [168, 424] width 15 height 8
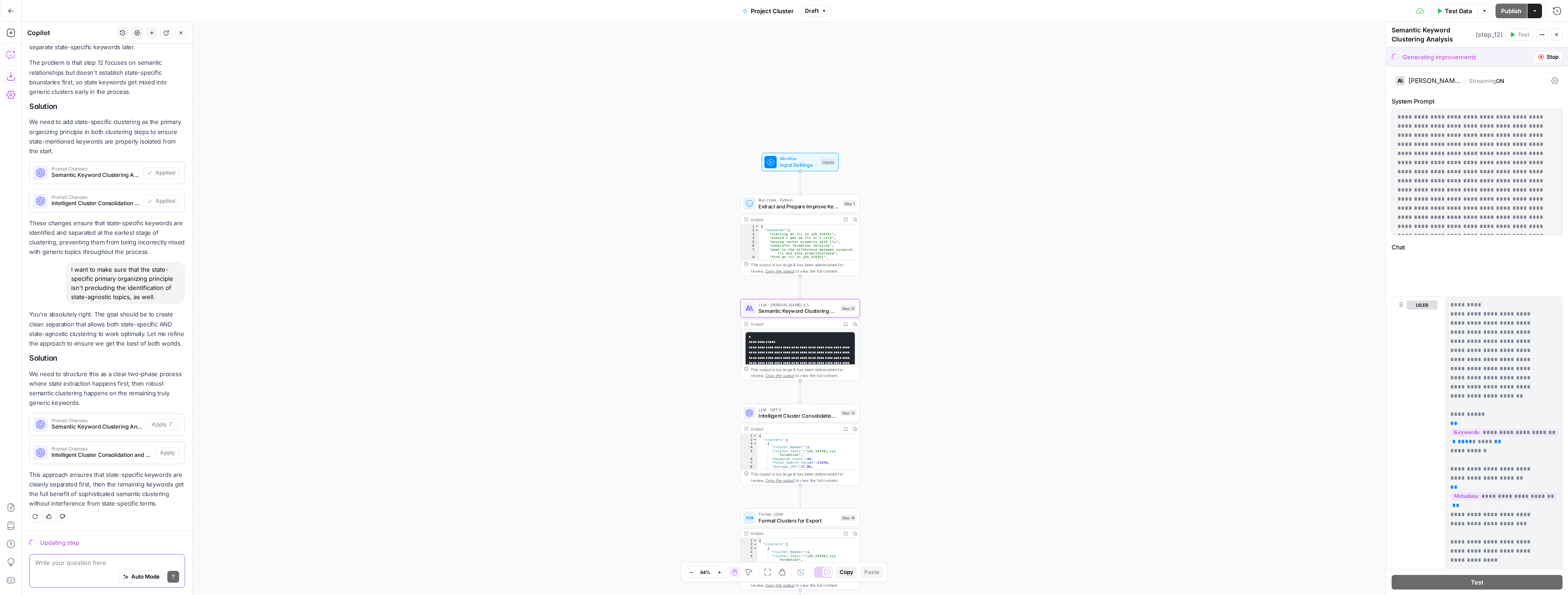
scroll to position [225, 0]
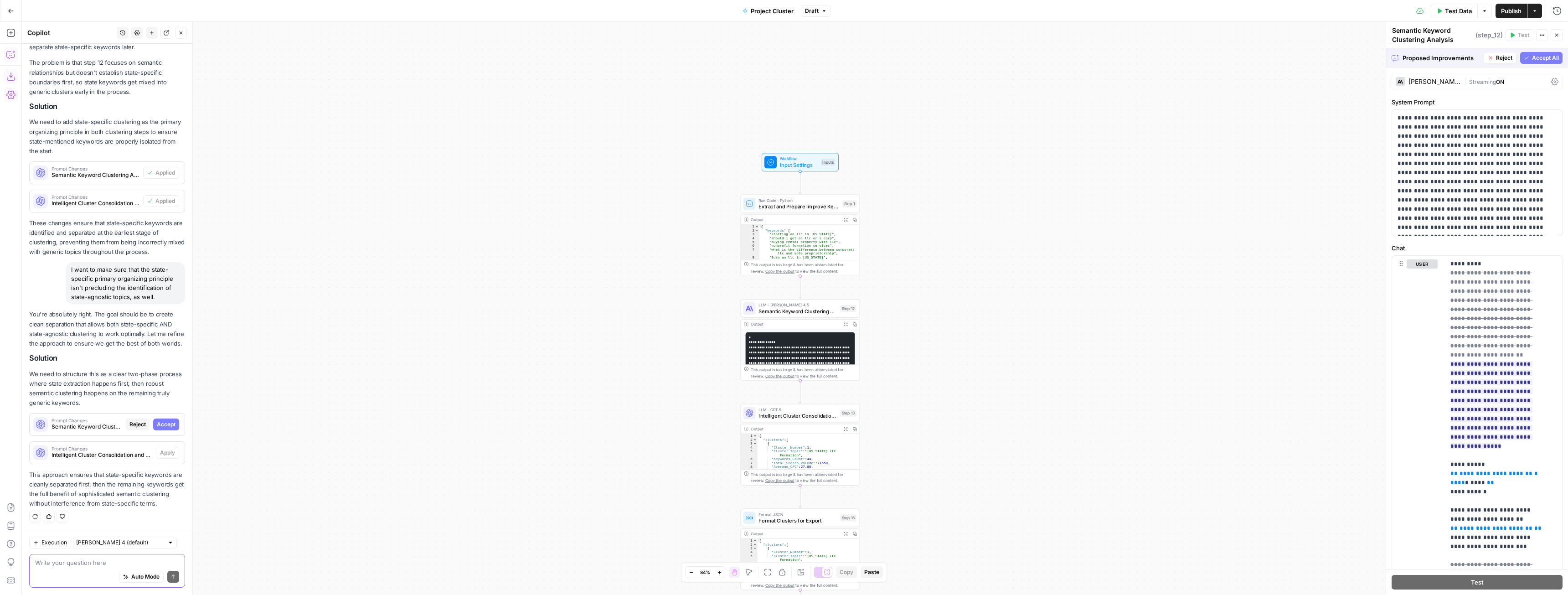
click at [1533, 61] on span "Accept All" at bounding box center [1546, 58] width 27 height 8
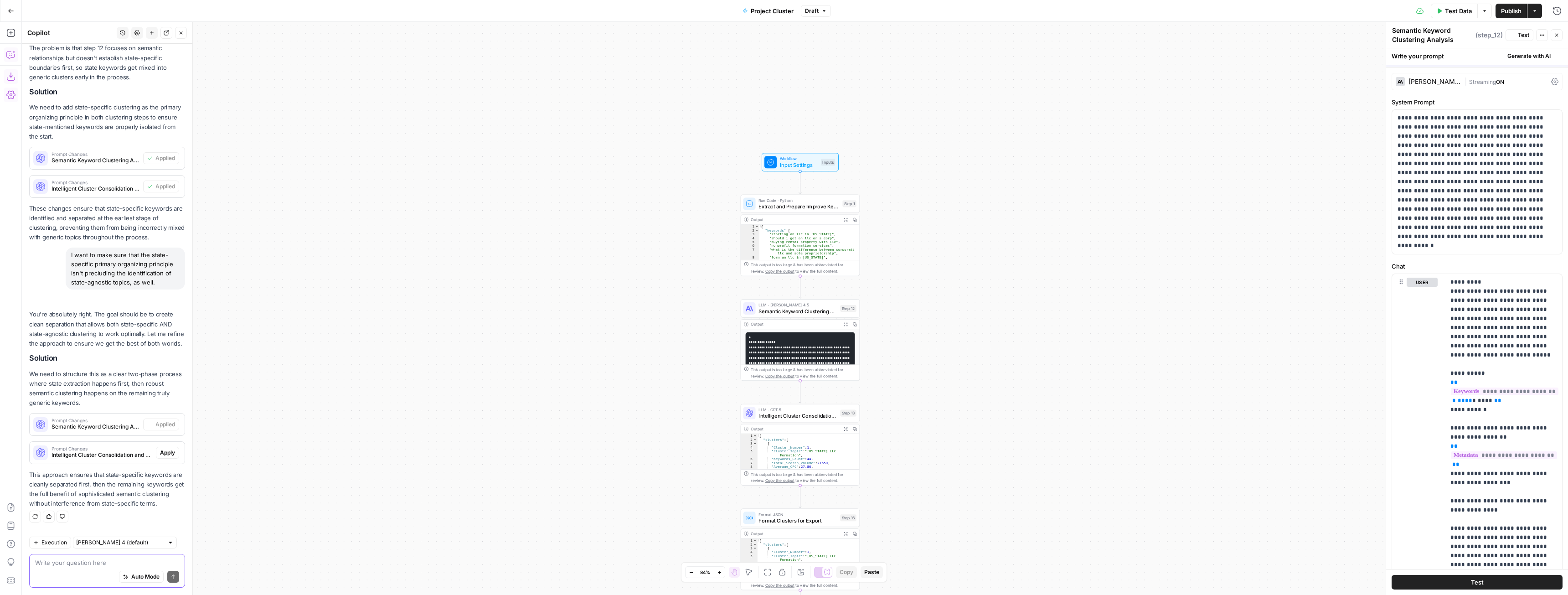
scroll to position [254, 0]
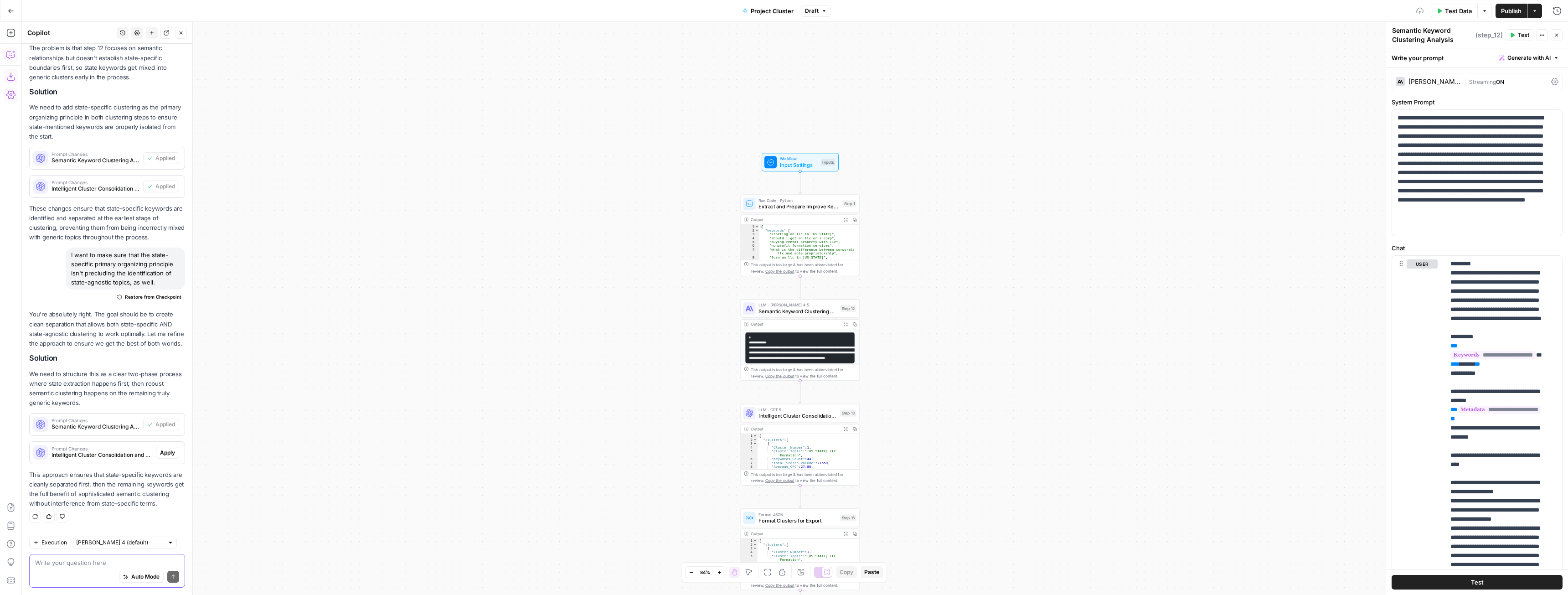
click at [163, 448] on span "Apply" at bounding box center [168, 452] width 15 height 8
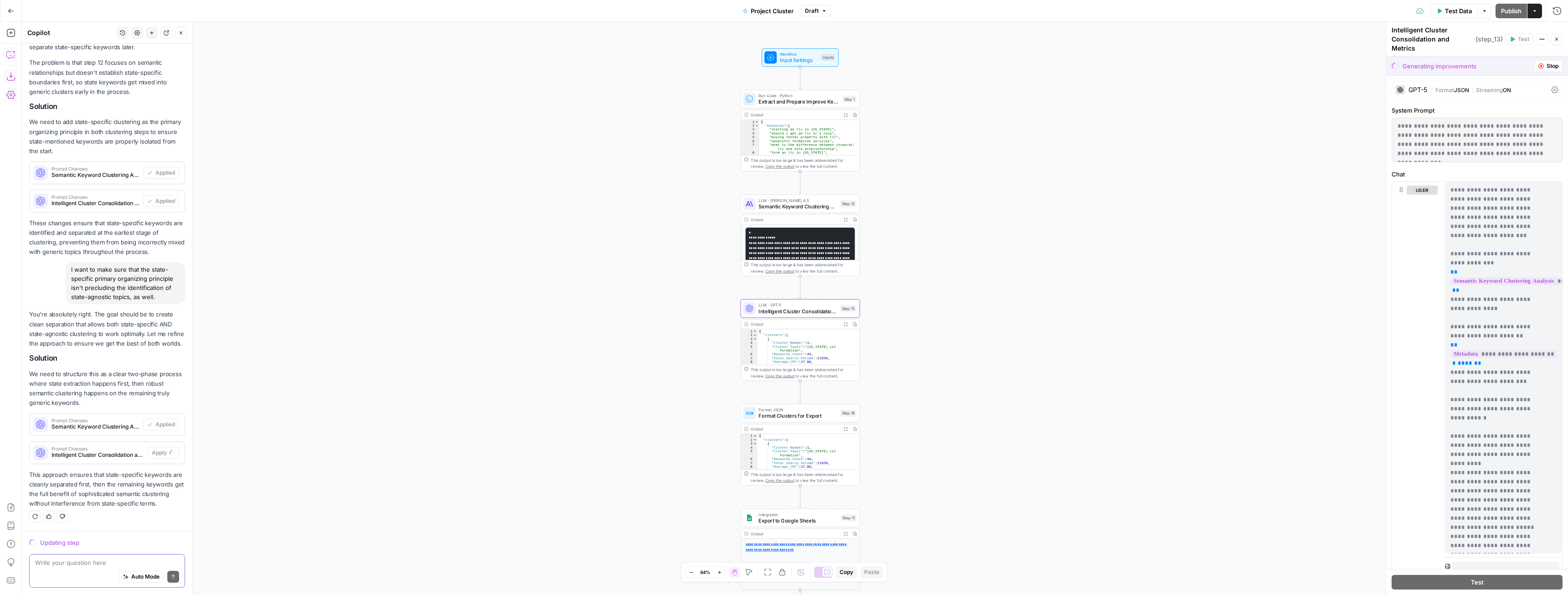
scroll to position [225, 0]
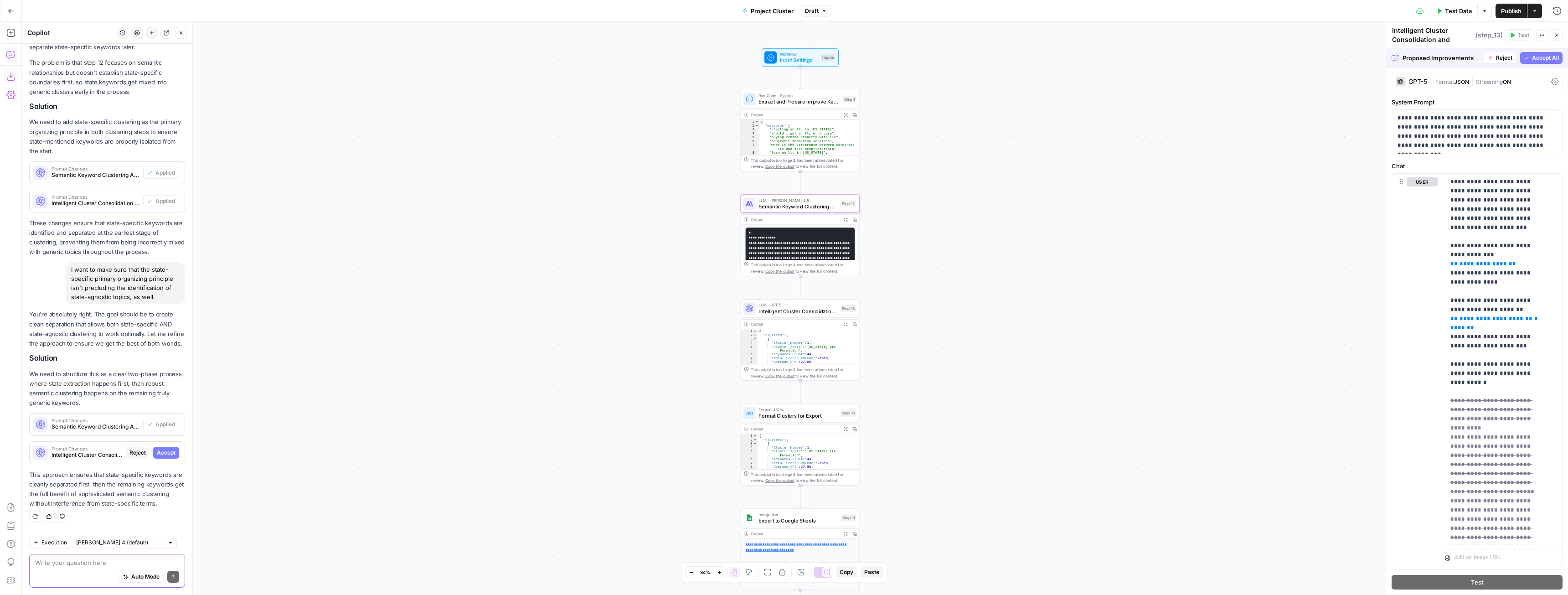
click at [158, 447] on button "Accept" at bounding box center [166, 452] width 26 height 12
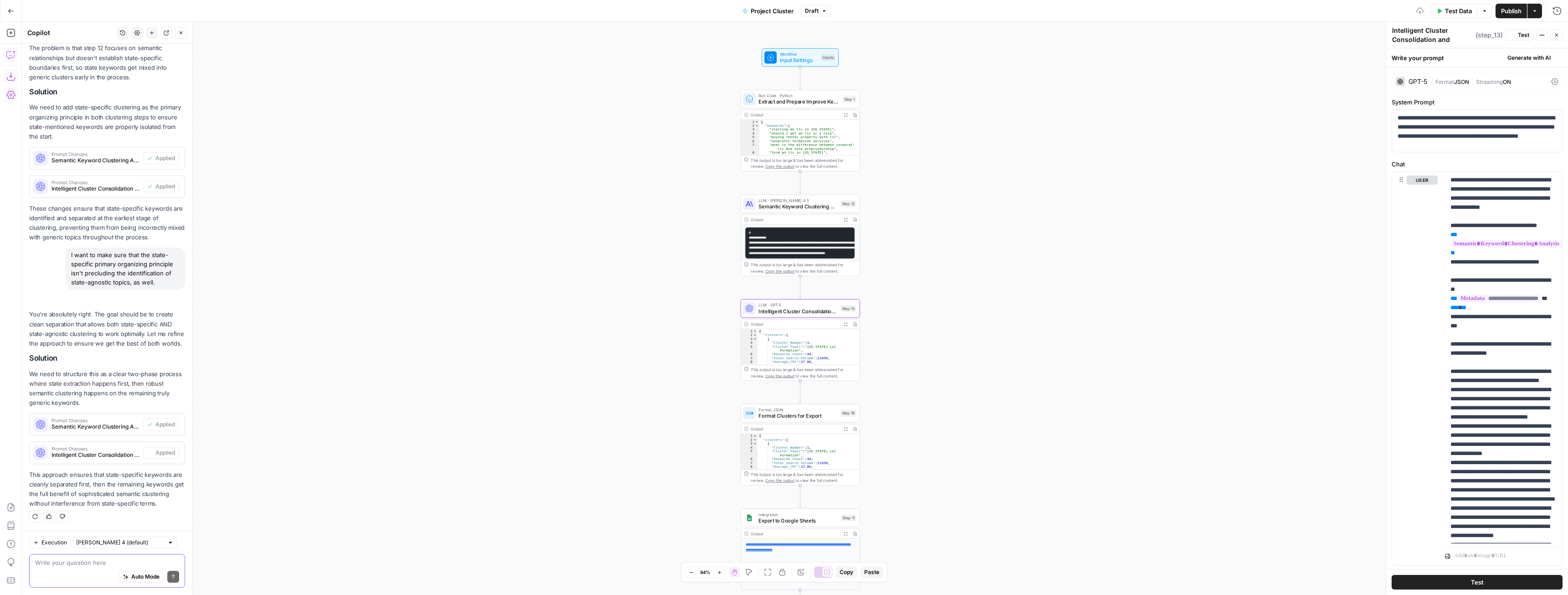
scroll to position [254, 0]
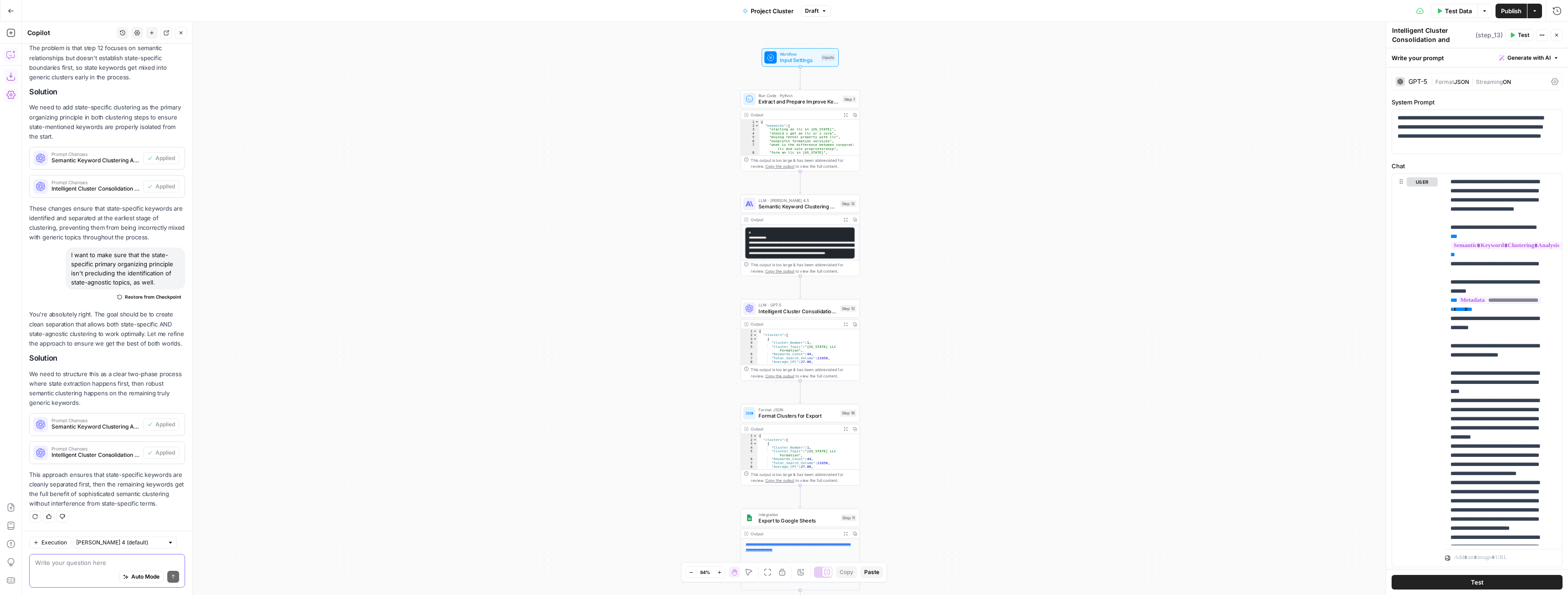
click at [1510, 12] on span "Publish" at bounding box center [1511, 11] width 21 height 9
click at [1450, 9] on span "Test Data" at bounding box center [1458, 11] width 27 height 9
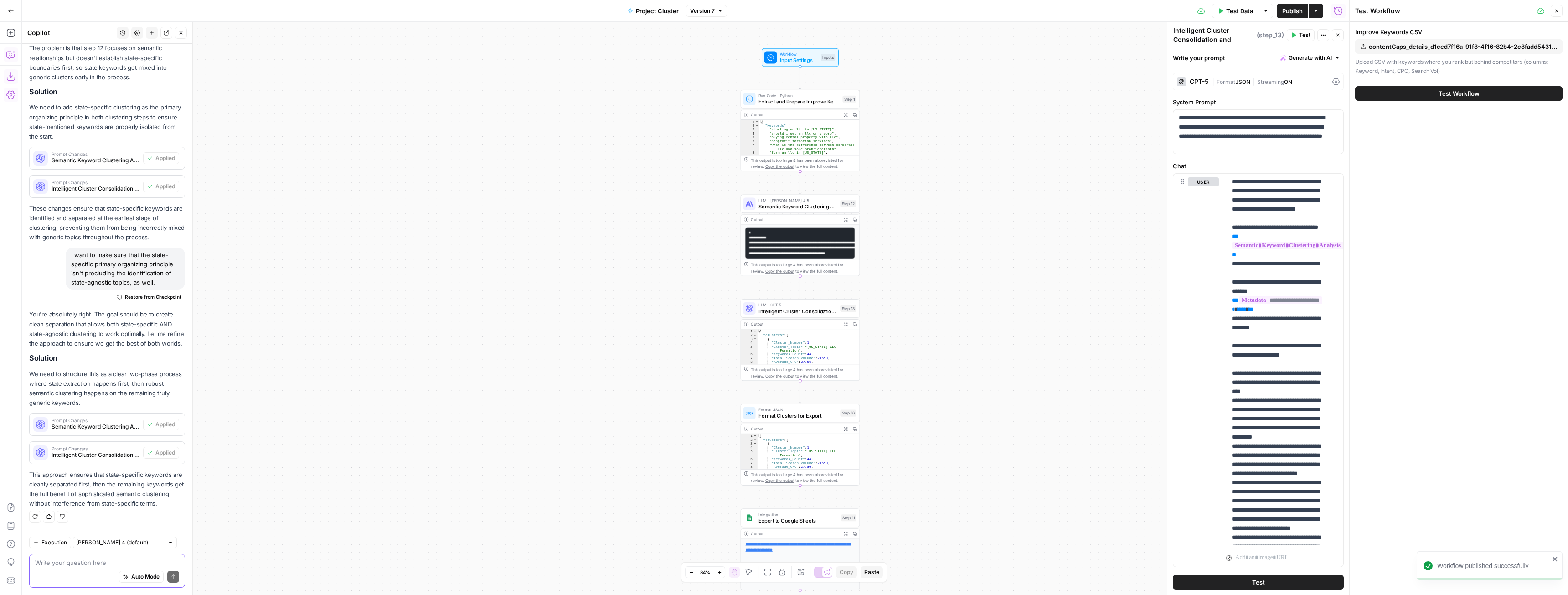
click at [1454, 96] on span "Test Workflow" at bounding box center [1459, 94] width 41 height 9
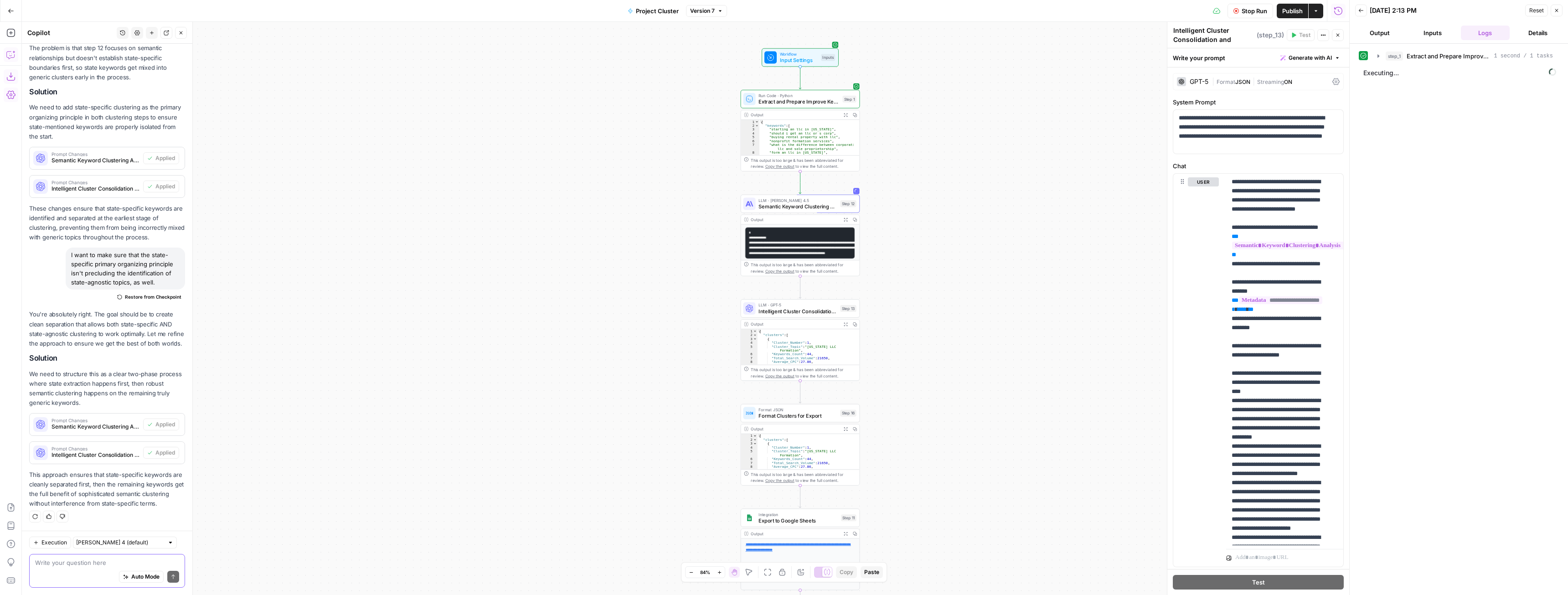
click at [847, 221] on icon "button" at bounding box center [845, 219] width 4 height 4
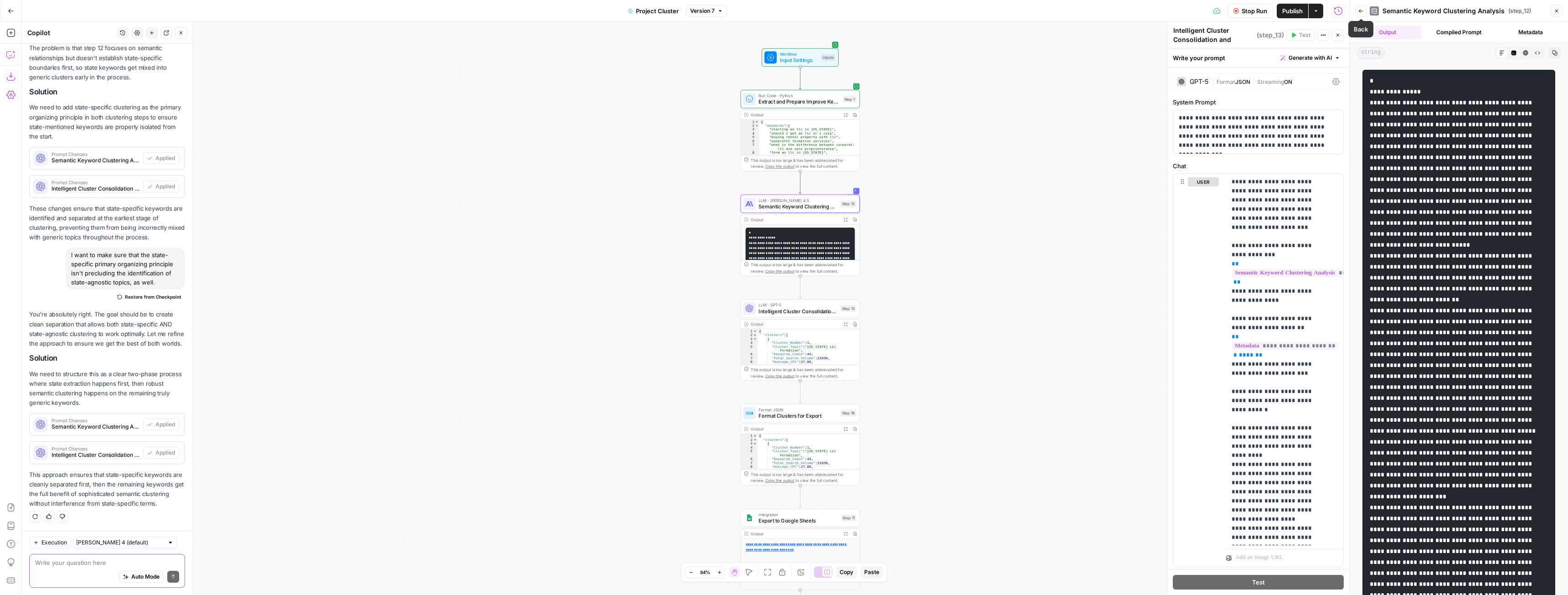
click at [1360, 9] on icon "button" at bounding box center [1361, 11] width 5 height 4
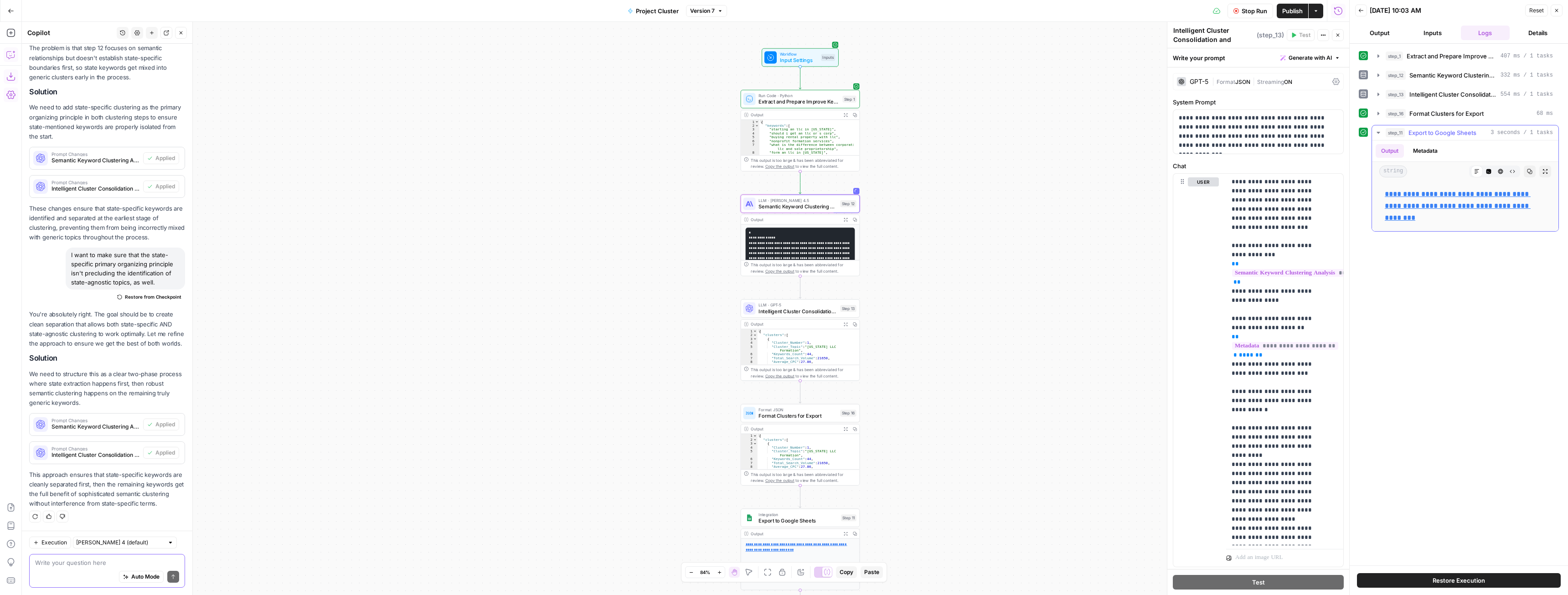
click at [1446, 204] on link "**********" at bounding box center [1458, 206] width 146 height 31
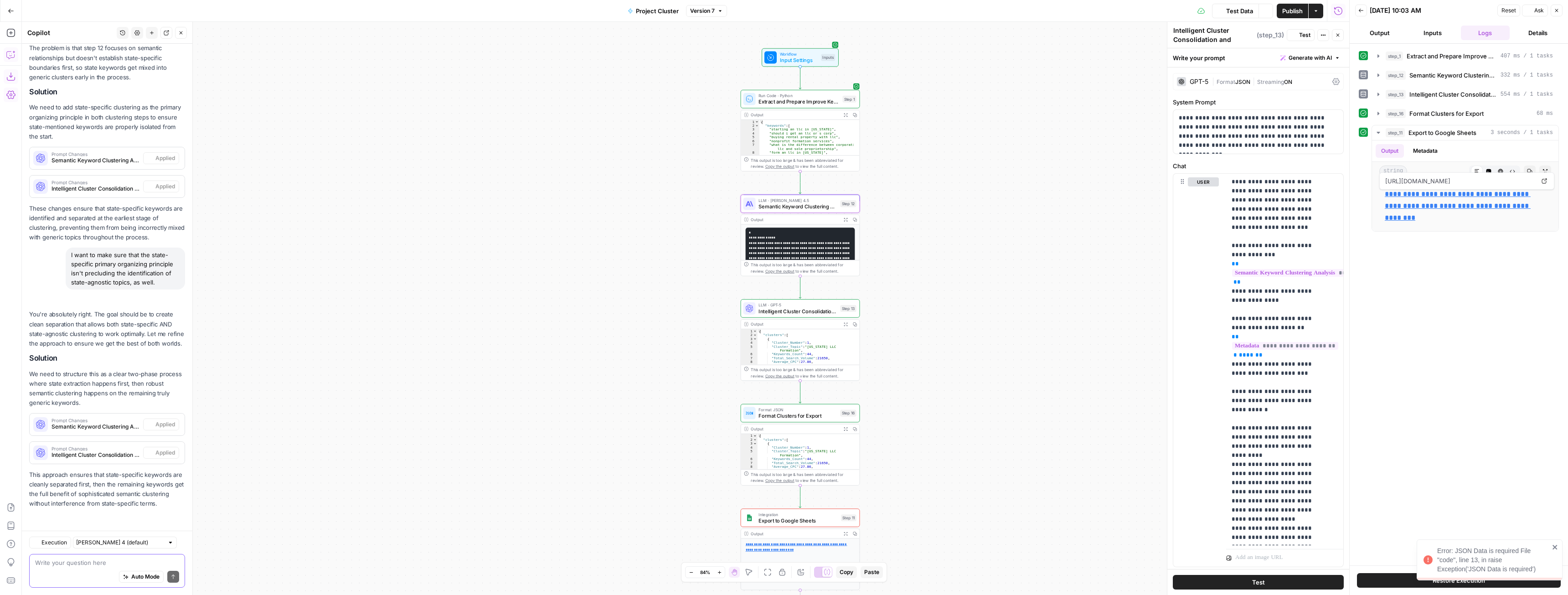
scroll to position [254, 0]
click at [1250, 12] on span "Test Data" at bounding box center [1240, 11] width 27 height 9
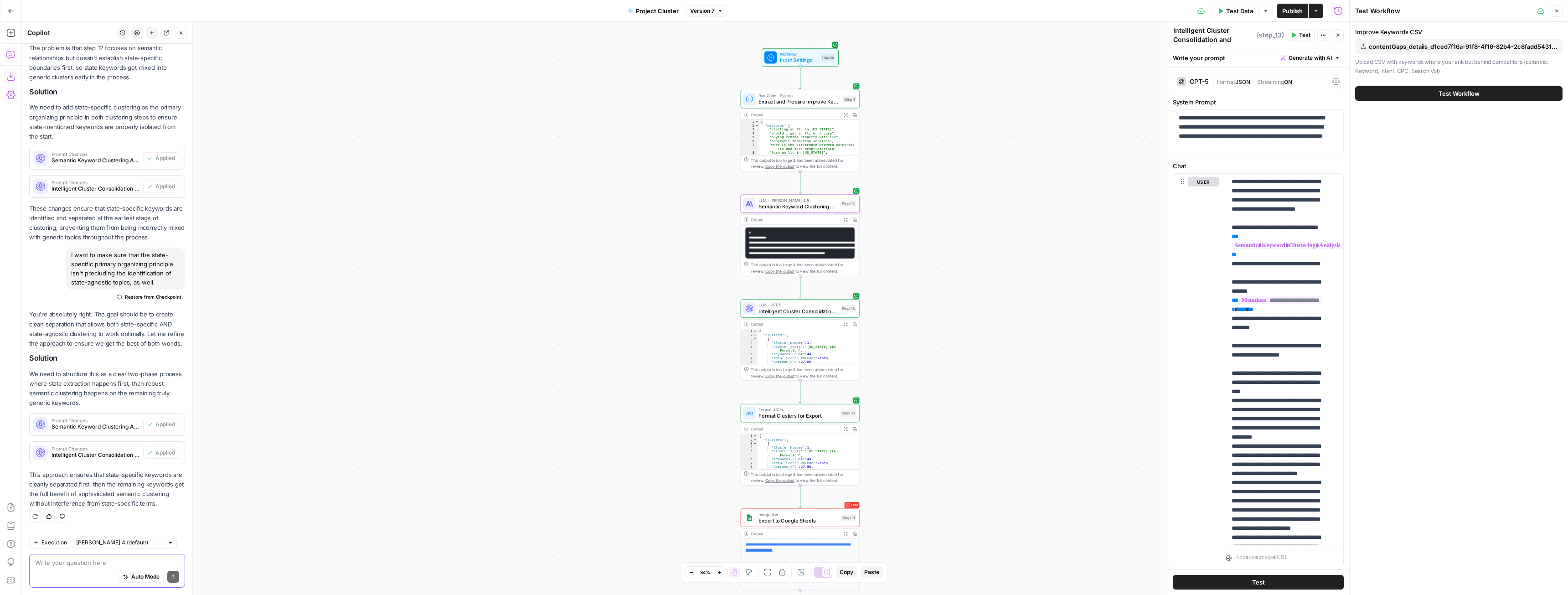
click at [1447, 48] on span "contentGaps_details_d1ced7f16a-91f8-4f16-82b4-2c8fadd54317.csv" at bounding box center [1463, 47] width 188 height 9
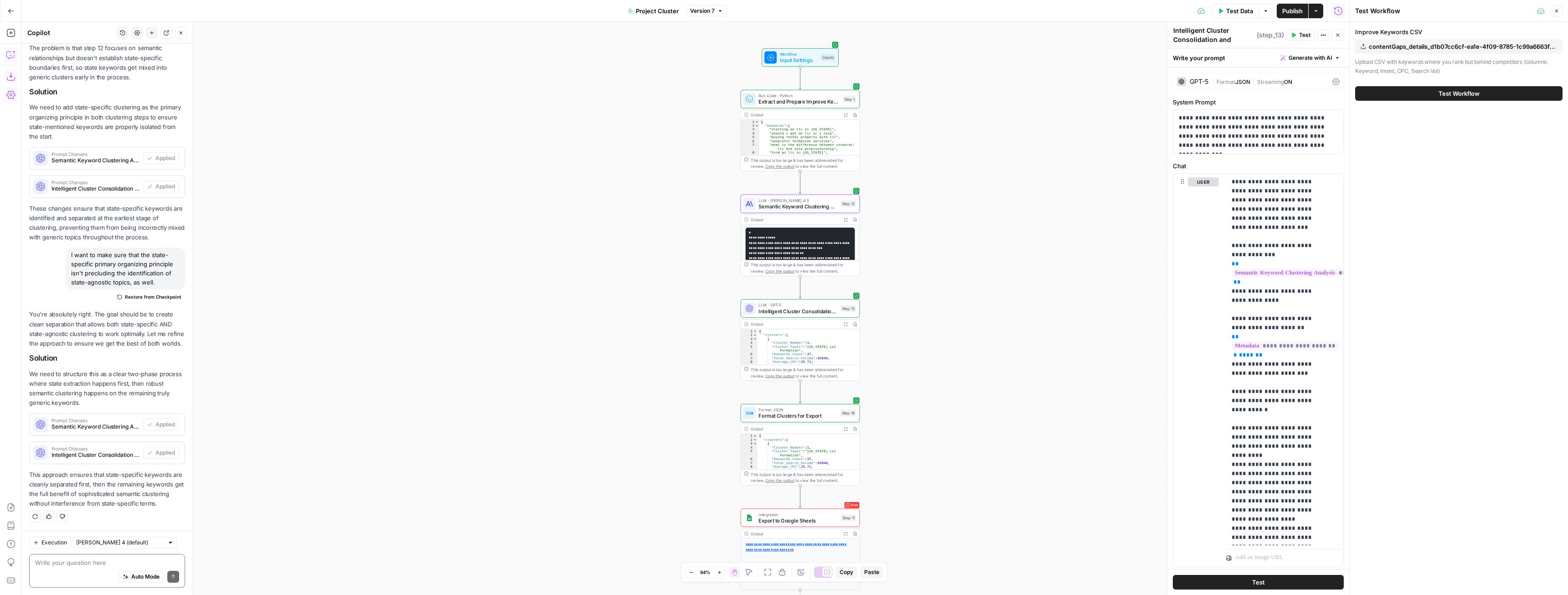
click at [1474, 50] on span "contentGaps_details_d1b07cc6cf-ea1e-4f09-8785-1c99a6663fe1.csv" at bounding box center [1463, 47] width 188 height 9
click at [1474, 98] on span "Test Workflow" at bounding box center [1459, 94] width 41 height 9
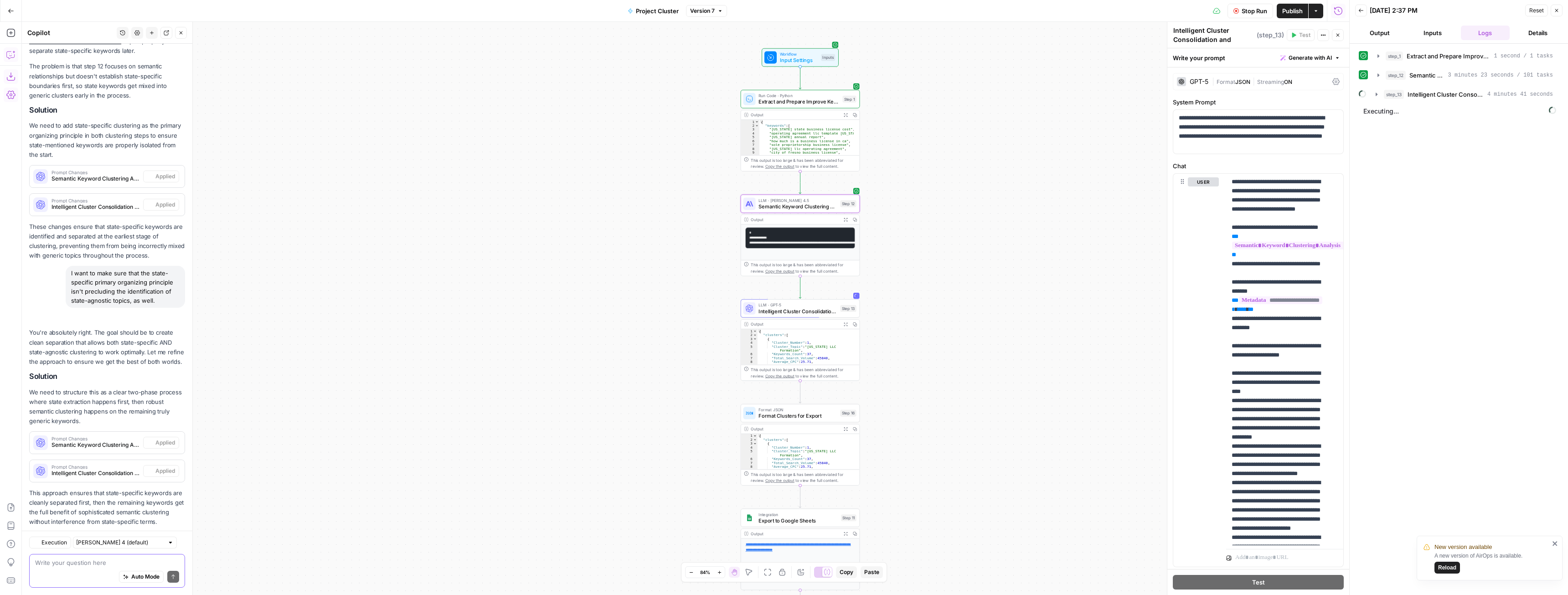
scroll to position [254, 0]
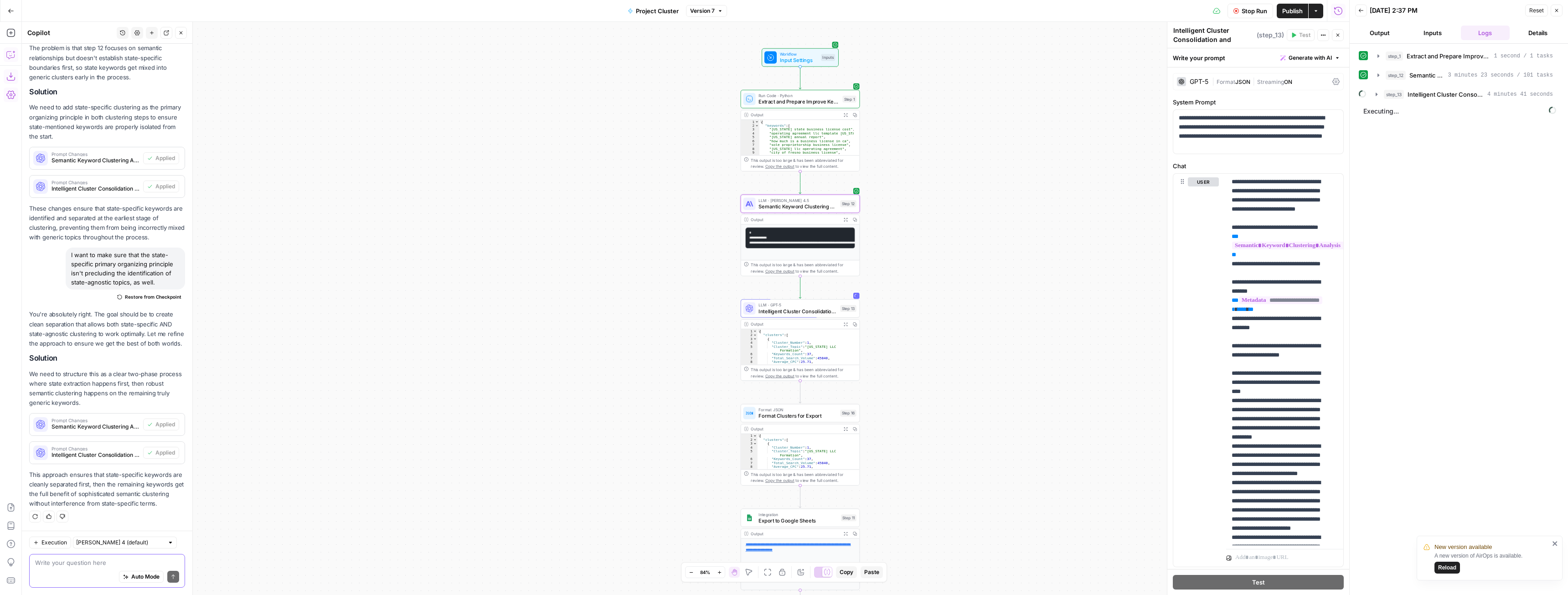
click at [1556, 542] on icon "close" at bounding box center [1555, 543] width 5 height 5
click at [1377, 88] on button "step_13 Intelligent Cluster Consolidation and Metrics 4 minutes 41 seconds" at bounding box center [1464, 94] width 188 height 15
click at [1379, 77] on icon "button" at bounding box center [1378, 75] width 7 height 7
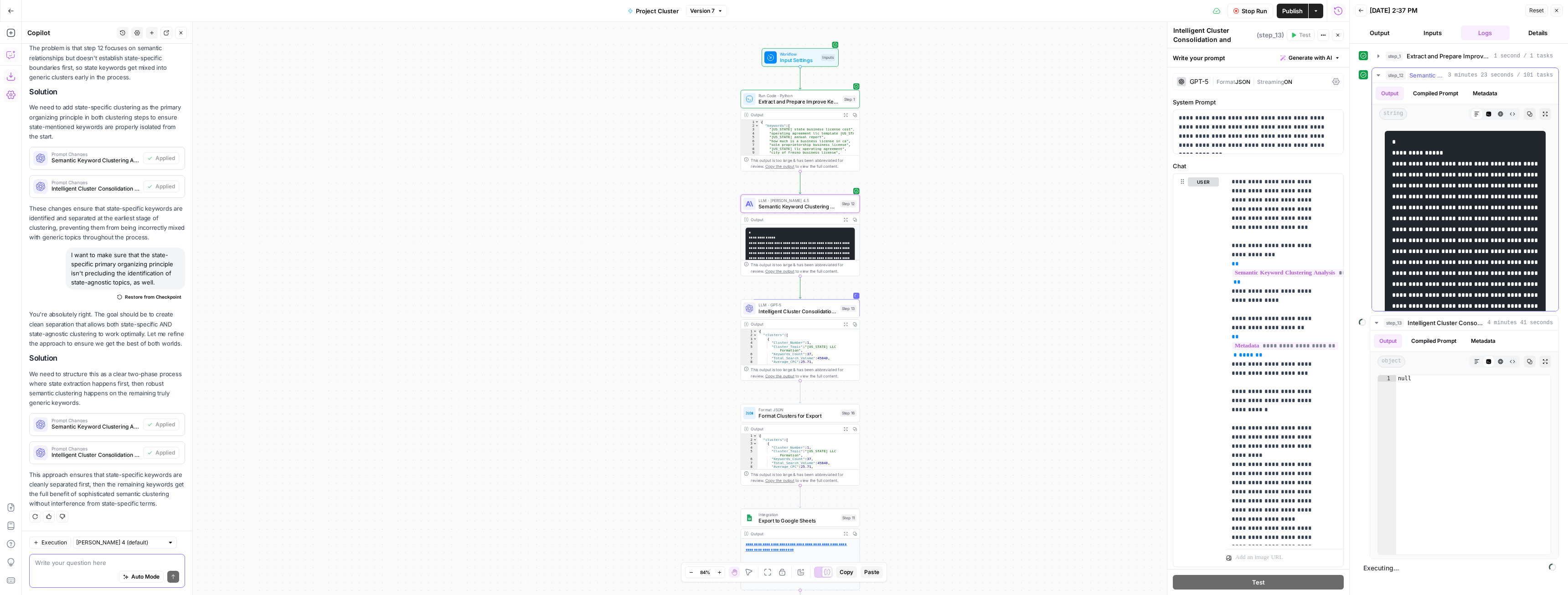
click at [1379, 77] on icon "button" at bounding box center [1378, 75] width 7 height 7
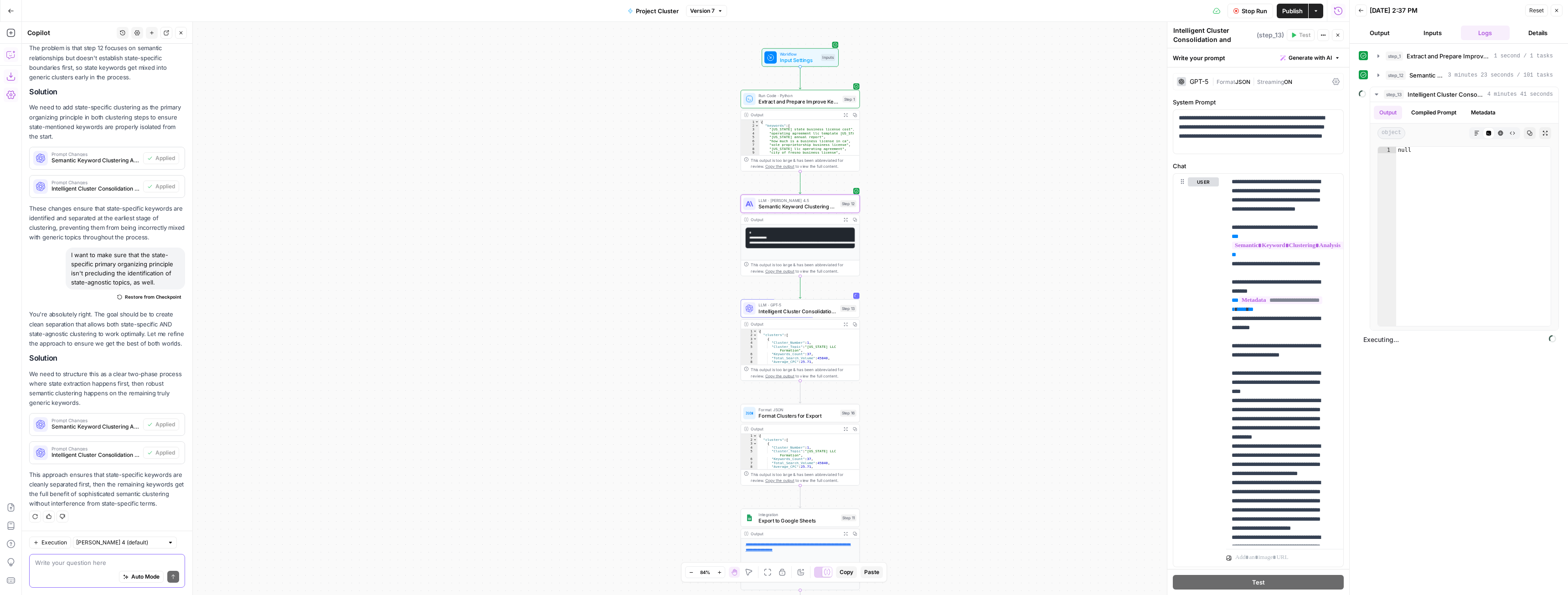
click at [1256, 13] on span "Stop Run" at bounding box center [1254, 11] width 25 height 9
click at [109, 561] on textarea at bounding box center [107, 563] width 144 height 9
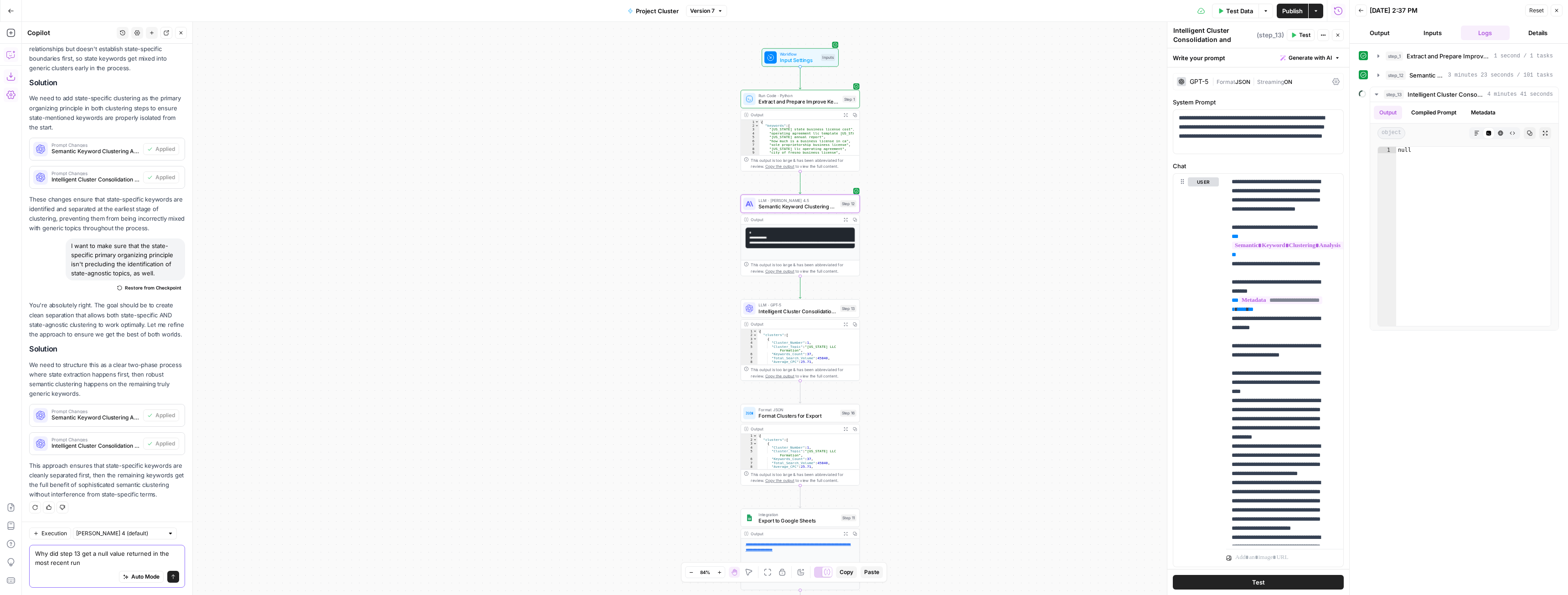
type textarea "Why did step 13 get a null value returned in the most recent run?"
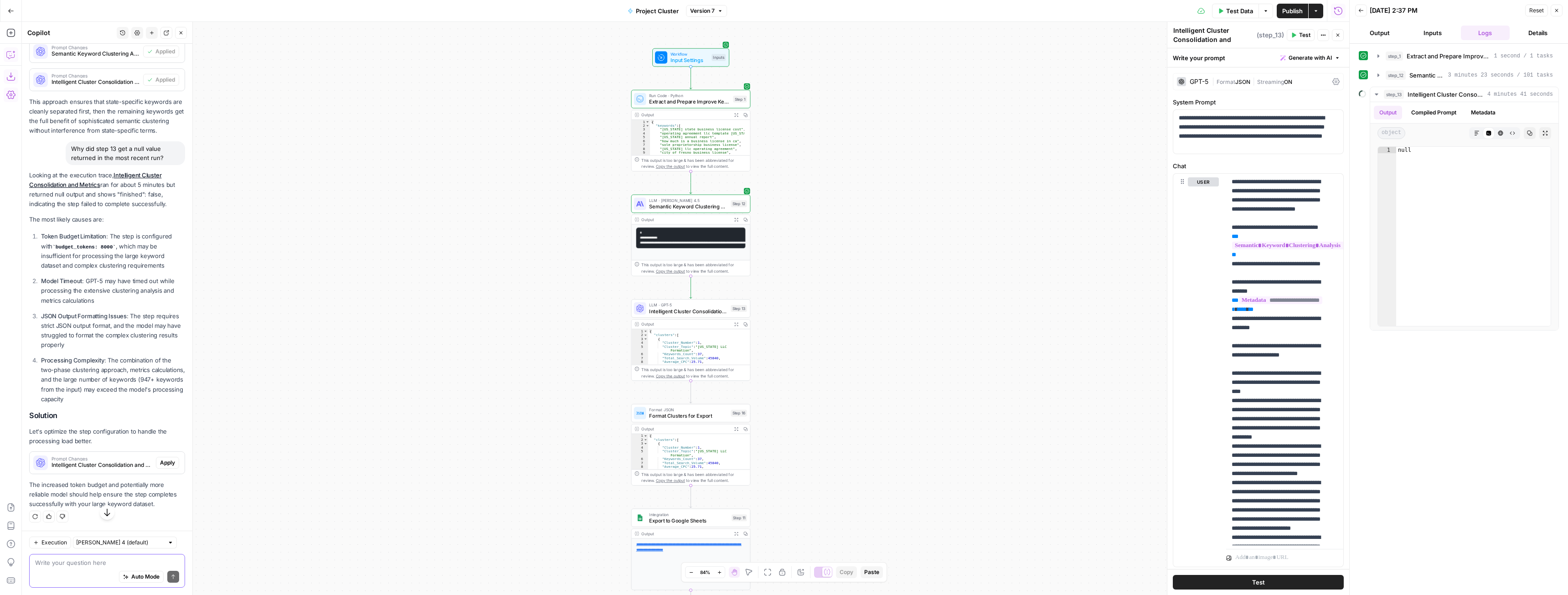
scroll to position [627, 0]
click at [160, 463] on span "Apply" at bounding box center [168, 462] width 15 height 8
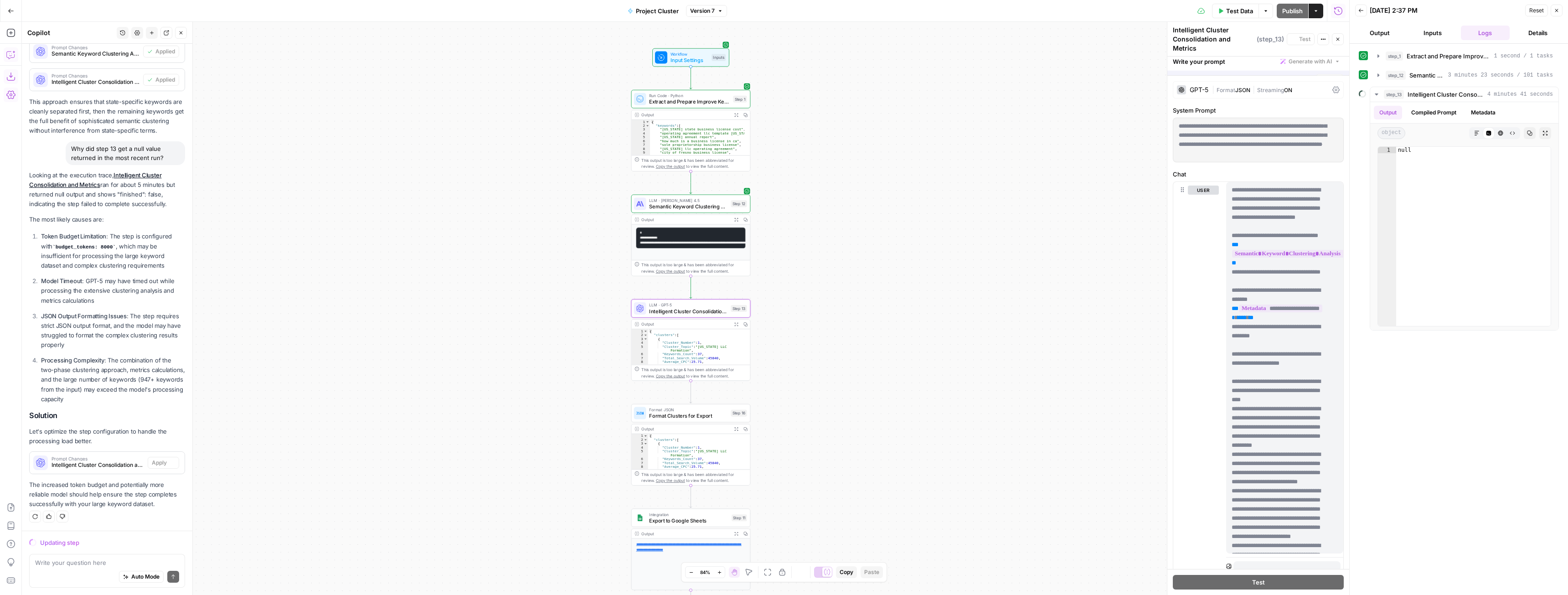
scroll to position [598, 0]
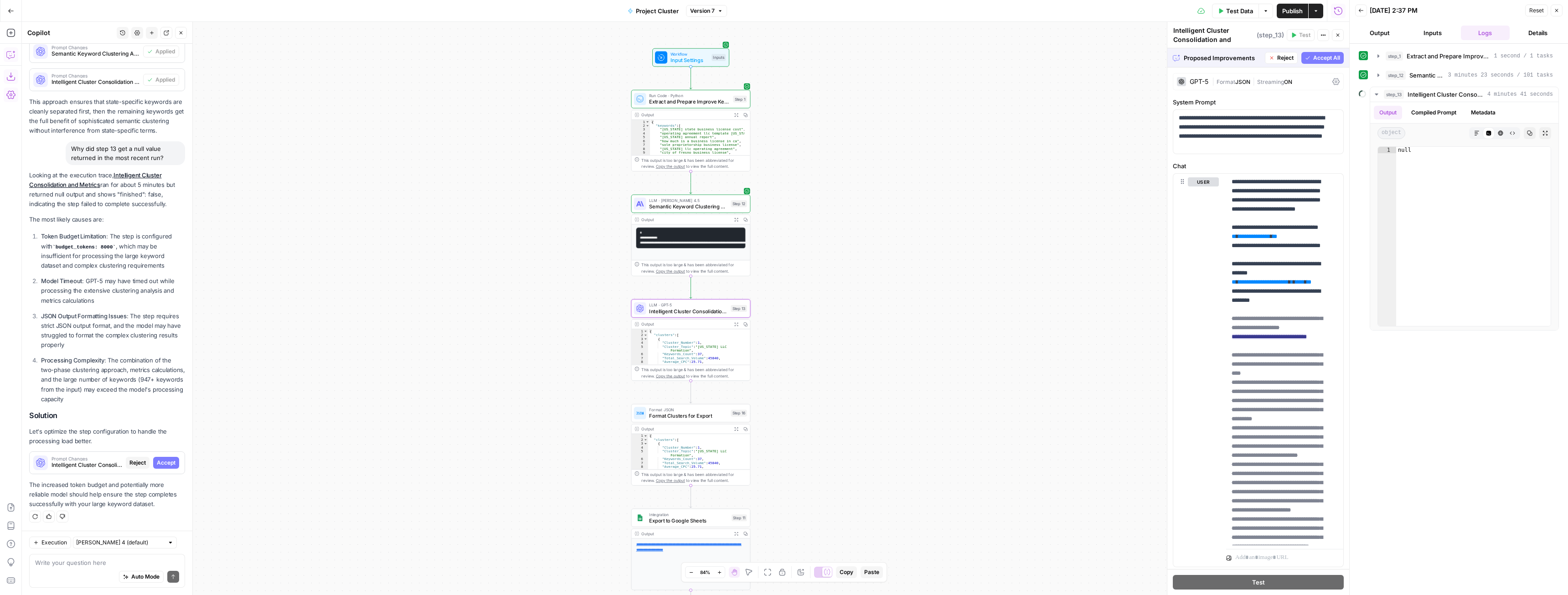
click at [163, 457] on button "Accept" at bounding box center [166, 462] width 26 height 12
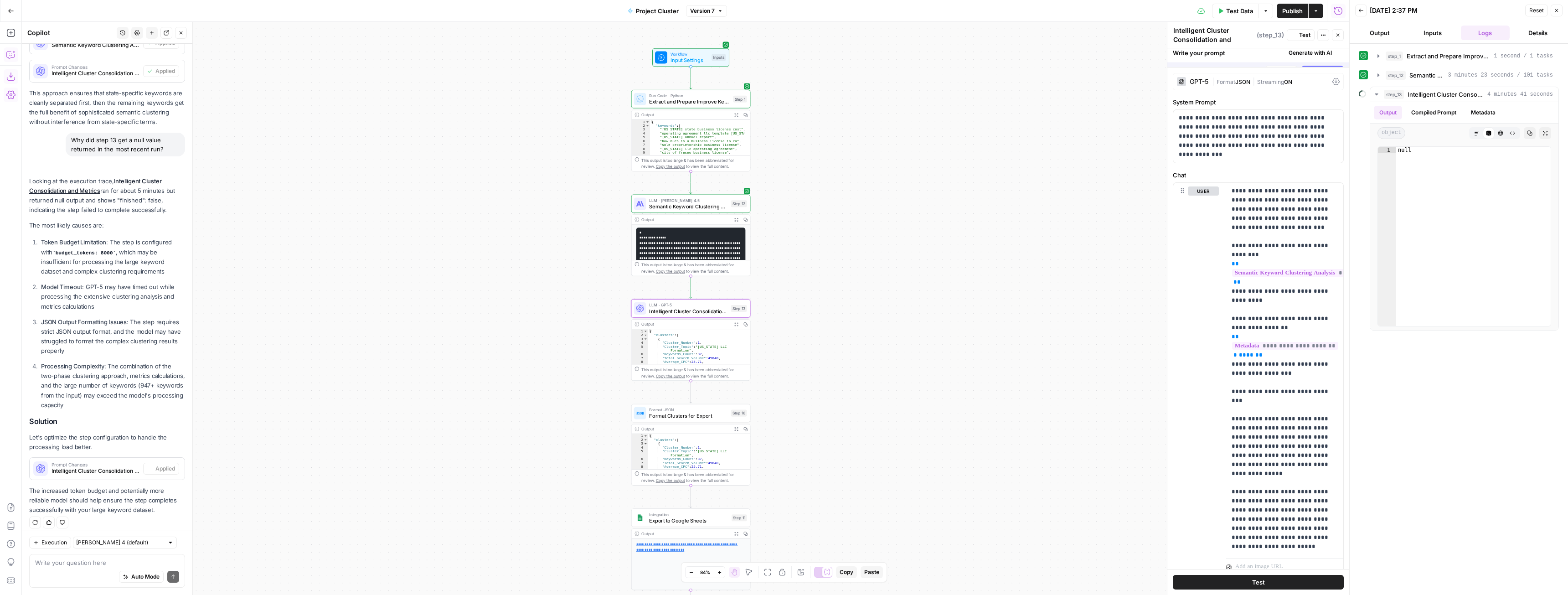
scroll to position [642, 0]
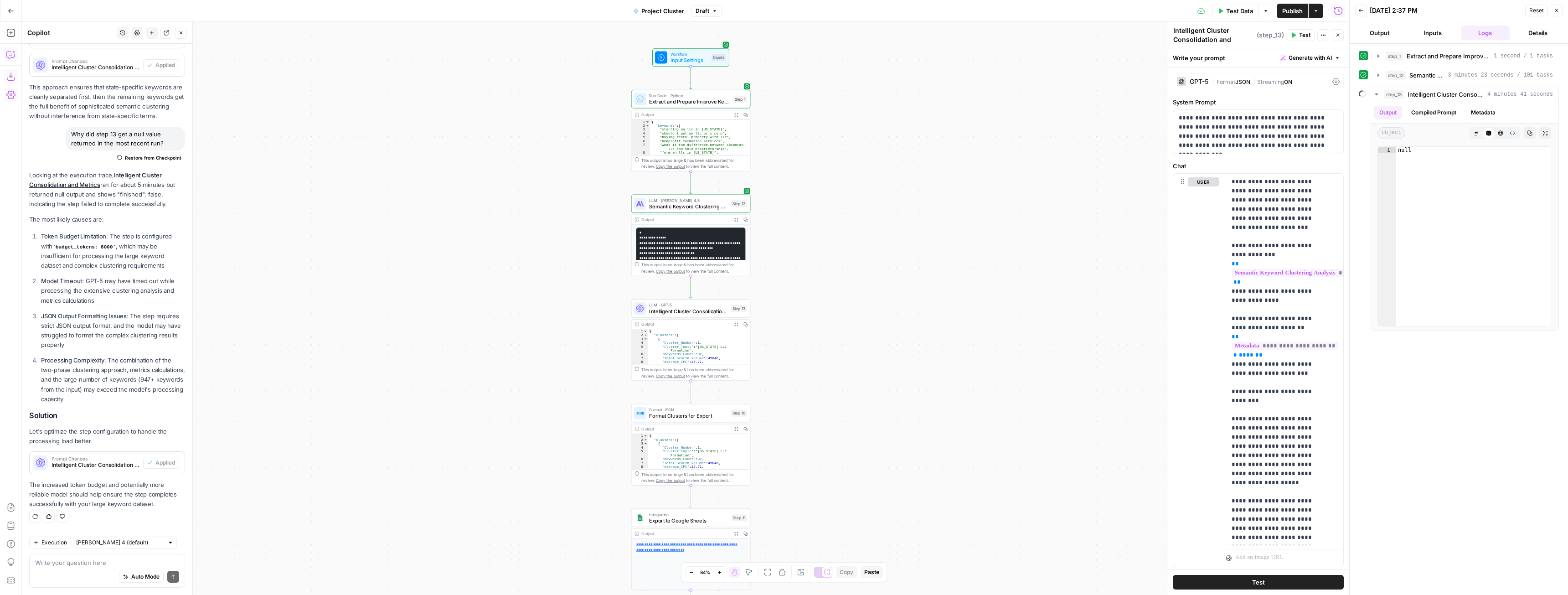
click at [1231, 14] on span "Test Data" at bounding box center [1240, 11] width 27 height 9
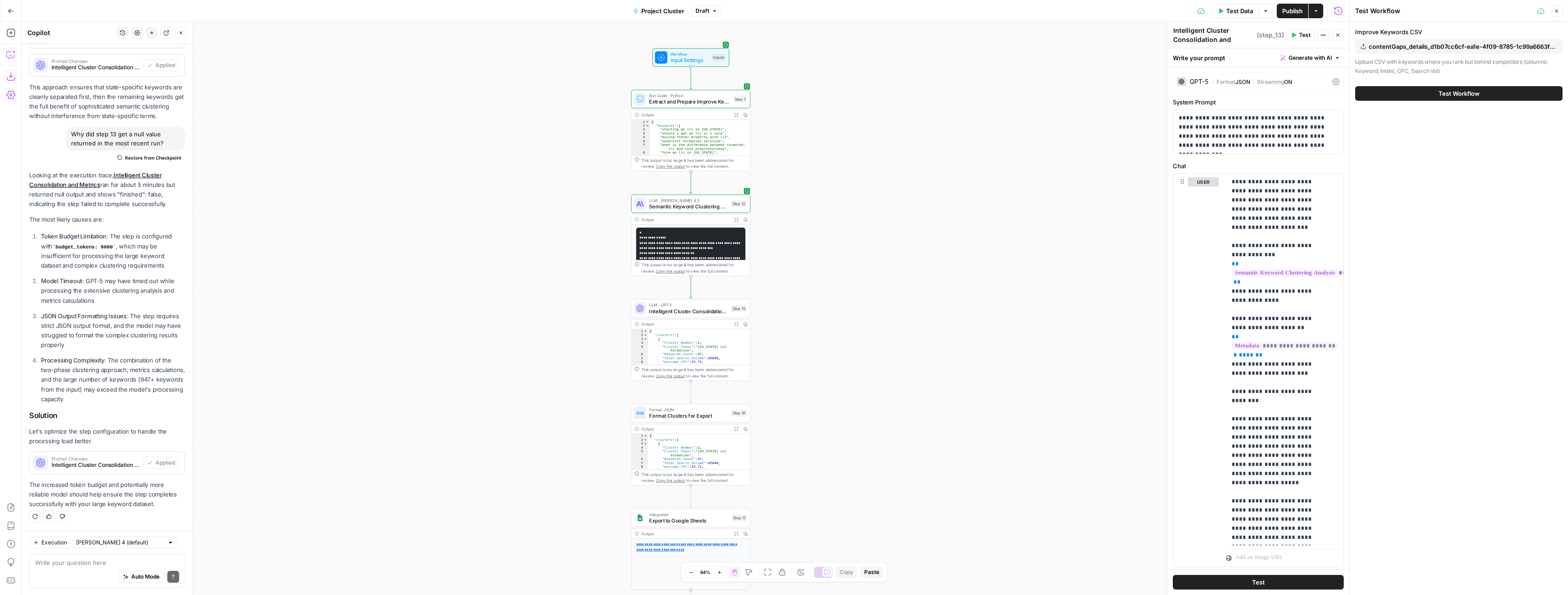
click at [1444, 92] on span "Test Workflow" at bounding box center [1459, 94] width 41 height 9
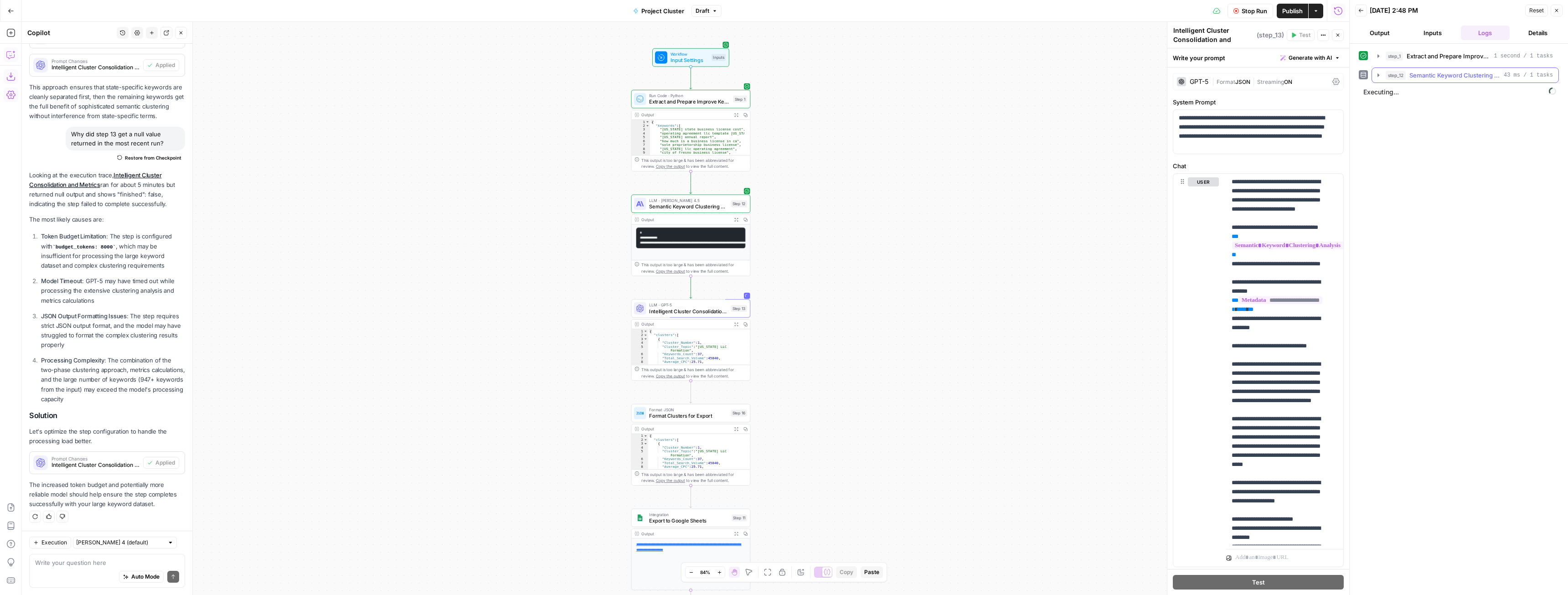
click at [1378, 74] on icon "button" at bounding box center [1378, 75] width 7 height 7
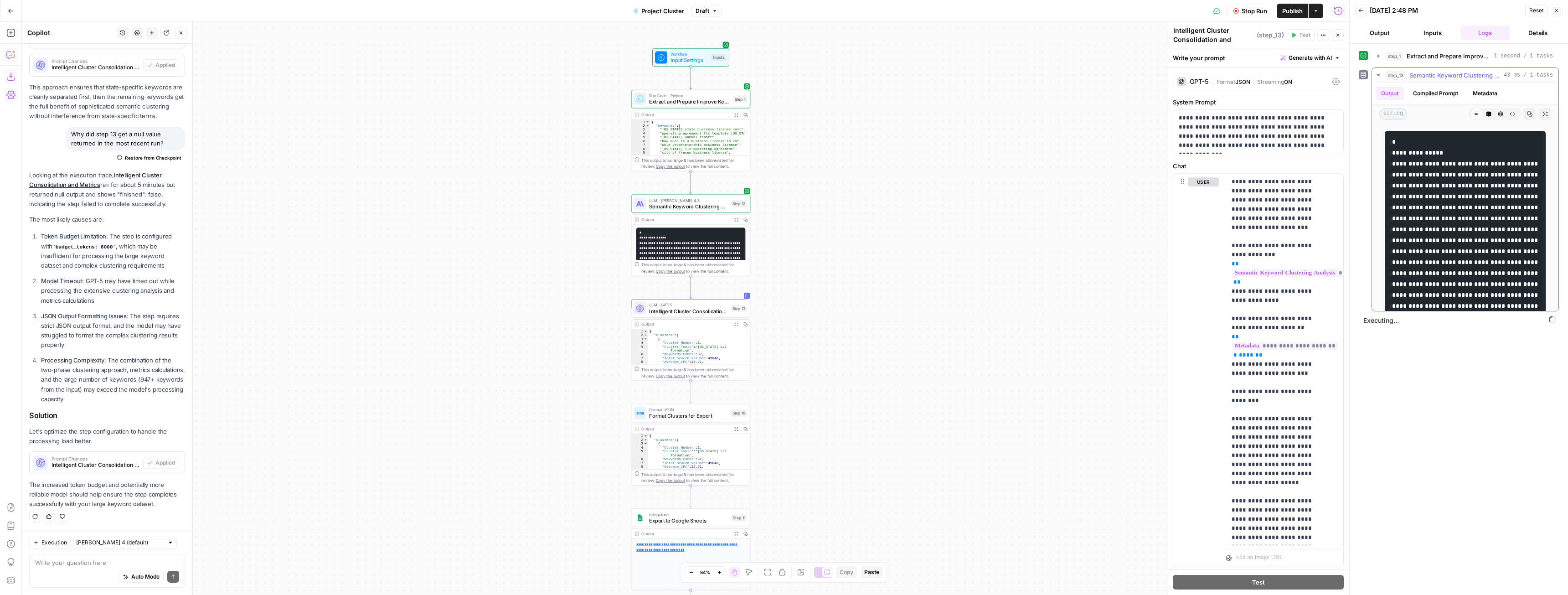
click at [1378, 74] on icon "button" at bounding box center [1378, 75] width 7 height 7
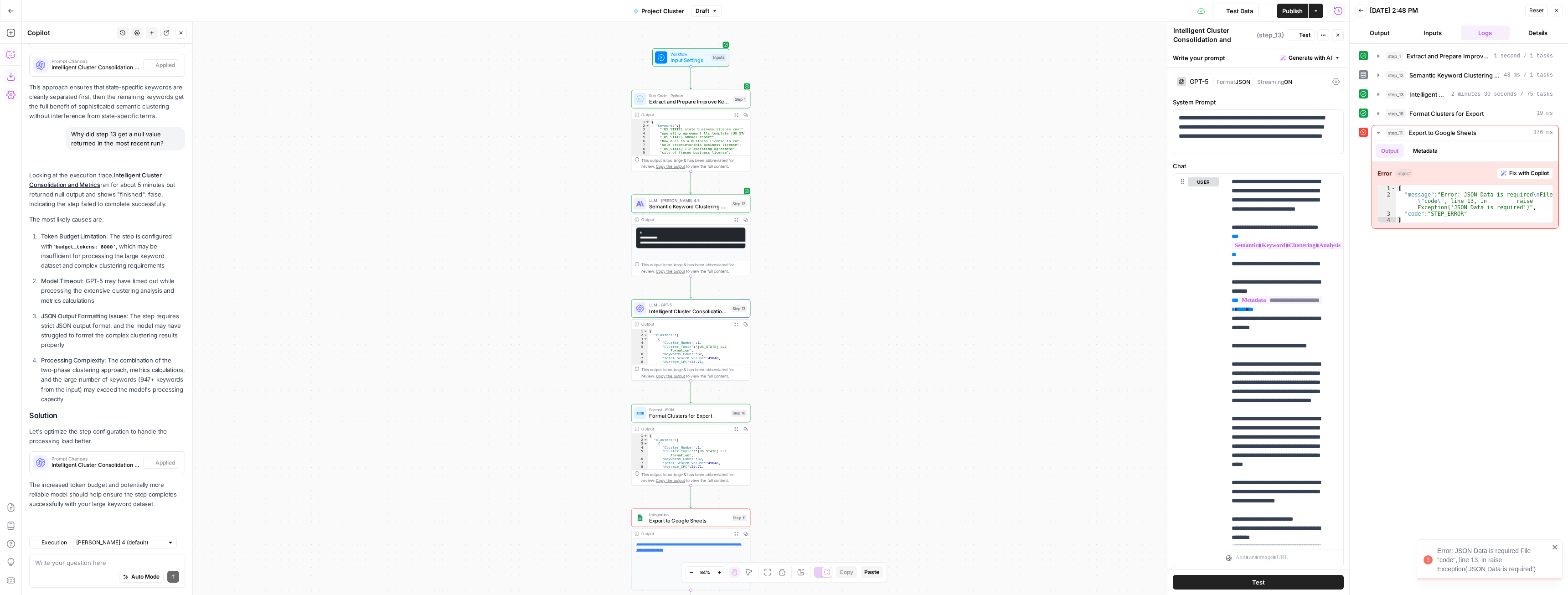
scroll to position [642, 0]
drag, startPoint x: 438, startPoint y: 7, endPoint x: 743, endPoint y: 19, distance: 305.2
click at [743, 19] on div "Test Data Options Publish Actions Run History" at bounding box center [1036, 11] width 628 height 22
click at [693, 2] on div "Go Back Project Cluster Draft Test Data Options Publish Actions Run History" at bounding box center [674, 11] width 1350 height 22
click at [707, 14] on span "Draft" at bounding box center [703, 11] width 14 height 8
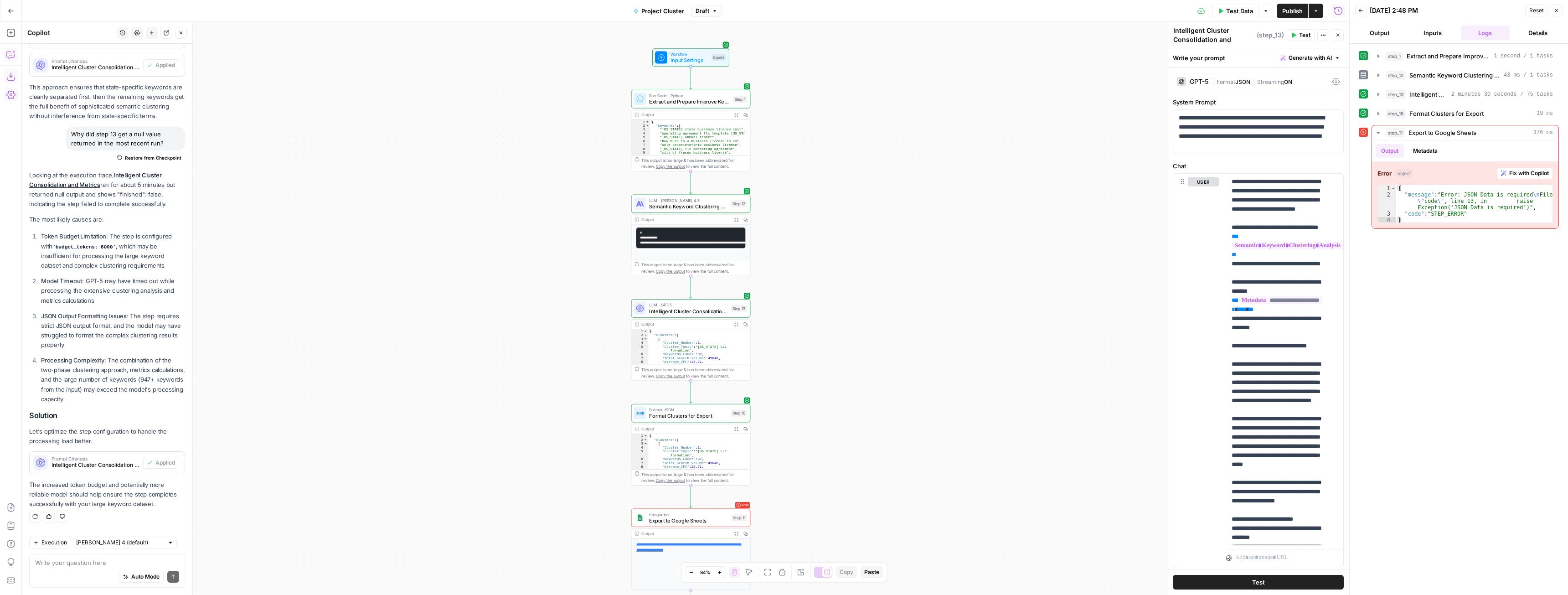
click at [699, 519] on span "Export to Google Sheets" at bounding box center [688, 520] width 79 height 8
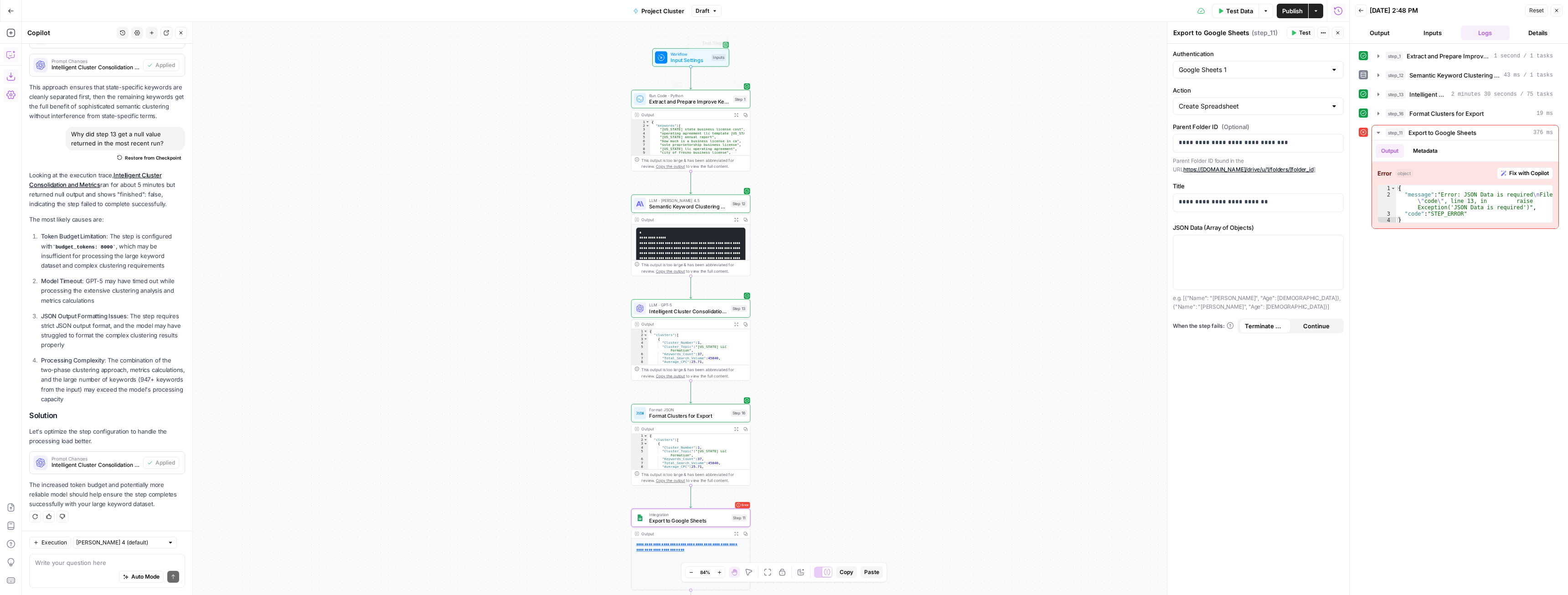
click at [706, 9] on span "Draft" at bounding box center [703, 11] width 14 height 8
click at [756, 112] on div "about 5 hours ago by Connor Beaulieu" at bounding box center [768, 120] width 138 height 16
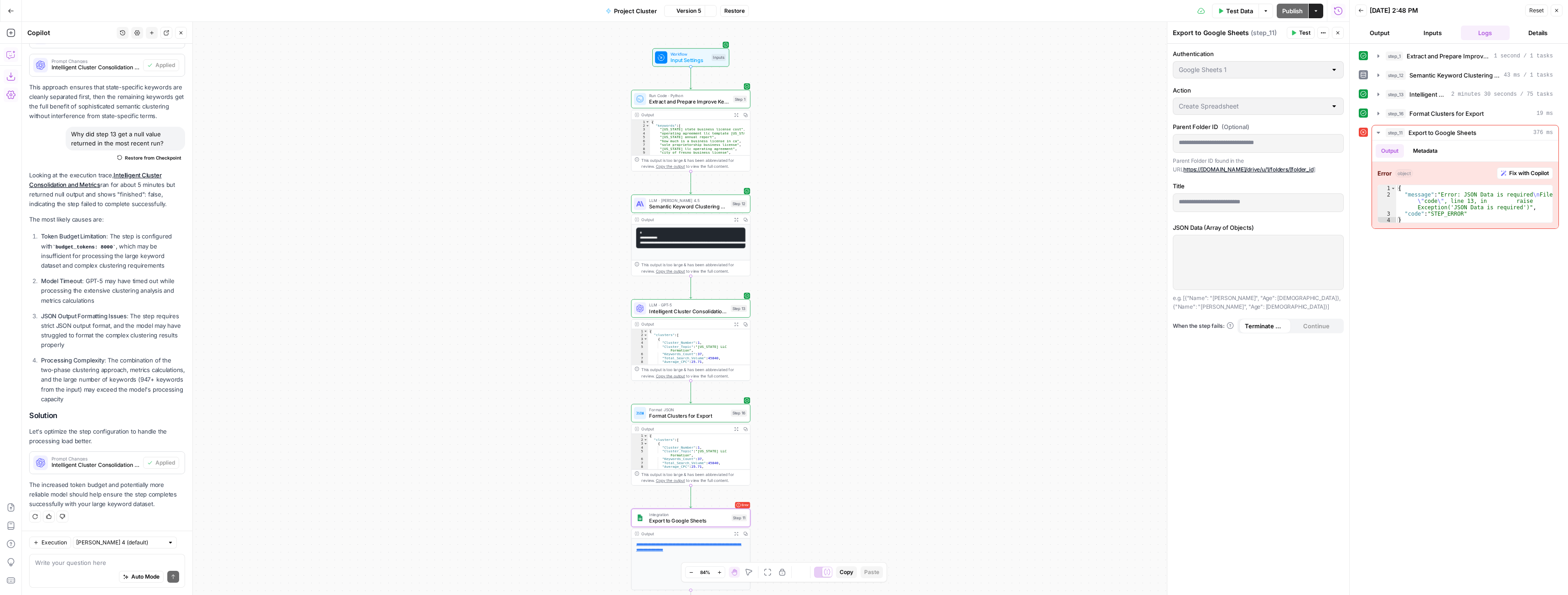
scroll to position [627, 0]
click at [1251, 261] on div at bounding box center [1258, 262] width 170 height 55
click at [1064, 156] on div "Workflow Input Settings Inputs Run Code · Python Extract and Prepare Improve Ke…" at bounding box center [685, 307] width 1327 height 573
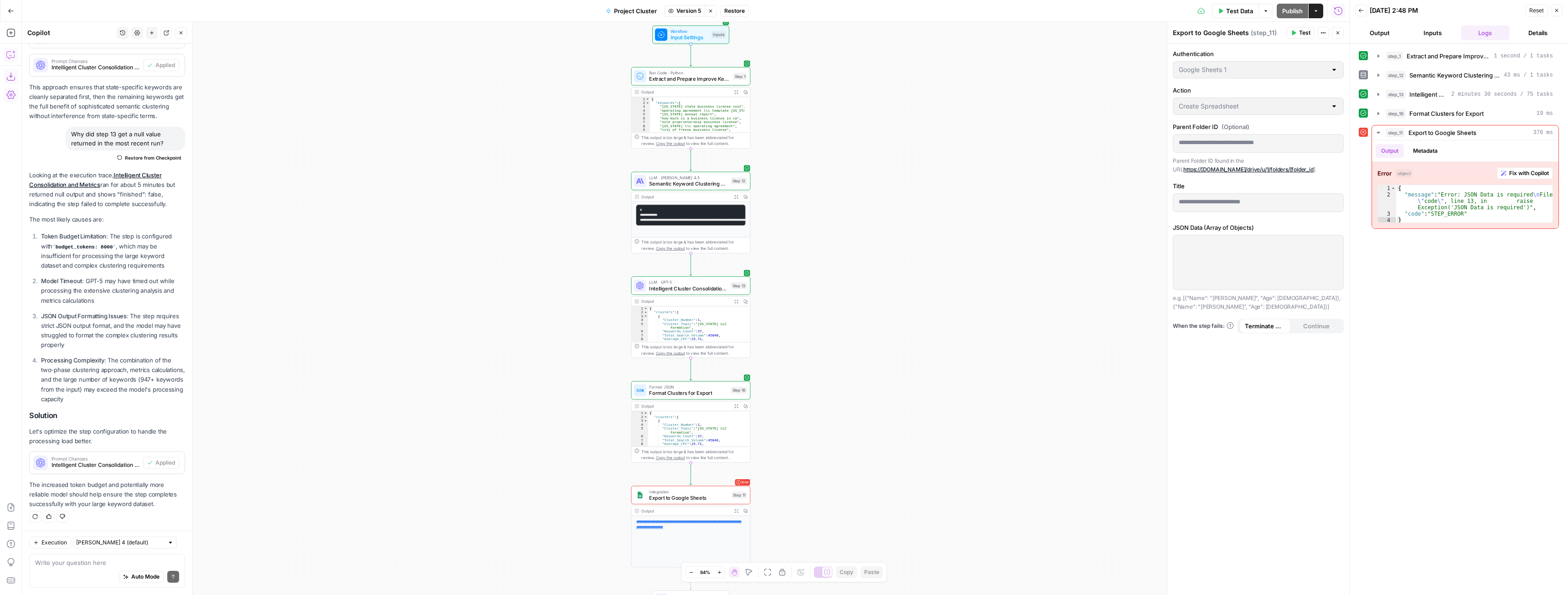
click at [733, 8] on span "Restore" at bounding box center [734, 11] width 21 height 8
click at [751, 108] on span "Restore" at bounding box center [754, 105] width 24 height 9
click at [1233, 15] on button "Test Data" at bounding box center [1235, 11] width 47 height 15
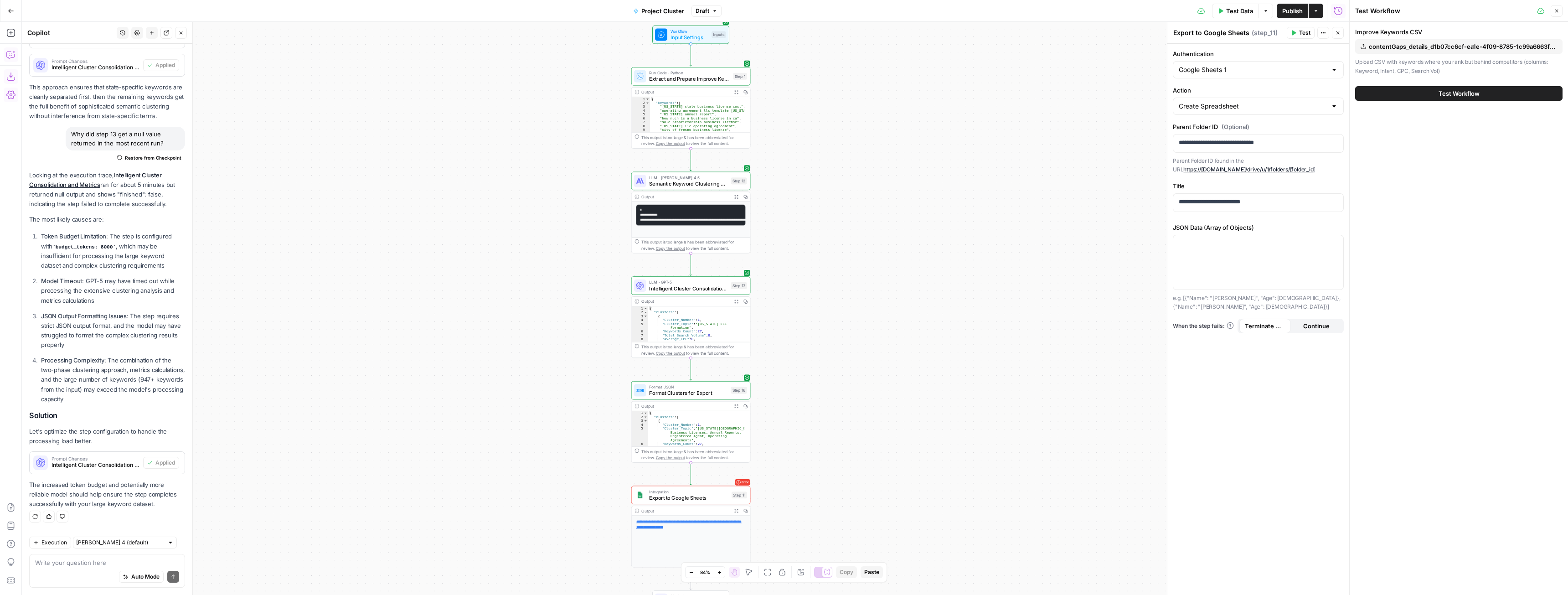
click at [1418, 45] on span "contentGaps_details_d1b07cc6cf-ea1e-4f09-8785-1c99a6663fe1.csv" at bounding box center [1463, 47] width 188 height 9
click at [1466, 92] on span "Test Workflow" at bounding box center [1459, 94] width 41 height 9
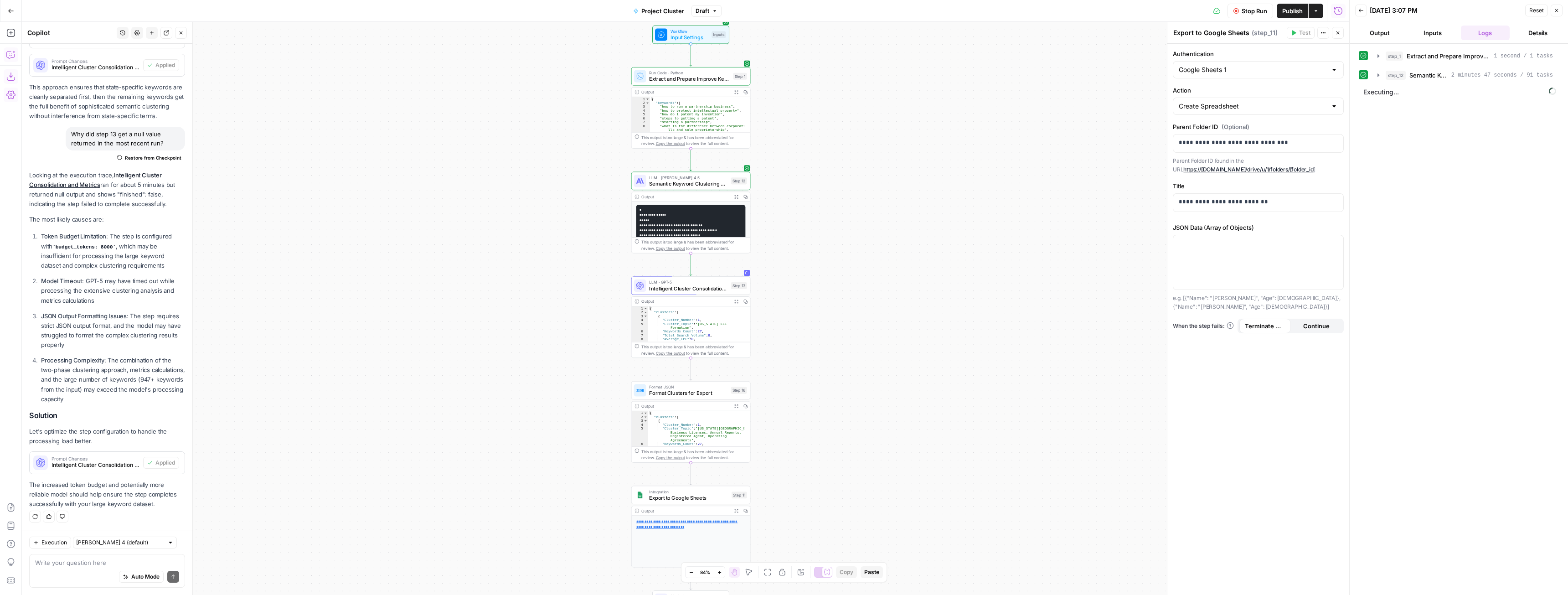
click at [512, 461] on div "Workflow Input Settings Inputs Run Code · Python Extract and Prepare Improve Ke…" at bounding box center [685, 307] width 1327 height 573
click at [706, 501] on span "Export to Google Sheets" at bounding box center [691, 498] width 79 height 8
click at [1233, 254] on div at bounding box center [1258, 262] width 170 height 55
click at [1335, 244] on icon "button" at bounding box center [1336, 244] width 5 height 5
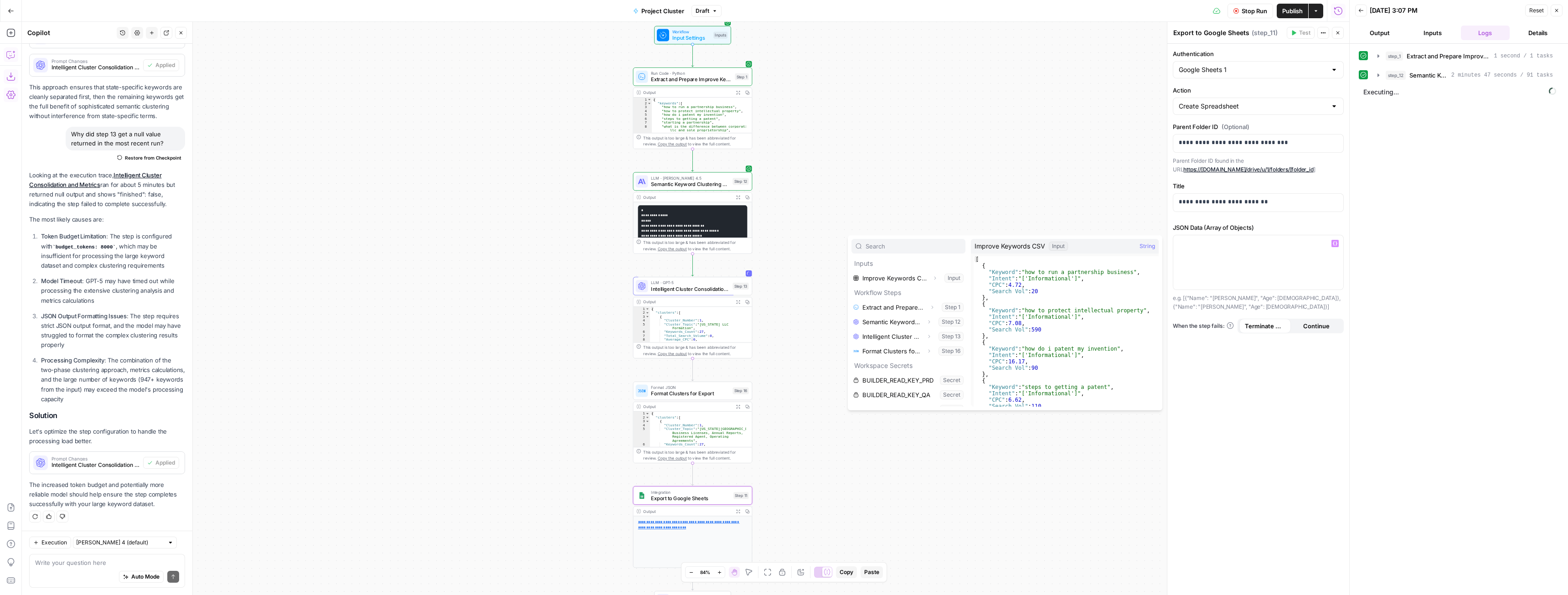
click at [967, 185] on div "Workflow Input Settings Inputs Run Code · Python Extract and Prepare Improve Ke…" at bounding box center [685, 307] width 1327 height 573
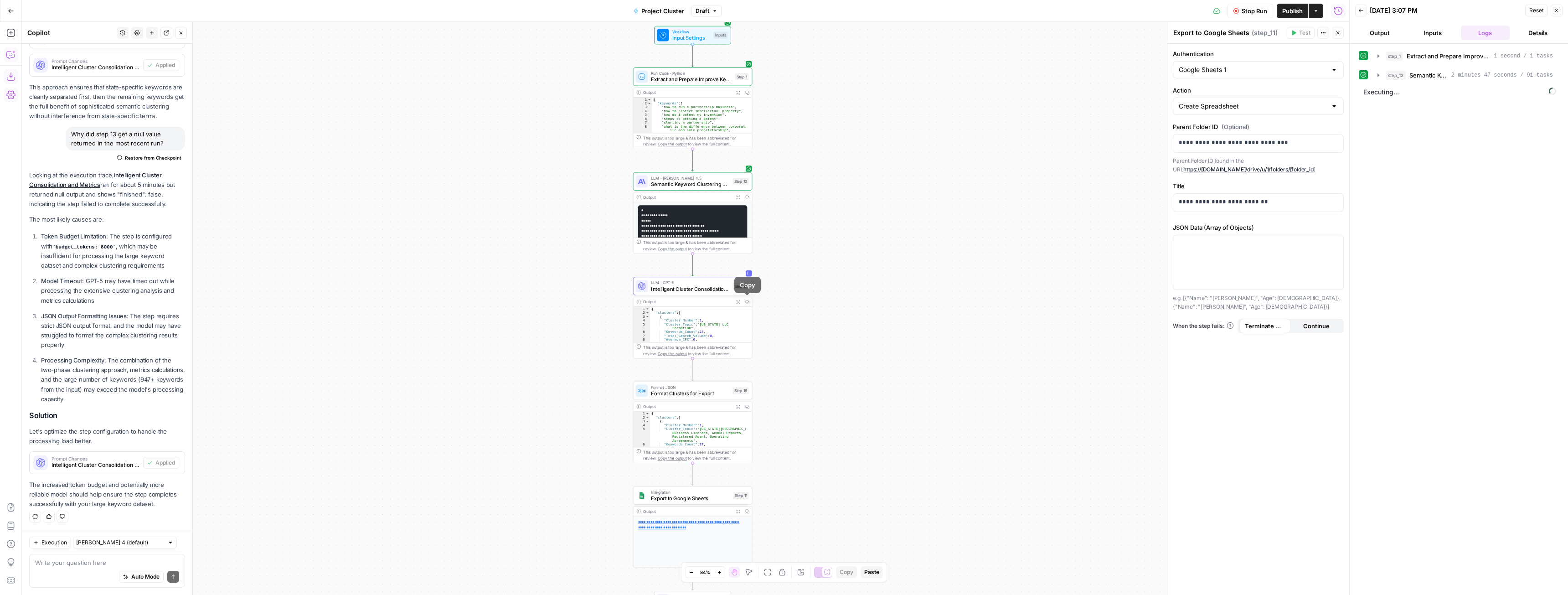
click at [737, 301] on icon "button" at bounding box center [737, 301] width 4 height 4
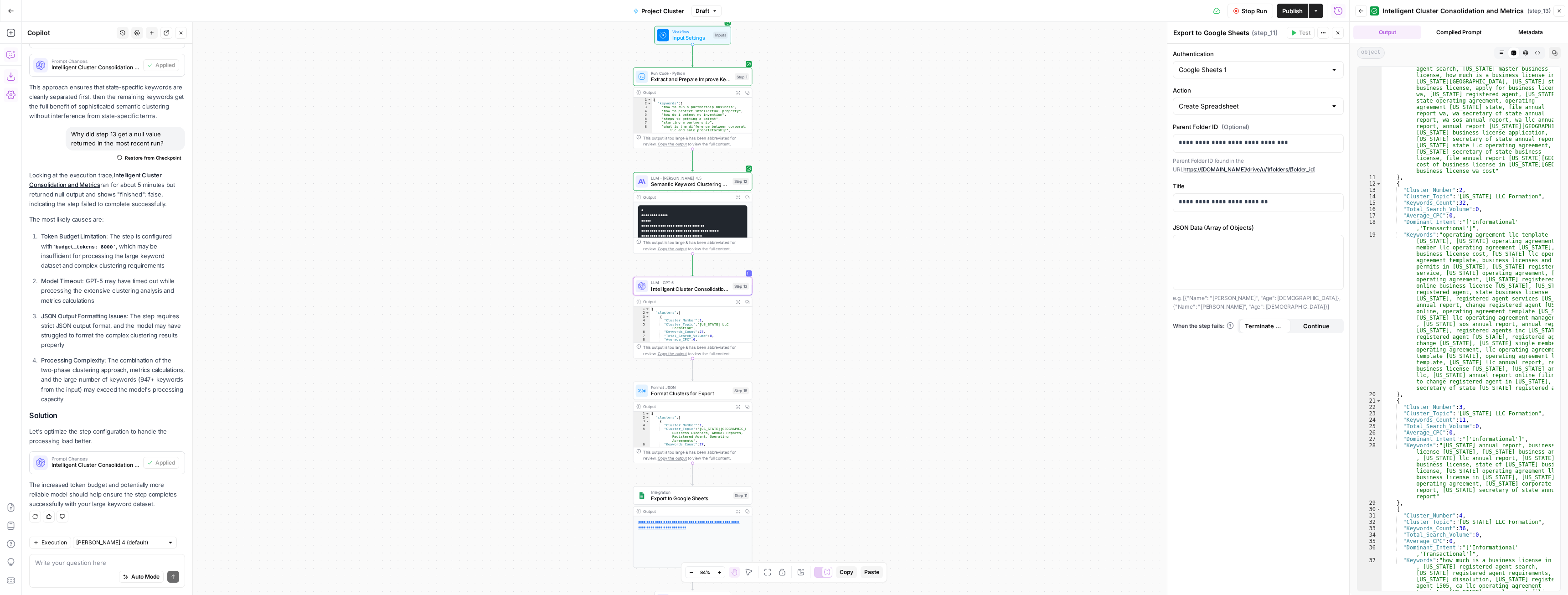
scroll to position [219, 0]
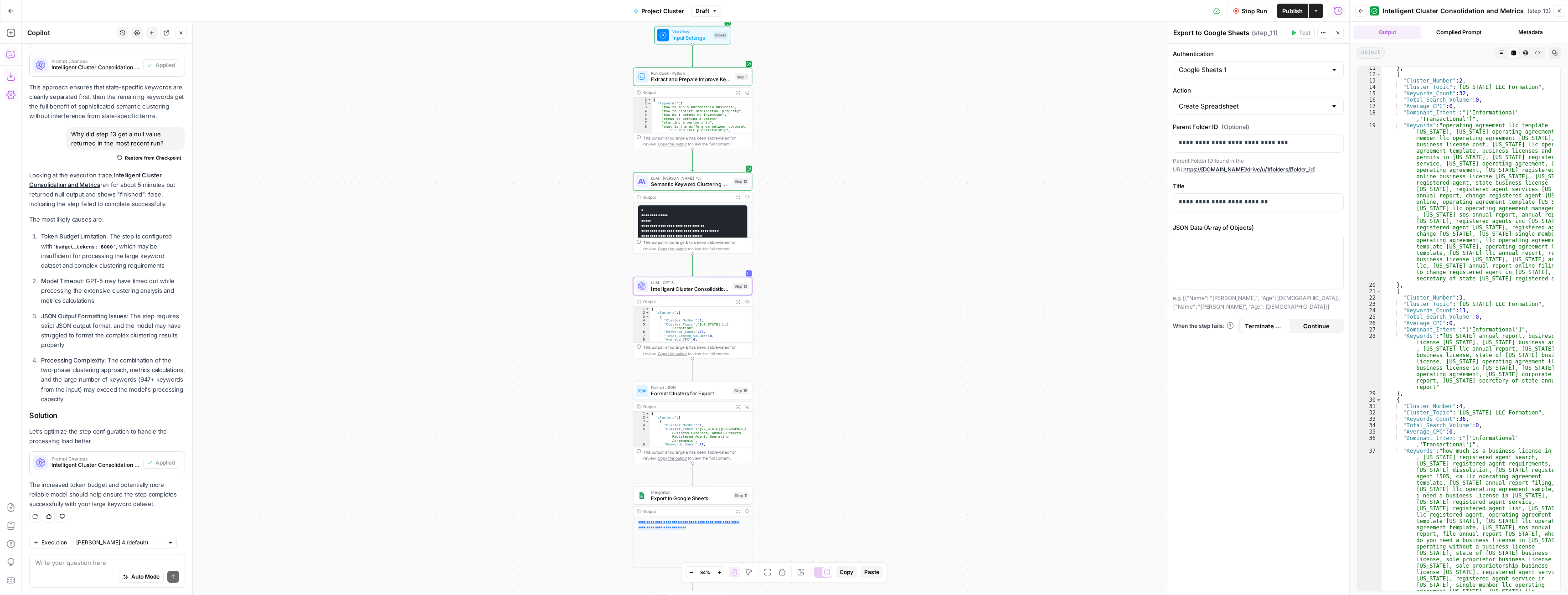
click at [978, 510] on div "Workflow Input Settings Inputs Run Code · Python Extract and Prepare Improve Ke…" at bounding box center [685, 307] width 1327 height 573
drag, startPoint x: 1361, startPoint y: 8, endPoint x: 1360, endPoint y: 13, distance: 5.1
click at [1361, 8] on icon "button" at bounding box center [1361, 11] width 5 height 5
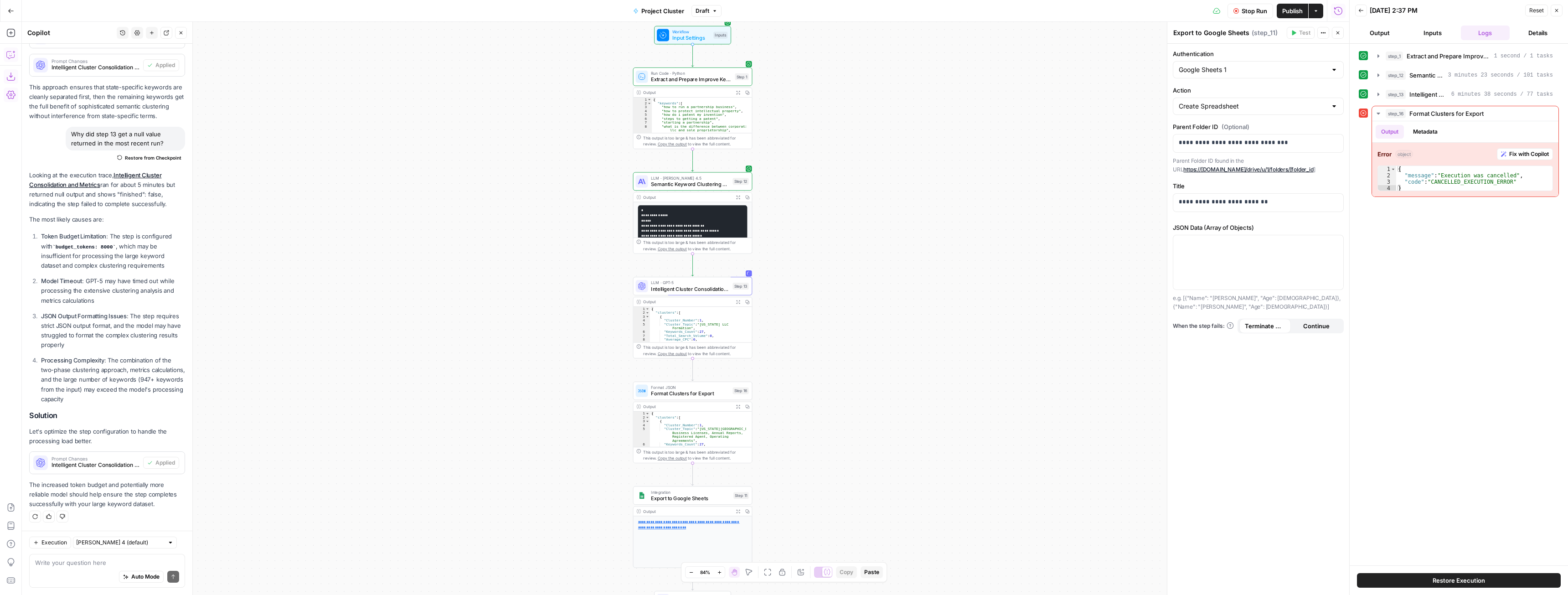
click at [1480, 583] on span "Restore Execution" at bounding box center [1459, 580] width 52 height 9
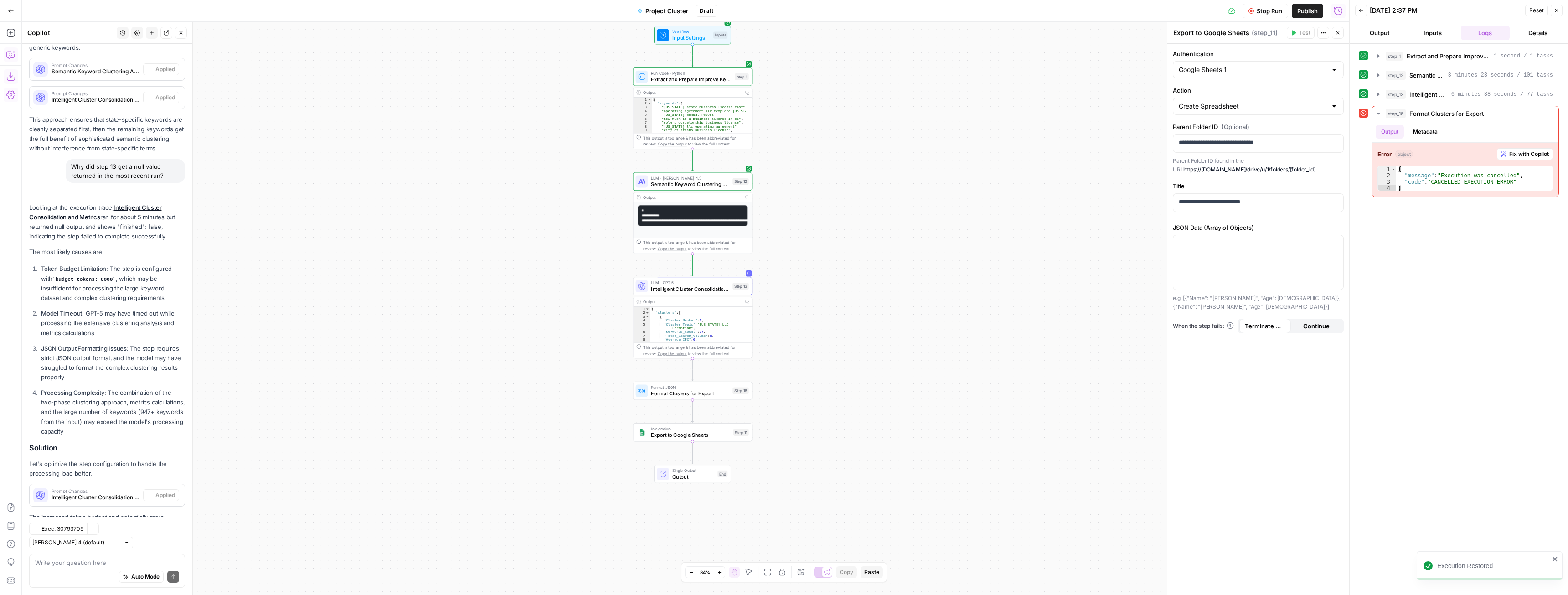
scroll to position [656, 0]
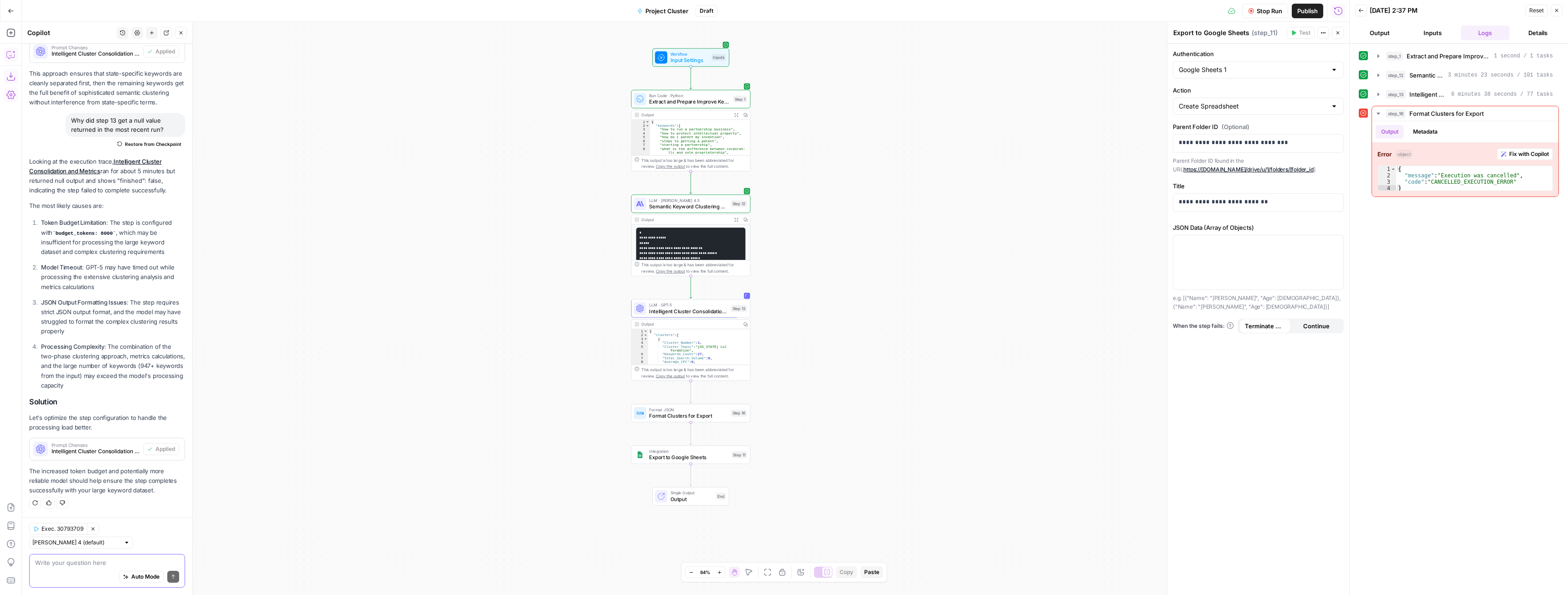
click at [105, 558] on textarea at bounding box center [107, 563] width 144 height 9
type textarea "why was the previous execution cancelled"
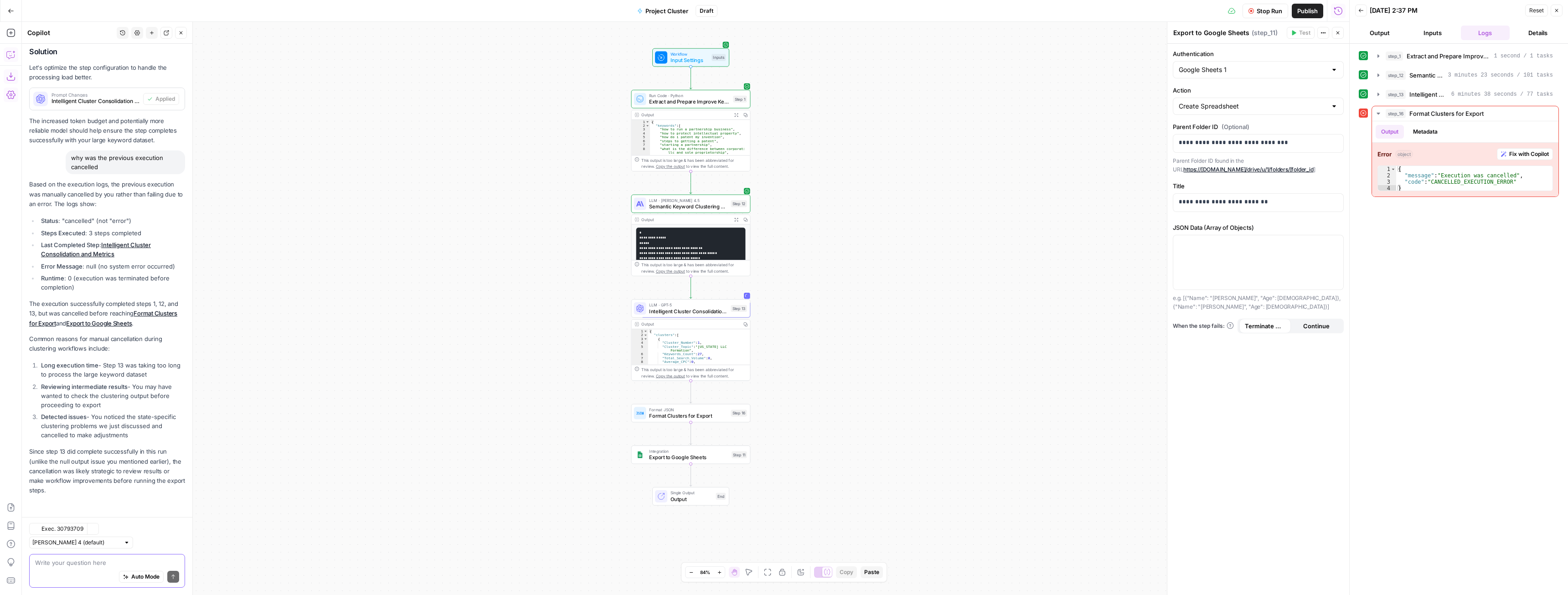
scroll to position [1006, 0]
click at [716, 325] on div "Output" at bounding box center [690, 324] width 97 height 6
click at [1380, 115] on icon "button" at bounding box center [1378, 113] width 7 height 7
click at [1381, 36] on button "Output" at bounding box center [1380, 32] width 49 height 15
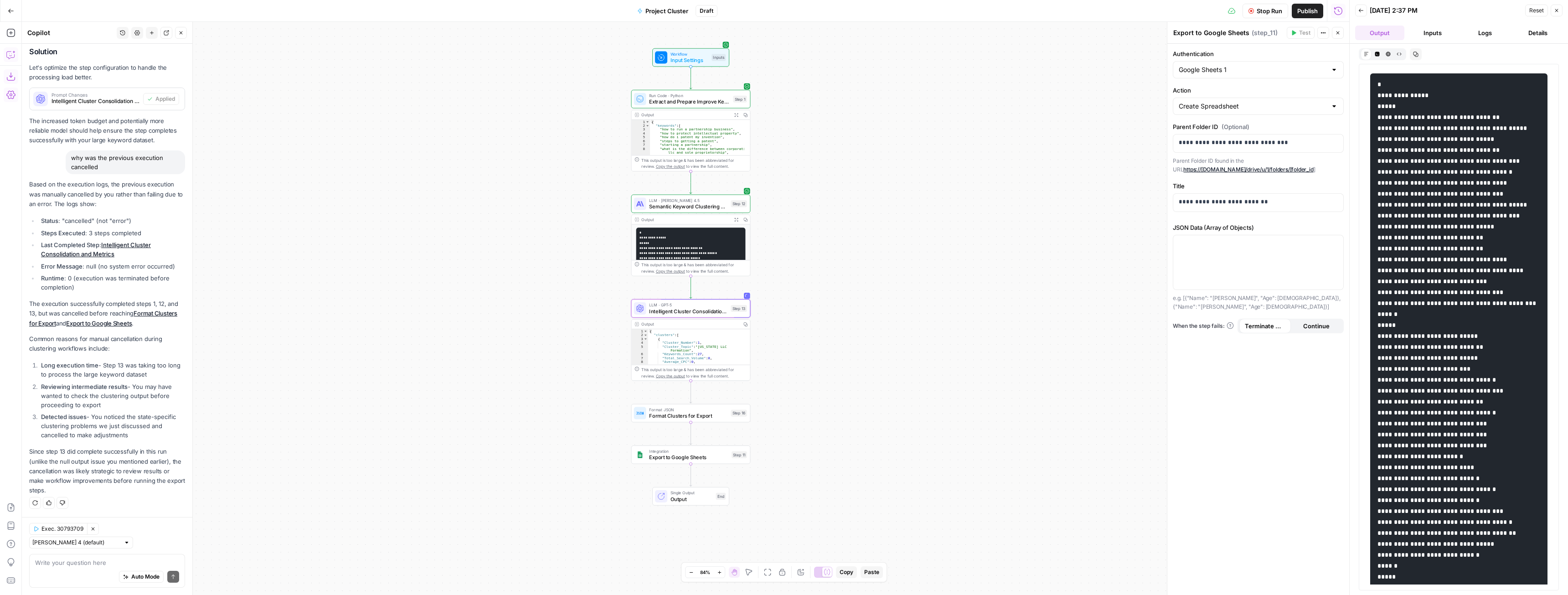
click at [1476, 37] on button "Logs" at bounding box center [1486, 32] width 49 height 15
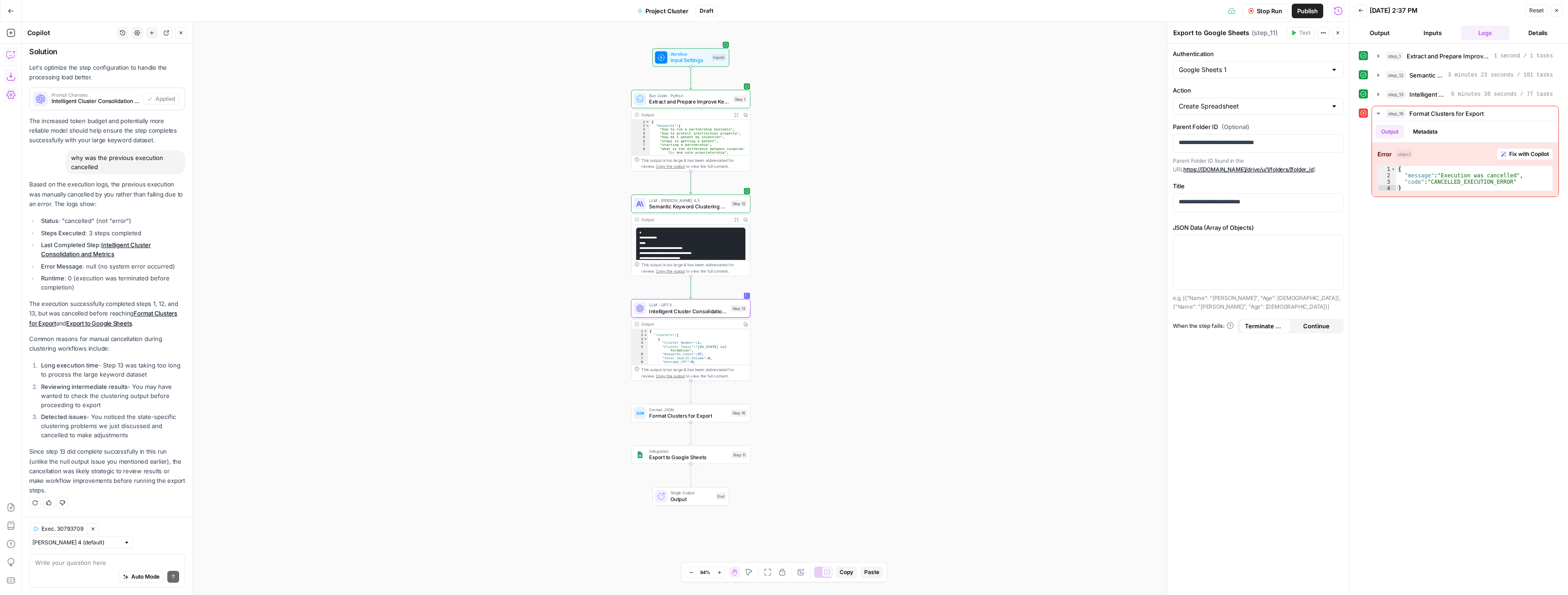
click at [1257, 10] on span "Stop Run" at bounding box center [1270, 11] width 25 height 9
click at [1260, 10] on span "Test Data" at bounding box center [1254, 11] width 27 height 9
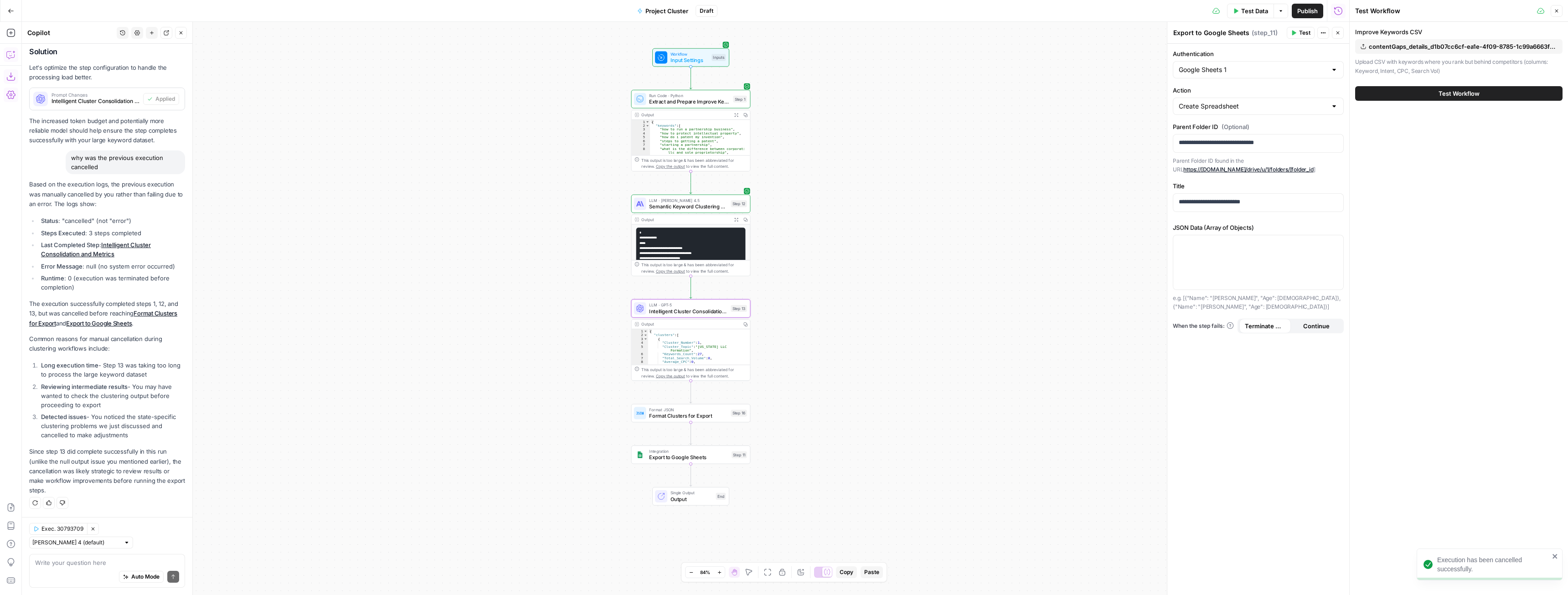
click at [1476, 88] on button "Test Workflow" at bounding box center [1460, 93] width 208 height 15
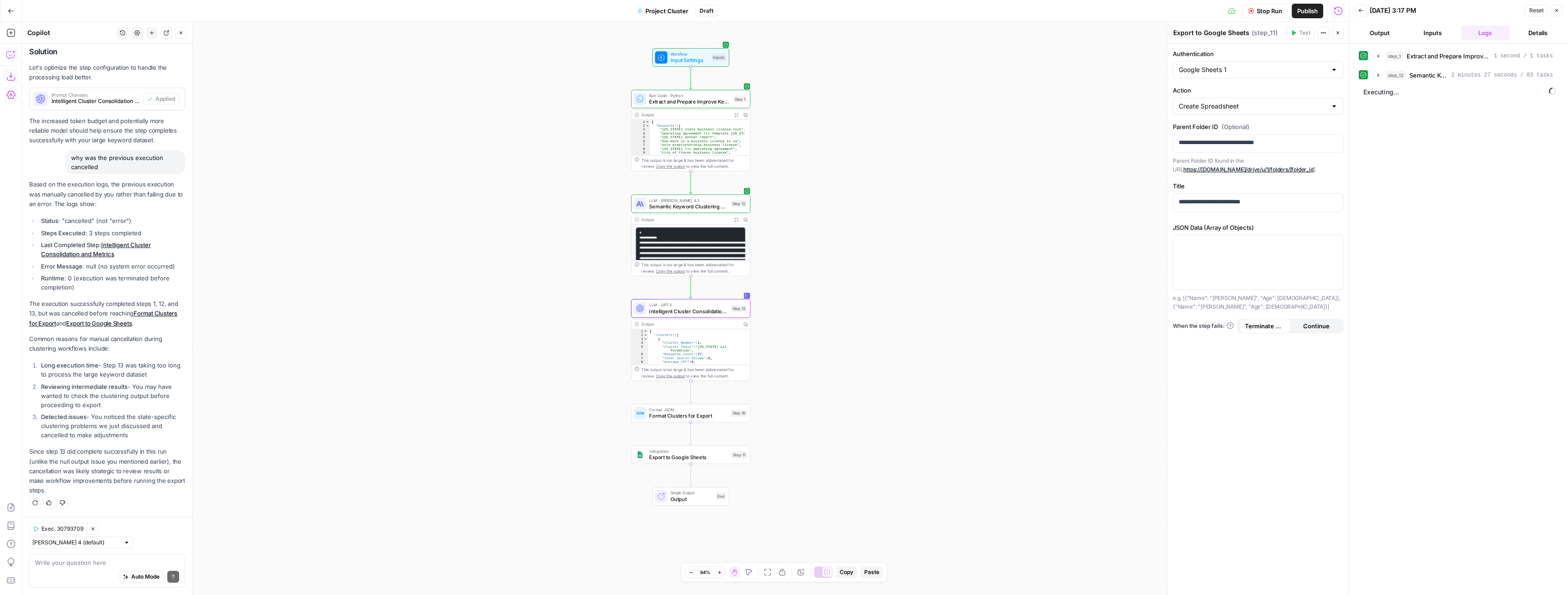
click at [696, 312] on span "Intelligent Cluster Consolidation and Metrics" at bounding box center [688, 311] width 78 height 8
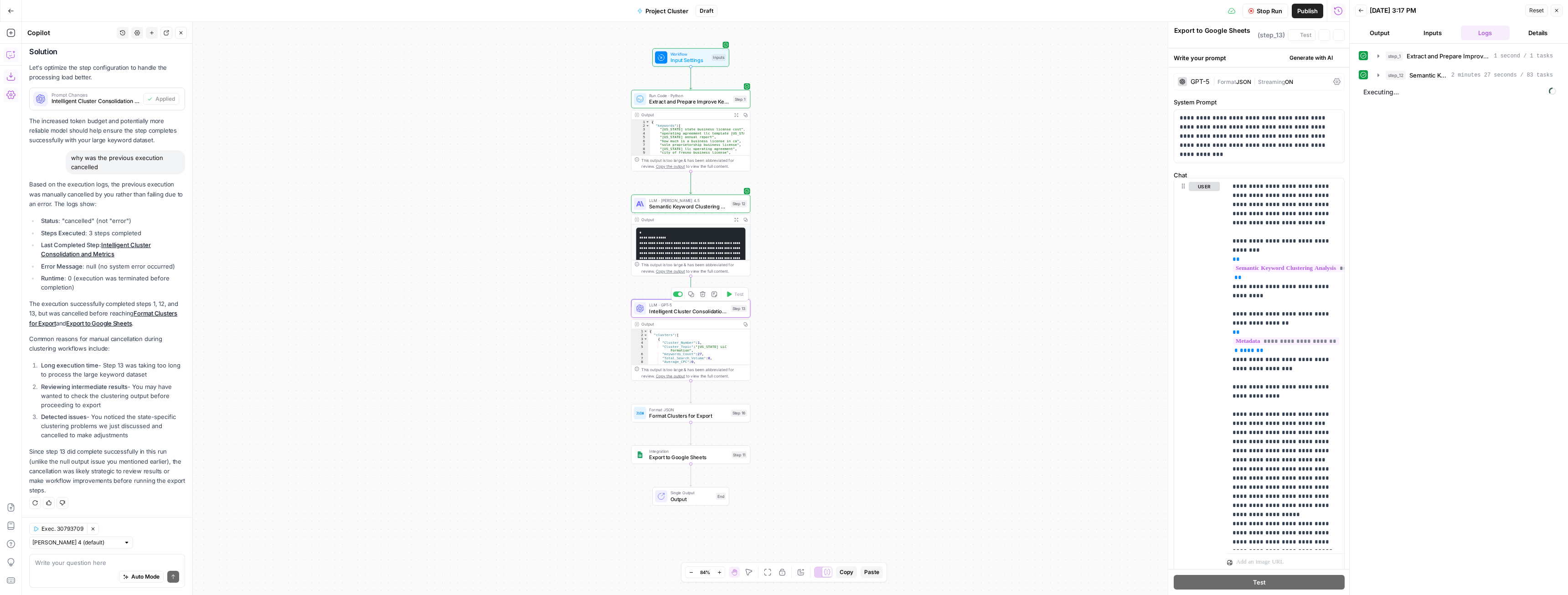
type textarea "Intelligent Cluster Consolidation and Metrics"
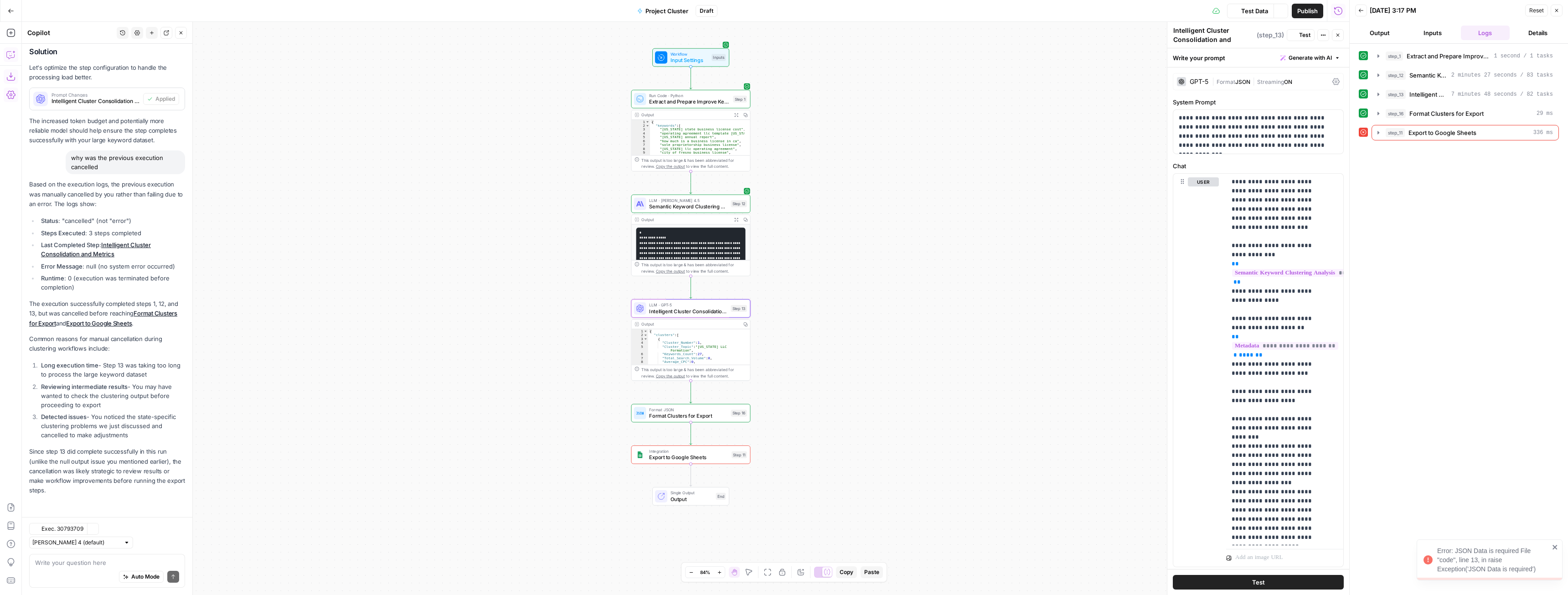
scroll to position [1006, 0]
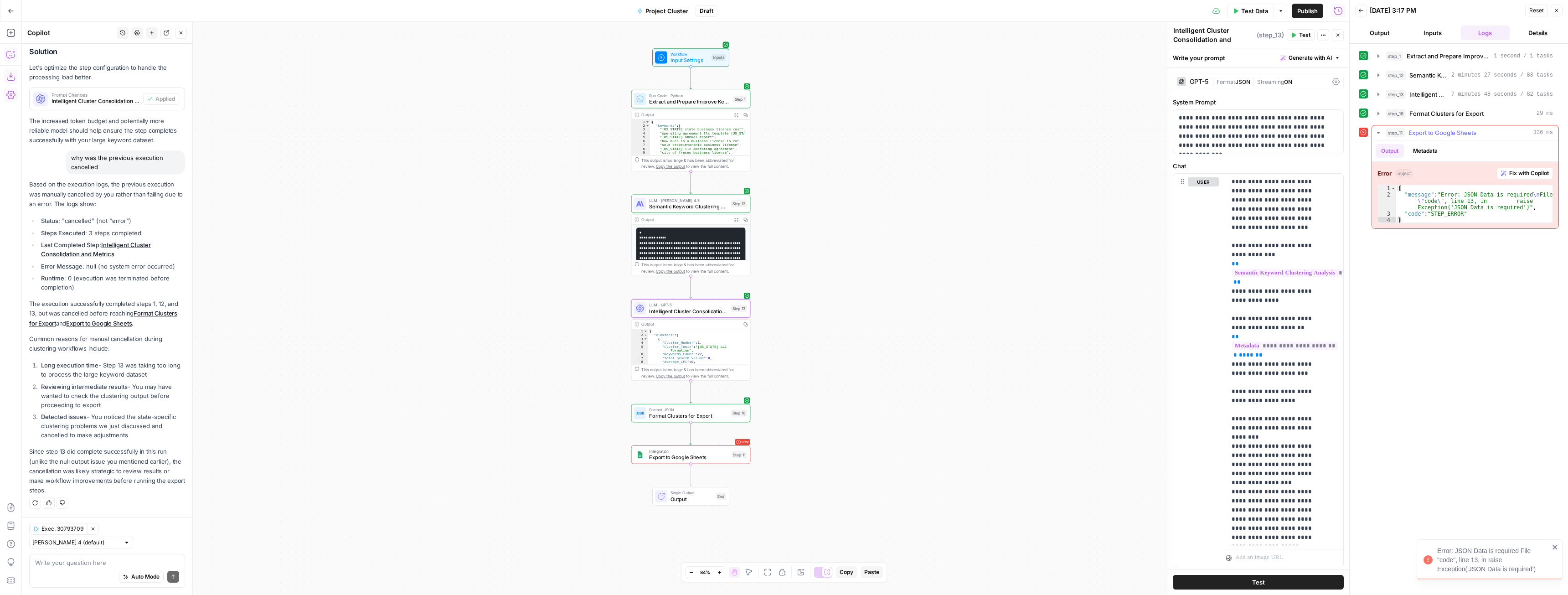
click at [1519, 174] on span "Fix with Copilot" at bounding box center [1530, 173] width 40 height 8
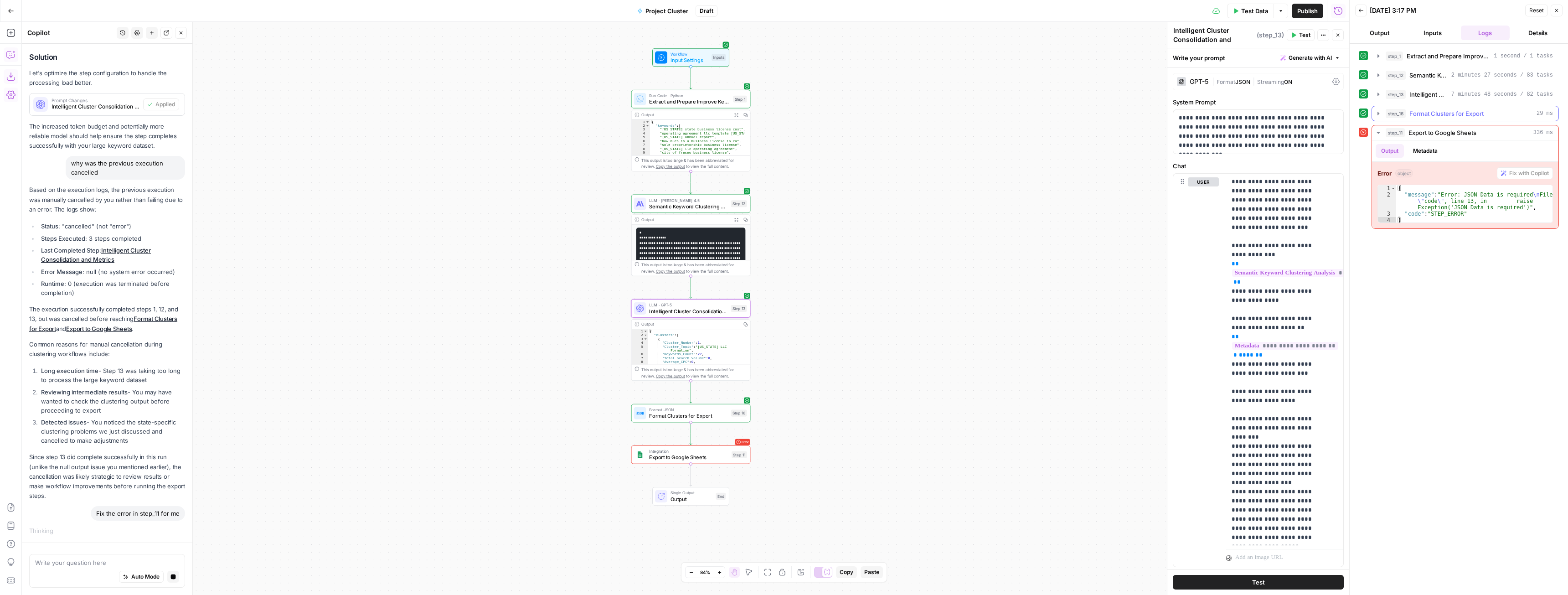
click at [1379, 115] on icon "button" at bounding box center [1378, 113] width 7 height 7
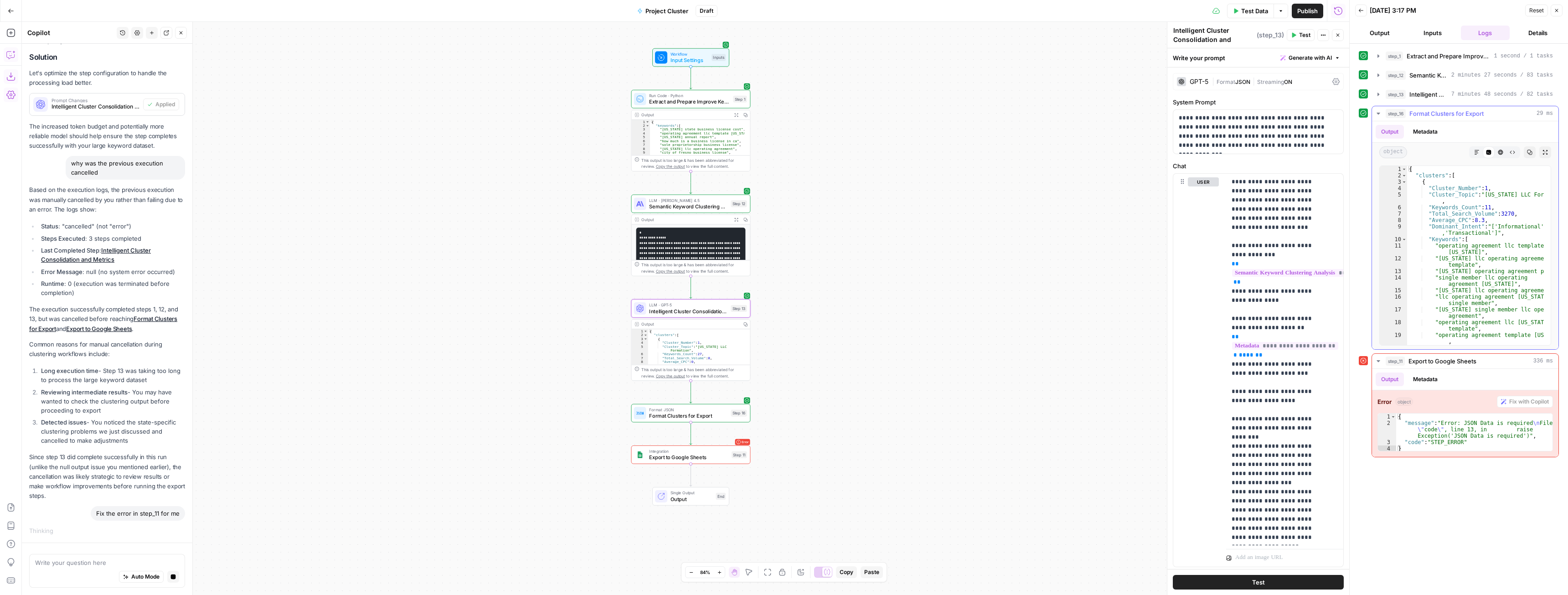
click at [1478, 154] on icon "button" at bounding box center [1476, 151] width 5 height 5
click at [1496, 149] on button "HTML Viewer" at bounding box center [1500, 151] width 12 height 12
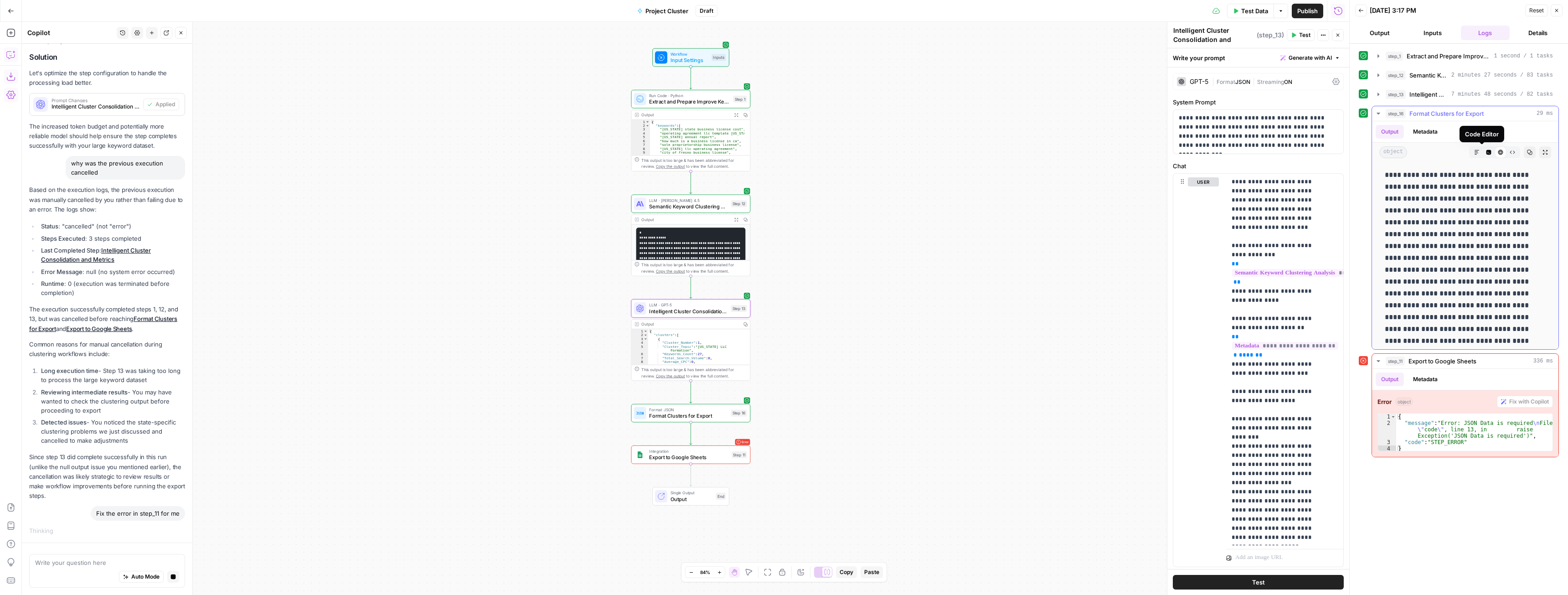
click at [1486, 150] on icon "button" at bounding box center [1489, 152] width 5 height 5
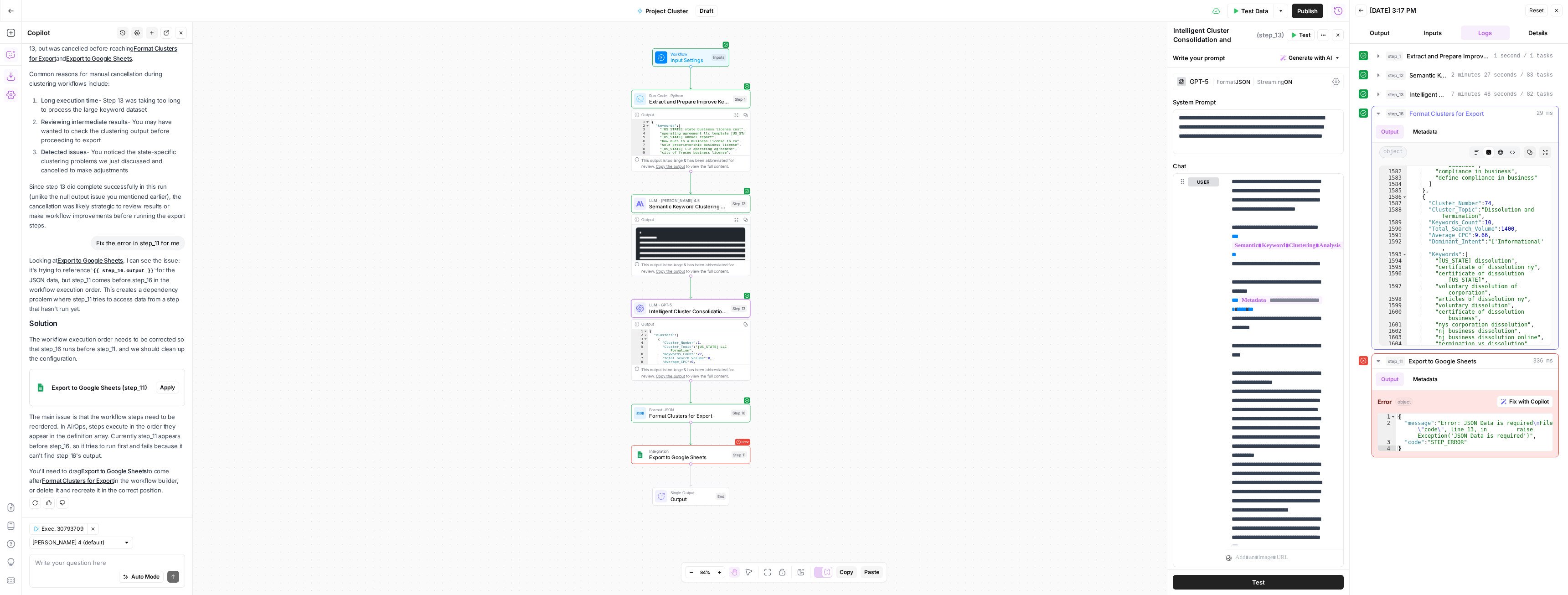
scroll to position [12657, 0]
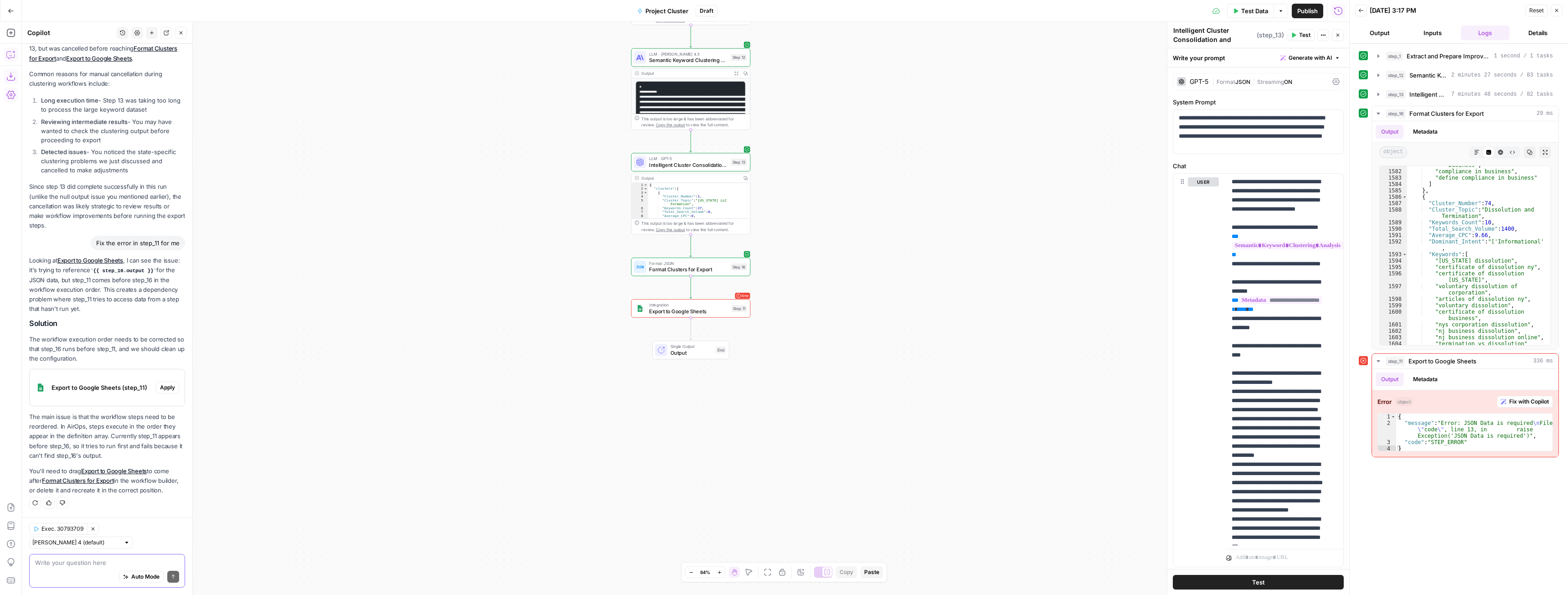
click at [95, 558] on textarea at bounding box center [107, 563] width 144 height 9
type textarea "this is not the correct solution. Solve it"
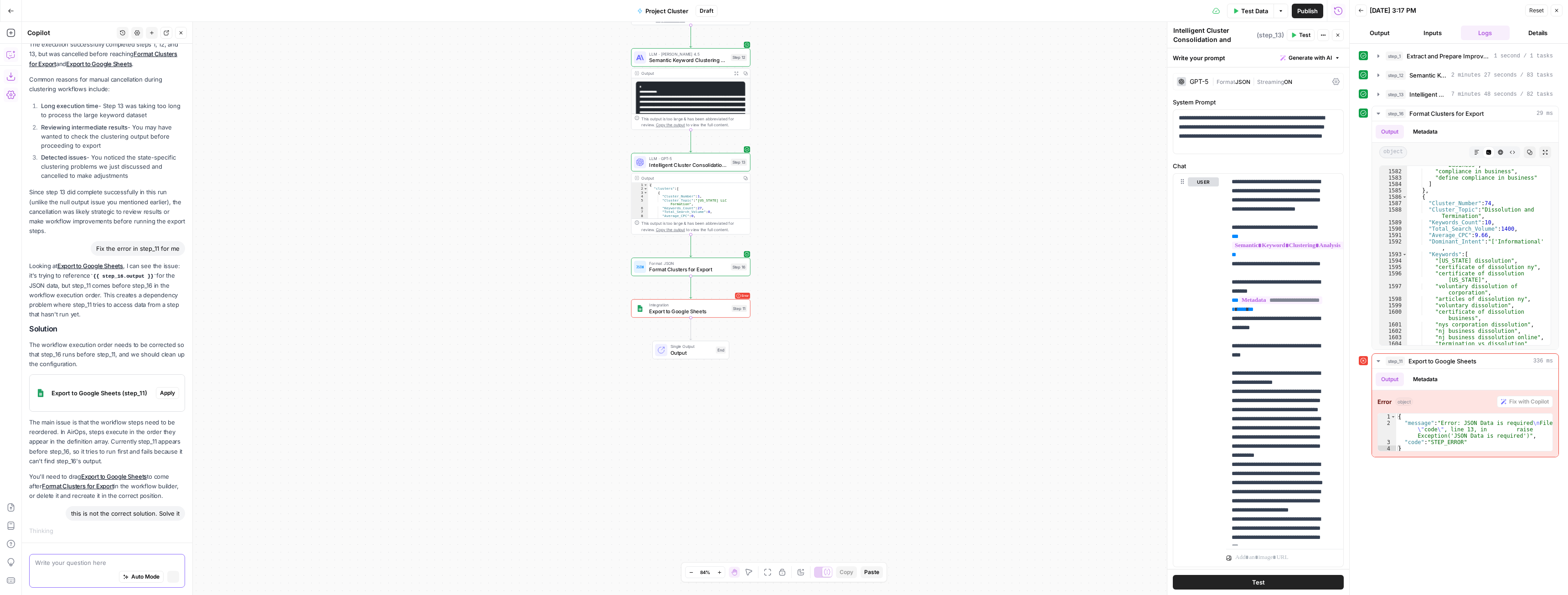
scroll to position [1240, 0]
click at [673, 315] on div "Error Integration Export to Google Sheets Step 11 Copy step Delete step Add Not…" at bounding box center [691, 308] width 119 height 18
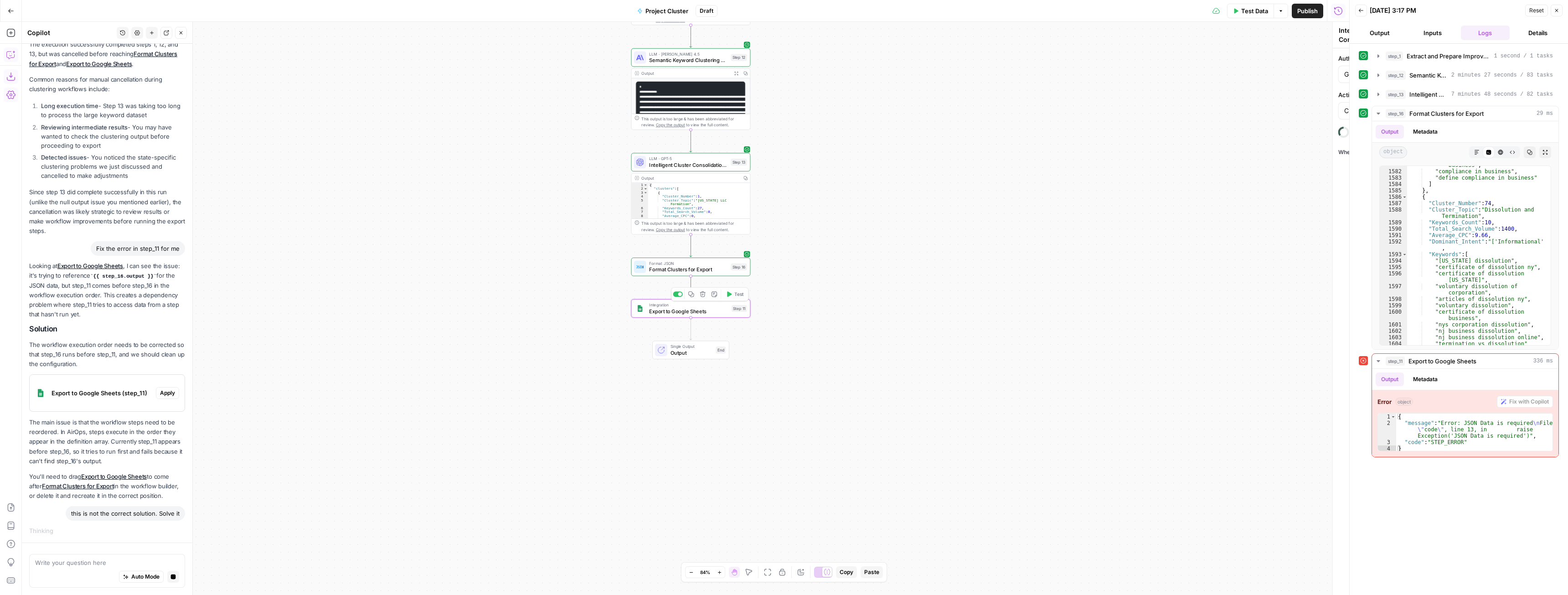
type textarea "Export to Google Sheets"
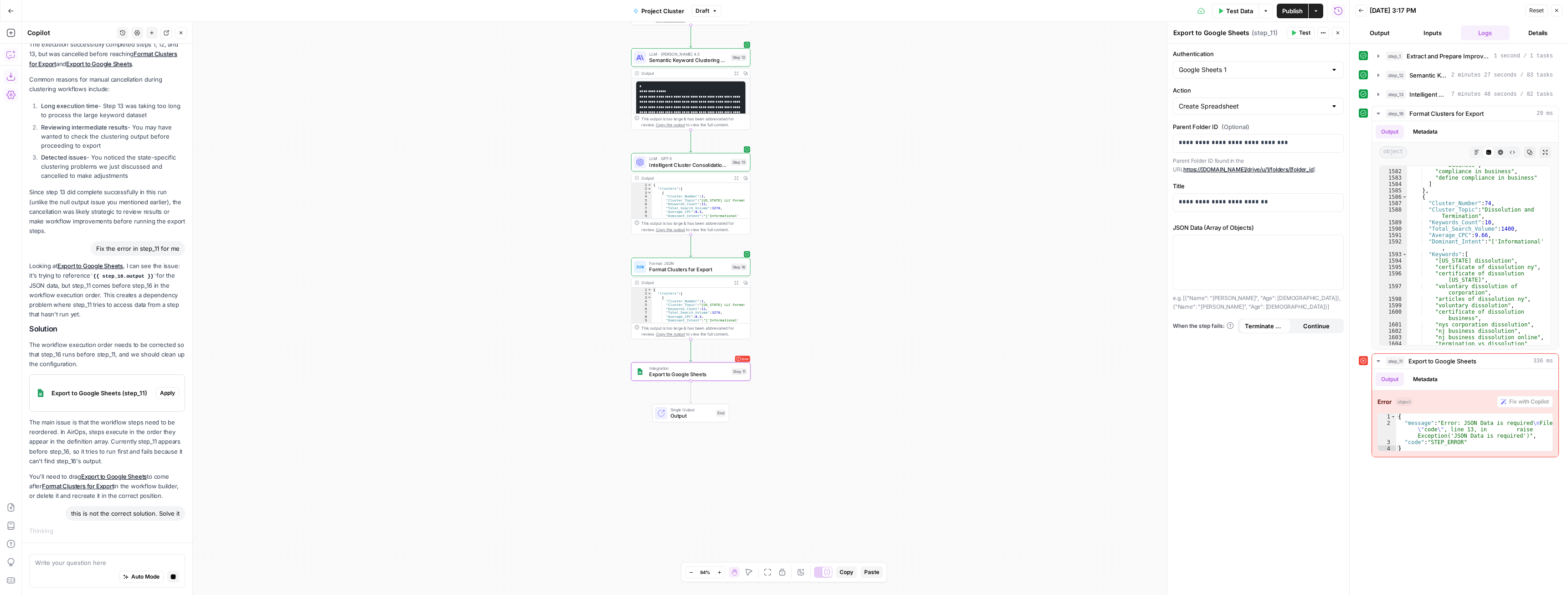
click at [1217, 233] on div "JSON Data (Array of Objects) e.g. [{"Name": "John", "Age": 20}, {"Name": "Jane"…" at bounding box center [1258, 267] width 171 height 88
click at [1204, 244] on p at bounding box center [1258, 244] width 159 height 9
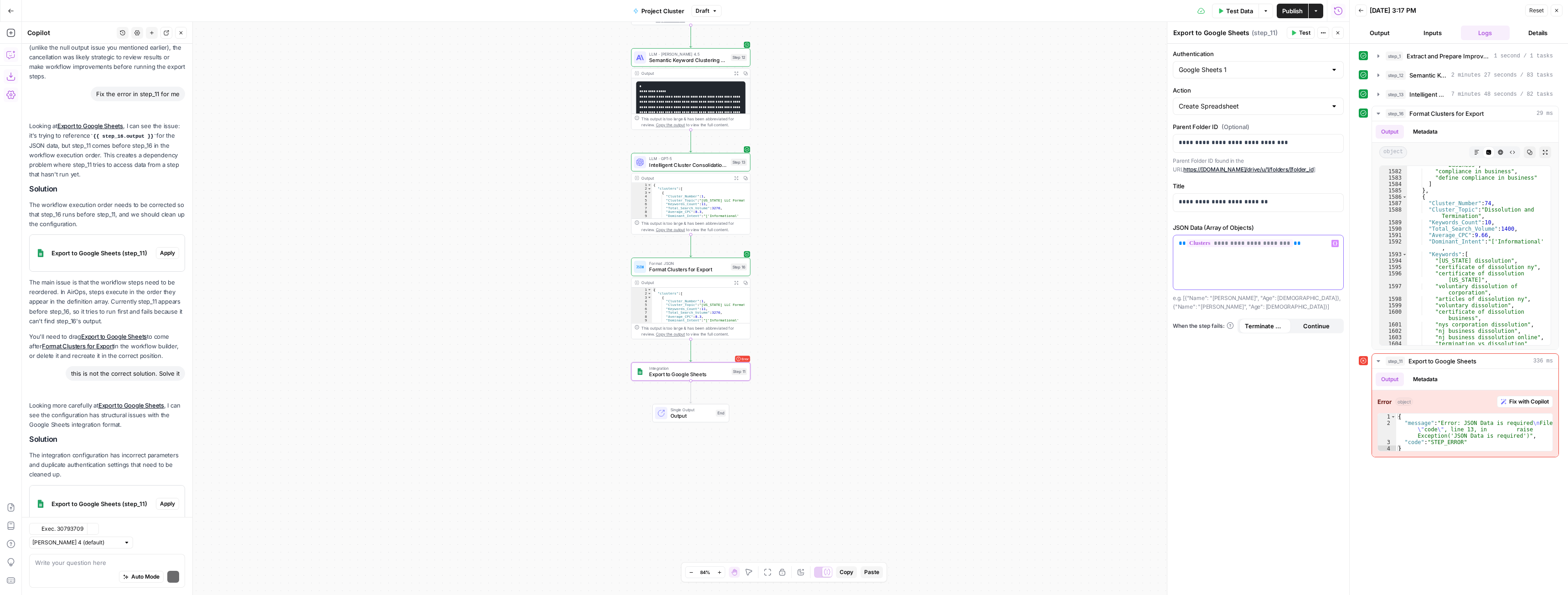
scroll to position [1524, 0]
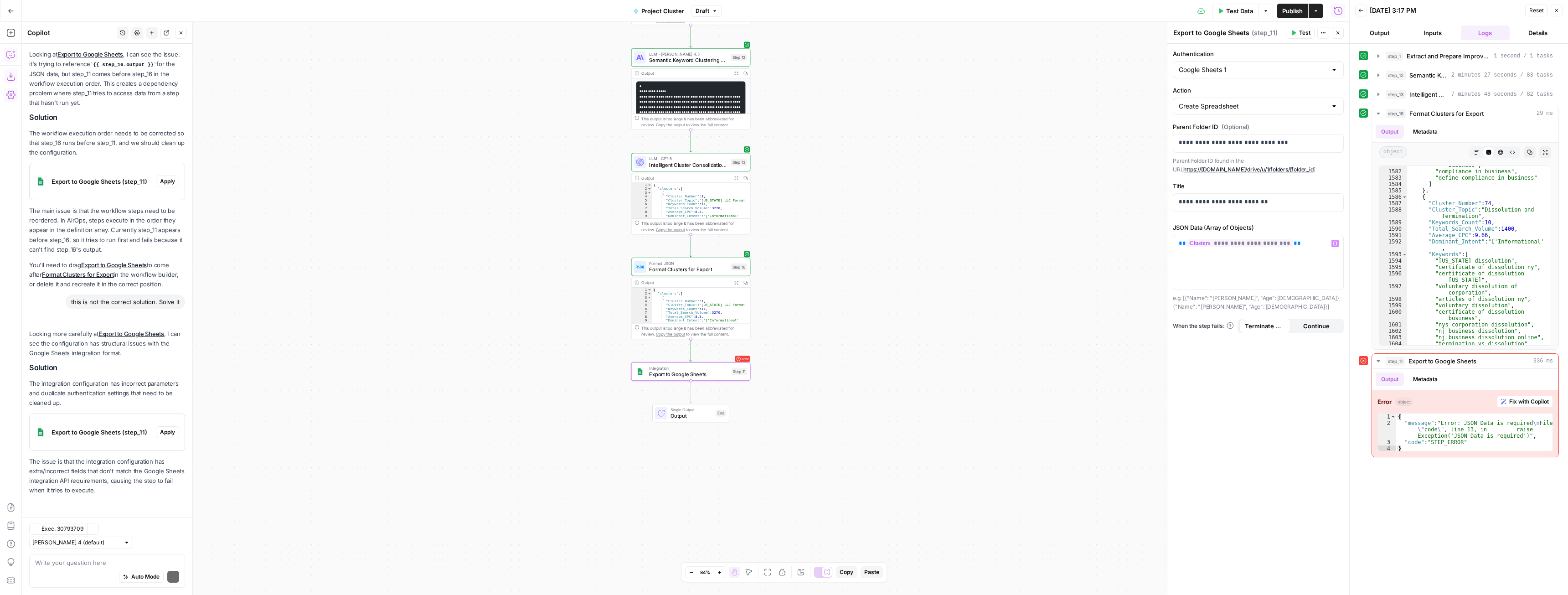
click at [1284, 7] on span "Publish" at bounding box center [1293, 11] width 21 height 9
click at [1227, 12] on span "Test Data" at bounding box center [1240, 11] width 27 height 9
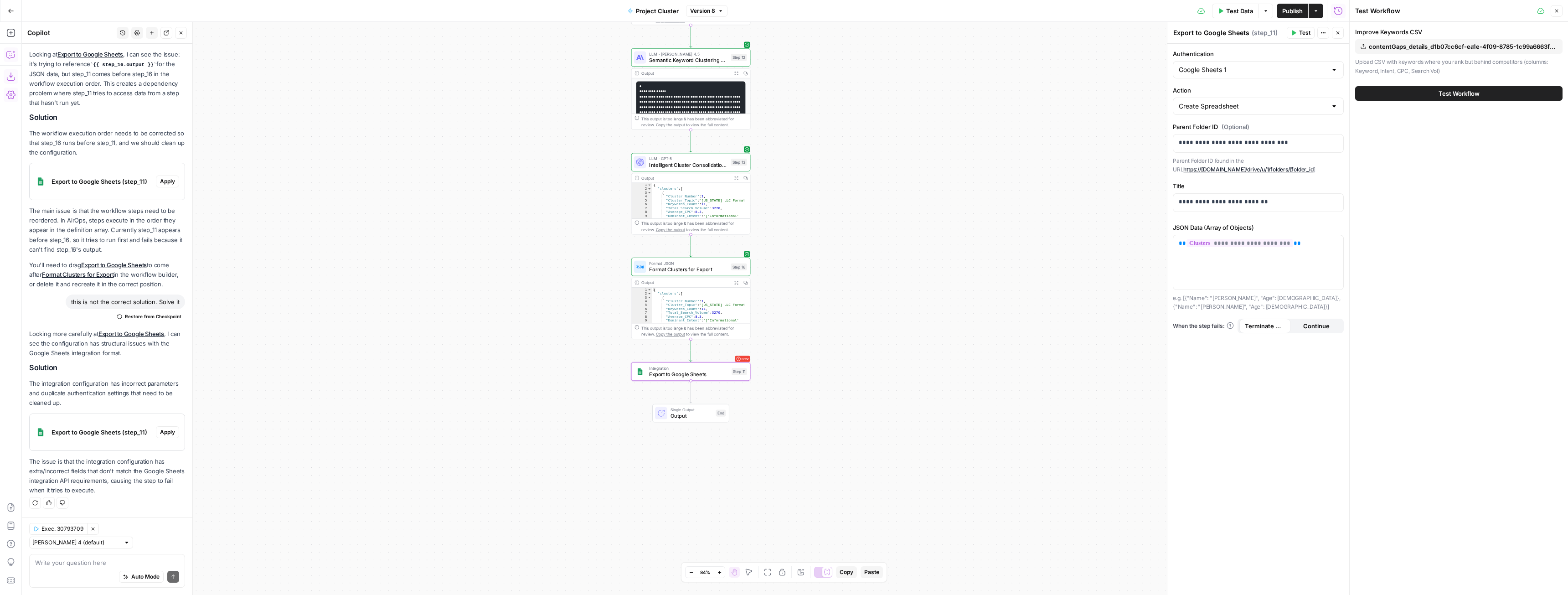
click at [1410, 93] on button "Test Workflow" at bounding box center [1460, 93] width 208 height 15
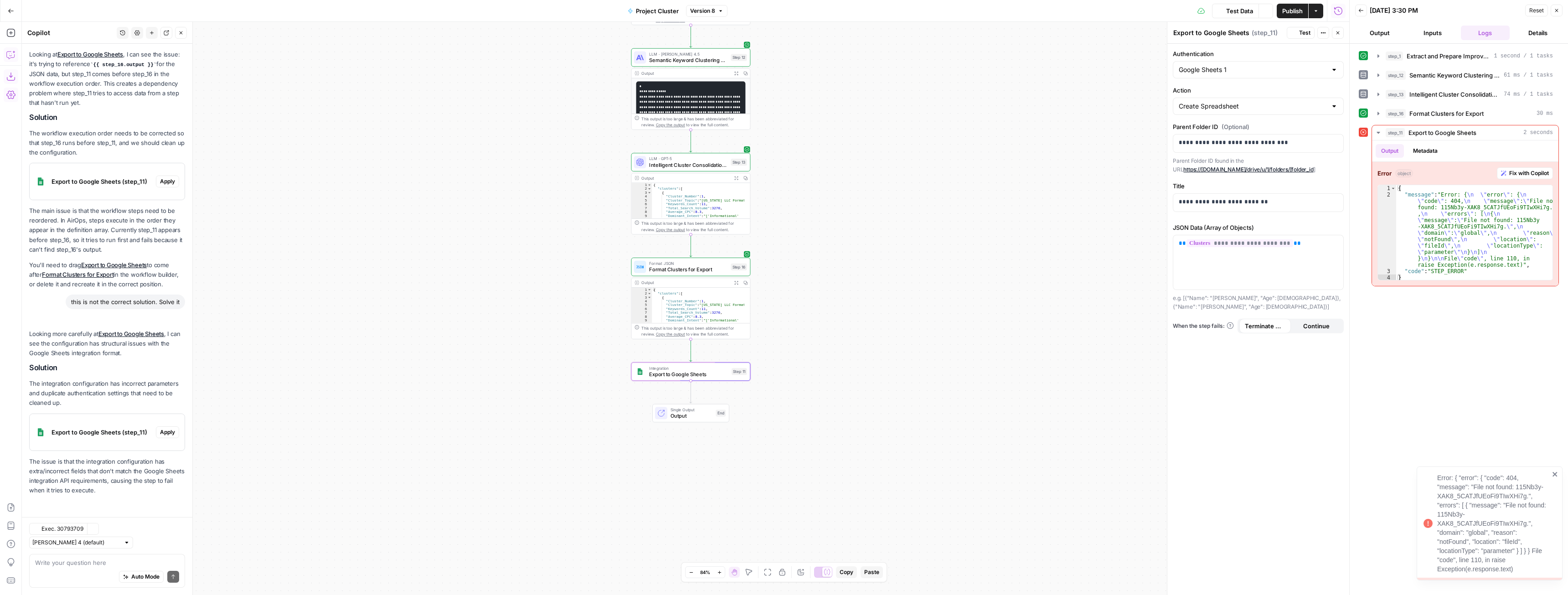
scroll to position [1524, 0]
click at [1263, 142] on p "**********" at bounding box center [1258, 143] width 159 height 9
click at [1240, 14] on span "Test Data" at bounding box center [1240, 11] width 27 height 9
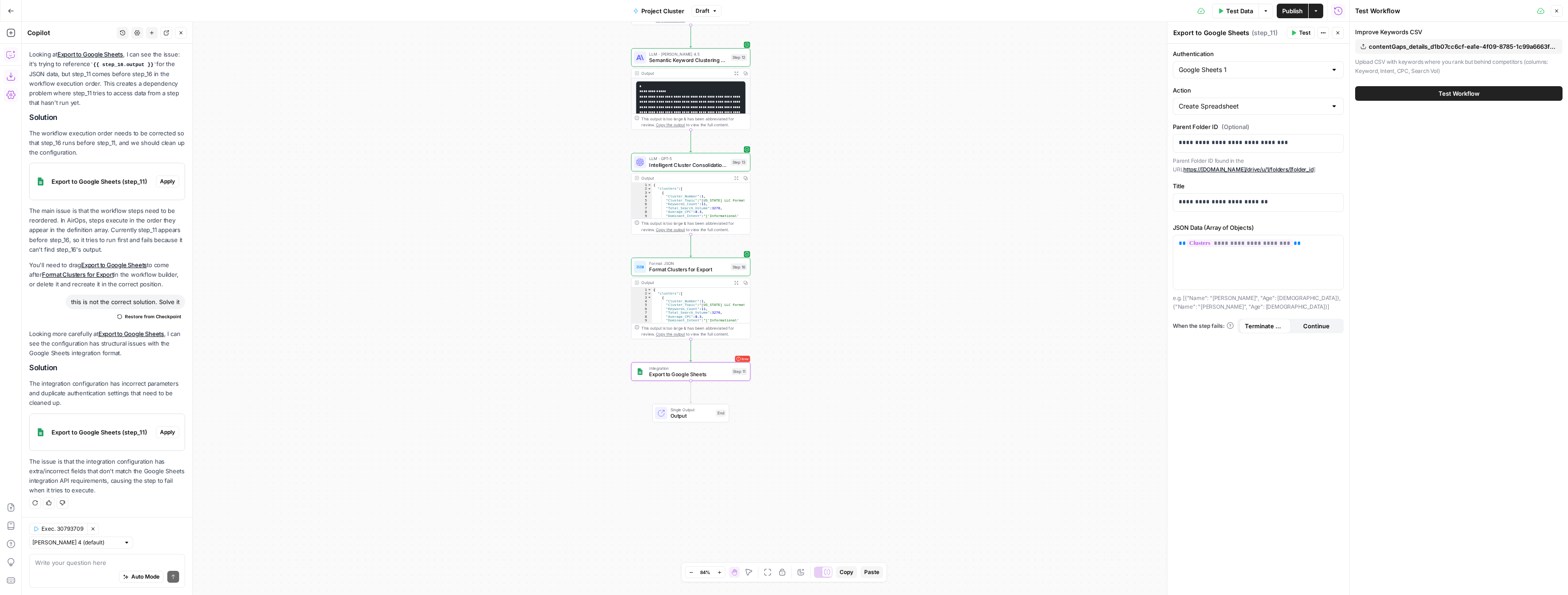
click at [1453, 98] on button "Test Workflow" at bounding box center [1460, 93] width 208 height 15
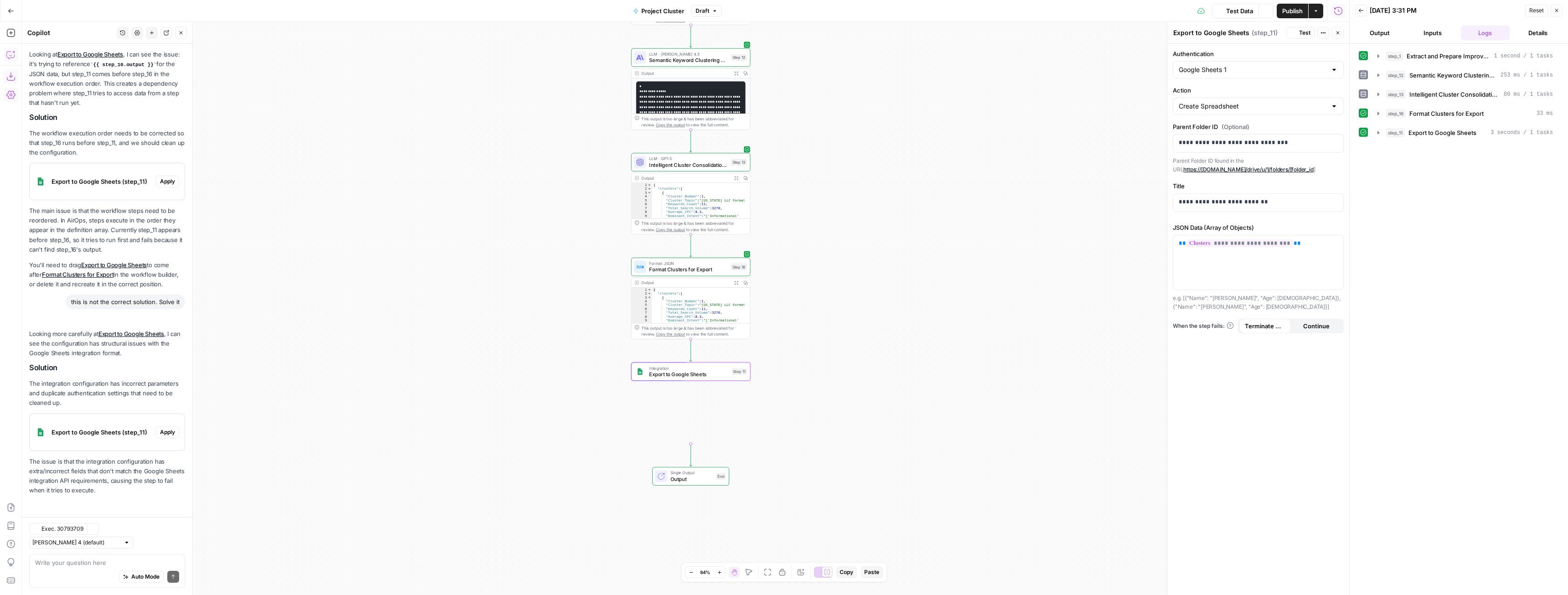
scroll to position [1524, 0]
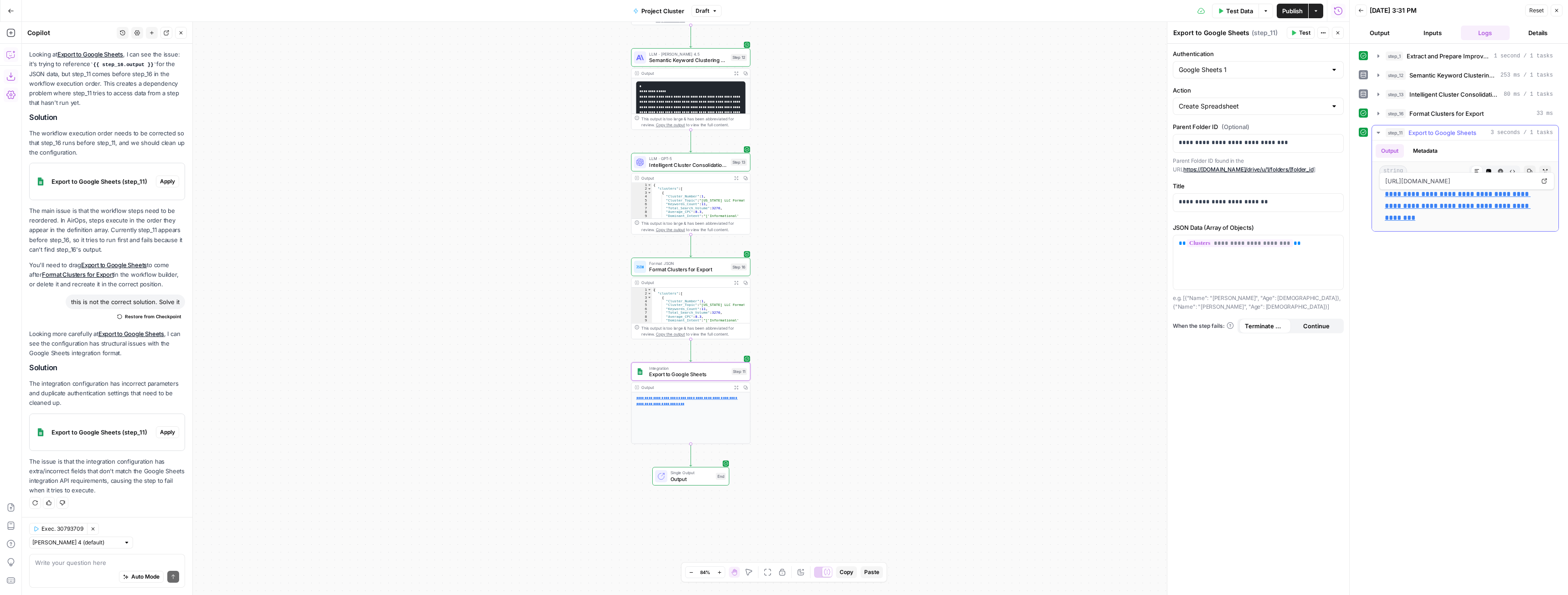
click at [1415, 198] on link "**********" at bounding box center [1458, 206] width 146 height 31
click at [1250, 9] on span "Test Data" at bounding box center [1240, 11] width 27 height 9
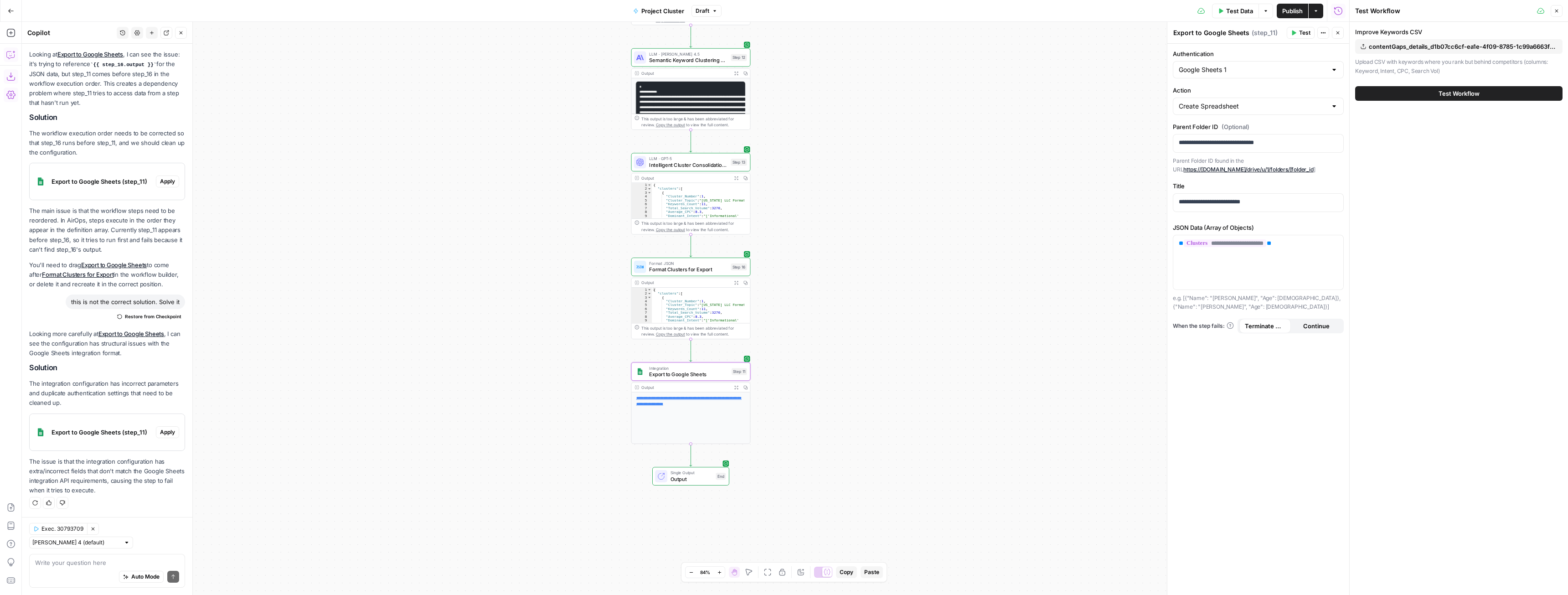
click at [1448, 41] on button "contentGaps_details_d1b07cc6cf-ea1e-4f09-8785-1c99a6663fe1.csv" at bounding box center [1460, 46] width 208 height 15
click at [1450, 97] on span "Test Workflow" at bounding box center [1459, 94] width 41 height 9
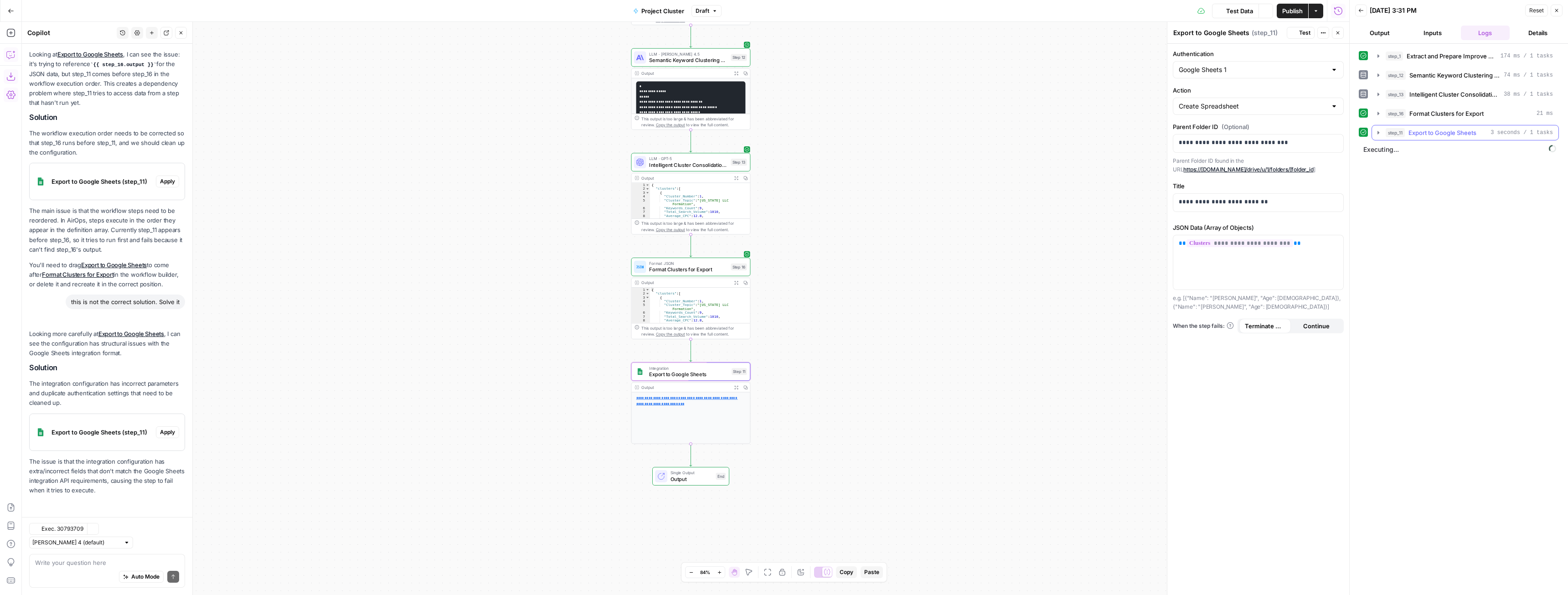
scroll to position [1524, 0]
click at [1377, 134] on icon "button" at bounding box center [1378, 132] width 7 height 7
click at [1437, 198] on p "**********" at bounding box center [1465, 206] width 161 height 35
click at [1439, 194] on link "**********" at bounding box center [1458, 206] width 146 height 31
drag, startPoint x: 1237, startPoint y: 11, endPoint x: 1263, endPoint y: 44, distance: 42.0
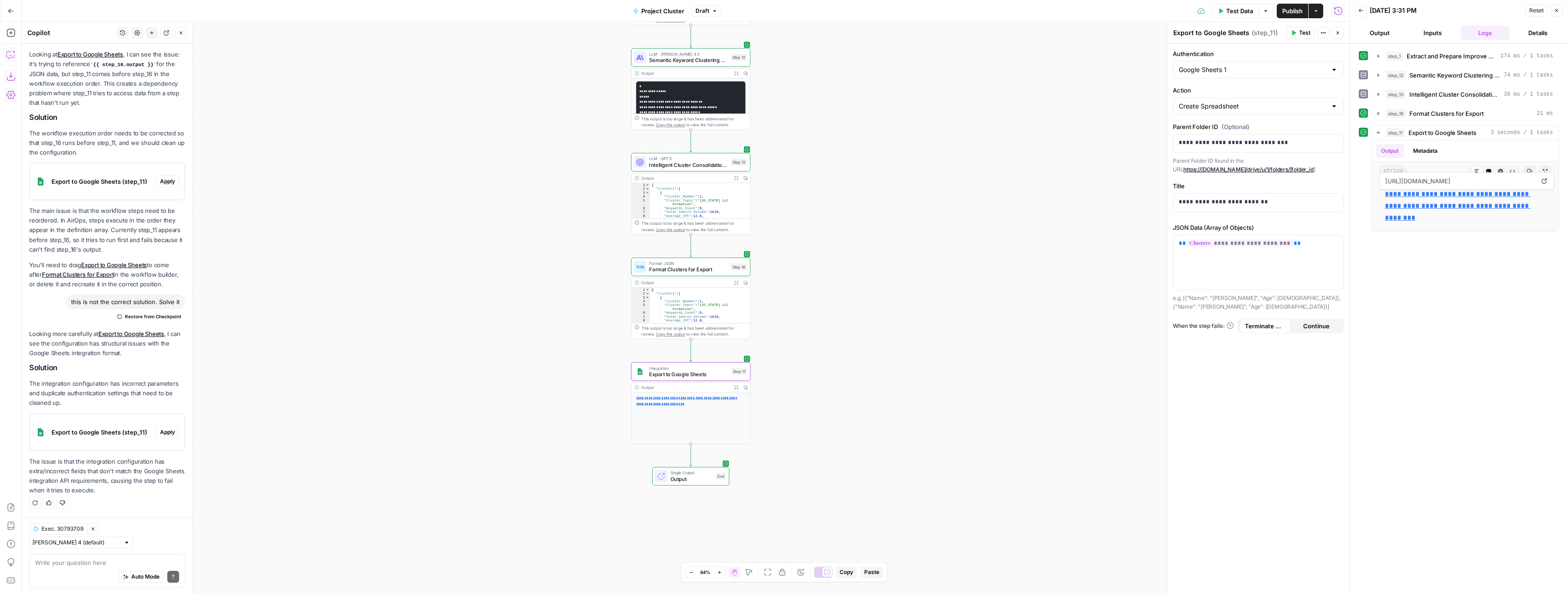
click at [1237, 11] on span "Test Data" at bounding box center [1240, 11] width 27 height 9
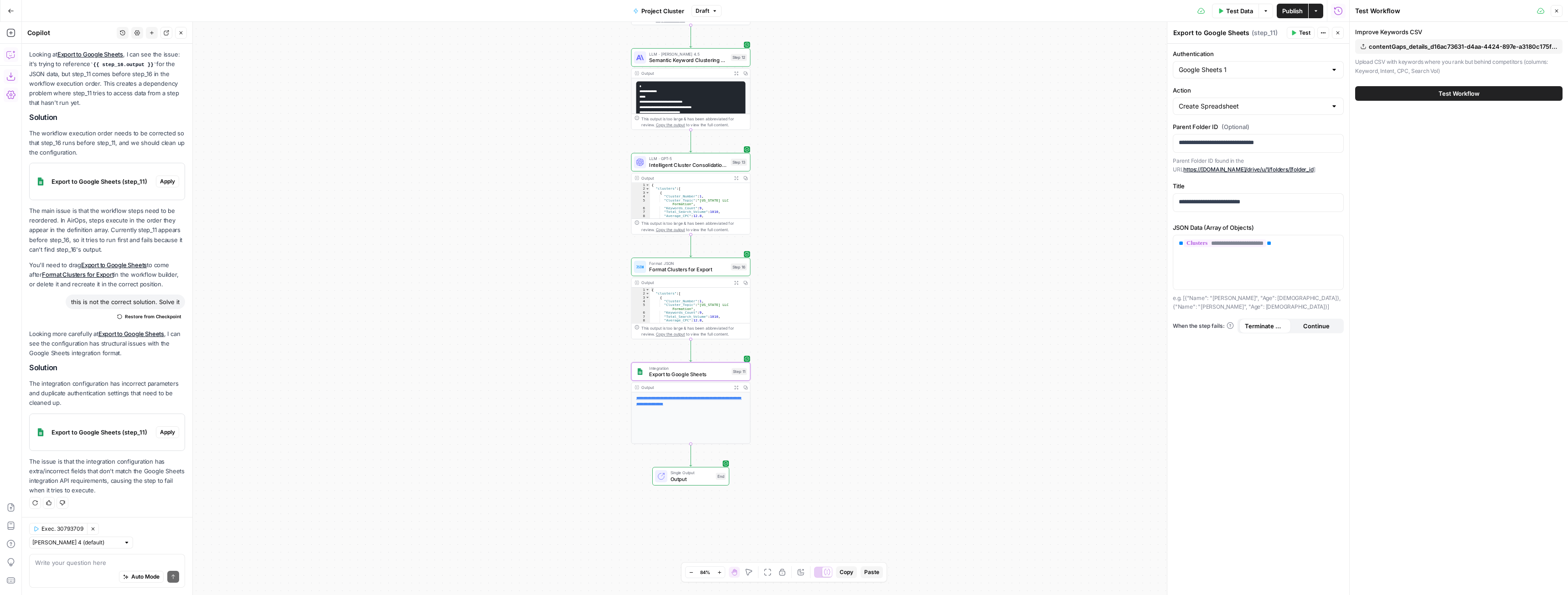
click at [1445, 48] on span "contentGaps_details_d16ac73631-d4aa-4424-897e-a3180c175f63.csv" at bounding box center [1463, 47] width 188 height 9
click at [1424, 94] on button "Test Workflow" at bounding box center [1460, 93] width 208 height 15
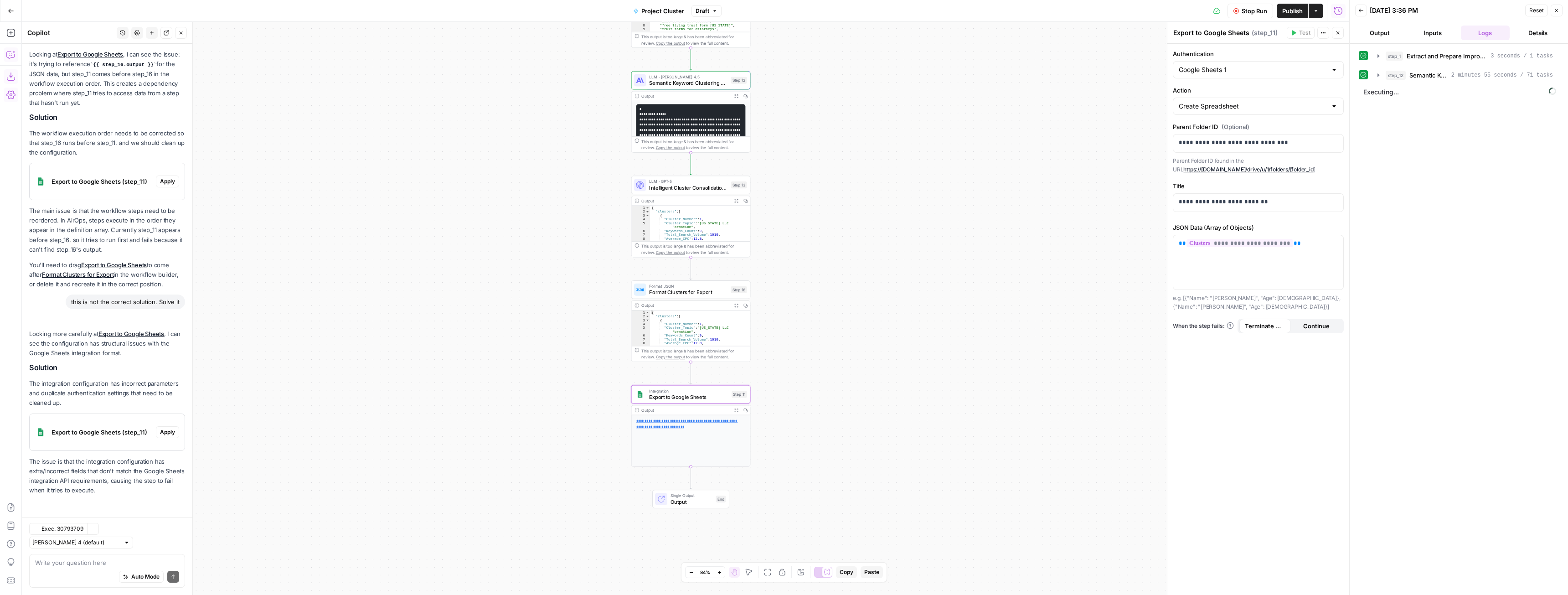
scroll to position [1524, 0]
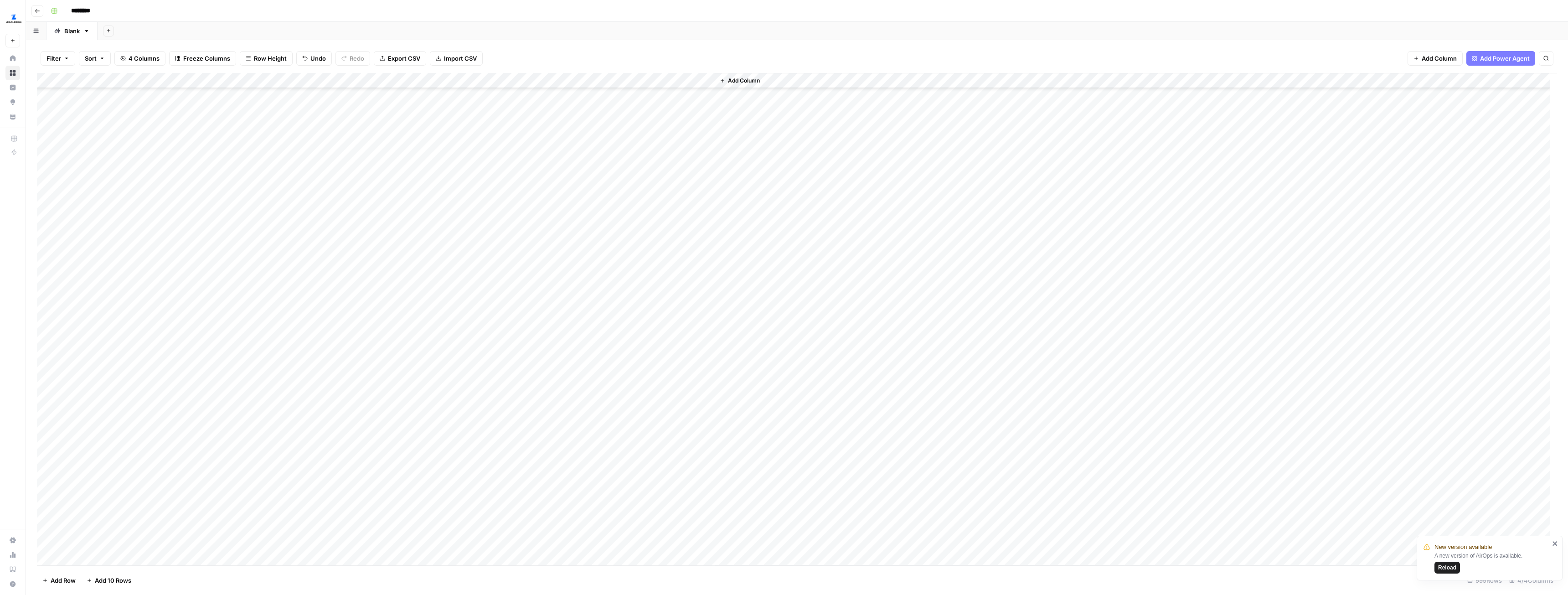
click at [122, 413] on div "Add Column" at bounding box center [797, 319] width 1520 height 492
click at [247, 244] on div "Add Column" at bounding box center [797, 319] width 1520 height 492
click at [231, 473] on div "Add Column" at bounding box center [797, 319] width 1520 height 492
click at [111, 491] on div "Add Column" at bounding box center [797, 319] width 1520 height 492
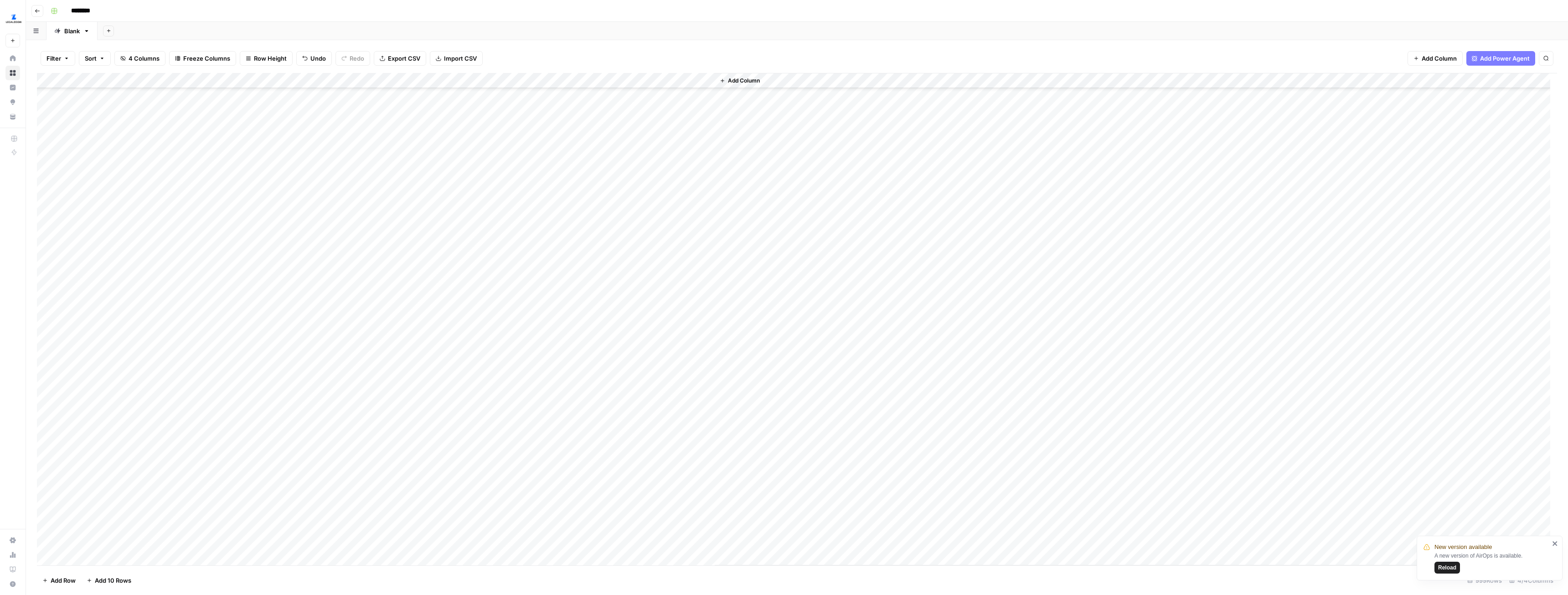
scroll to position [1413, 0]
click at [120, 431] on div "Add Column" at bounding box center [797, 319] width 1520 height 492
click at [219, 170] on div "Add Column" at bounding box center [797, 319] width 1520 height 492
click at [228, 398] on div "Add Column" at bounding box center [797, 319] width 1520 height 492
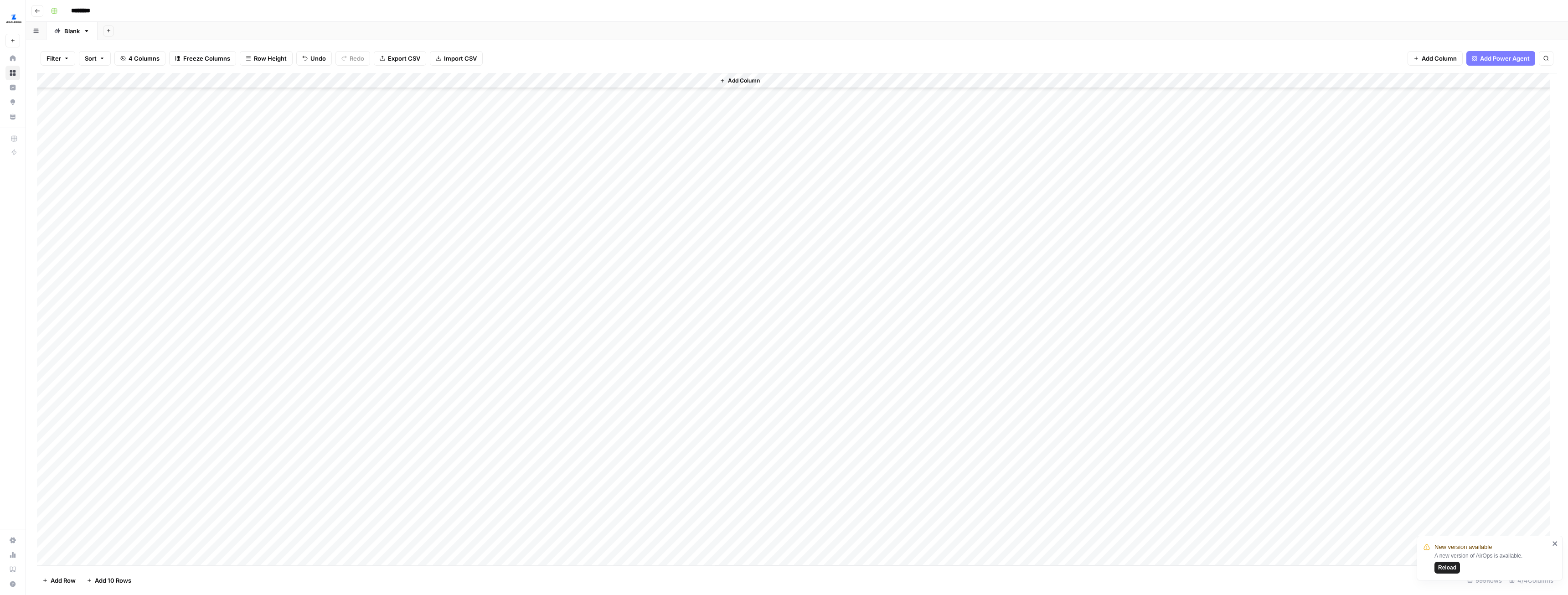
scroll to position [1368, 0]
click at [573, 239] on div "Add Column" at bounding box center [797, 319] width 1520 height 492
click at [425, 81] on div "Add Column" at bounding box center [797, 319] width 1520 height 492
click at [453, 161] on span "Rows with Errors" at bounding box center [460, 160] width 58 height 9
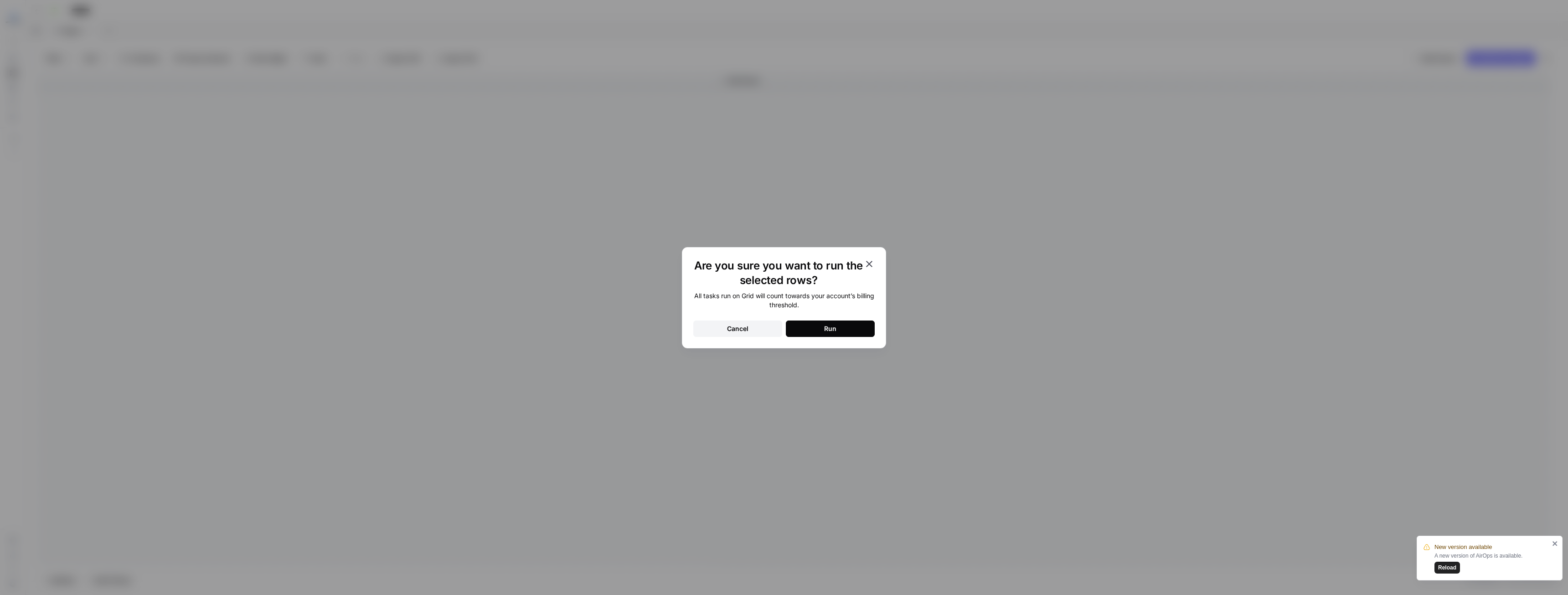
click at [827, 331] on div "Run" at bounding box center [831, 329] width 12 height 9
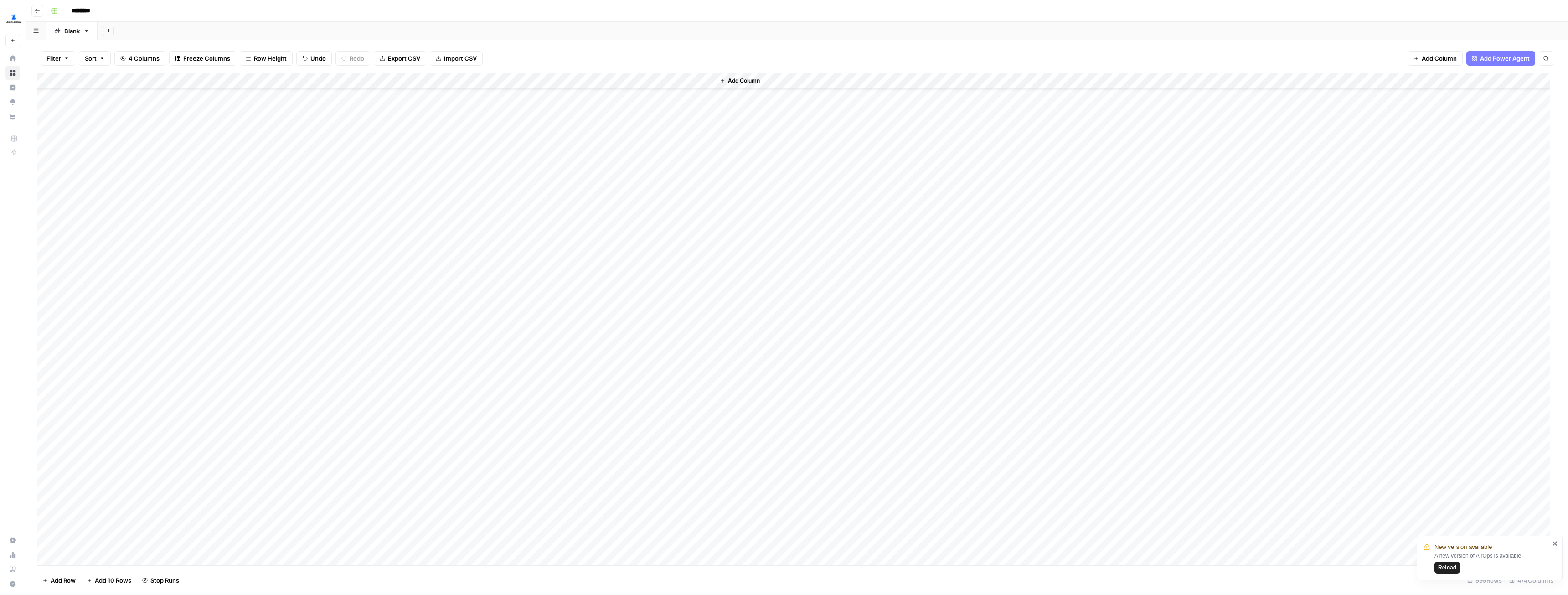
scroll to position [2142, 0]
click at [116, 329] on div "Add Column" at bounding box center [797, 319] width 1520 height 492
click at [128, 492] on div "Add Column" at bounding box center [797, 319] width 1520 height 492
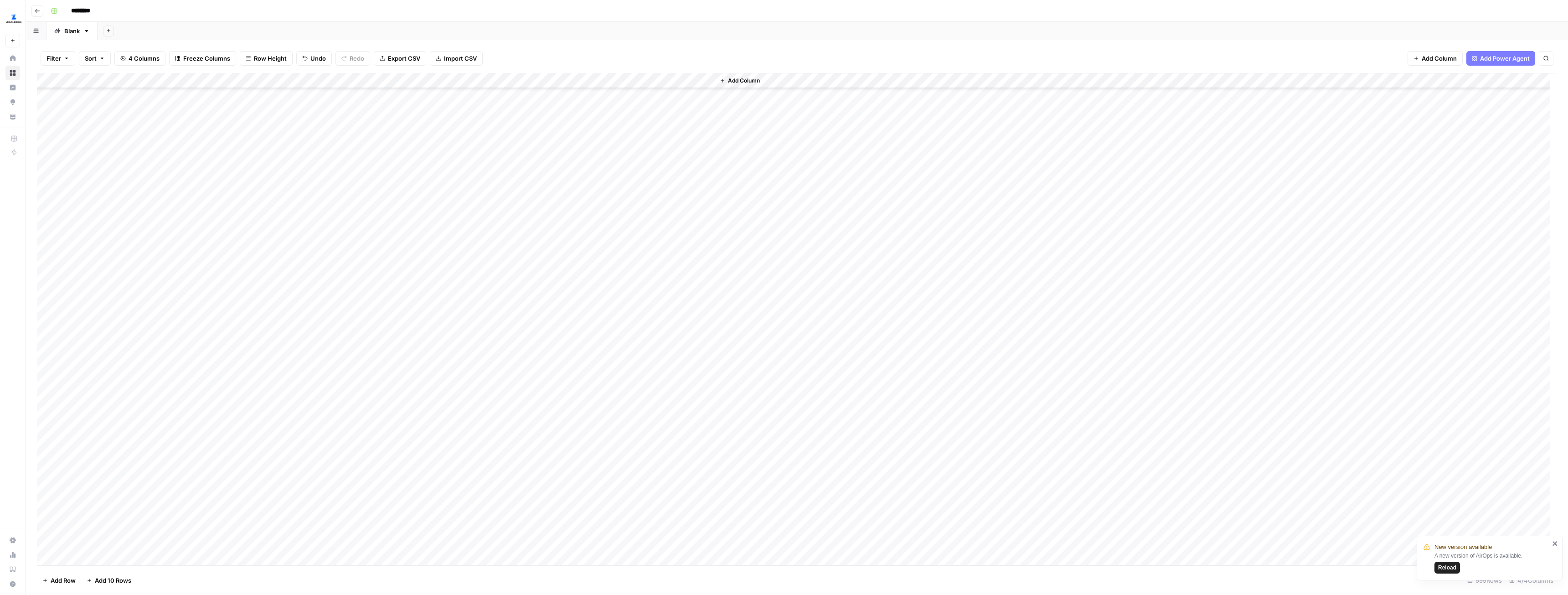
click at [247, 365] on div "Add Column" at bounding box center [797, 319] width 1520 height 492
click at [218, 348] on div "Add Column" at bounding box center [797, 319] width 1520 height 492
click at [428, 81] on div "Add Column" at bounding box center [797, 319] width 1520 height 492
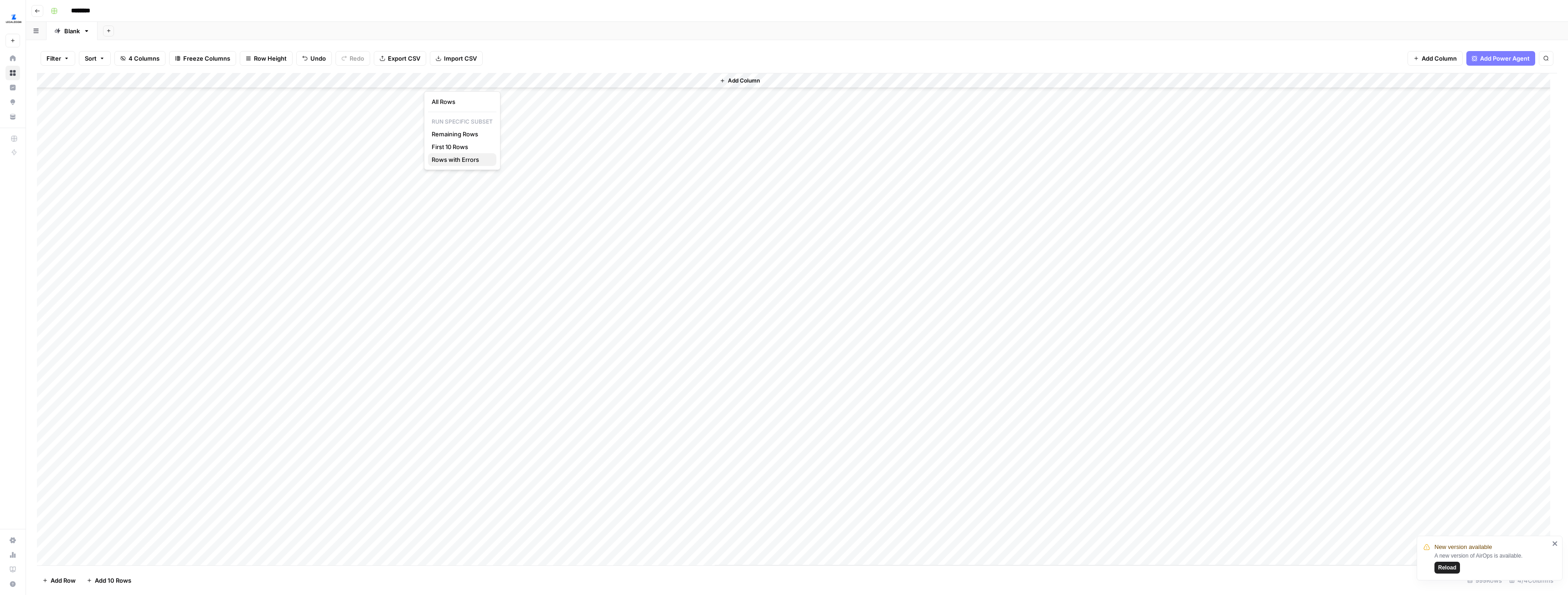
click at [463, 158] on span "Rows with Errors" at bounding box center [460, 160] width 58 height 9
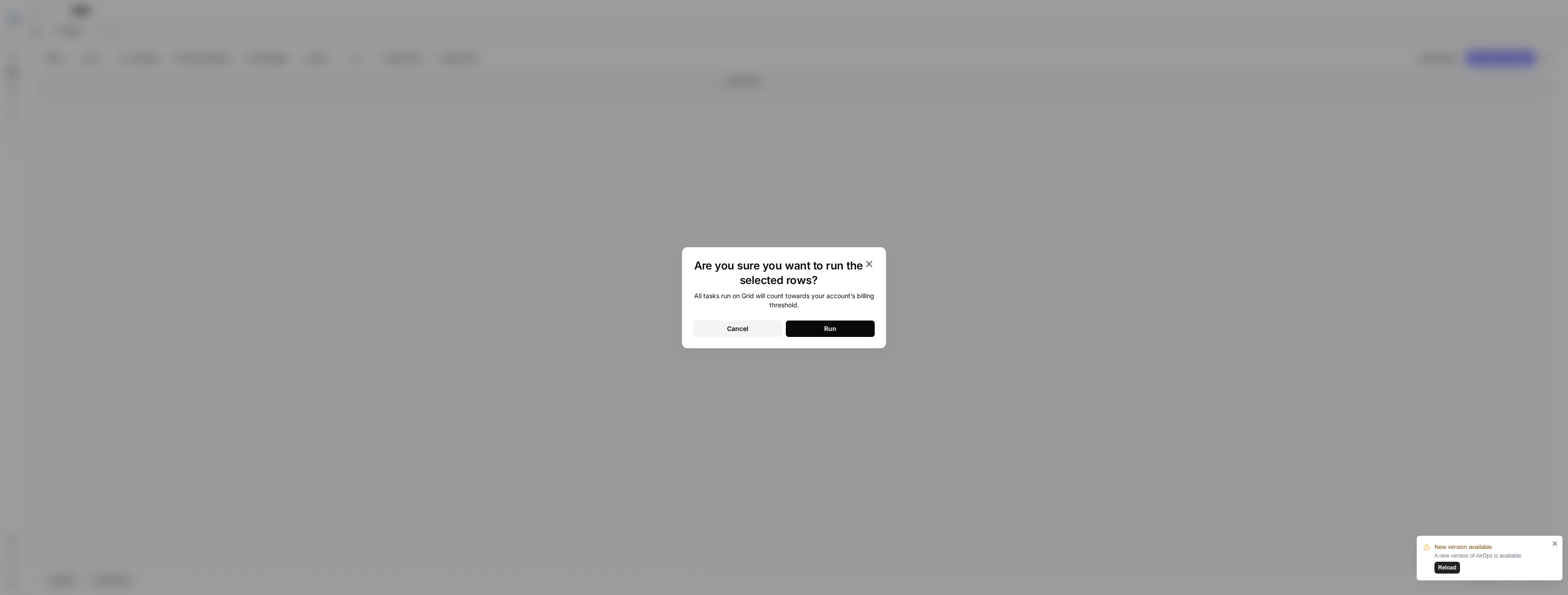
click at [817, 327] on button "Run" at bounding box center [831, 328] width 89 height 16
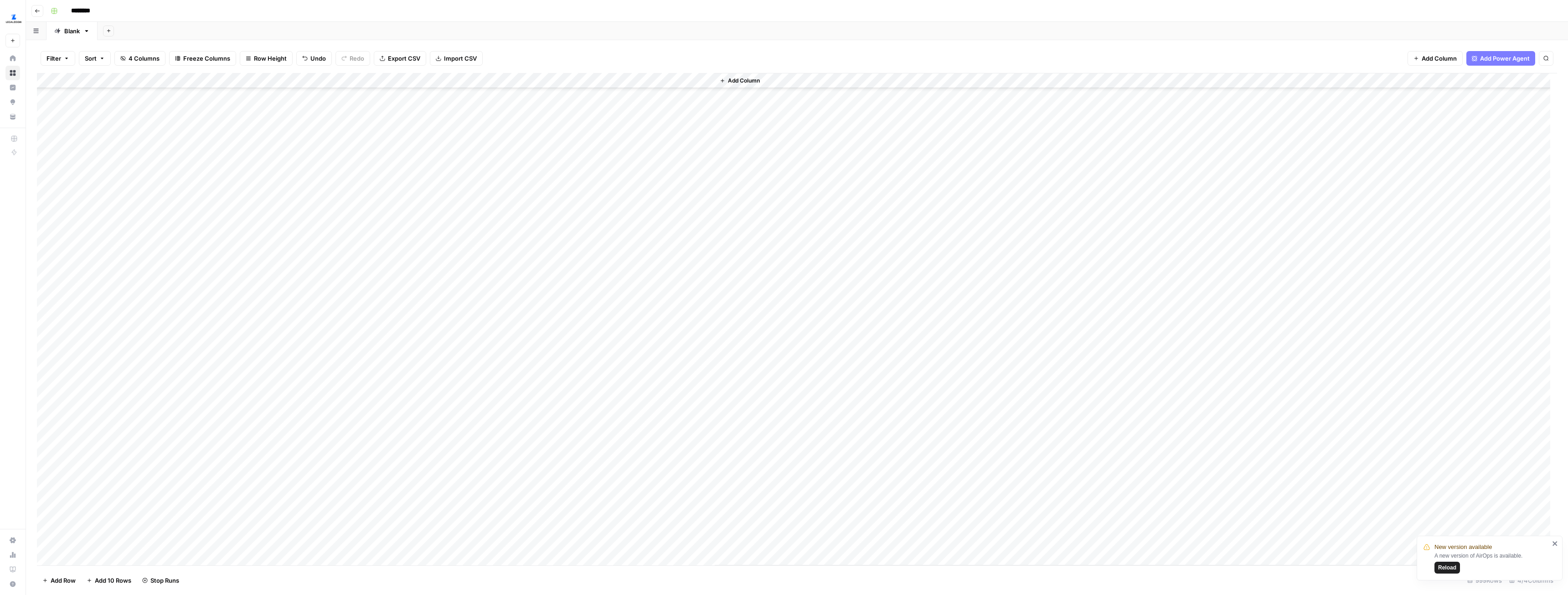
scroll to position [2415, 0]
click at [95, 14] on input "********" at bounding box center [92, 11] width 51 height 15
type input "**********"
click at [331, 12] on div "**********" at bounding box center [803, 11] width 1513 height 15
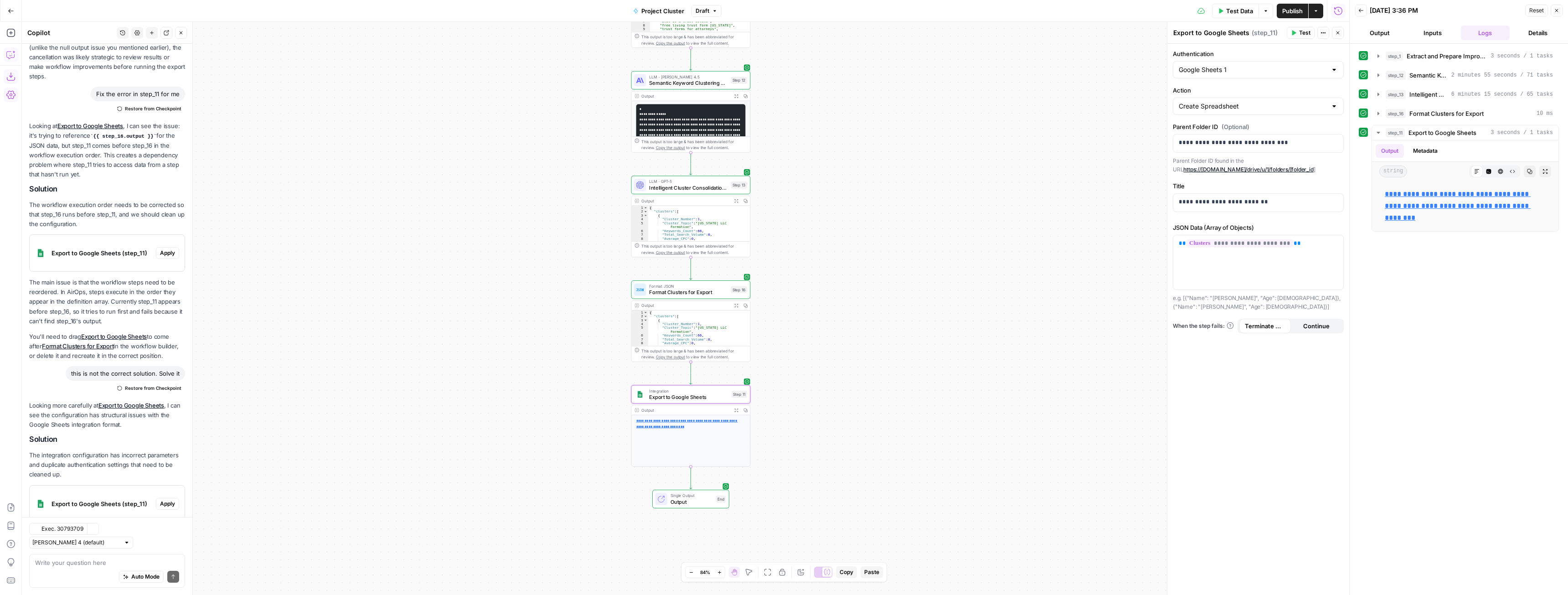
scroll to position [1524, 0]
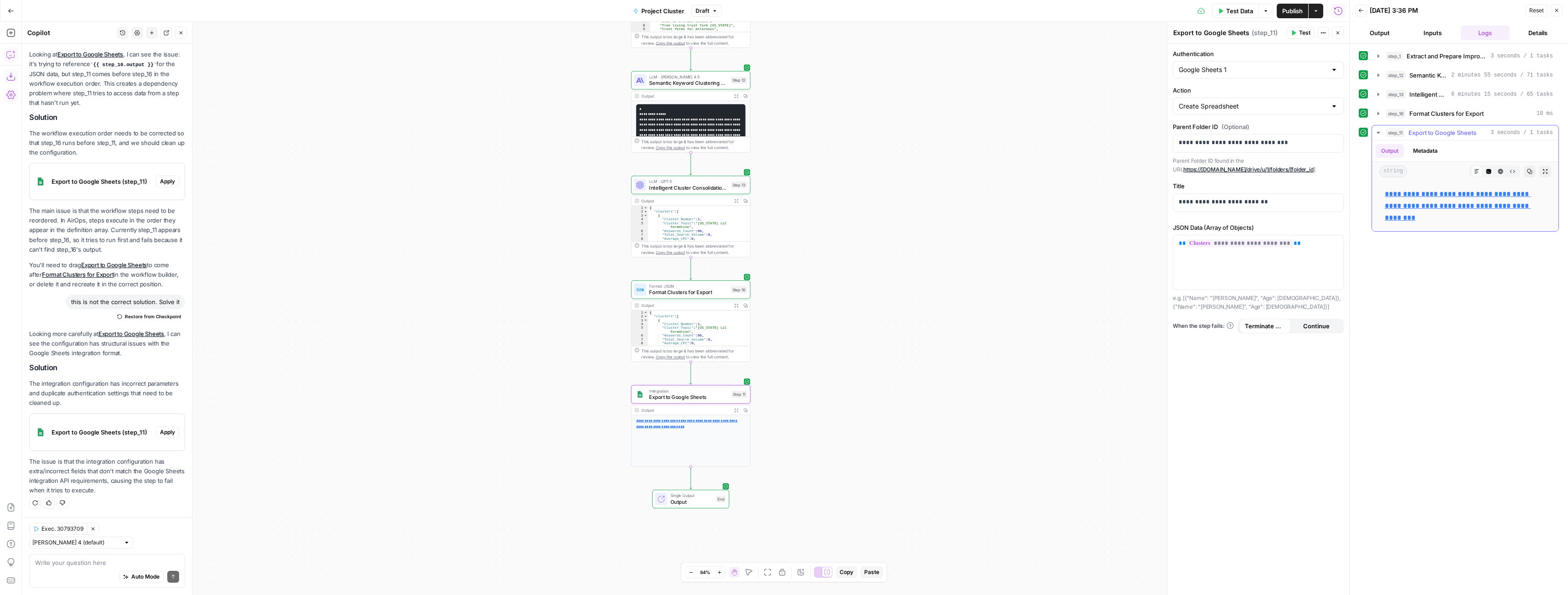
click at [1408, 205] on link "**********" at bounding box center [1458, 206] width 146 height 31
